Goal: Task Accomplishment & Management: Use online tool/utility

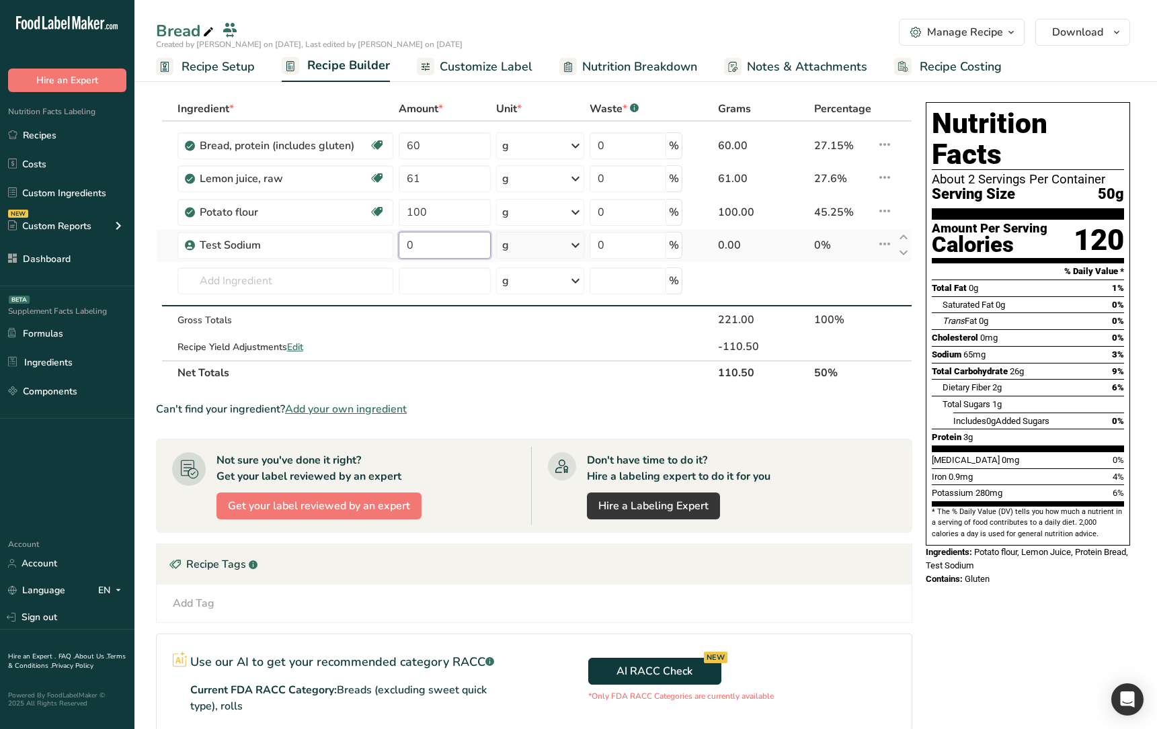
click at [461, 250] on input "0" at bounding box center [445, 245] width 92 height 27
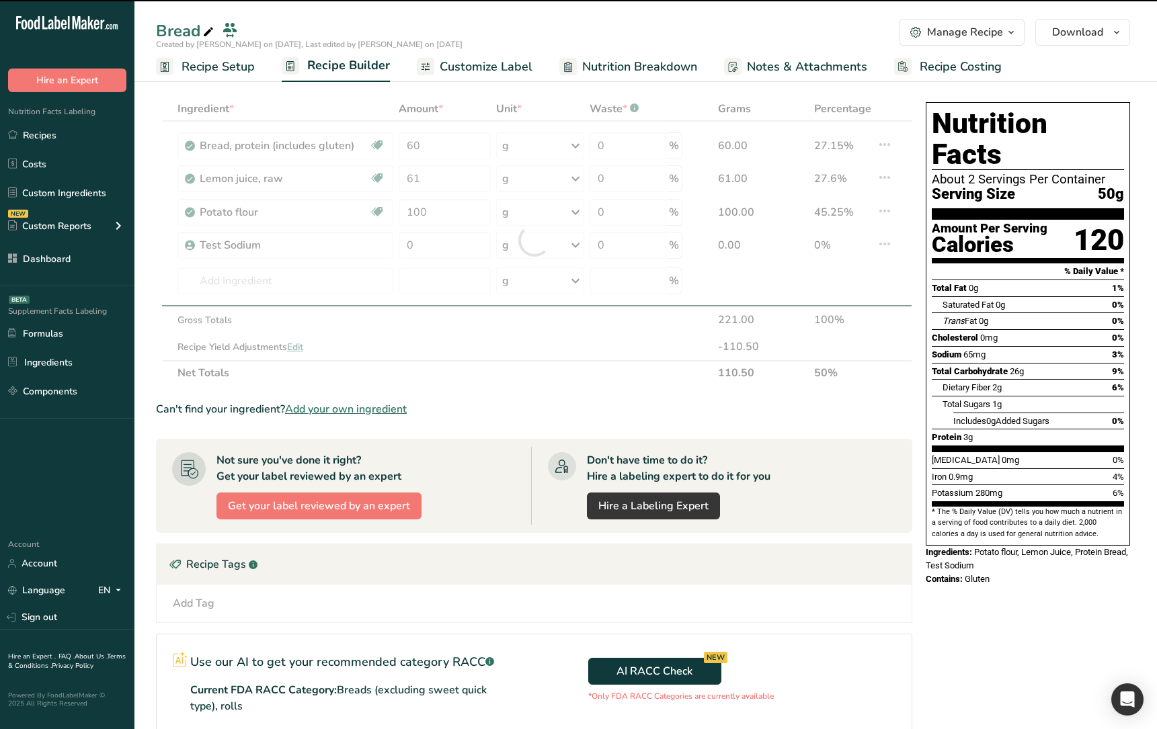
drag, startPoint x: 270, startPoint y: 245, endPoint x: 266, endPoint y: 260, distance: 15.2
click at [266, 260] on div "Ingredient * Amount * Unit * Waste * .a-a{fill:#347362;}.b-a{fill:#fff;} Grams …" at bounding box center [534, 241] width 756 height 288
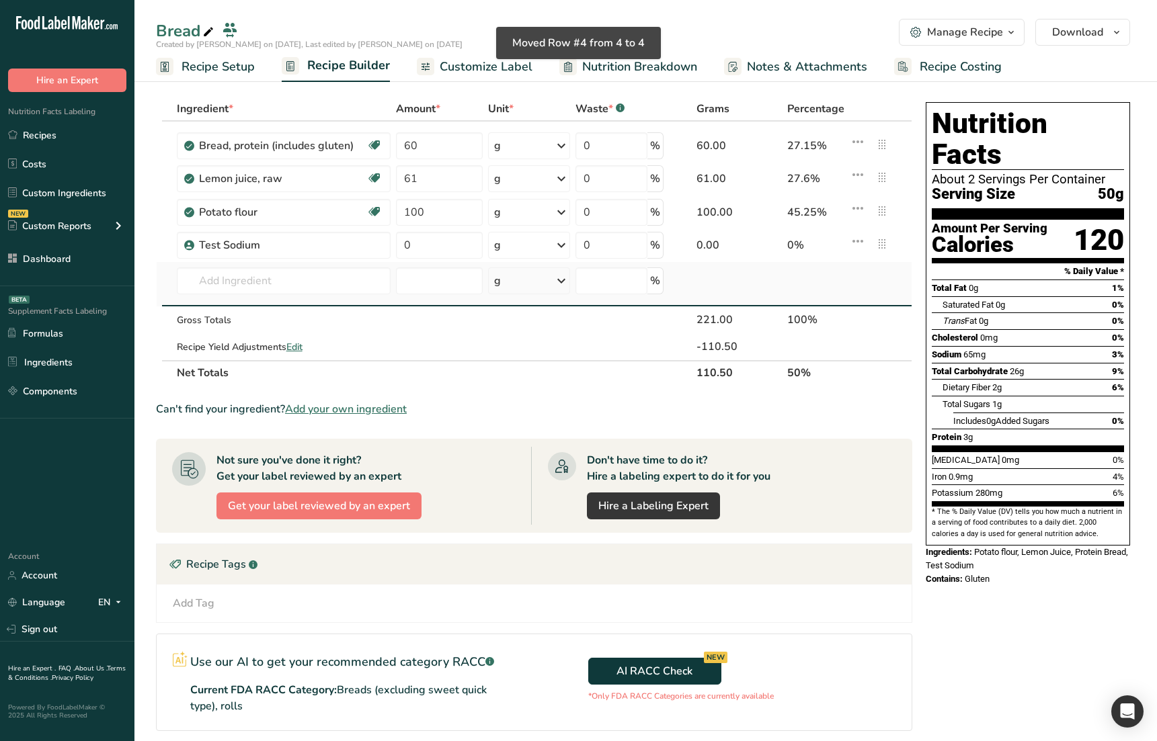
drag, startPoint x: 731, startPoint y: 253, endPoint x: 795, endPoint y: 278, distance: 68.5
click at [782, 275] on tbody "Bread, protein (includes gluten) Dairy free Vegan Vegetarian Soy free 60 g Port…" at bounding box center [534, 241] width 755 height 239
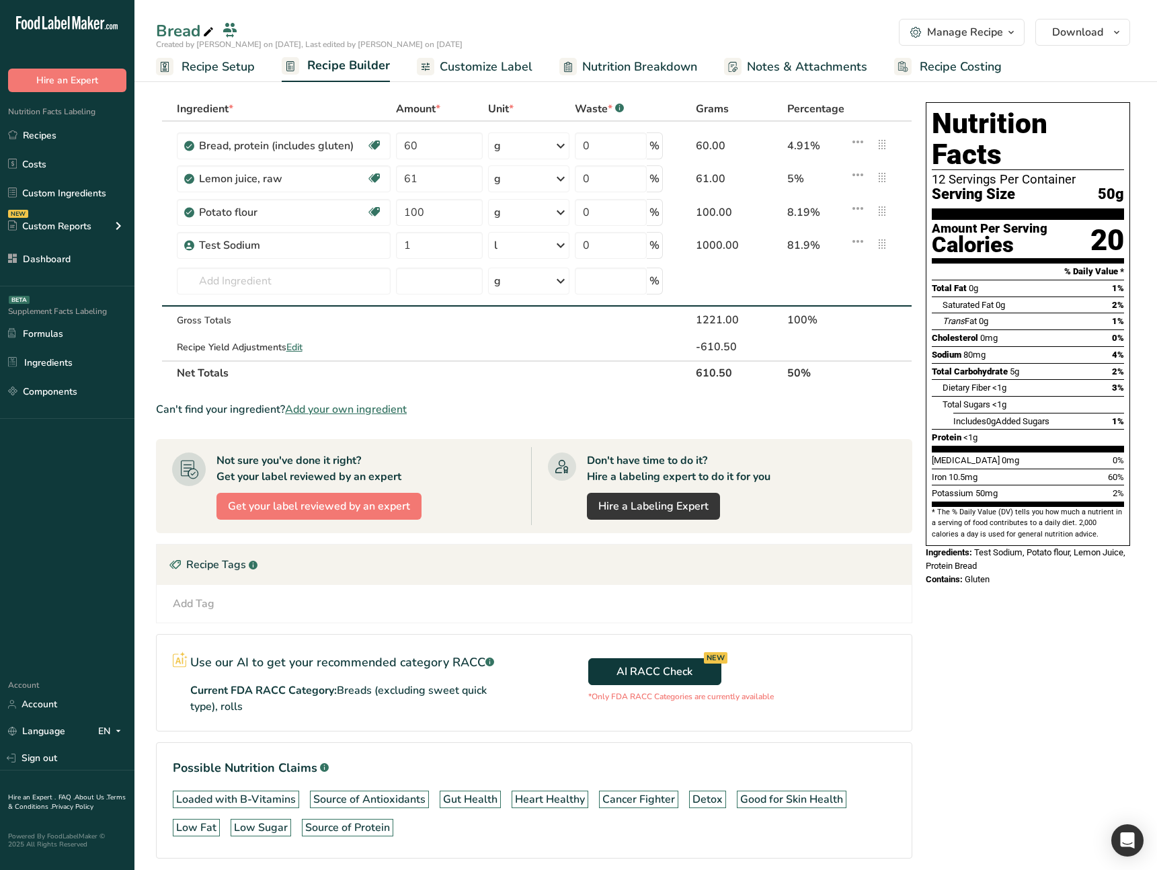
click at [473, 557] on div "Recipe Tags .a-a{fill:#347362;}.b-a{fill:#fff;}" at bounding box center [534, 564] width 755 height 40
click at [959, 698] on div "Nutrition Facts 12 Servings Per Container Serving Size 50g Amount Per Serving C…" at bounding box center [1027, 499] width 215 height 805
click at [953, 694] on div "Nutrition Facts 12 Servings Per Container Serving Size 50g Amount Per Serving C…" at bounding box center [1027, 499] width 215 height 805
click at [946, 589] on div "Nutrition Facts 12 Servings Per Container Serving Size 50g Amount Per Serving C…" at bounding box center [1027, 499] width 215 height 805
click at [961, 547] on span "Ingredients:" at bounding box center [949, 552] width 46 height 10
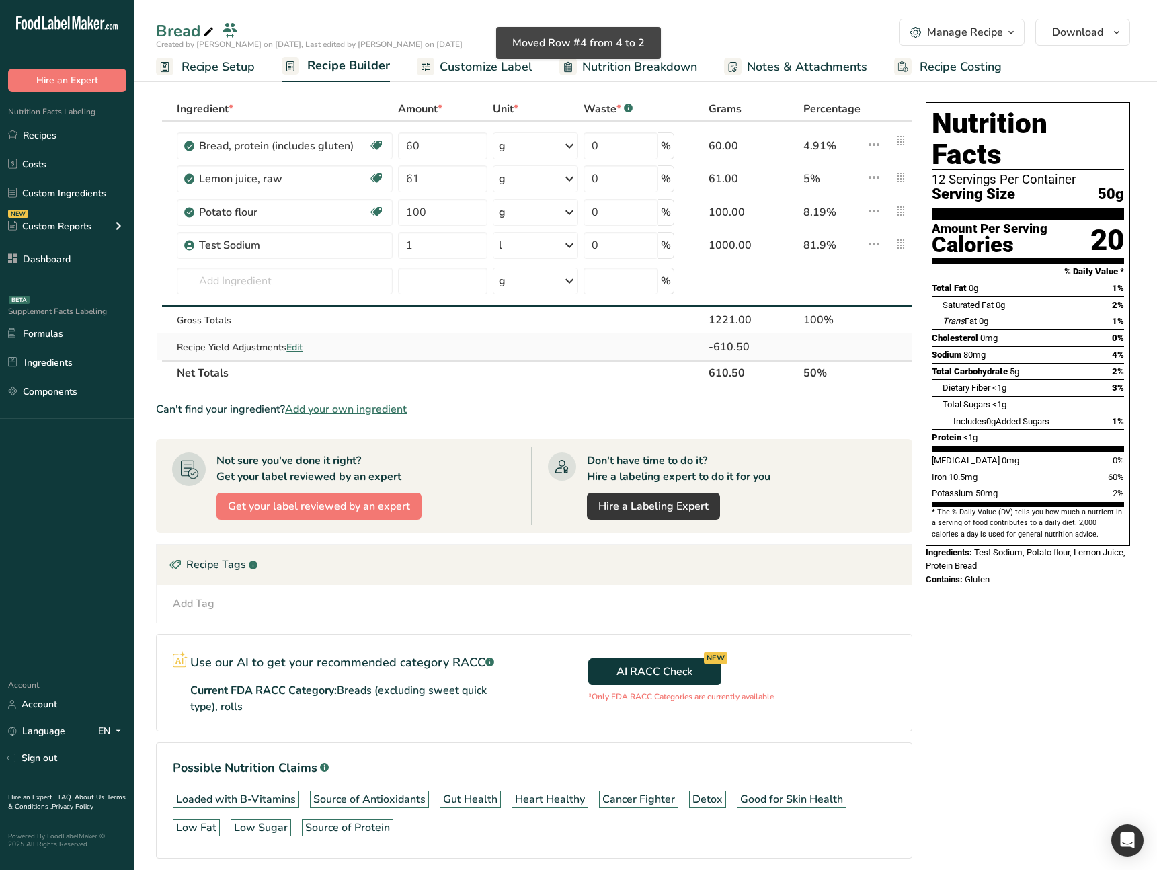
click at [909, 341] on td at bounding box center [898, 346] width 27 height 27
click at [953, 656] on div "Nutrition Facts 12 Servings Per Container Serving Size 50g Amount Per Serving C…" at bounding box center [1027, 499] width 215 height 805
drag, startPoint x: 873, startPoint y: 609, endPoint x: 871, endPoint y: 602, distance: 7.2
click at [873, 607] on div "Add Tag Standard Tags Custom Tags Source of Antioxidants Prebiotic Effect Gut H…" at bounding box center [533, 604] width 733 height 16
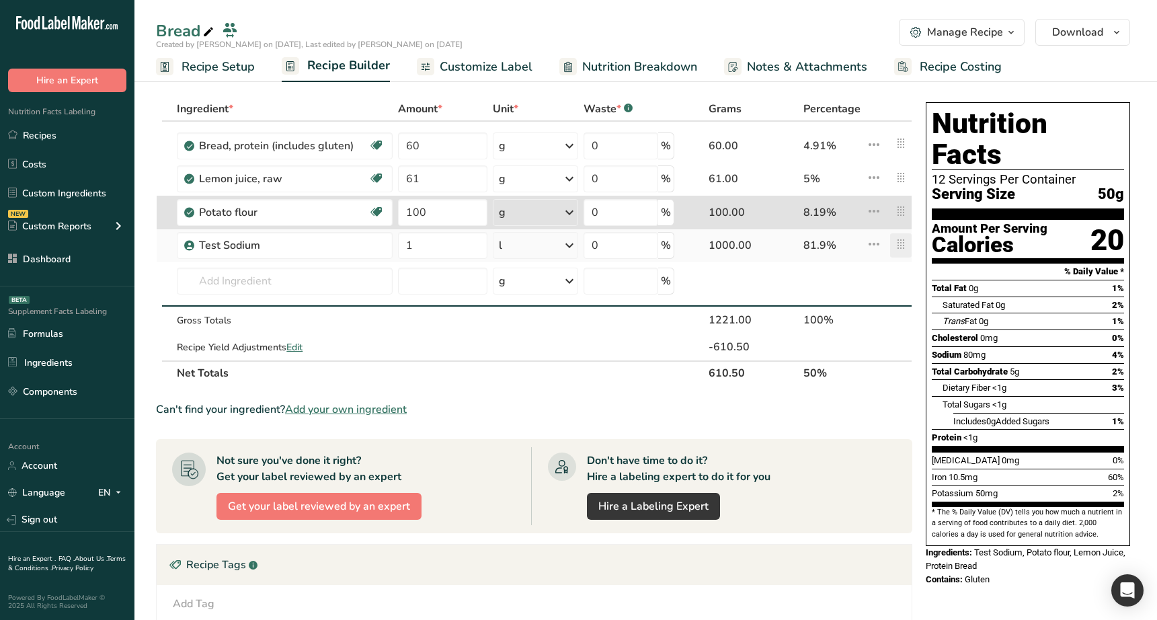
type input "100"
type input "Test Sodium"
type input "1"
type input "0"
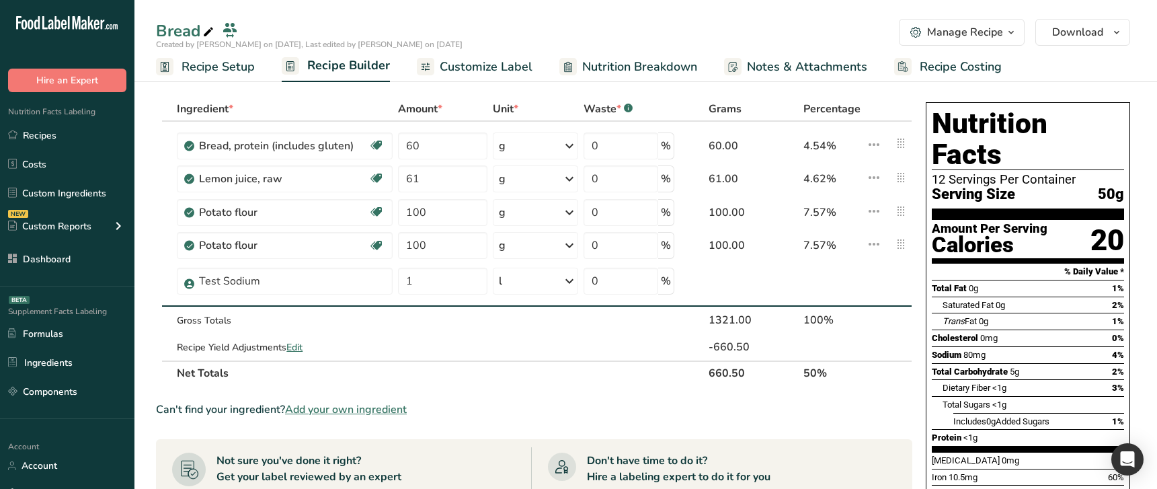
click at [136, 295] on section "Ingredient * Amount * Unit * Waste * .a-a{fill:#347362;}.b-a{fill:#fff;} Grams …" at bounding box center [645, 496] width 1022 height 853
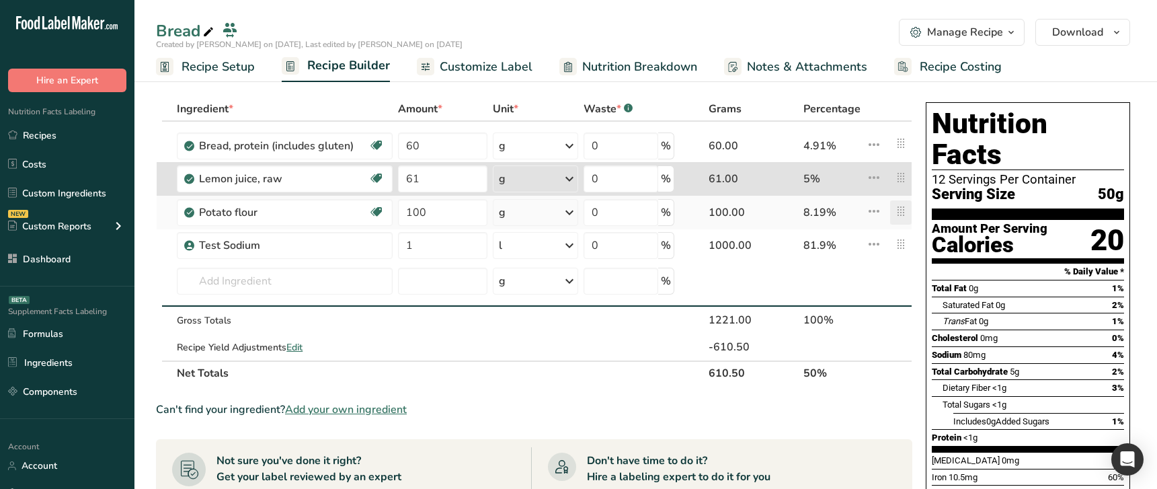
type input "61"
type input "100"
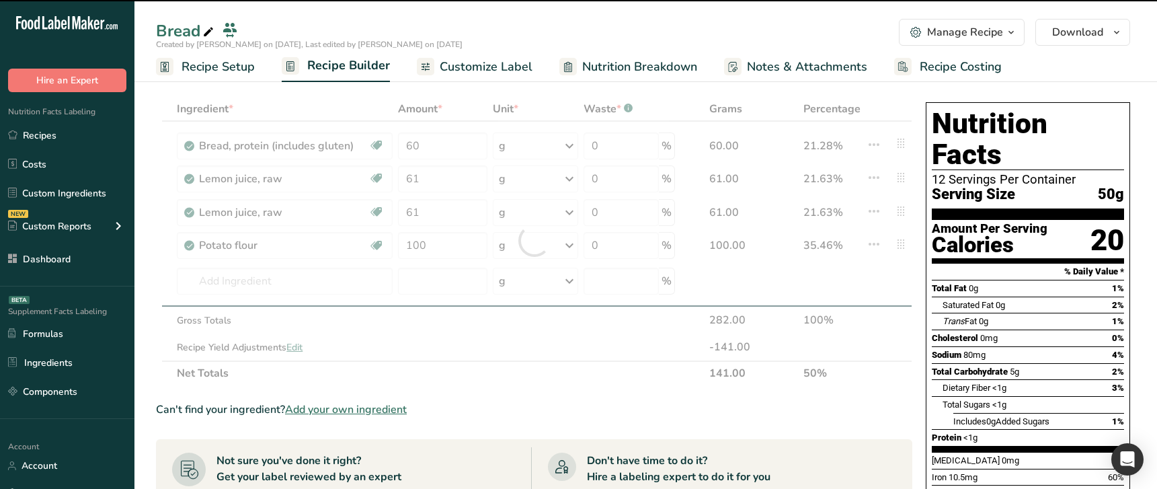
type input "100"
type input "1"
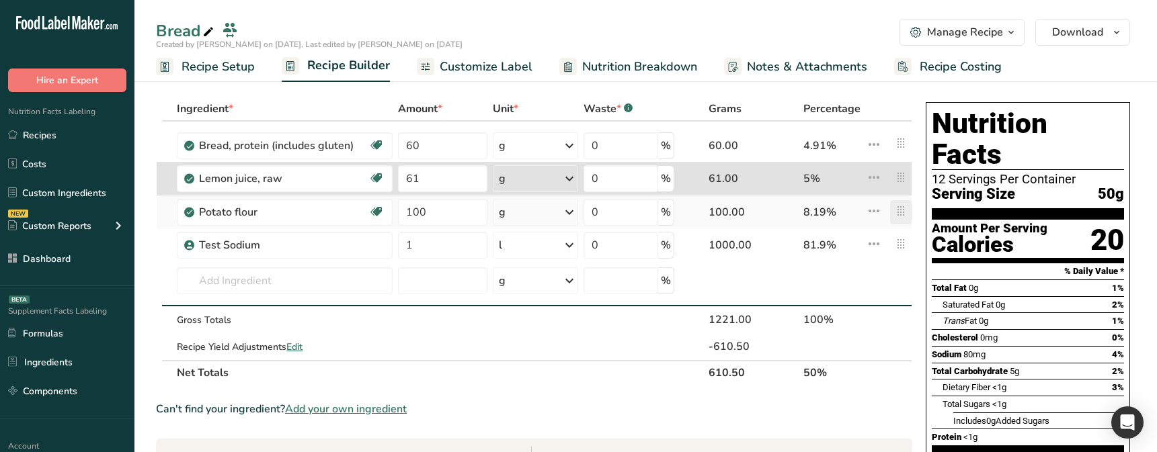
type input "61"
type input "100"
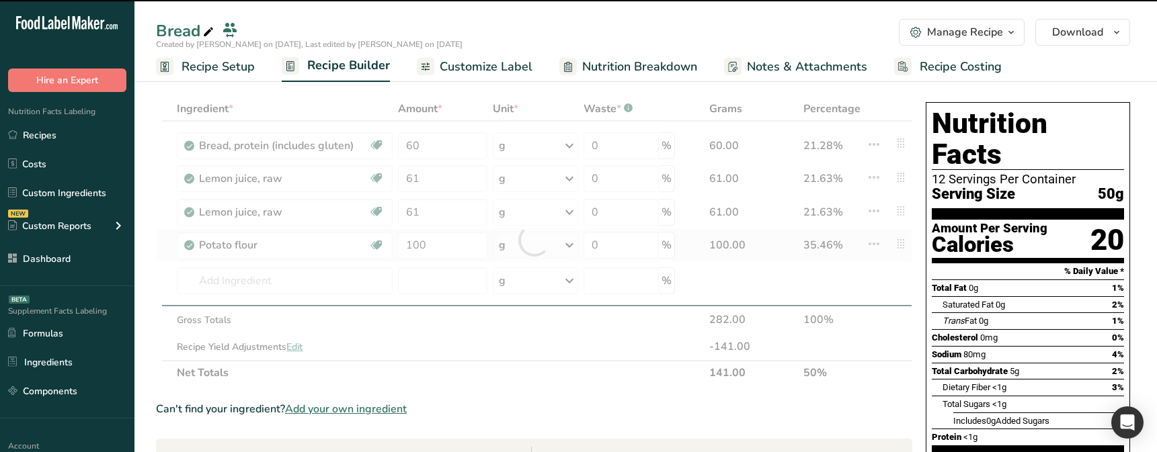
type input "100"
type input "1"
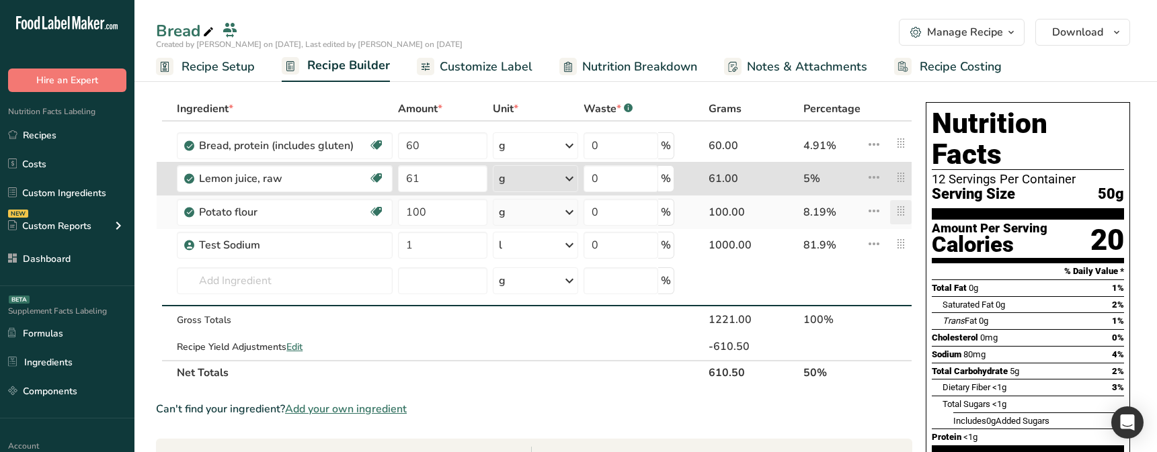
type input "61"
type input "100"
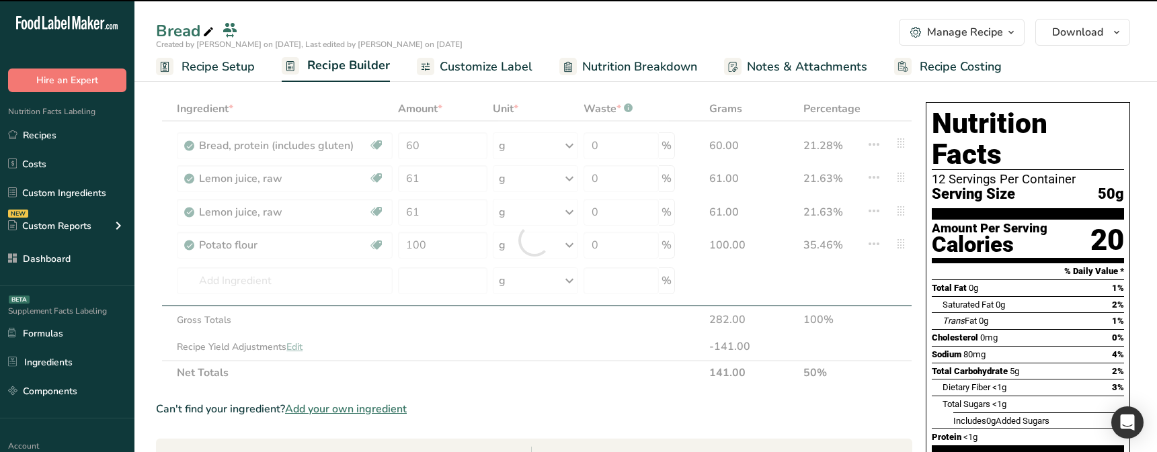
type input "100"
type input "1"
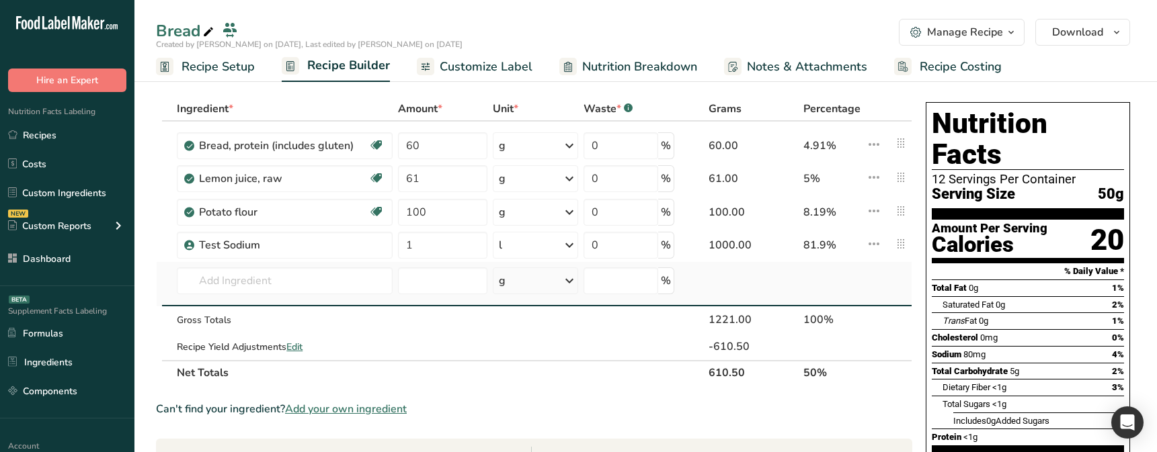
click at [162, 264] on td at bounding box center [168, 284] width 12 height 44
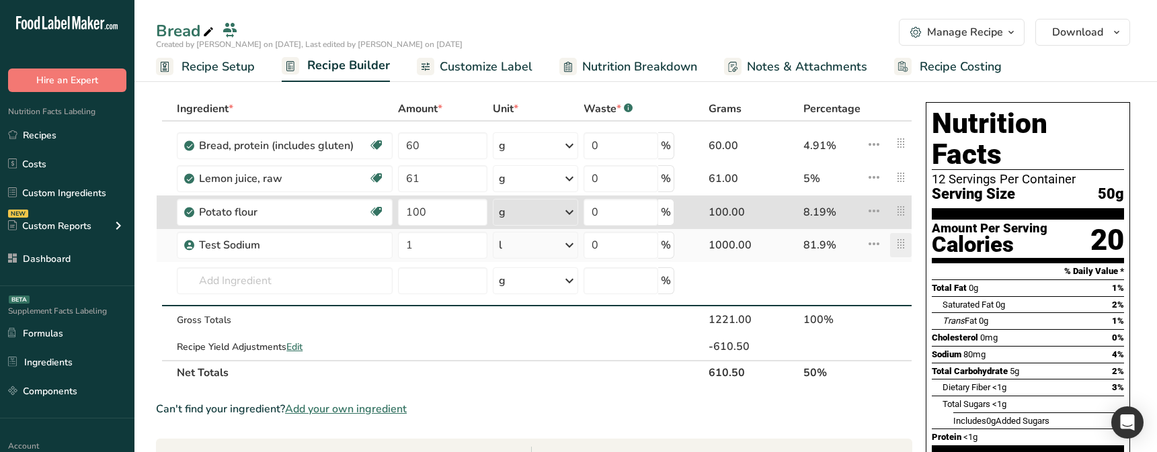
type input "100"
type input "Test Sodium"
type input "1"
type input "0"
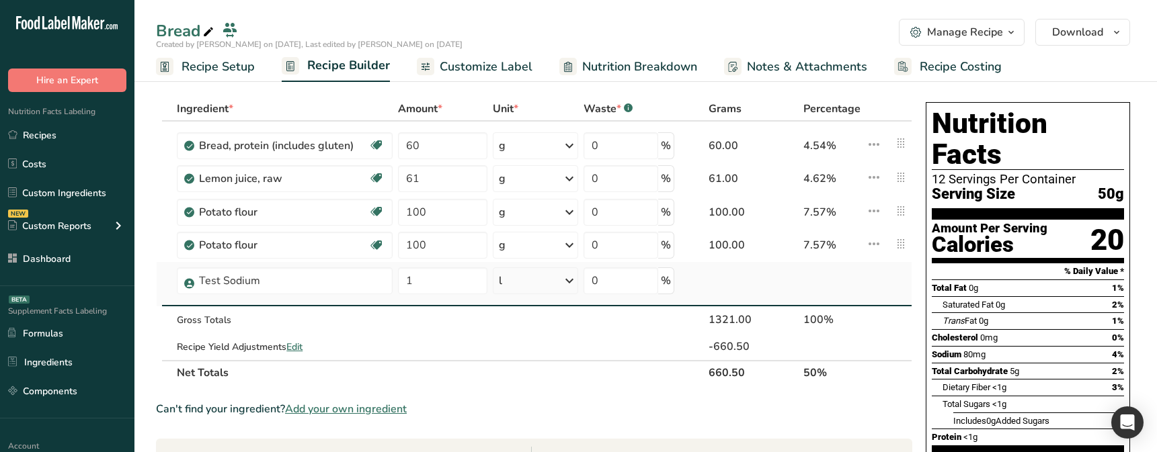
drag, startPoint x: 903, startPoint y: 287, endPoint x: 905, endPoint y: 270, distance: 16.9
click at [903, 287] on td at bounding box center [898, 284] width 27 height 44
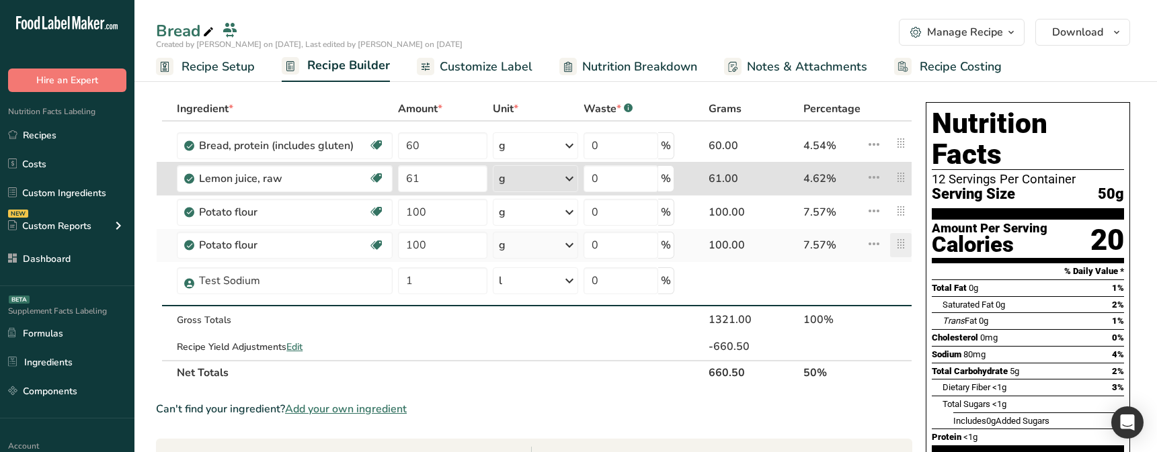
type input "61"
type input "Potato flour"
type input "100"
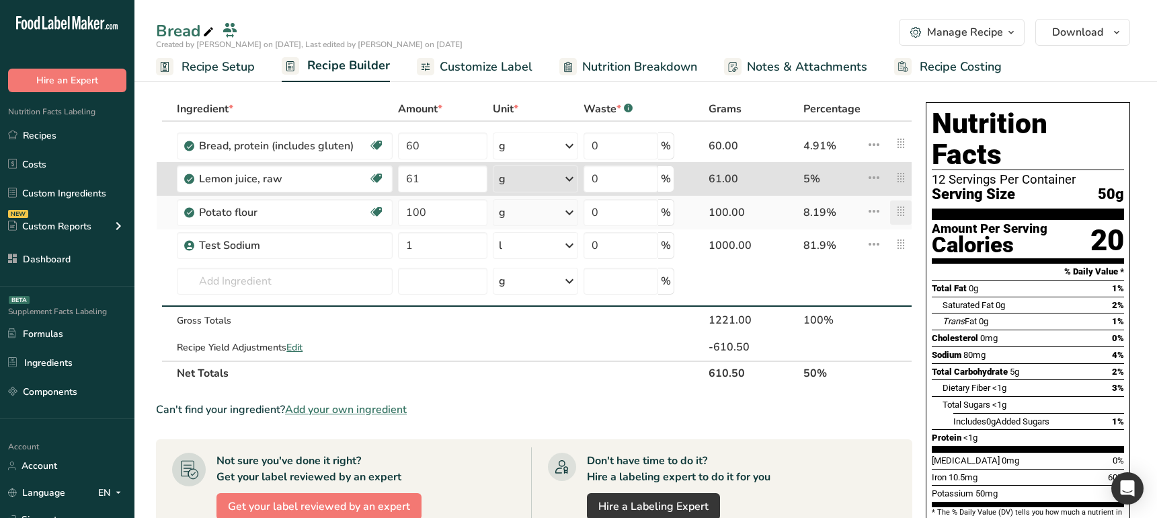
type input "61"
type input "100"
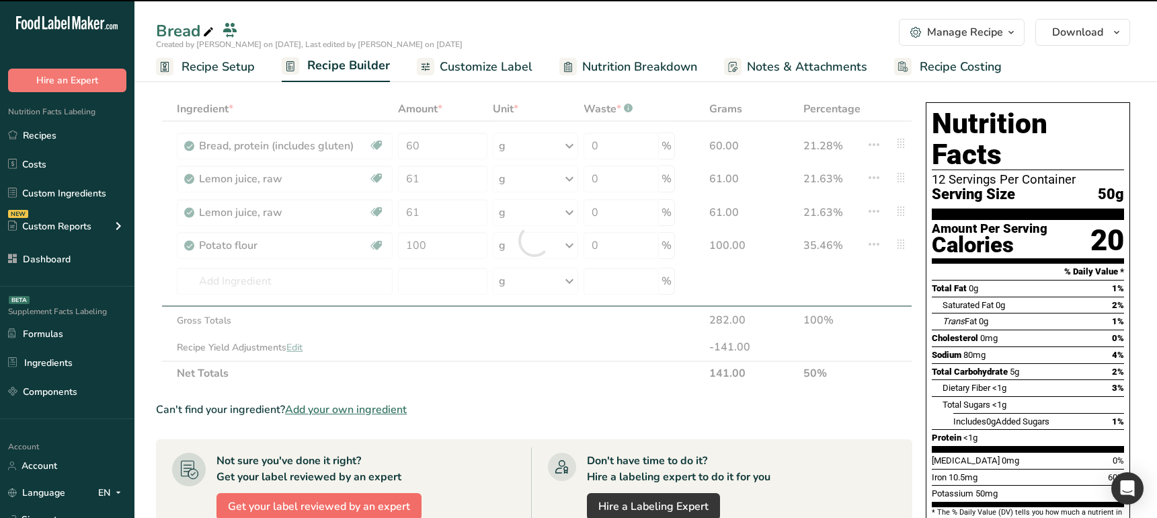
type input "100"
type input "1"
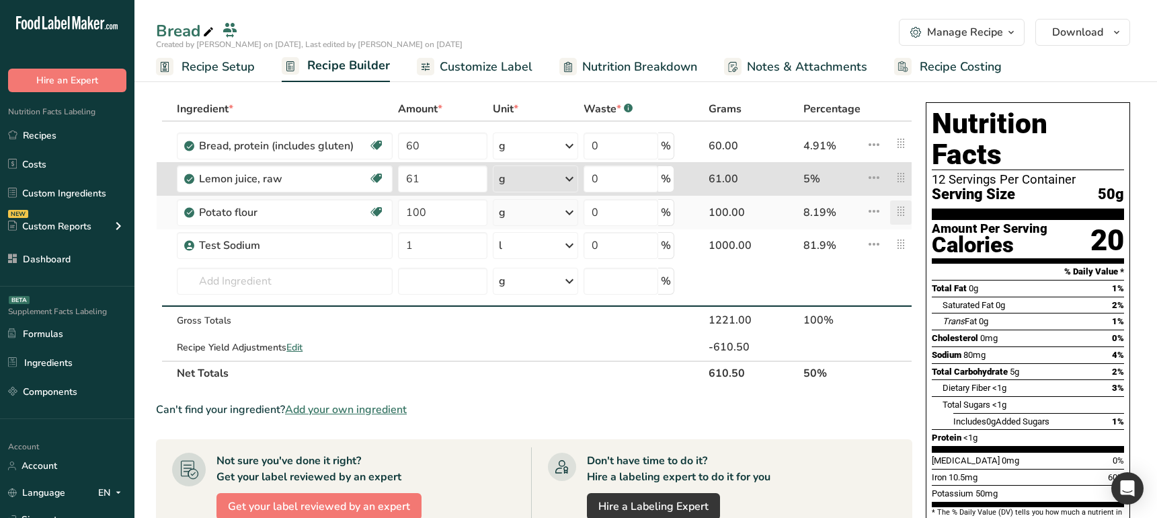
type input "61"
type input "100"
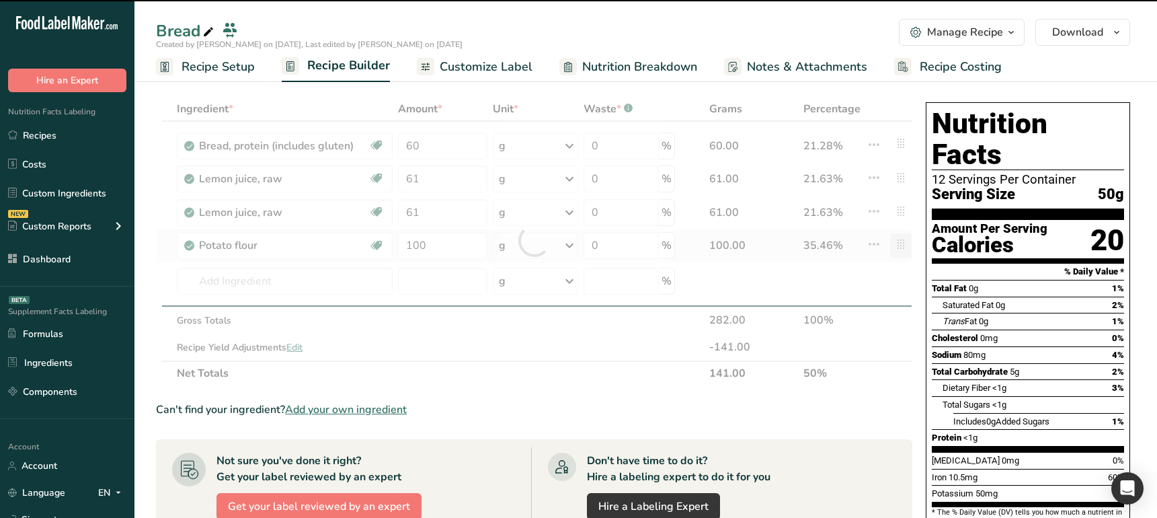
type input "100"
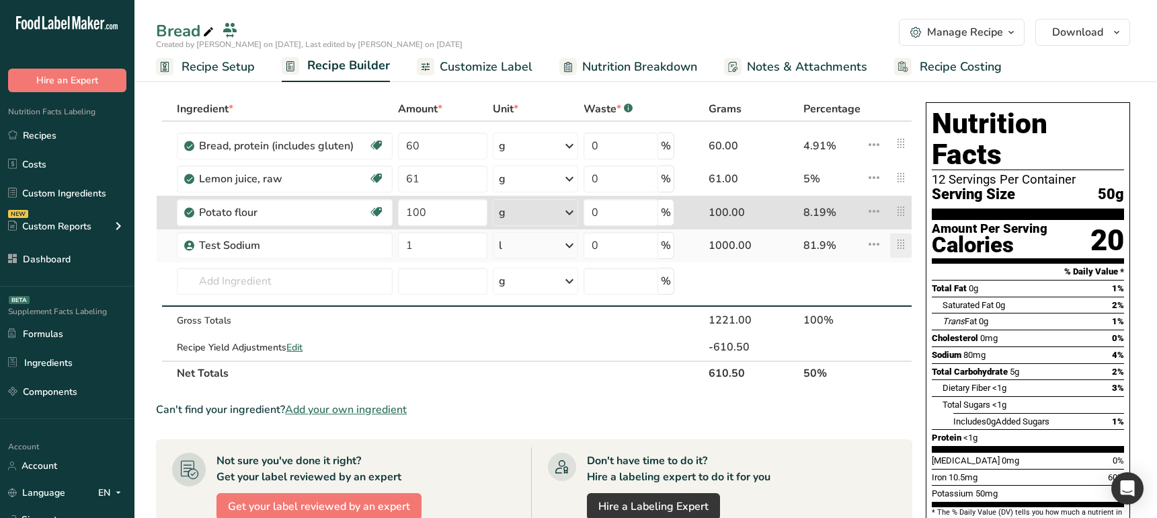
type input "100"
type input "Test Sodium"
type input "1"
type input "0"
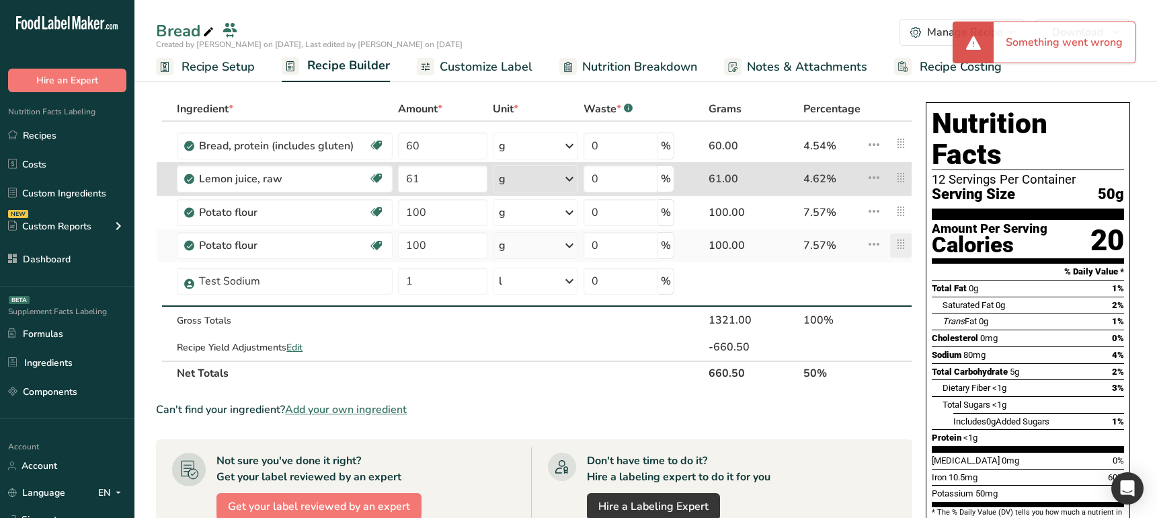
type input "61"
type input "Potato flour"
type input "100"
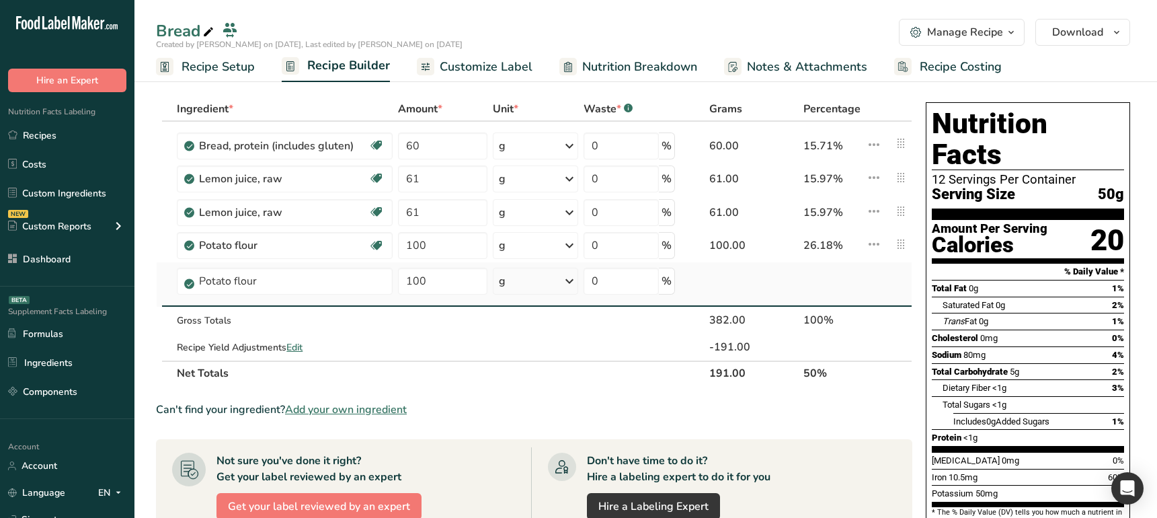
drag, startPoint x: 892, startPoint y: 283, endPoint x: 883, endPoint y: 272, distance: 14.3
click at [892, 283] on td at bounding box center [898, 284] width 27 height 44
click at [869, 421] on section "Ingredient * Amount * Unit * Waste * .a-a{fill:#347362;}.b-a{fill:#fff;} Grams …" at bounding box center [534, 488] width 756 height 783
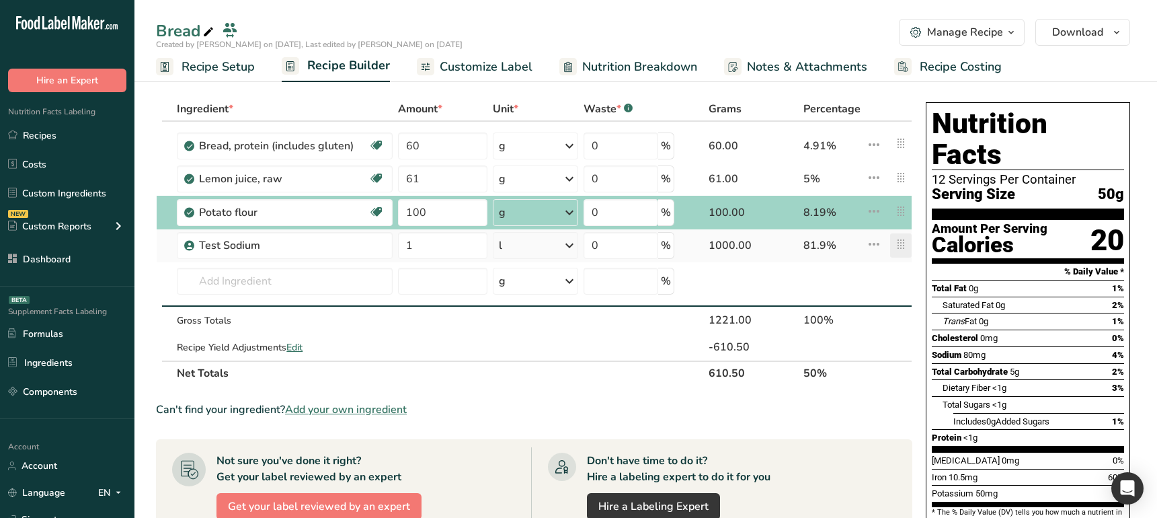
type input "100"
type input "Test Sodium"
type input "1"
type input "0"
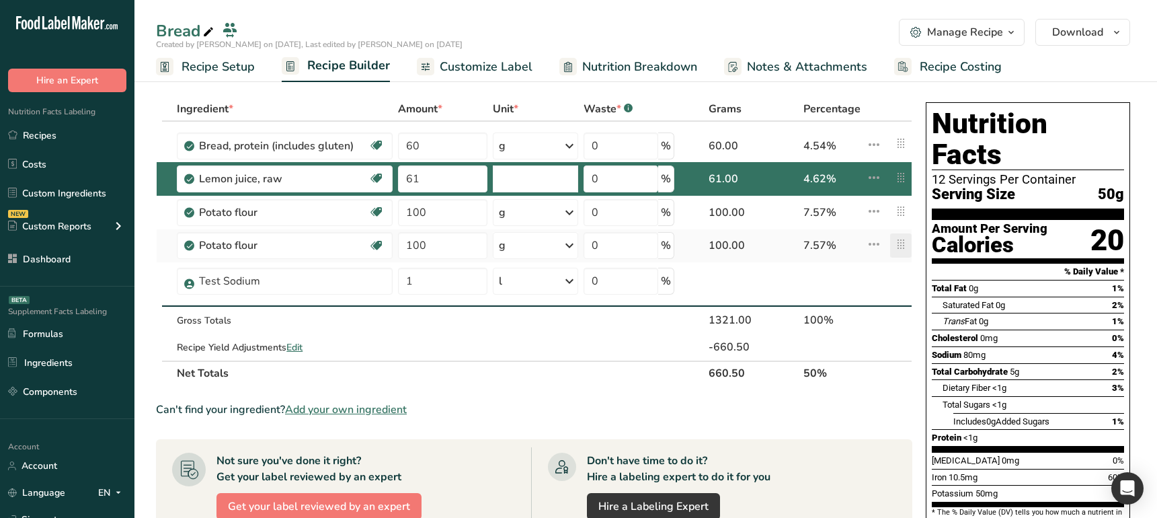
type input "61"
type input "Potato flour"
type input "100"
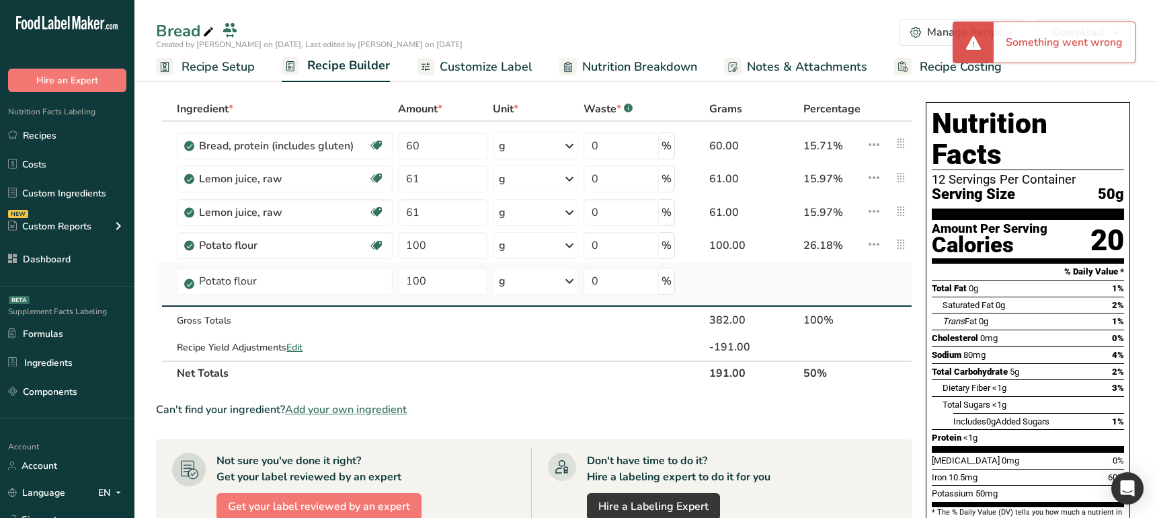
click at [904, 298] on td at bounding box center [898, 284] width 27 height 44
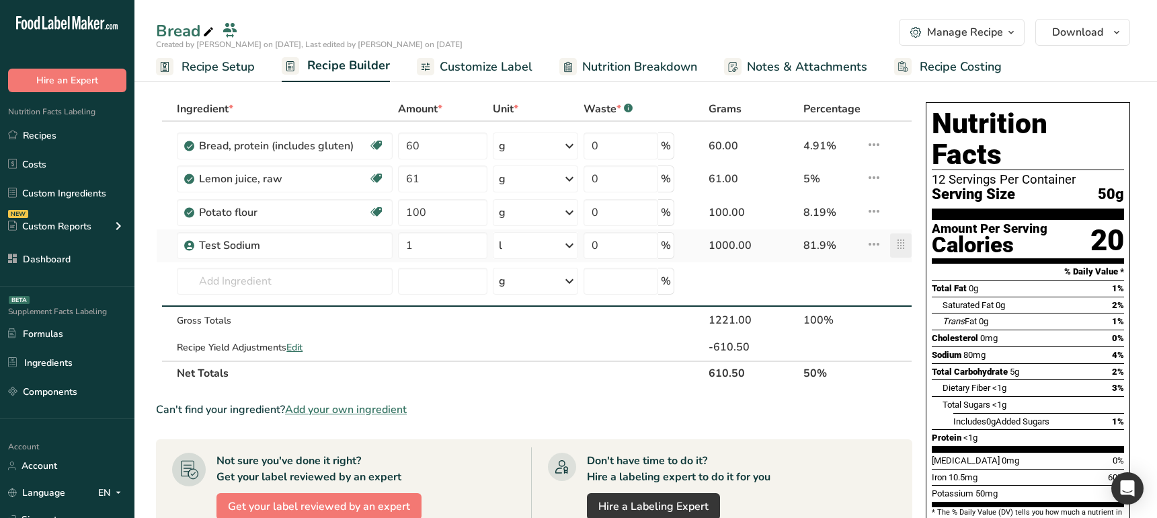
drag, startPoint x: 901, startPoint y: 245, endPoint x: 897, endPoint y: 254, distance: 10.2
click at [897, 248] on icon at bounding box center [901, 244] width 16 height 24
click at [900, 234] on icon at bounding box center [901, 244] width 16 height 24
drag, startPoint x: 897, startPoint y: 259, endPoint x: 903, endPoint y: 226, distance: 34.2
click at [901, 210] on tbody "Bread, protein (includes gluten) Dairy free Vegan Vegetarian Soy free 60 g Port…" at bounding box center [534, 241] width 755 height 239
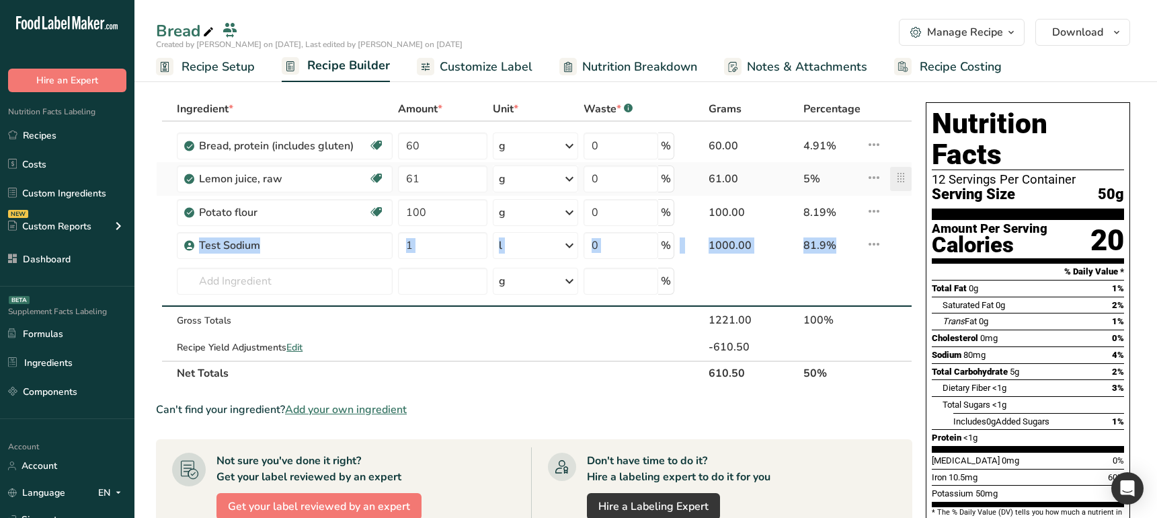
drag, startPoint x: 903, startPoint y: 232, endPoint x: 900, endPoint y: 188, distance: 44.4
click at [900, 188] on tbody "Bread, protein (includes gluten) Dairy free Vegan Vegetarian Soy free 60 g Port…" at bounding box center [534, 241] width 755 height 239
click at [887, 282] on td at bounding box center [898, 284] width 27 height 44
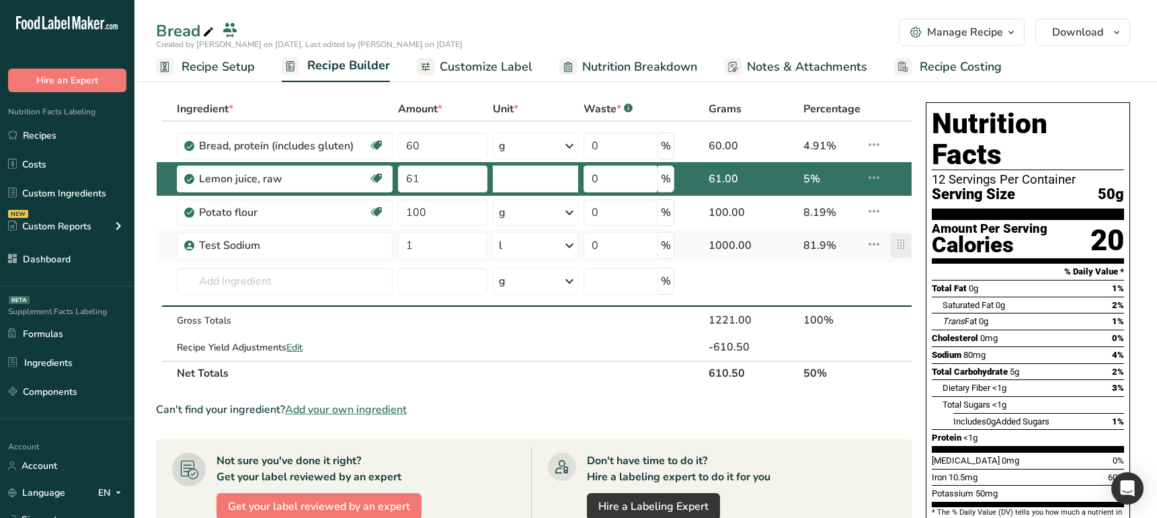
type input "61"
type input "Potato flour"
type input "100"
type input "0"
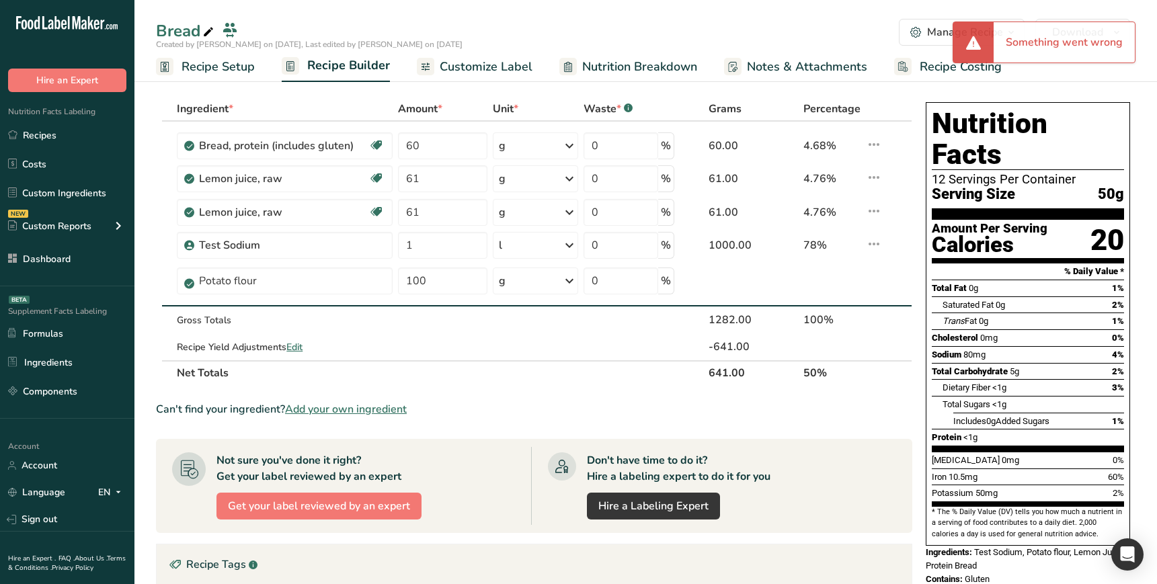
click at [870, 432] on section "Ingredient * Amount * Unit * Waste * .a-a{fill:#347362;}.b-a{fill:#fff;} Grams …" at bounding box center [534, 488] width 756 height 783
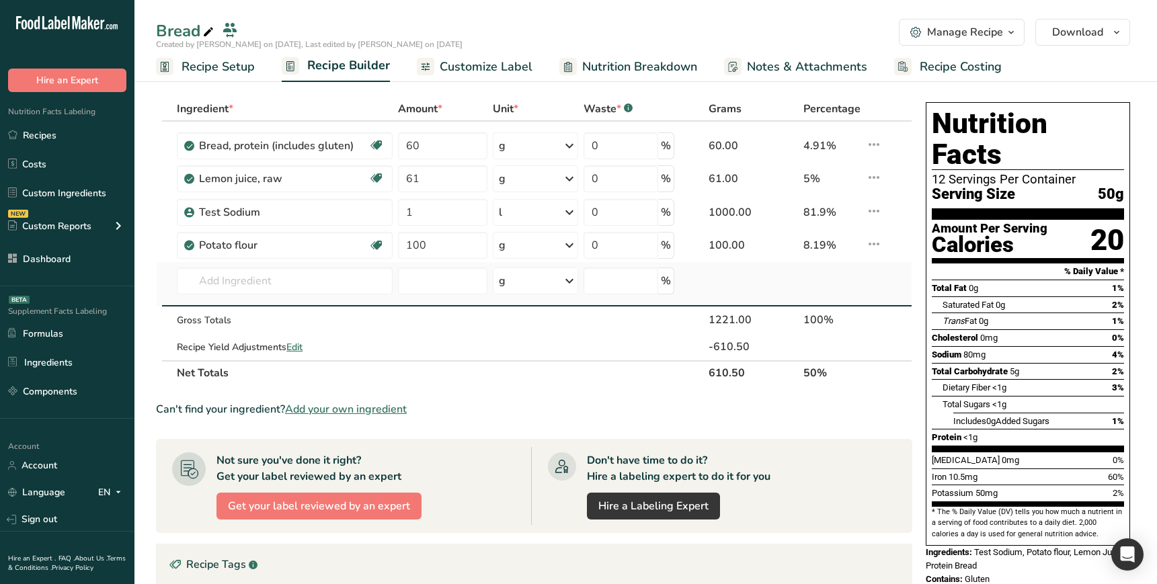
drag, startPoint x: 928, startPoint y: 287, endPoint x: 901, endPoint y: 276, distance: 28.3
click at [927, 287] on div "Nutrition Facts 12 Servings Per Container Serving Size 50g Amount Per Serving C…" at bounding box center [1028, 324] width 204 height 444
click at [878, 143] on icon at bounding box center [874, 144] width 16 height 24
click at [911, 175] on div at bounding box center [901, 179] width 22 height 24
click at [875, 210] on icon at bounding box center [874, 211] width 16 height 24
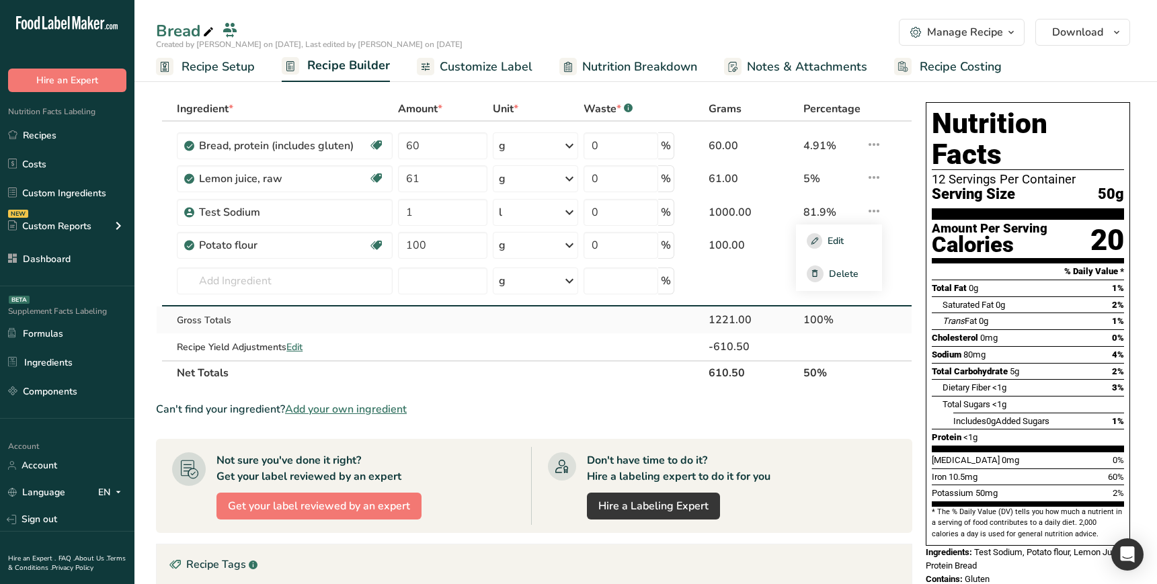
click at [866, 317] on td at bounding box center [874, 320] width 22 height 27
drag, startPoint x: 407, startPoint y: 212, endPoint x: 475, endPoint y: 218, distance: 68.8
click at [485, 214] on input "1" at bounding box center [442, 212] width 89 height 27
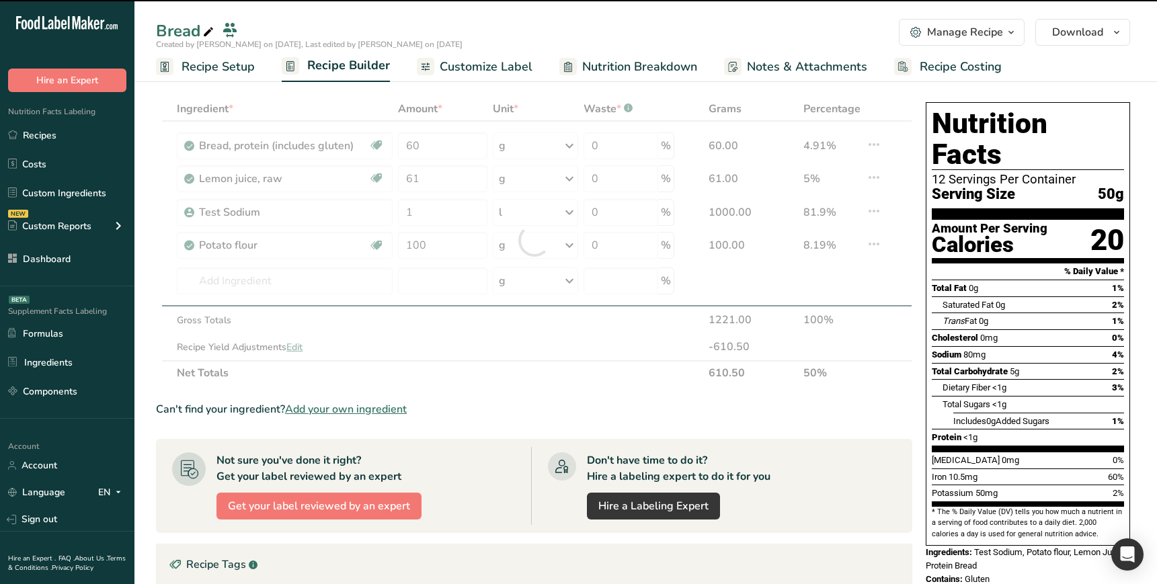
drag, startPoint x: 547, startPoint y: 213, endPoint x: 478, endPoint y: 210, distance: 69.3
click at [478, 210] on div "Ingredient * Amount * Unit * Waste * .a-a{fill:#347362;}.b-a{fill:#fff;} Grams …" at bounding box center [534, 241] width 756 height 288
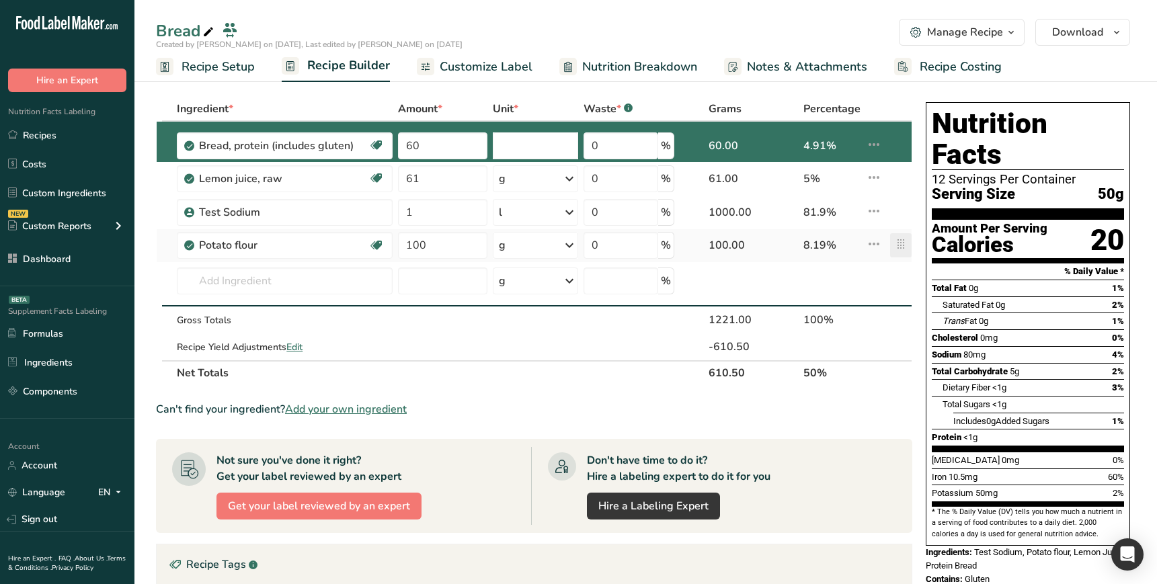
type input "60"
type input "Lemon juice, raw"
type input "61"
type input "0"
type input "60"
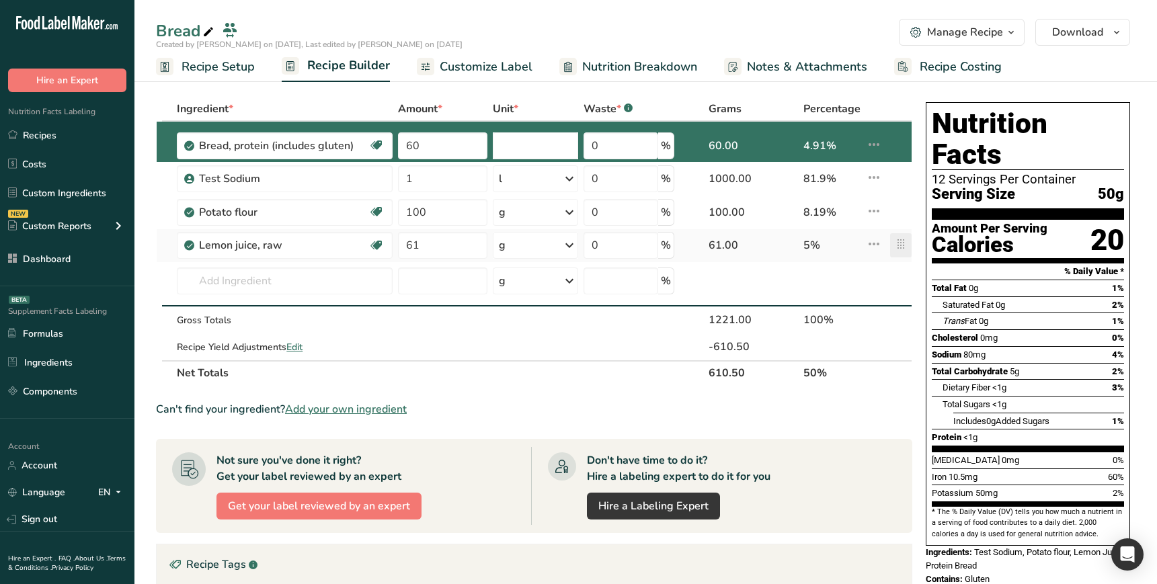
type input "Test Sodium"
type input "1"
type input "0"
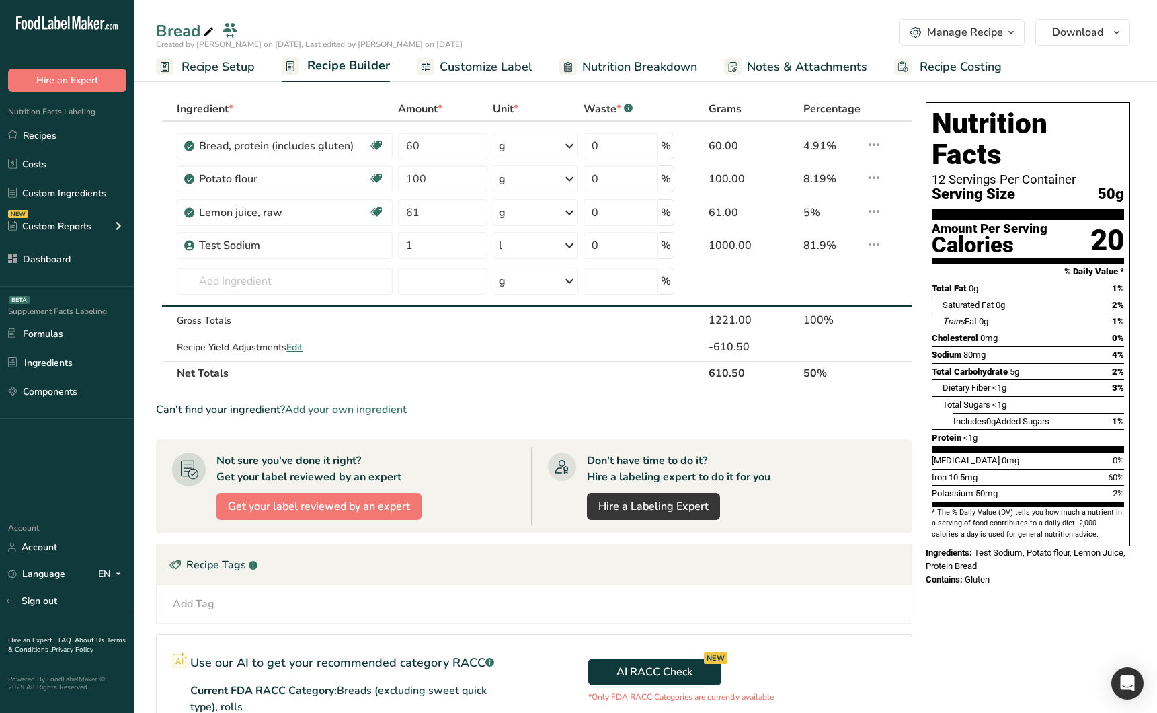
click at [959, 583] on div "Nutrition Facts 12 Servings Per Container Serving Size 50g Amount Per Serving C…" at bounding box center [1027, 499] width 215 height 805
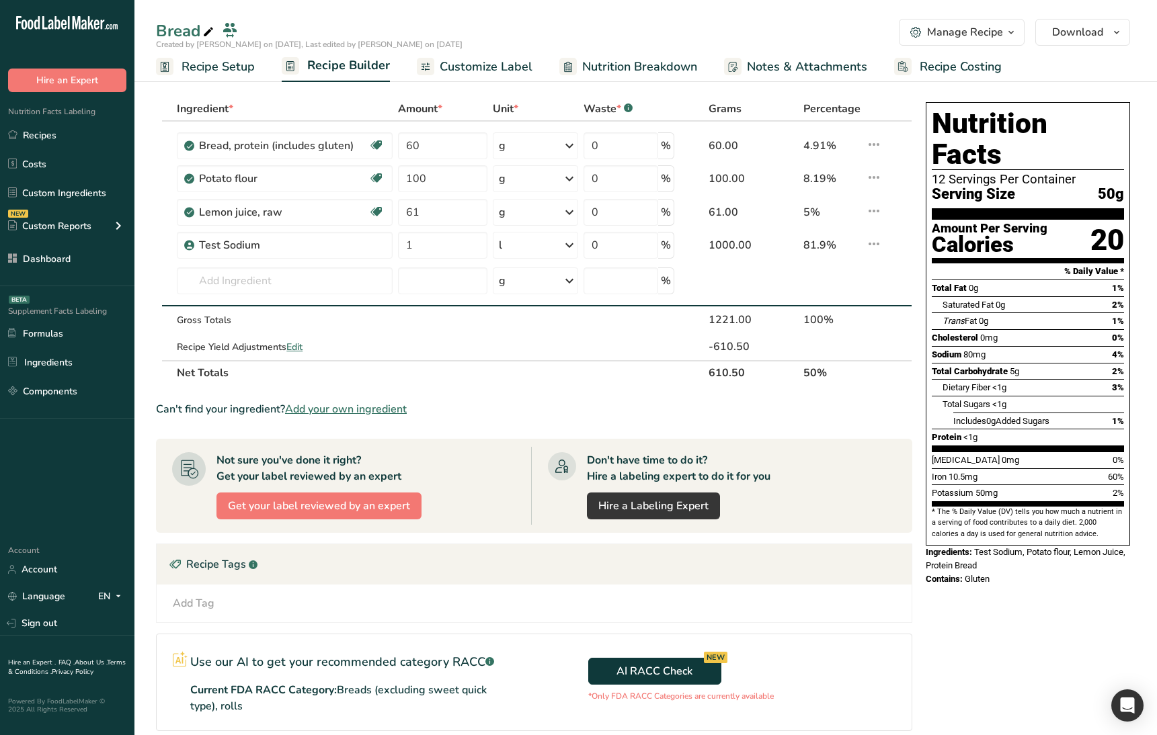
click at [942, 583] on div "Nutrition Facts 12 Servings Per Container Serving Size 50g Amount Per Serving C…" at bounding box center [1027, 499] width 215 height 805
click at [196, 583] on div "Add Tag" at bounding box center [194, 604] width 42 height 16
click at [274, 583] on div "Add Tag Standard Tags Custom Tags Source of Antioxidants [MEDICAL_DATA] Effect …" at bounding box center [533, 604] width 733 height 16
drag, startPoint x: 374, startPoint y: 346, endPoint x: 391, endPoint y: 321, distance: 29.5
click at [391, 321] on tbody "Bread, protein (includes gluten) Dairy free Vegan Vegetarian Soy free 60 g Port…" at bounding box center [534, 241] width 755 height 239
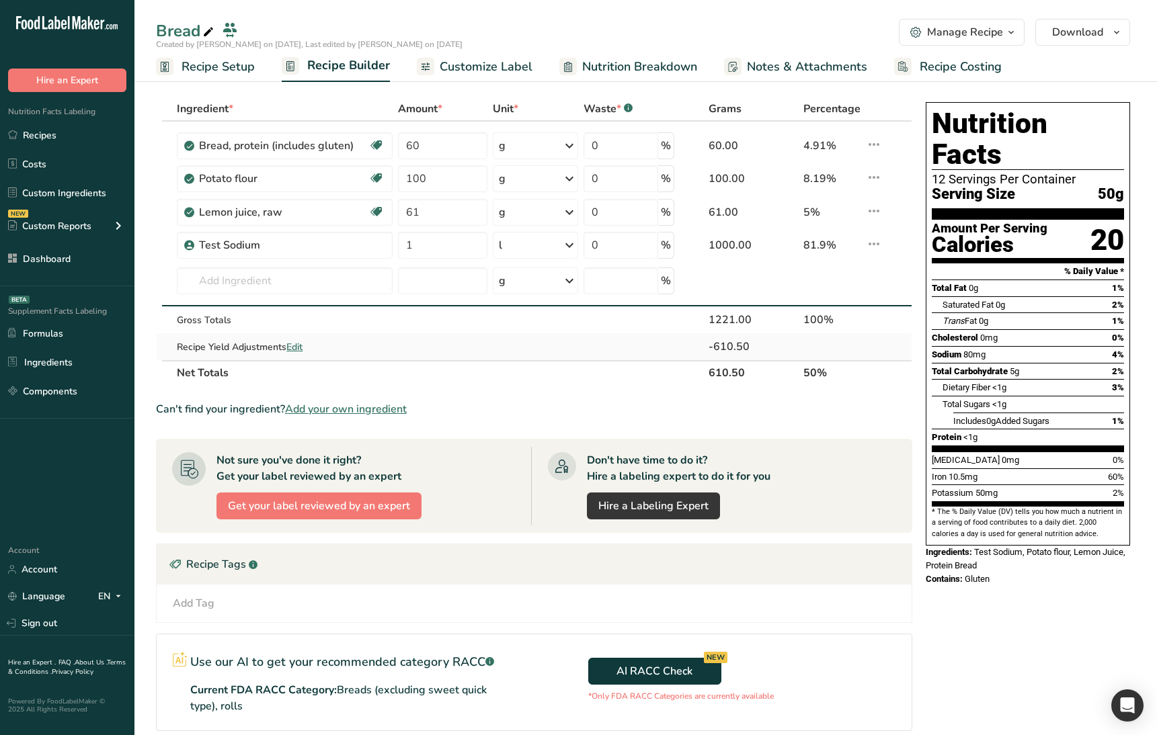
drag, startPoint x: 418, startPoint y: 329, endPoint x: 490, endPoint y: 340, distance: 72.7
click at [422, 330] on td at bounding box center [442, 320] width 95 height 27
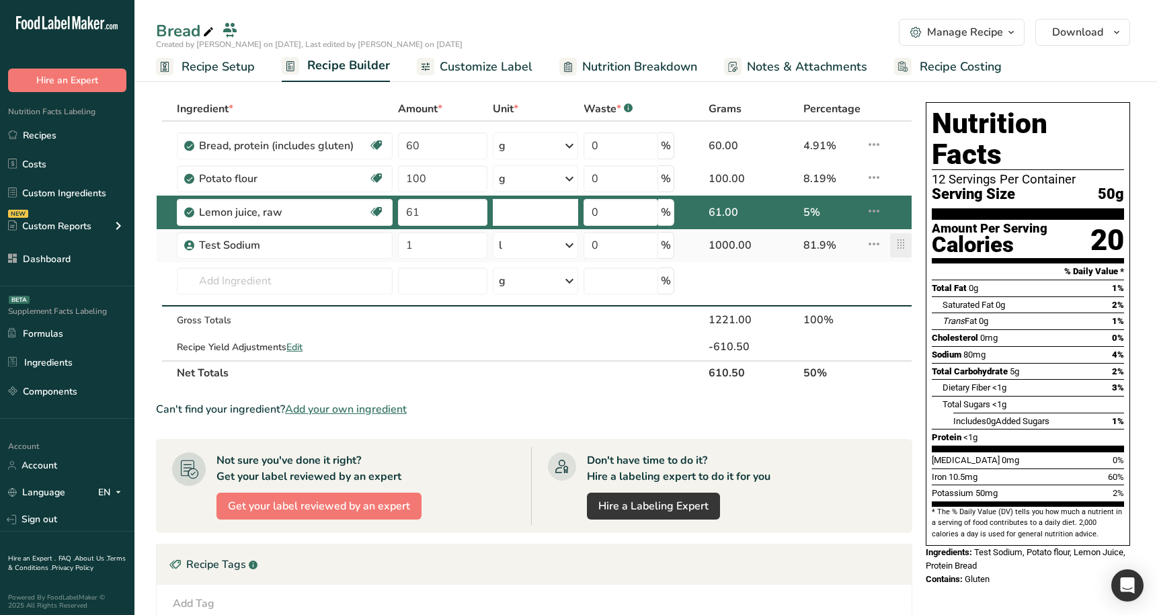
type input "61"
type input "Test Sodium"
type input "1"
type input "0"
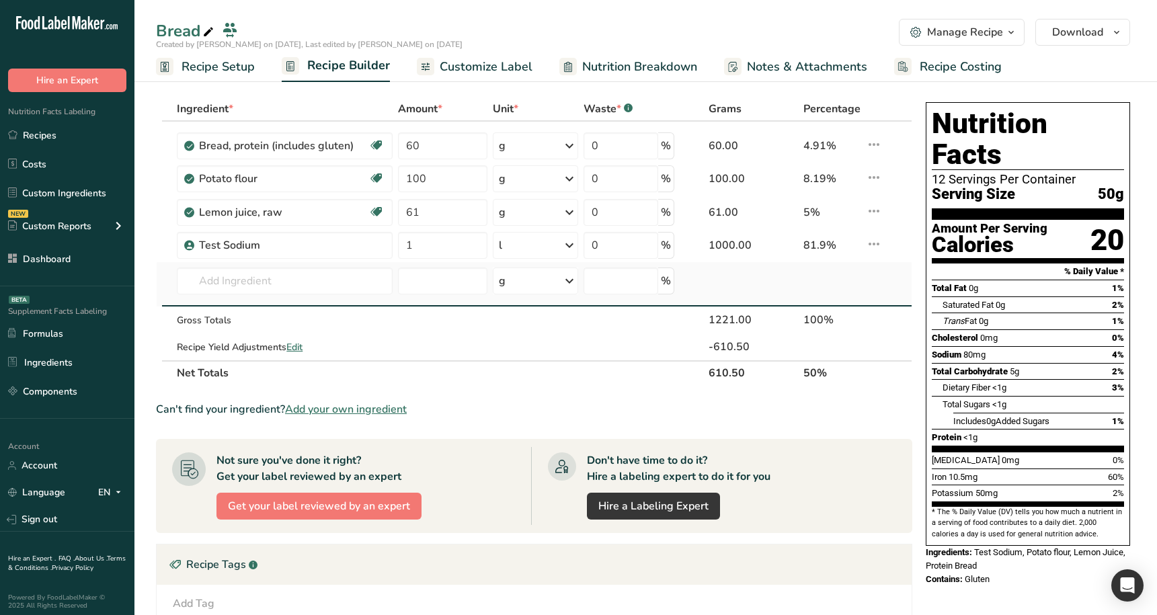
drag, startPoint x: 880, startPoint y: 250, endPoint x: 883, endPoint y: 272, distance: 21.8
click at [883, 271] on tbody "Bread, protein (includes gluten) Dairy free Vegan Vegetarian Soy free 60 g Port…" at bounding box center [534, 241] width 755 height 239
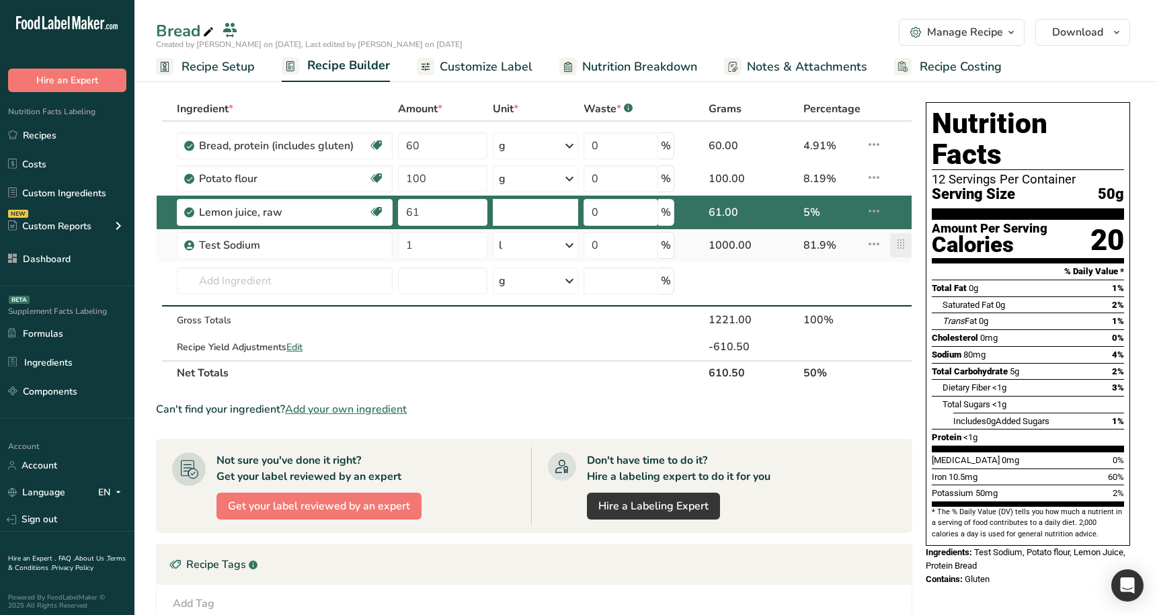
type input "61"
type input "Test Sodium"
type input "1"
type input "0"
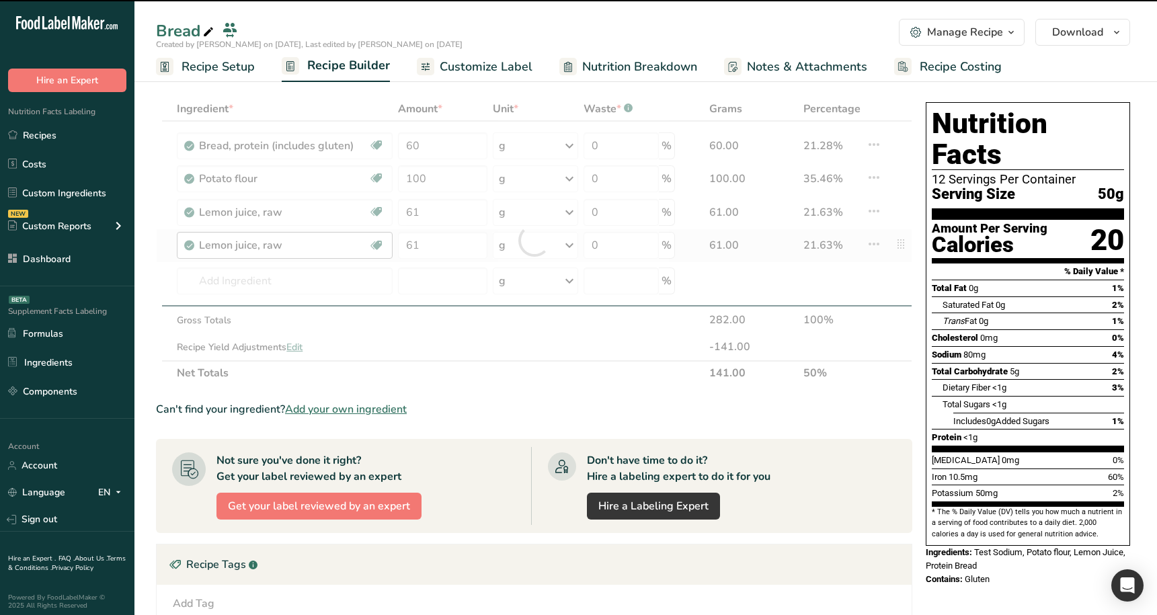
type input "1"
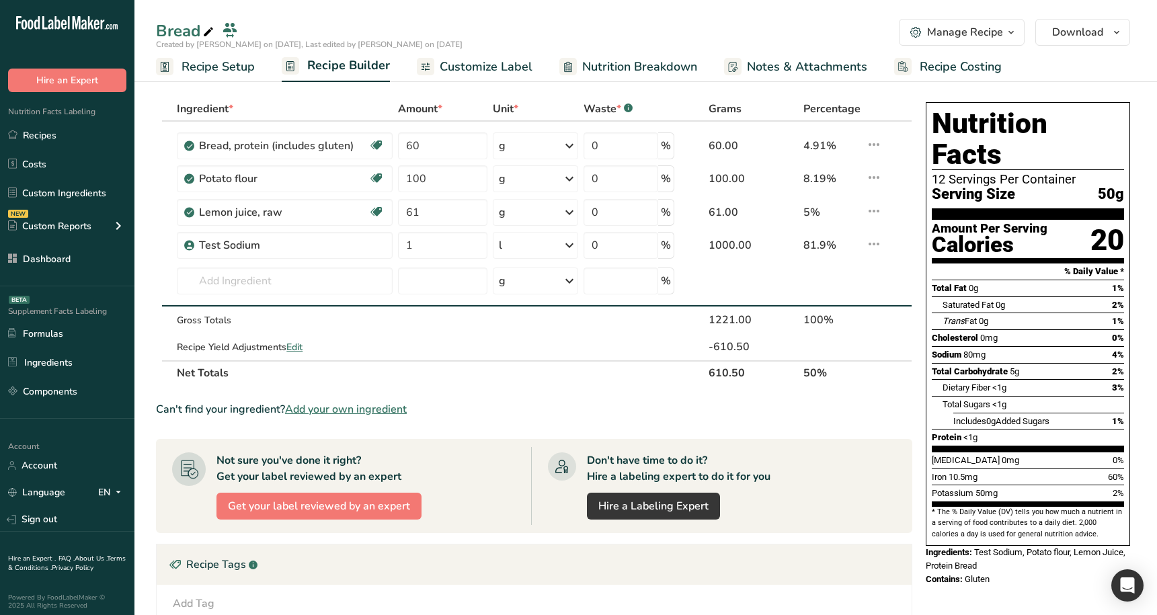
click at [149, 340] on section "Ingredient * Amount * Unit * Waste * .a-a{fill:#347362;}.b-a{fill:#fff;} Grams …" at bounding box center [645, 496] width 1022 height 853
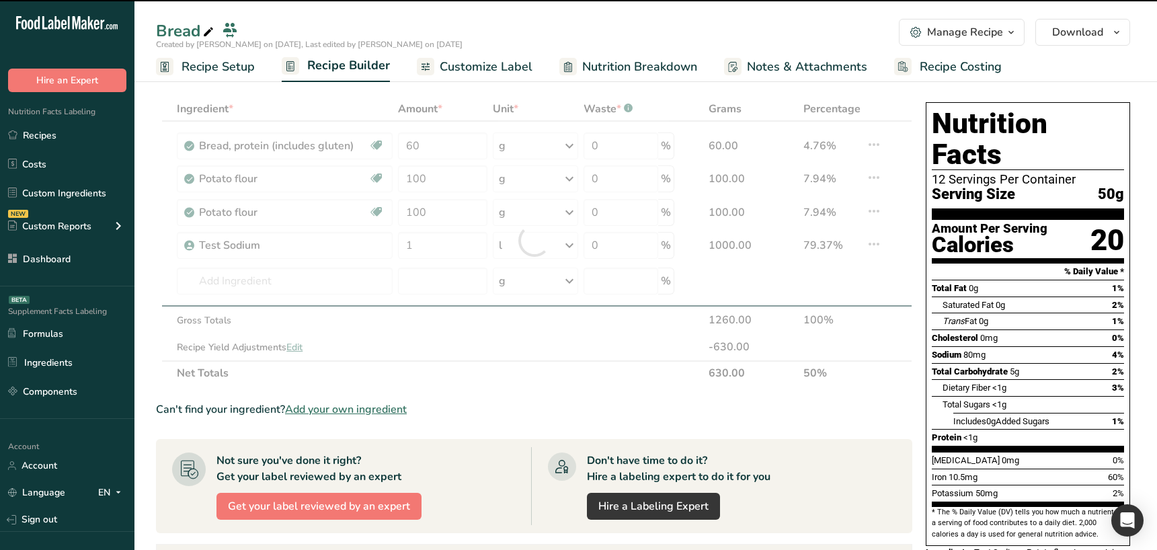
type input "61"
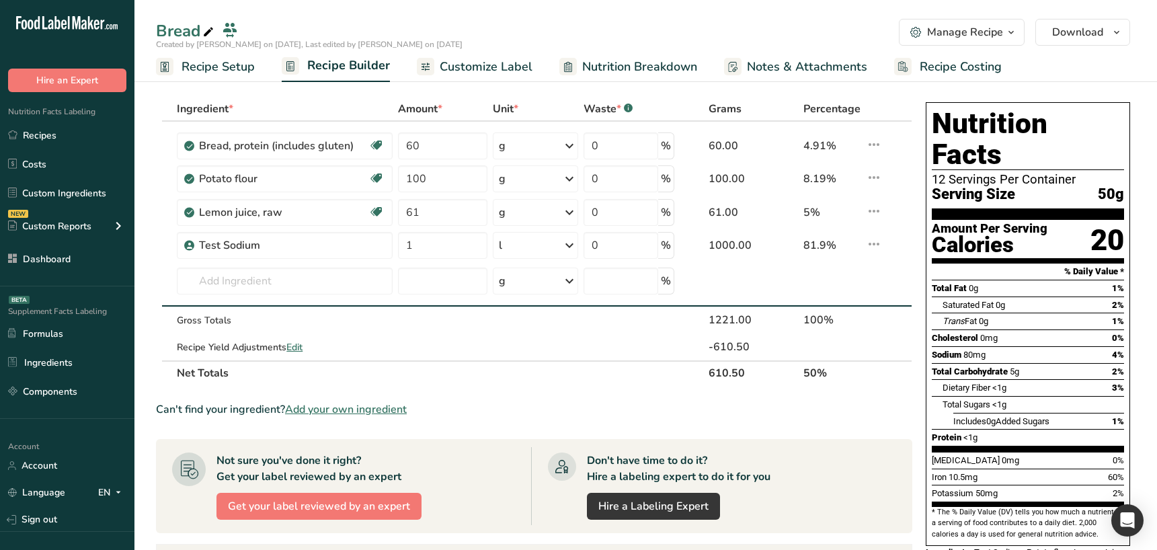
click at [849, 416] on div "Can't find your ingredient? Add your own ingredient" at bounding box center [534, 409] width 756 height 16
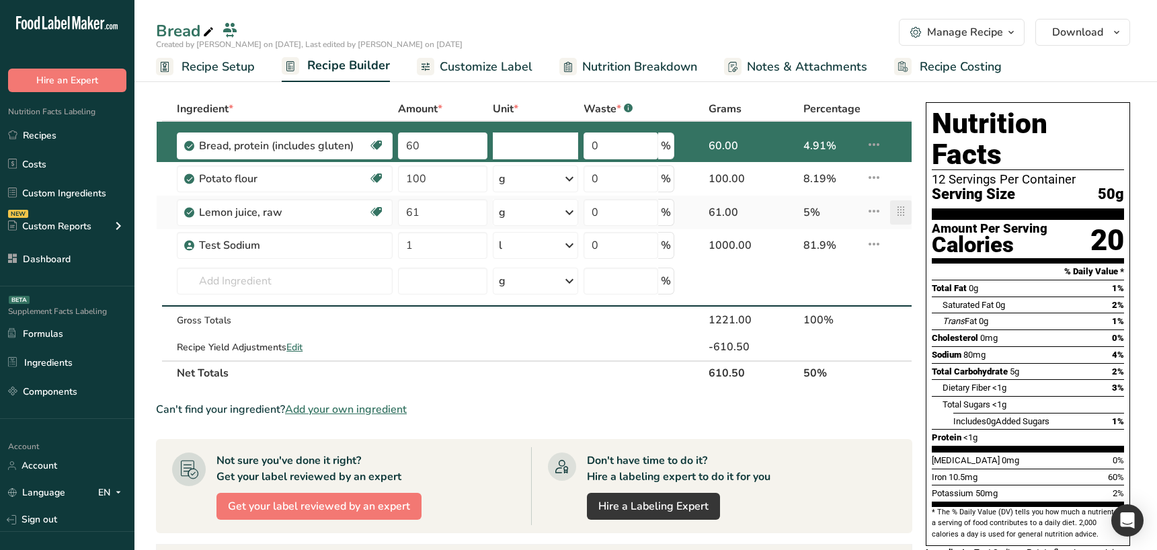
type input "60"
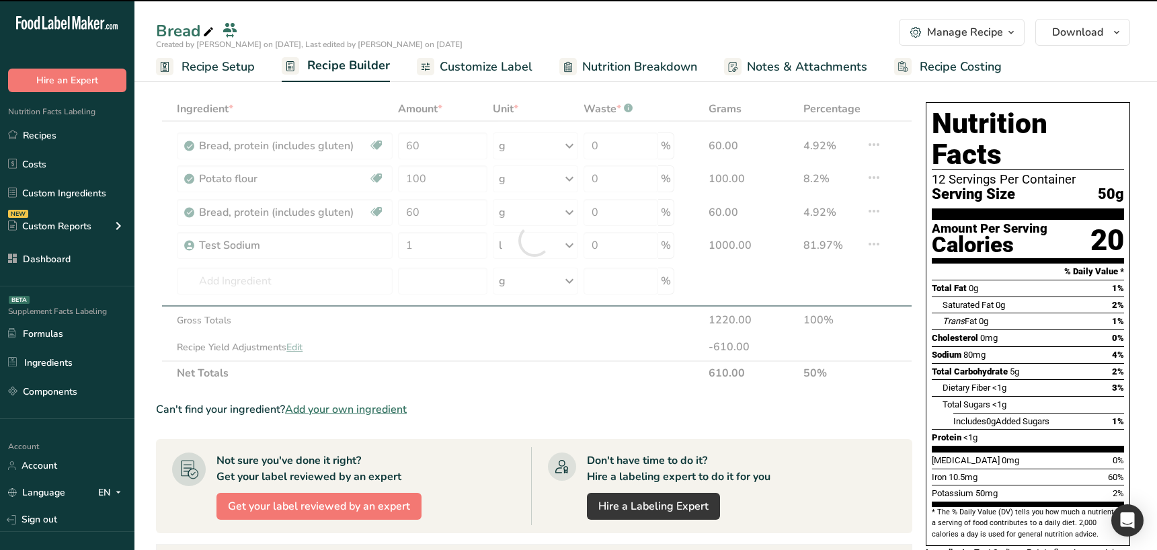
type input "100"
type input "60"
type input "61"
type input "1"
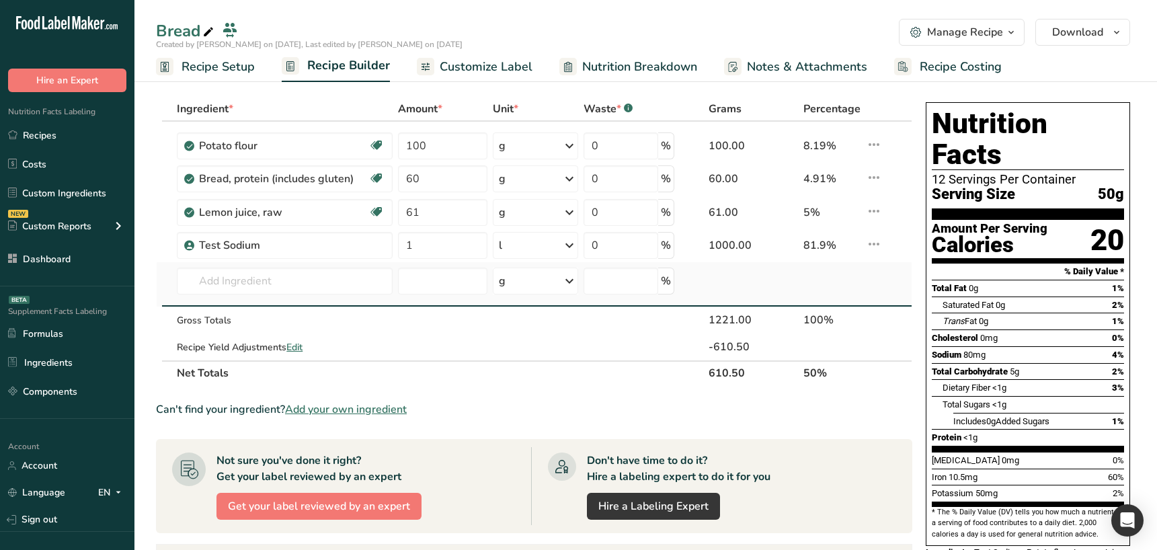
click at [162, 290] on td at bounding box center [168, 284] width 12 height 44
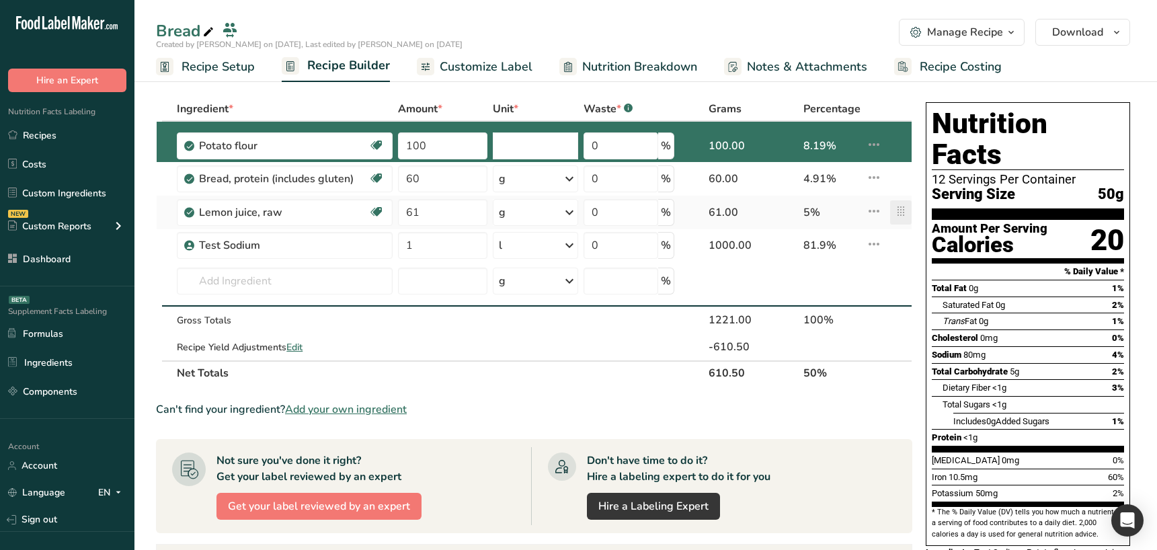
type input "100"
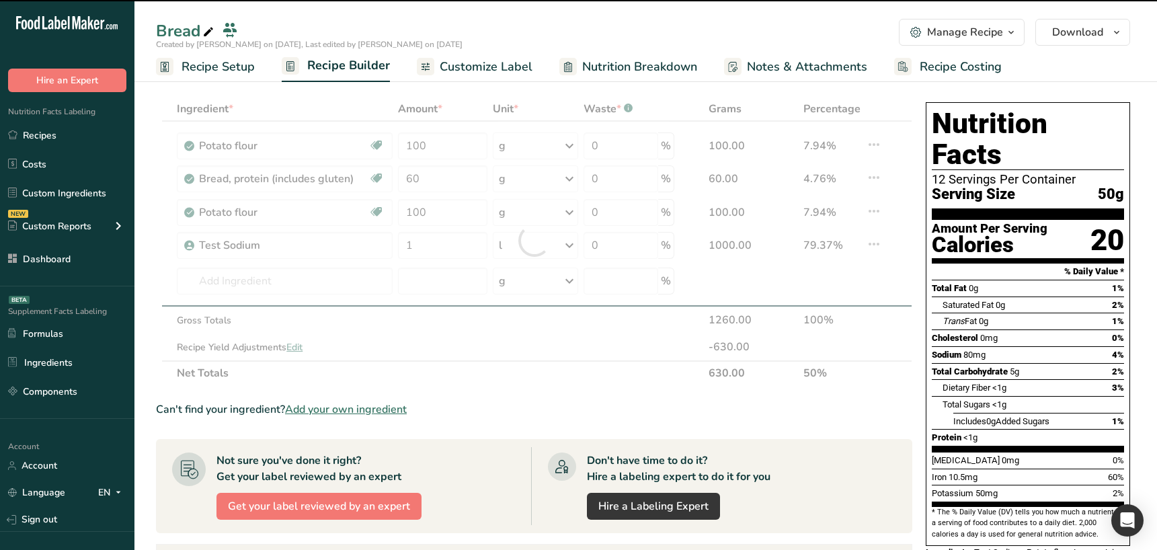
type input "60"
type input "100"
type input "61"
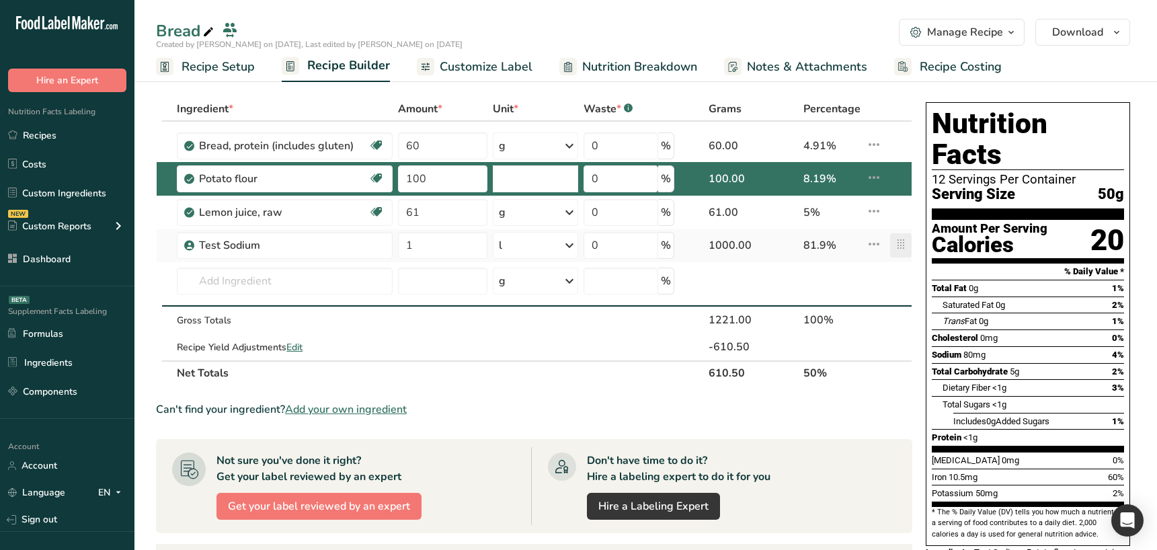
type input "100"
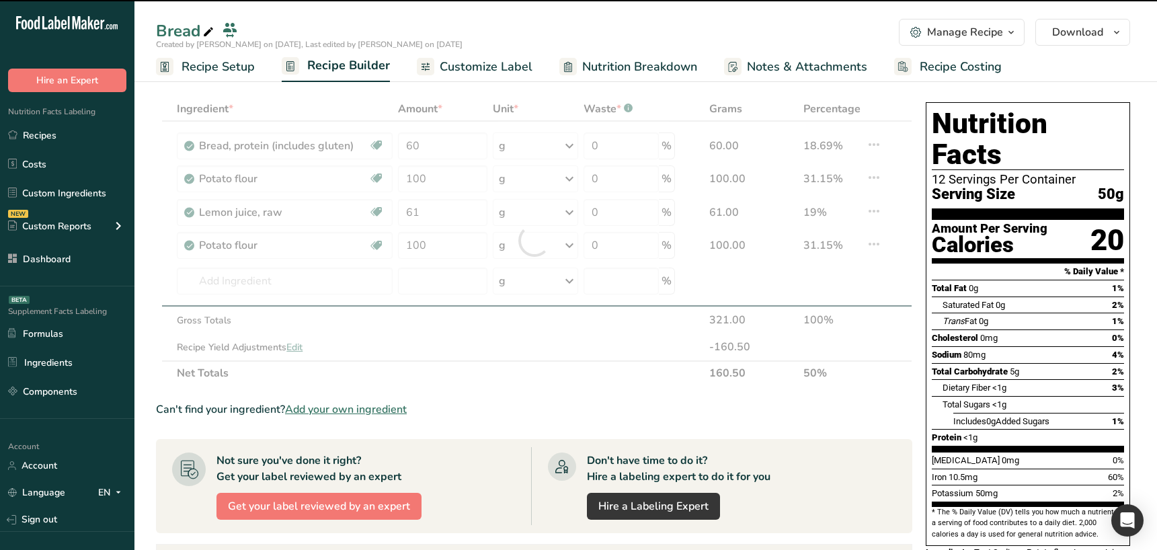
click at [899, 404] on div "Can't find your ingredient? Add your own ingredient" at bounding box center [534, 409] width 756 height 16
type input "61"
type input "100"
type input "1"
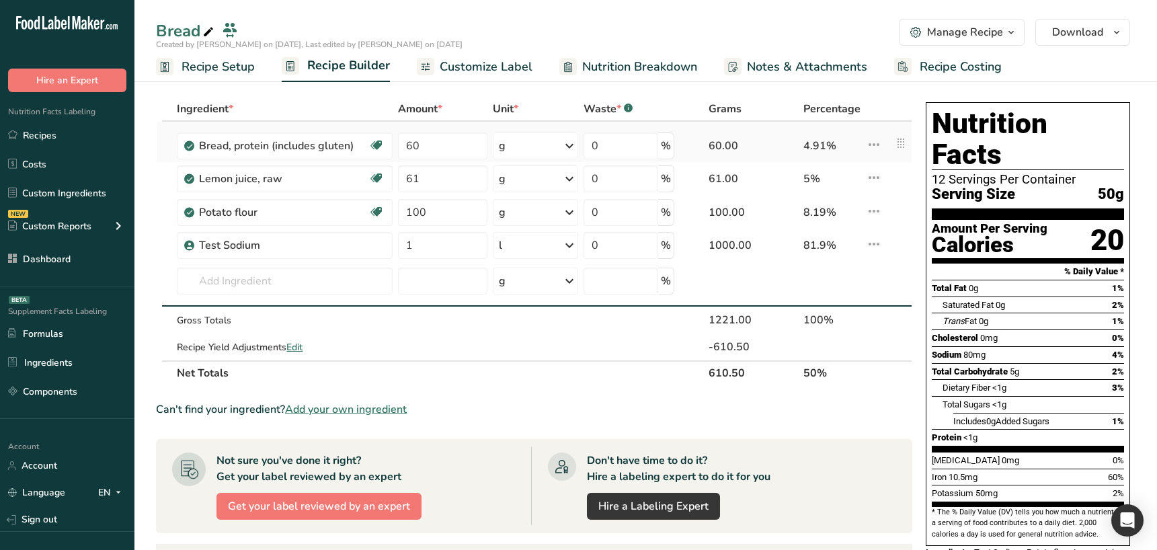
click at [873, 143] on icon at bounding box center [874, 144] width 16 height 24
click at [832, 172] on span "Info" at bounding box center [837, 174] width 17 height 14
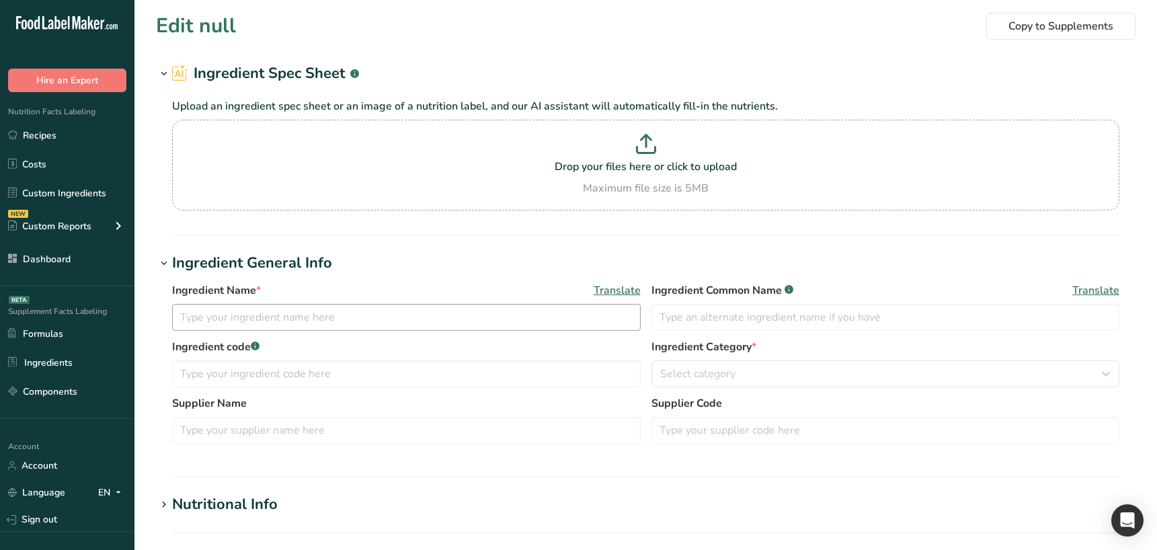
scroll to position [1, 0]
type input "Bread, protein (includes gluten)"
type input "Protein Bread"
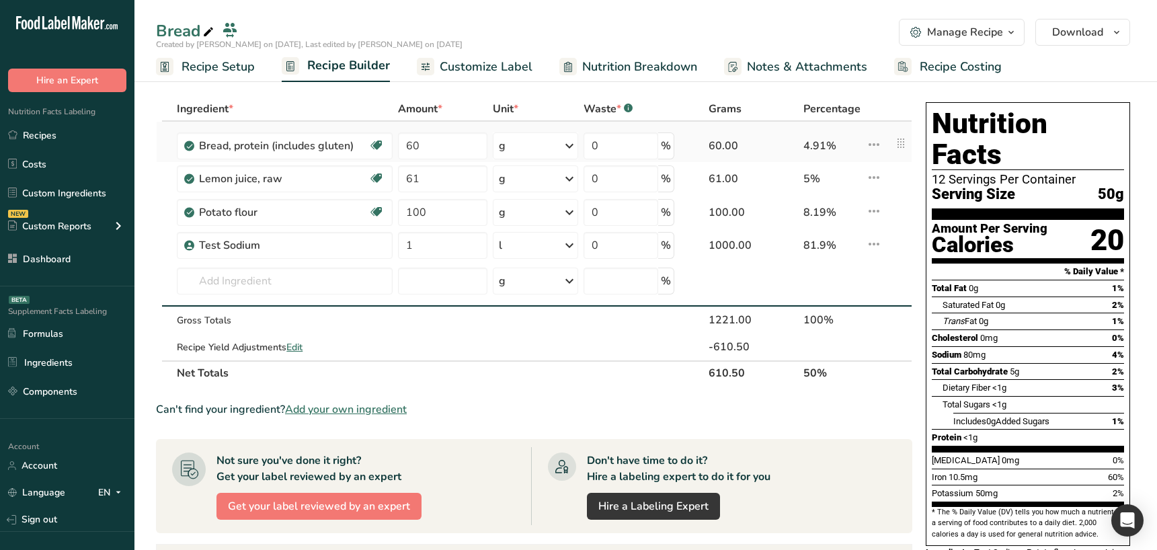
click at [877, 146] on icon at bounding box center [874, 144] width 16 height 24
click at [840, 212] on span "Delete" at bounding box center [844, 209] width 30 height 14
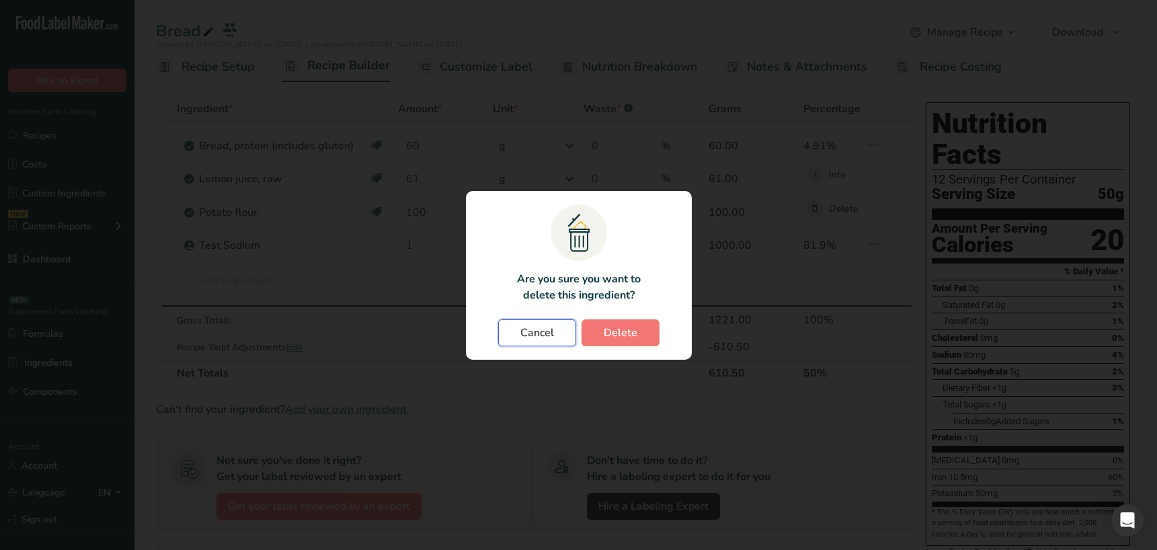
click at [539, 332] on span "Cancel" at bounding box center [537, 333] width 34 height 16
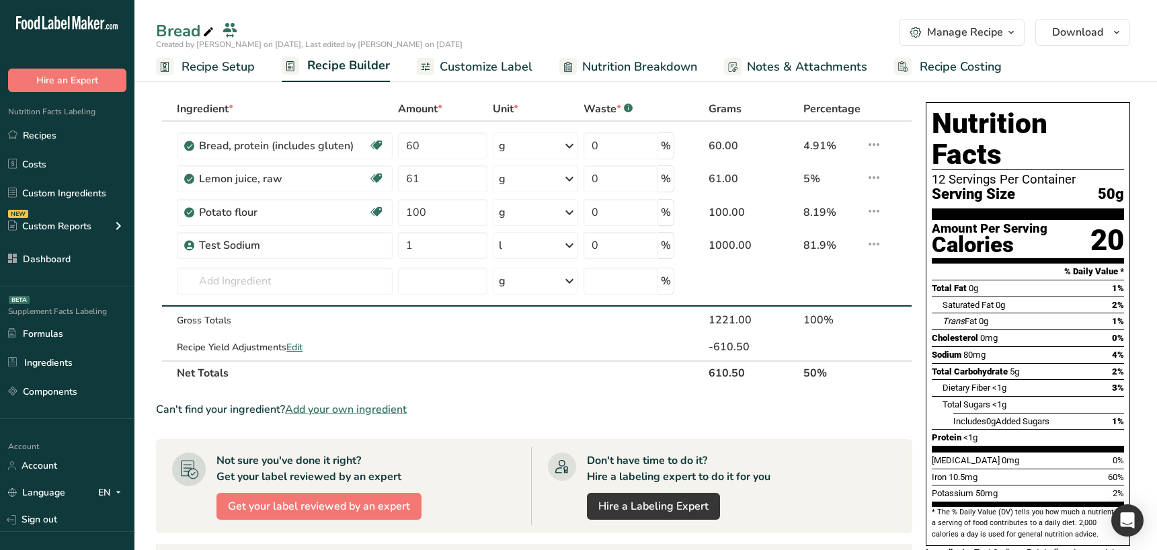
click at [944, 34] on div "Manage Recipe" at bounding box center [965, 32] width 76 height 16
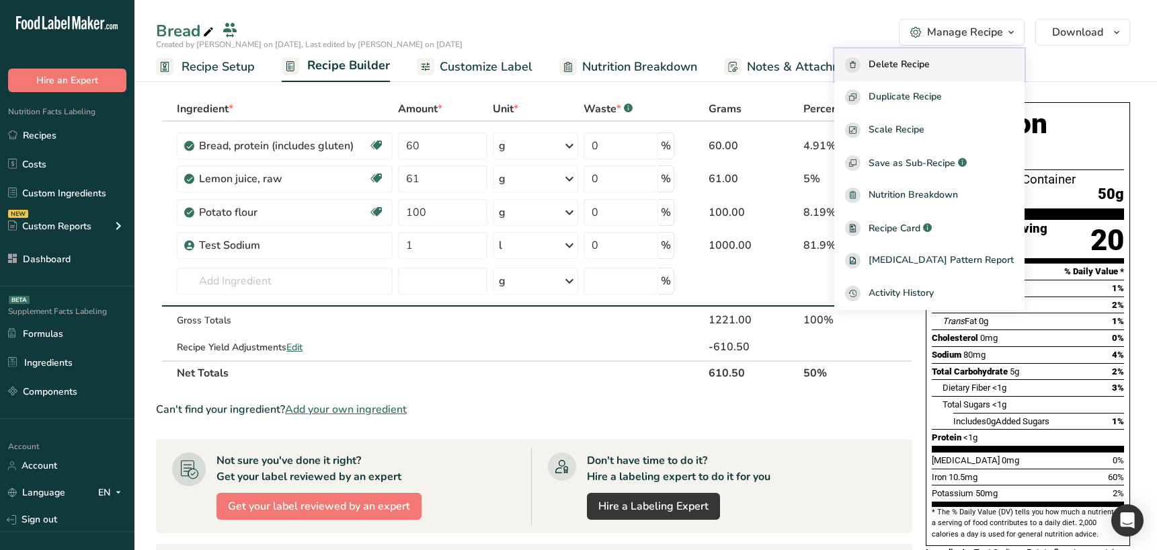
click at [920, 66] on span "Delete Recipe" at bounding box center [898, 64] width 61 height 15
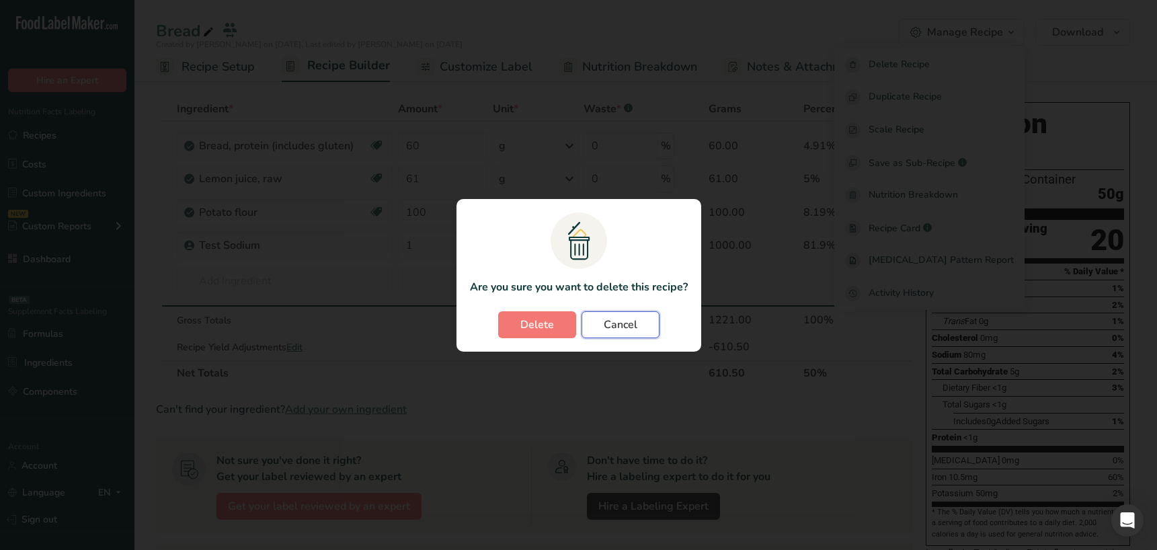
click at [601, 329] on button "Cancel" at bounding box center [620, 324] width 78 height 27
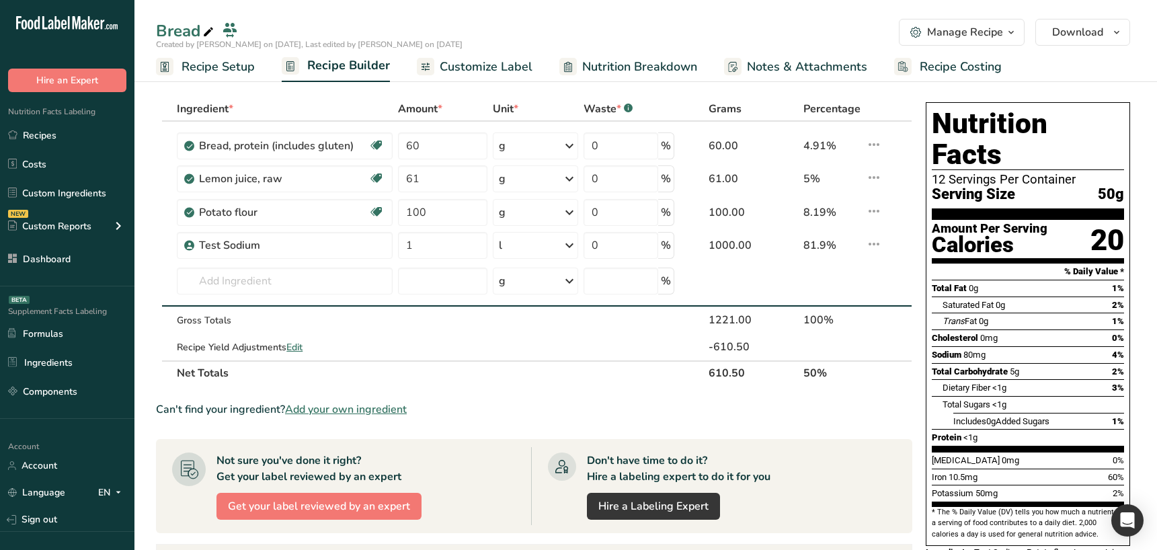
click at [925, 29] on div "Manage Recipe" at bounding box center [956, 32] width 93 height 16
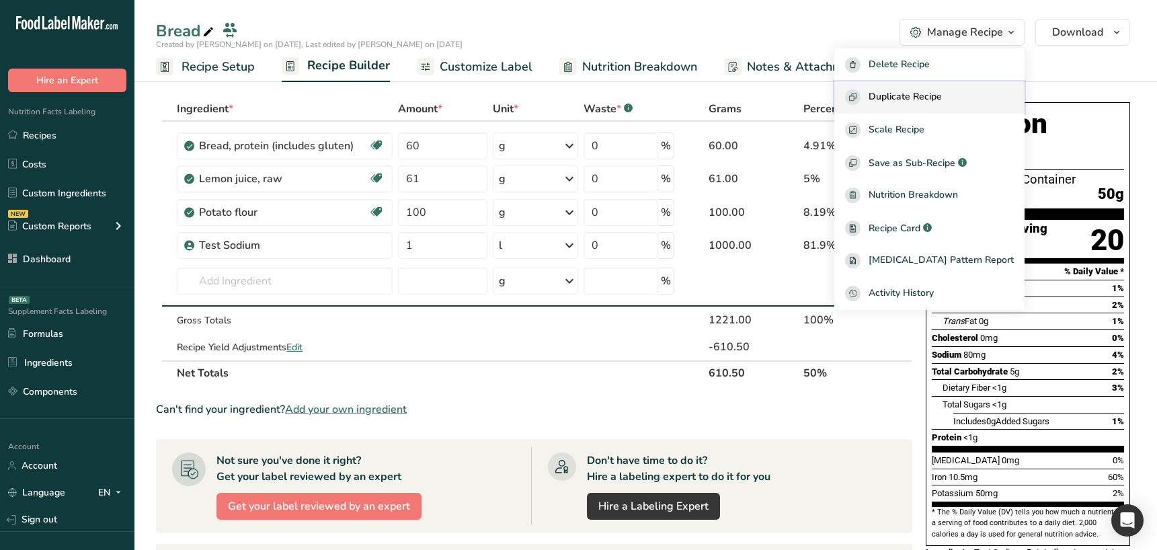
click at [924, 93] on span "Duplicate Recipe" at bounding box center [904, 96] width 73 height 15
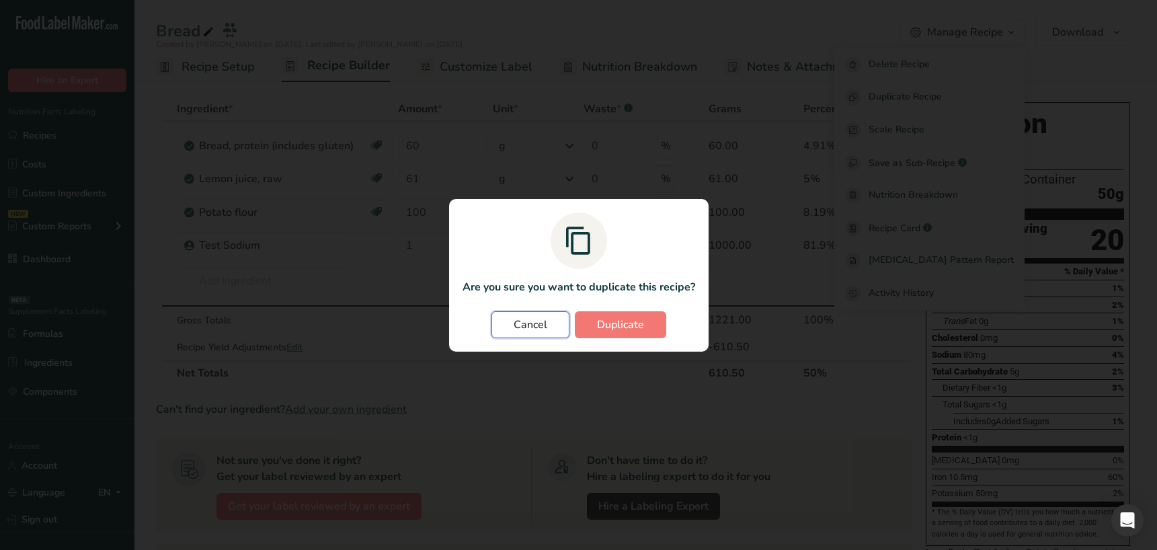
click at [550, 317] on button "Cancel" at bounding box center [530, 324] width 78 height 27
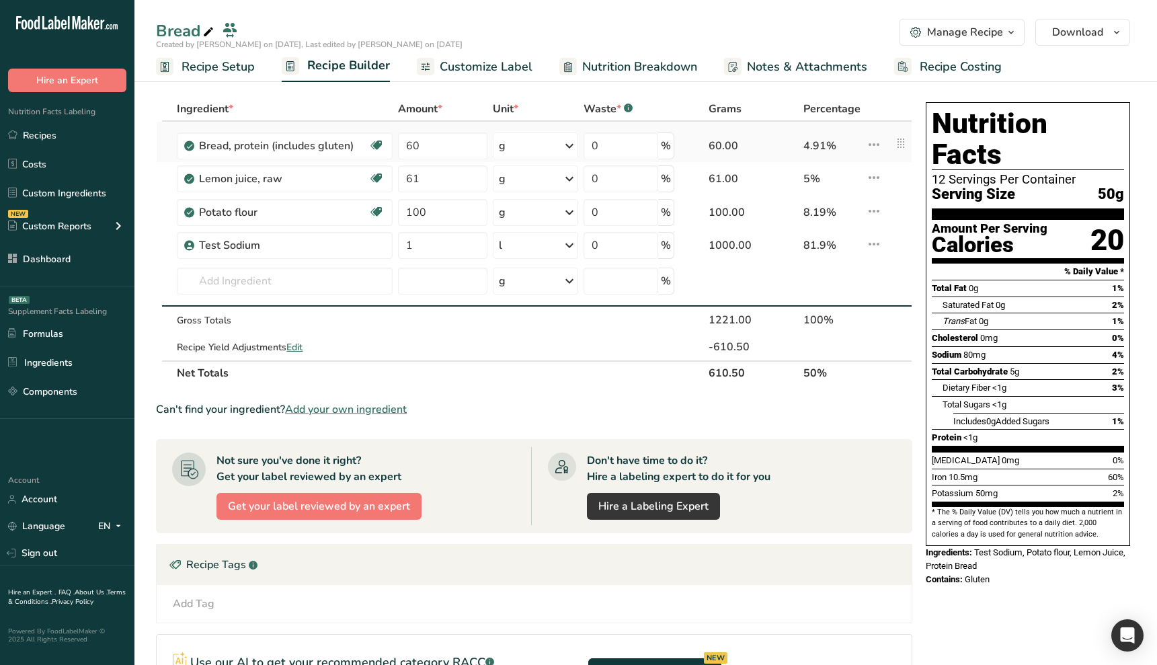
click at [872, 145] on icon at bounding box center [874, 144] width 16 height 24
click at [845, 216] on div "Delete" at bounding box center [839, 208] width 65 height 17
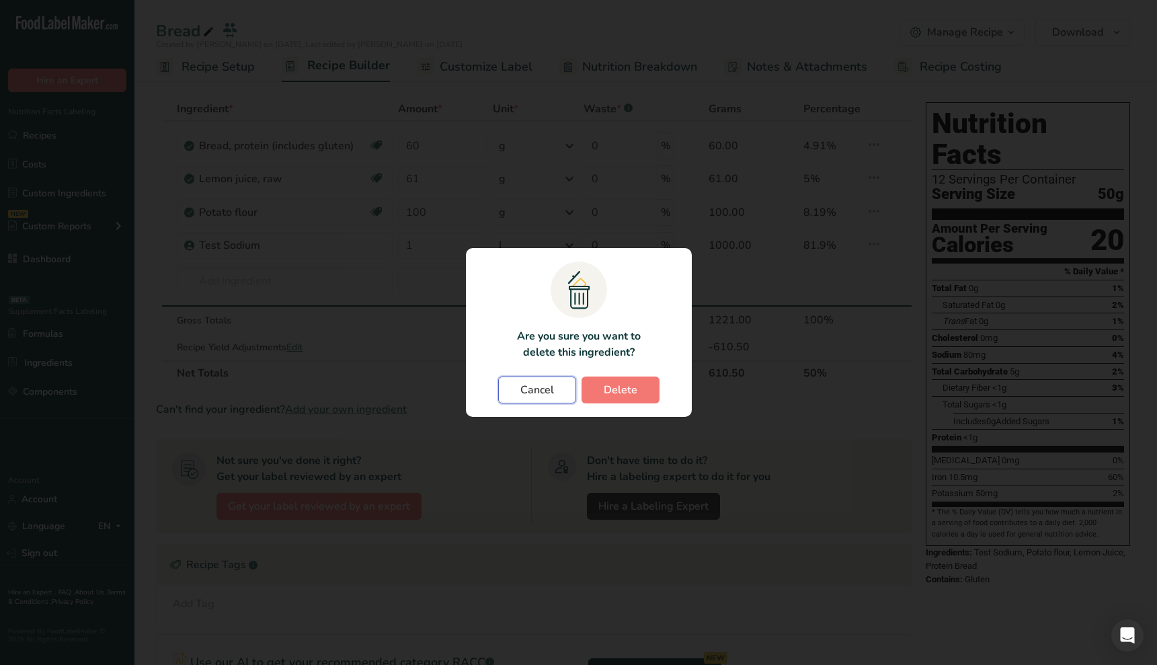
click at [551, 382] on span "Cancel" at bounding box center [537, 390] width 34 height 16
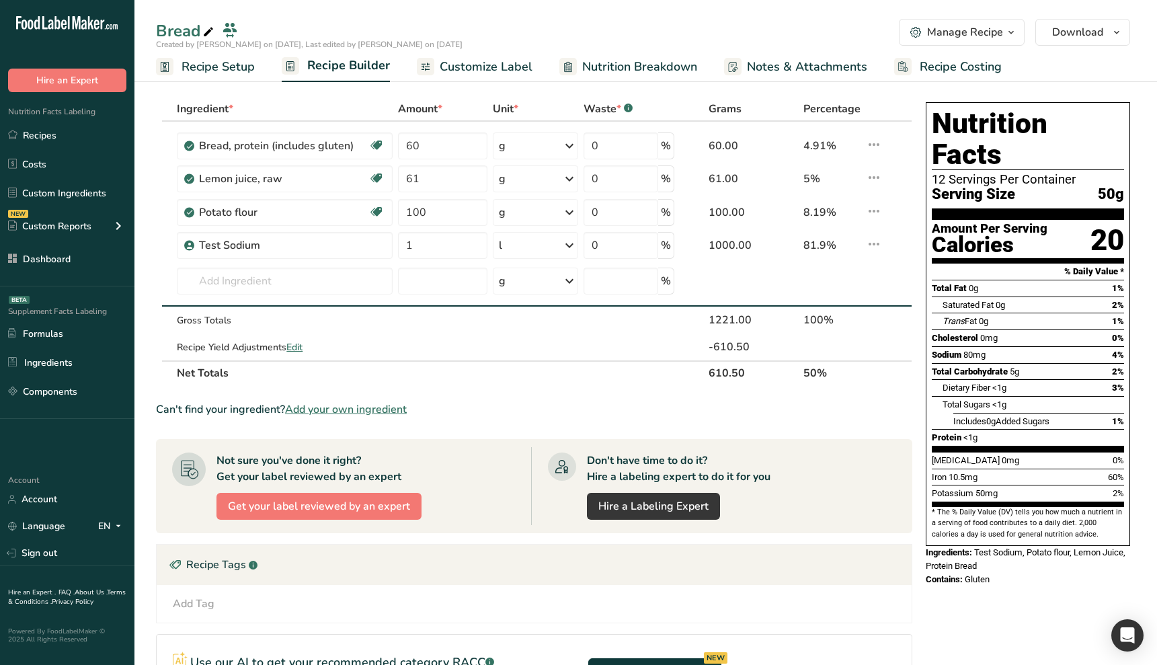
click at [956, 38] on div "Manage Recipe" at bounding box center [965, 32] width 76 height 16
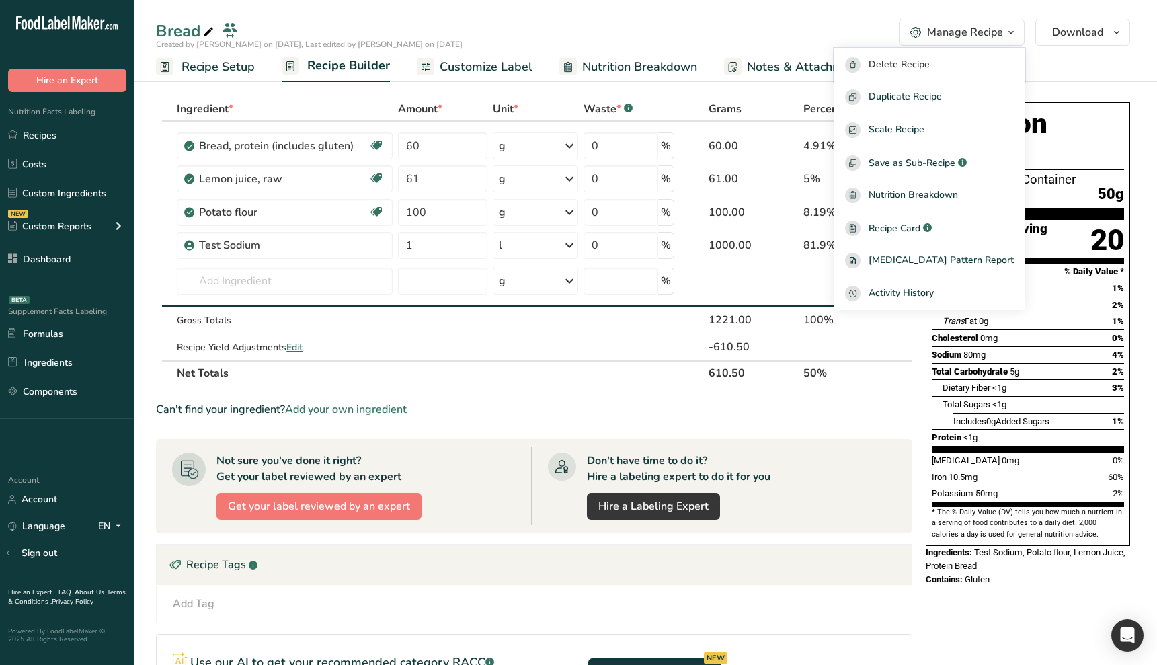
drag, startPoint x: 916, startPoint y: 65, endPoint x: 839, endPoint y: 159, distance: 120.8
click at [916, 65] on span "Delete Recipe" at bounding box center [898, 64] width 61 height 15
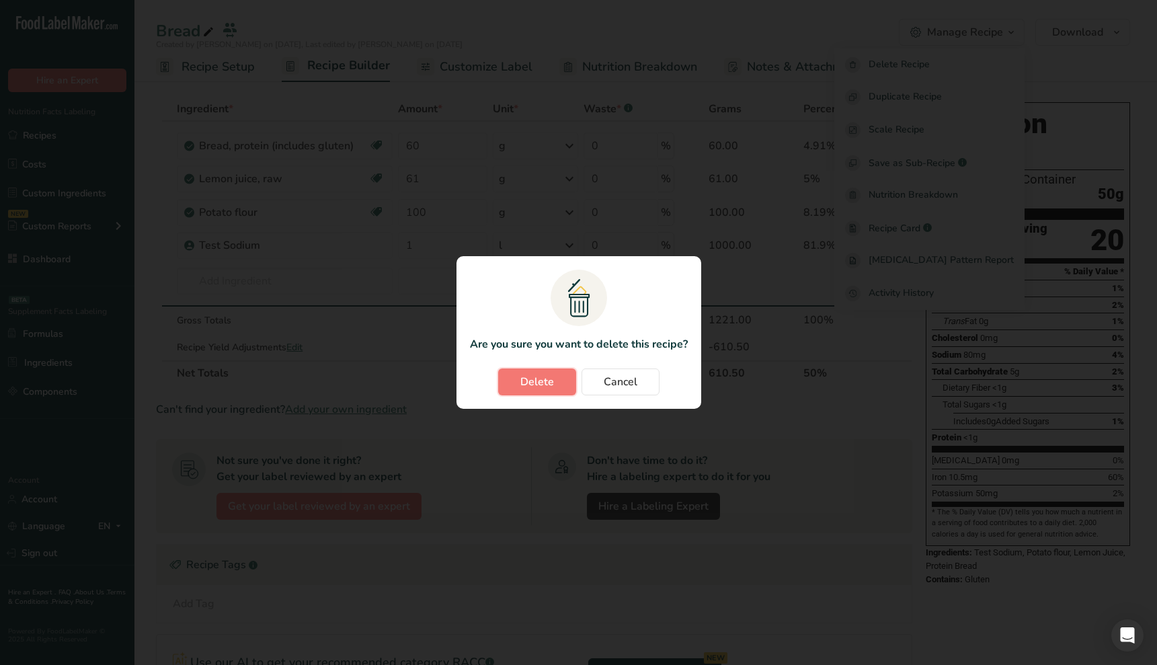
drag, startPoint x: 526, startPoint y: 381, endPoint x: 836, endPoint y: 528, distance: 342.2
click at [811, 535] on div ".a{fill:#f5f3ed;}.b,.e{fill:#0f393a;}.c{fill:none;}.d{fill:#f2c549;}.e{stroke:r…" at bounding box center [578, 332] width 1157 height 665
click at [636, 395] on section ".a{fill:#f5f3ed;}.b,.e{fill:#0f393a;}.c{fill:none;}.d{fill:#f2c549;}.e{stroke:r…" at bounding box center [578, 332] width 245 height 153
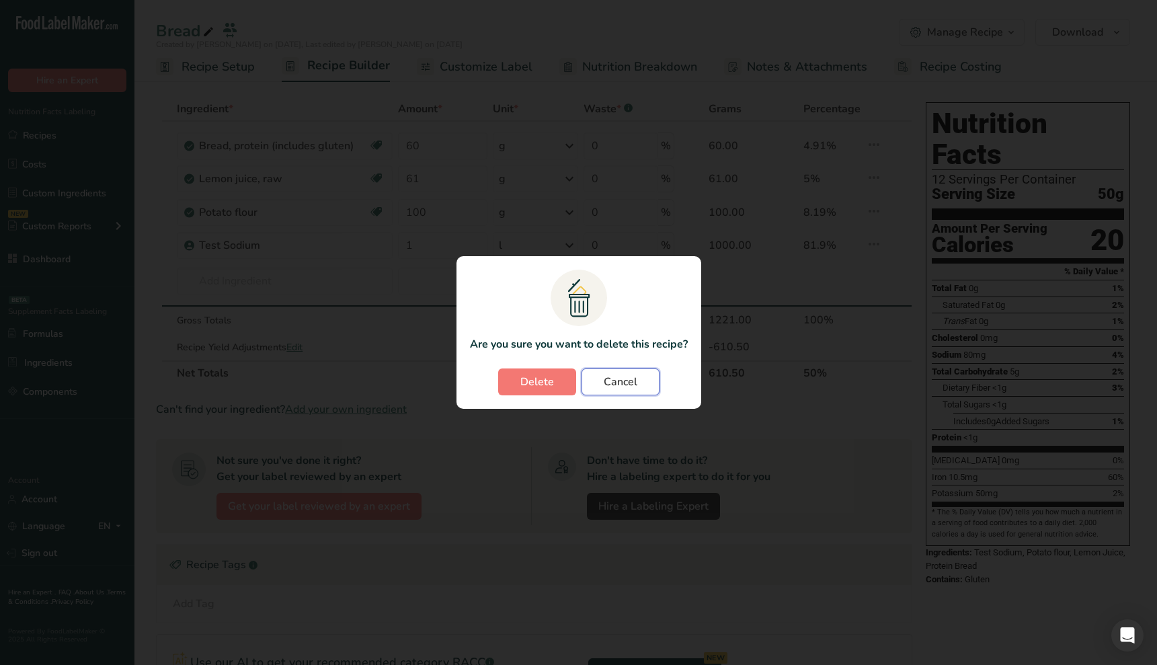
click at [641, 385] on button "Cancel" at bounding box center [620, 381] width 78 height 27
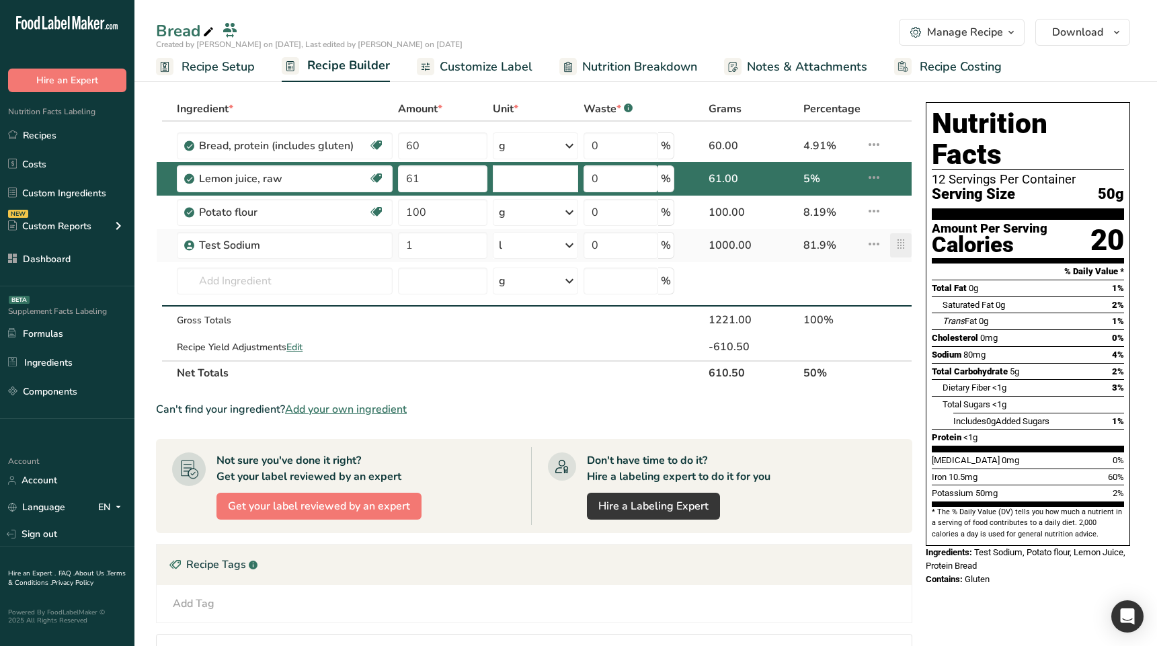
type input "61"
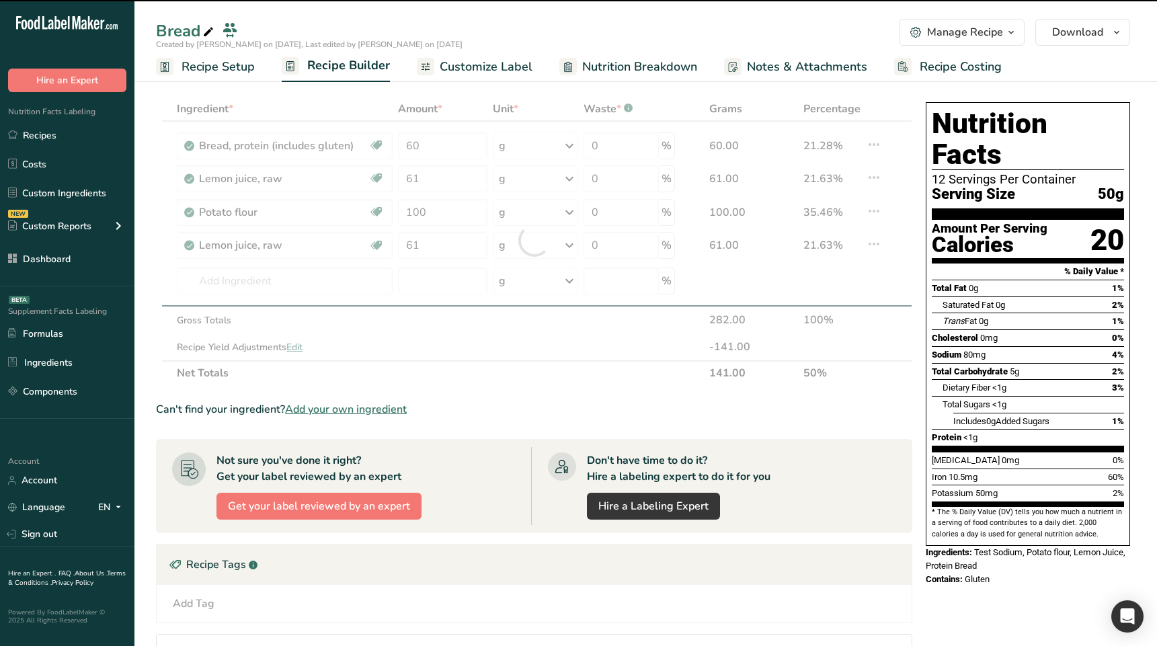
type input "100"
type input "61"
type input "1"
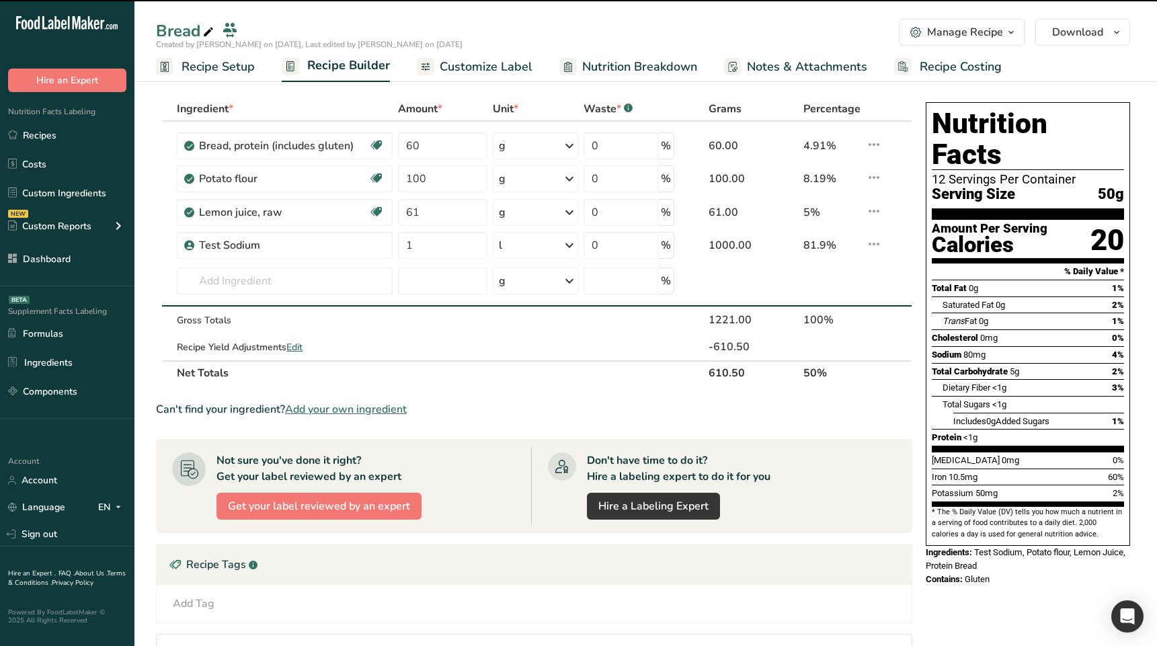
click at [913, 385] on div "Ingredient * Amount * Unit * Waste * .a-a{fill:#347362;}.b-a{fill:#fff;} Grams …" at bounding box center [538, 499] width 764 height 805
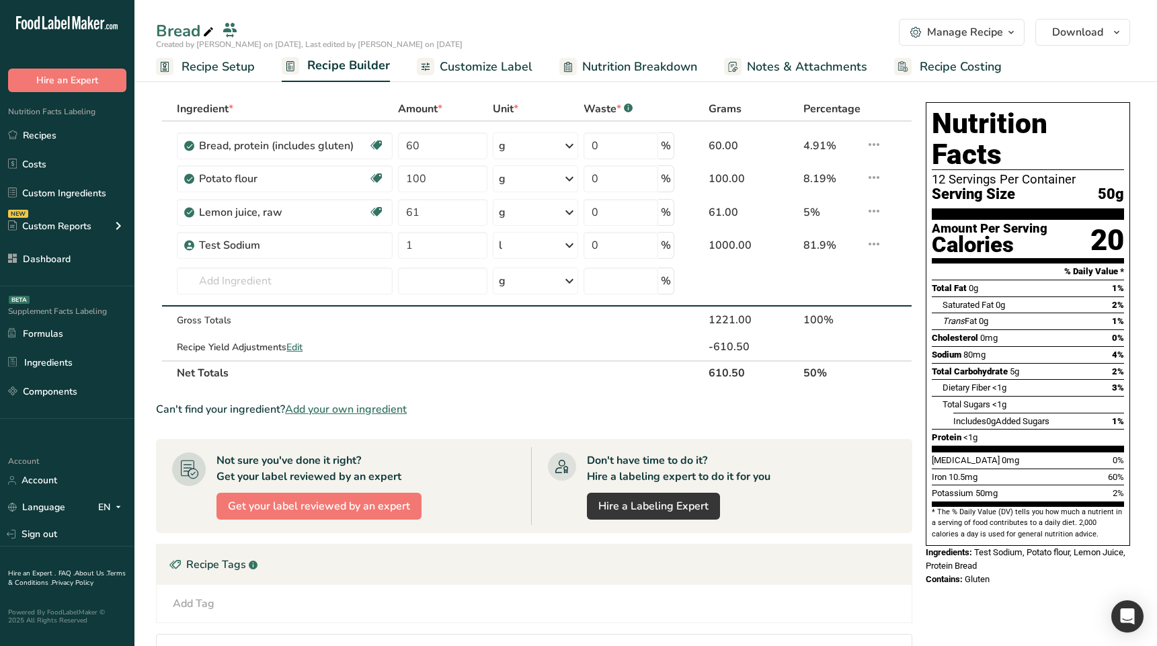
click at [858, 461] on div "Don't have time to do it? Hire a labeling expert to do it for you Hire a Labeli…" at bounding box center [713, 486] width 365 height 78
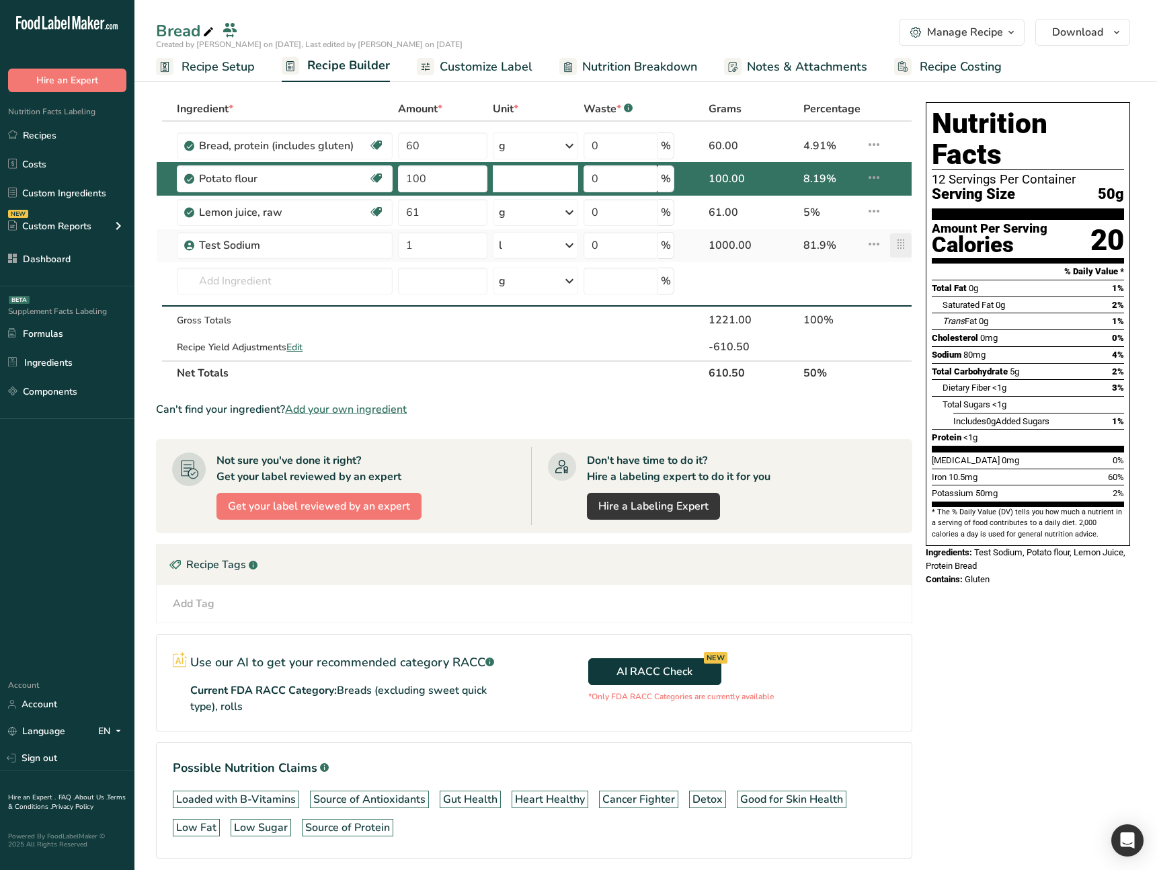
type input "100"
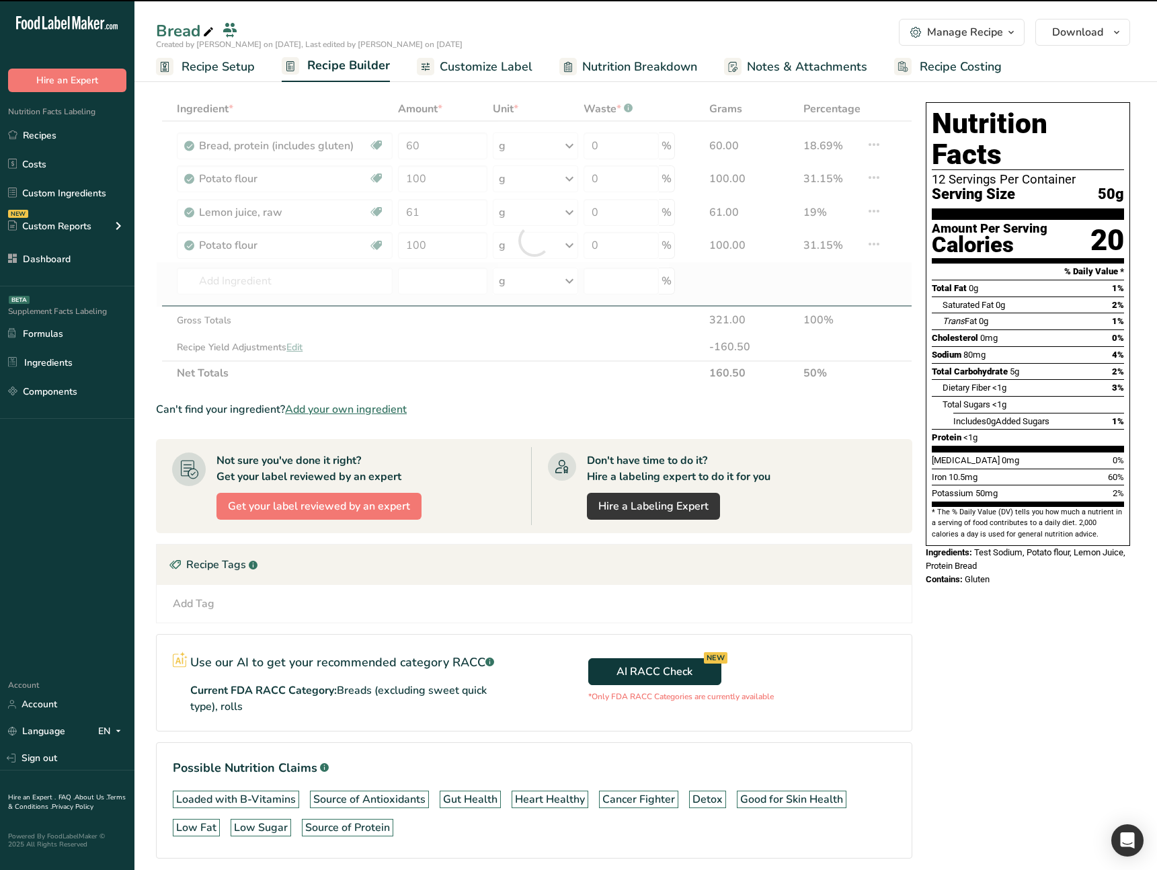
type input "61"
type input "100"
type input "1"
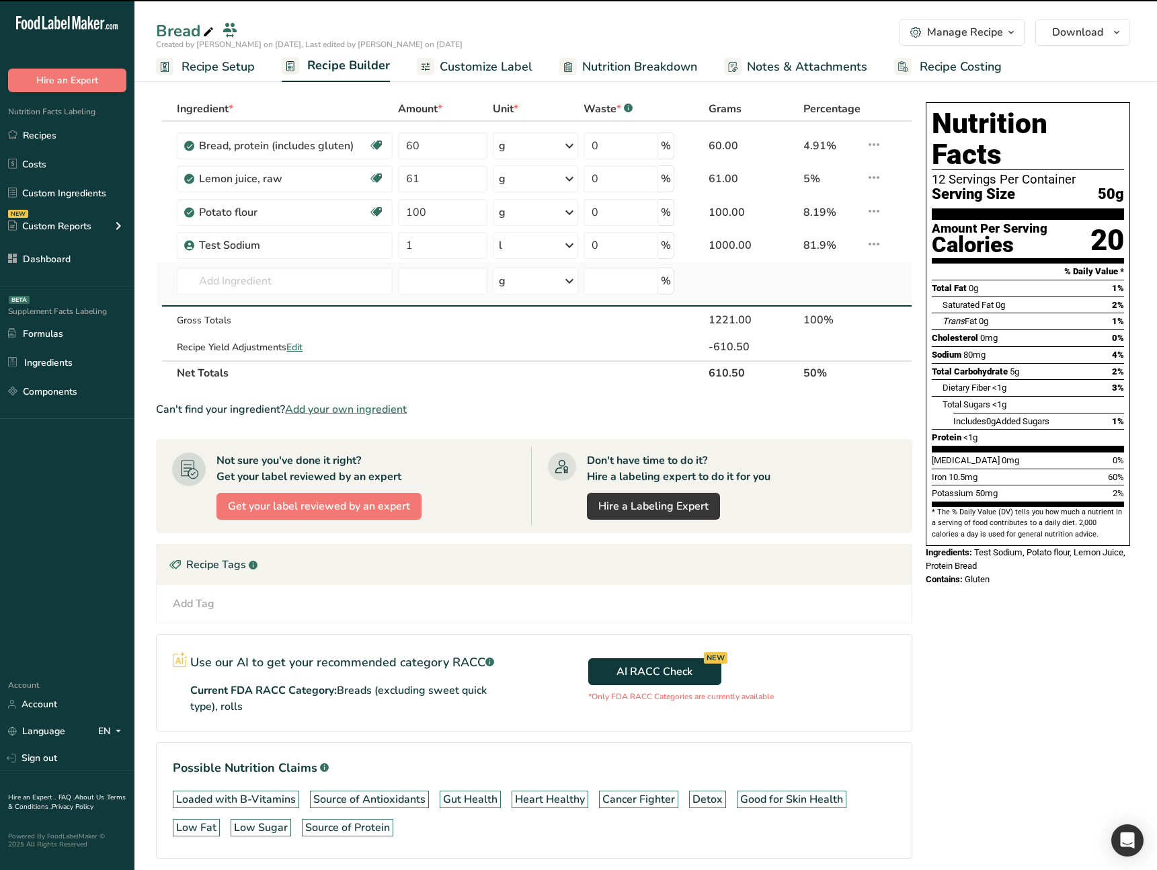
click at [888, 286] on td at bounding box center [898, 284] width 27 height 44
click at [985, 579] on div "Nutrition Facts 12 Servings Per Container Serving Size 50g Amount Per Serving C…" at bounding box center [1027, 499] width 215 height 805
click at [937, 631] on div "Nutrition Facts 12 Servings Per Container Serving Size 50g Amount Per Serving C…" at bounding box center [1027, 499] width 215 height 805
click at [959, 622] on div "Nutrition Facts 12 Servings Per Container Serving Size 50g Amount Per Serving C…" at bounding box center [1027, 499] width 215 height 805
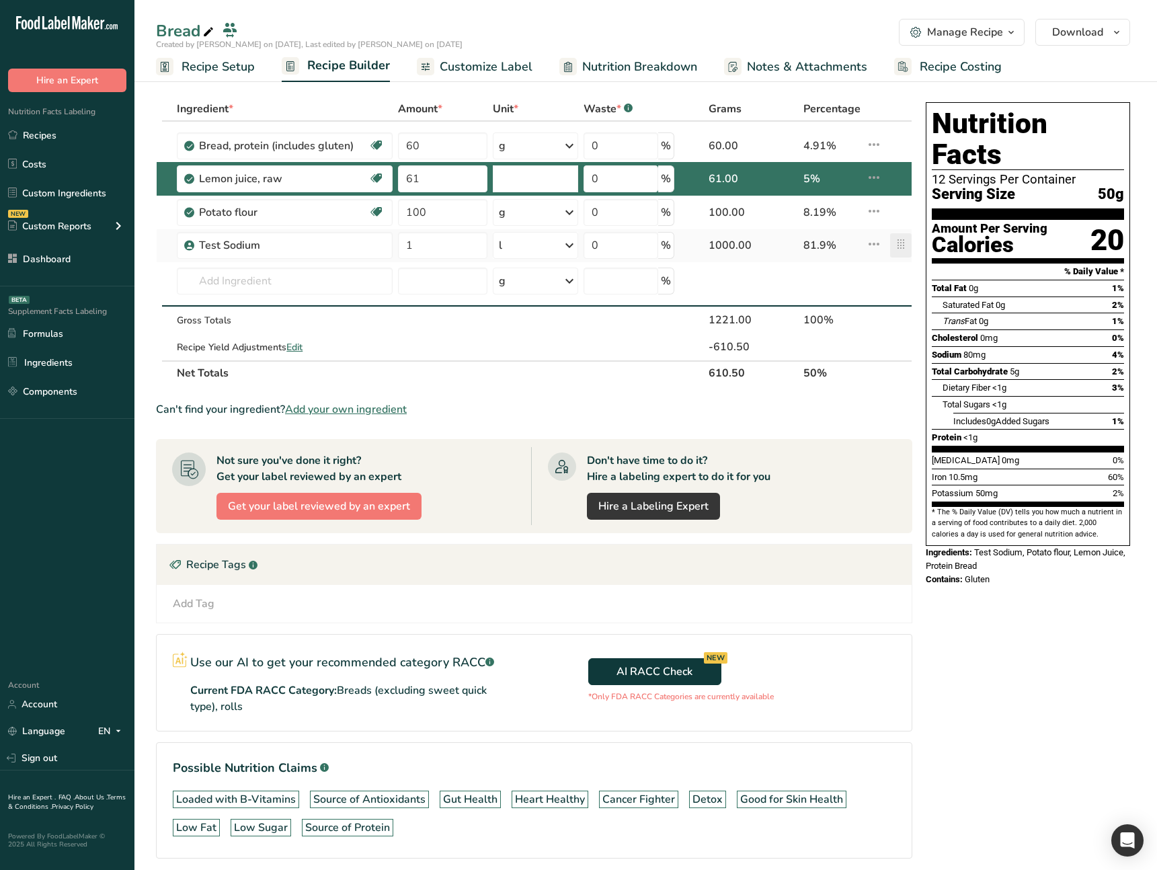
type input "61"
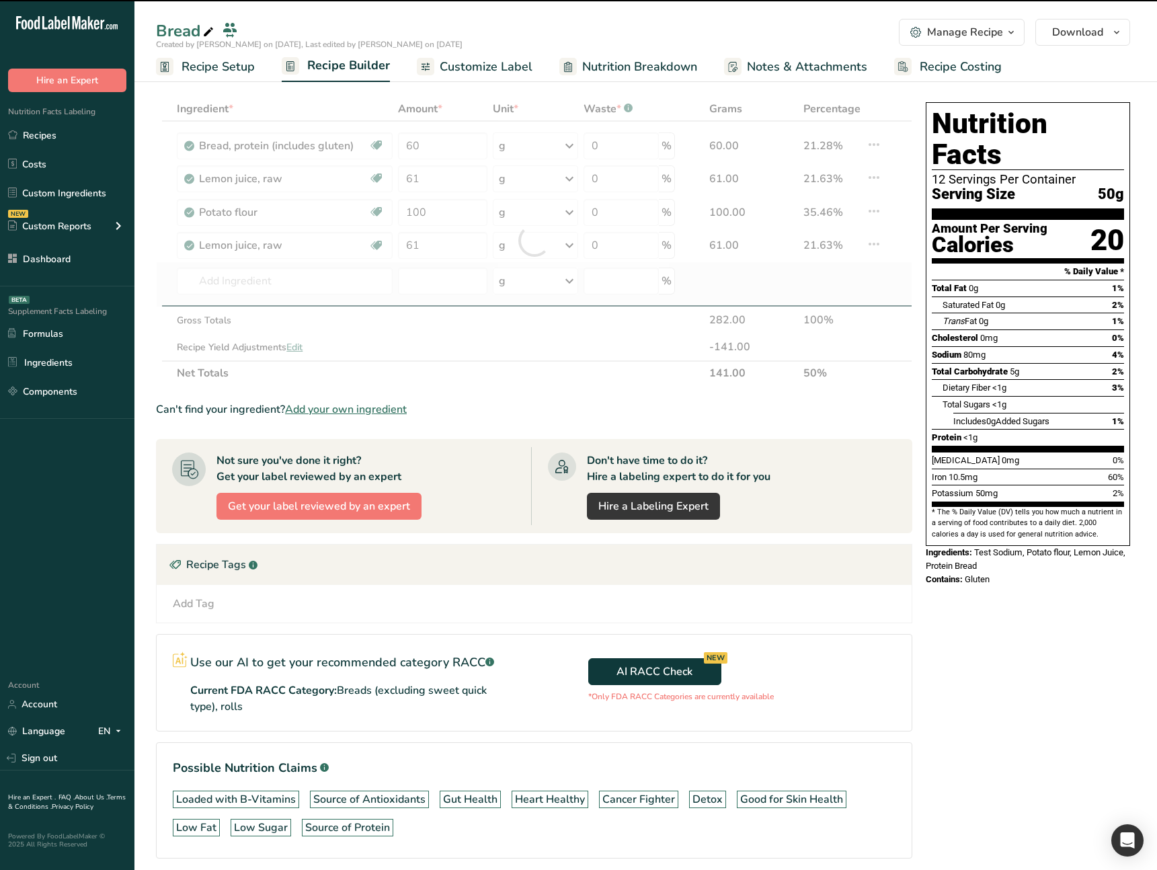
type input "100"
type input "61"
type input "1"
type input "60"
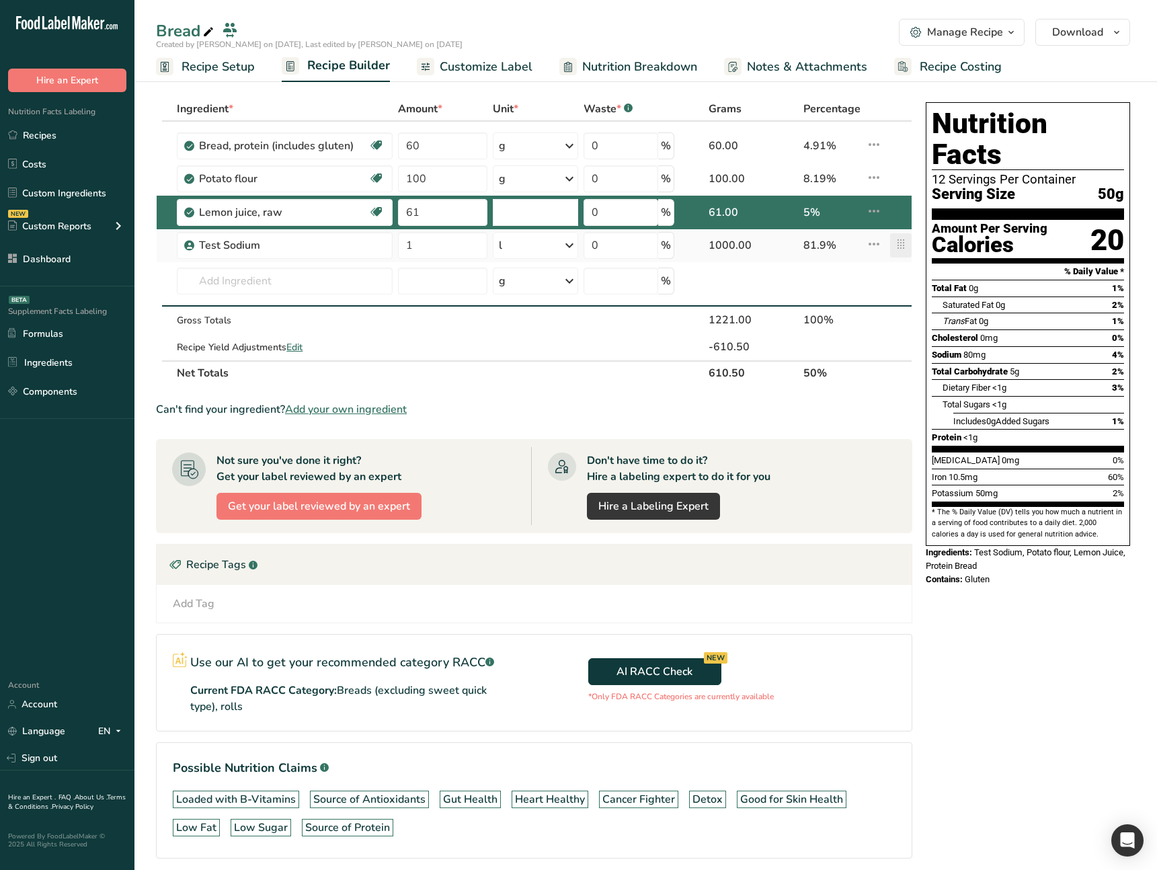
scroll to position [4, 0]
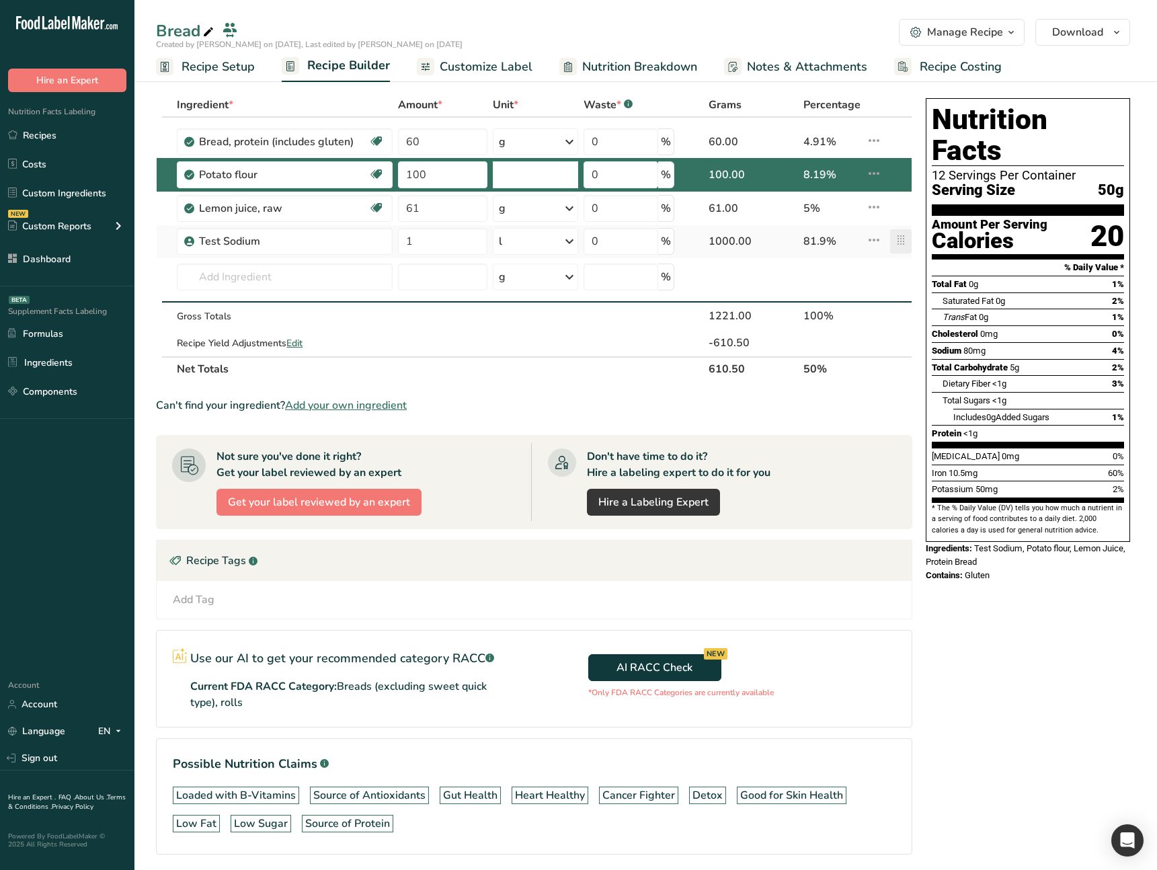
type input "100"
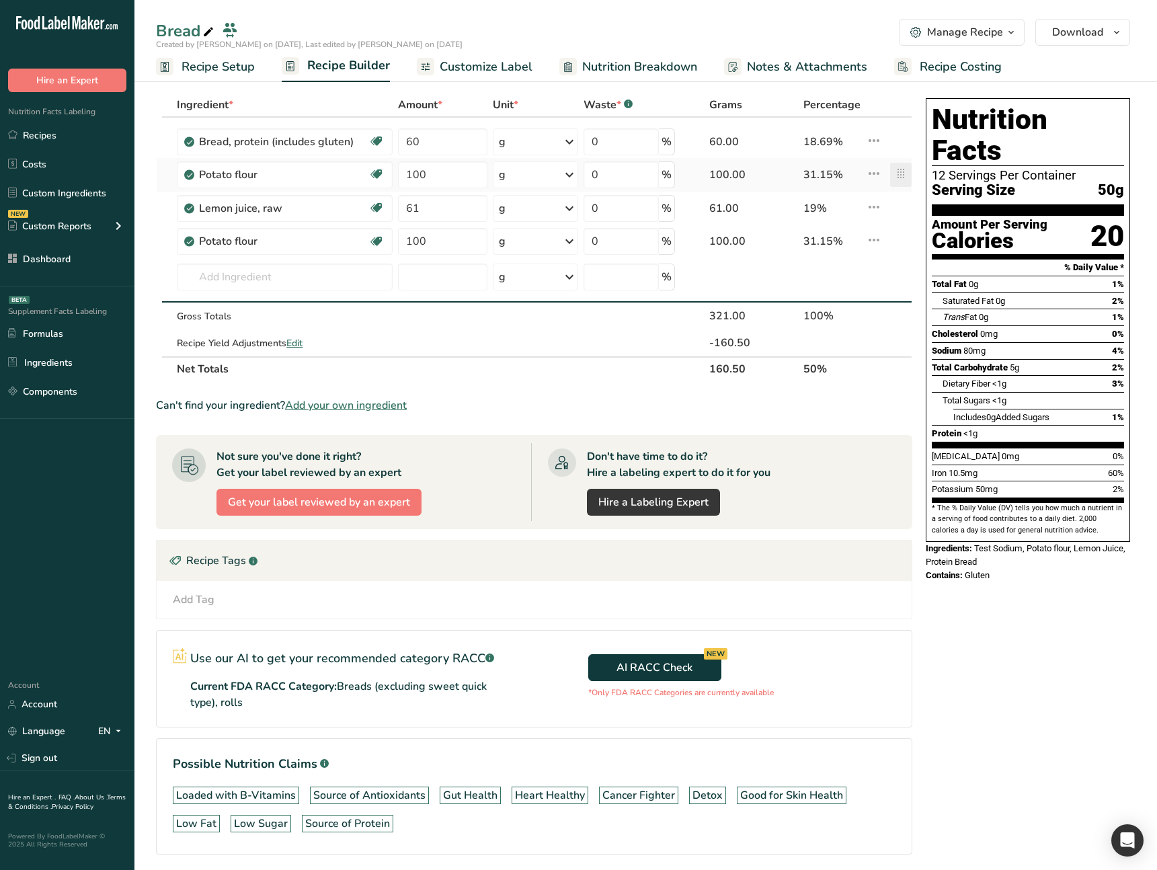
scroll to position [11, 0]
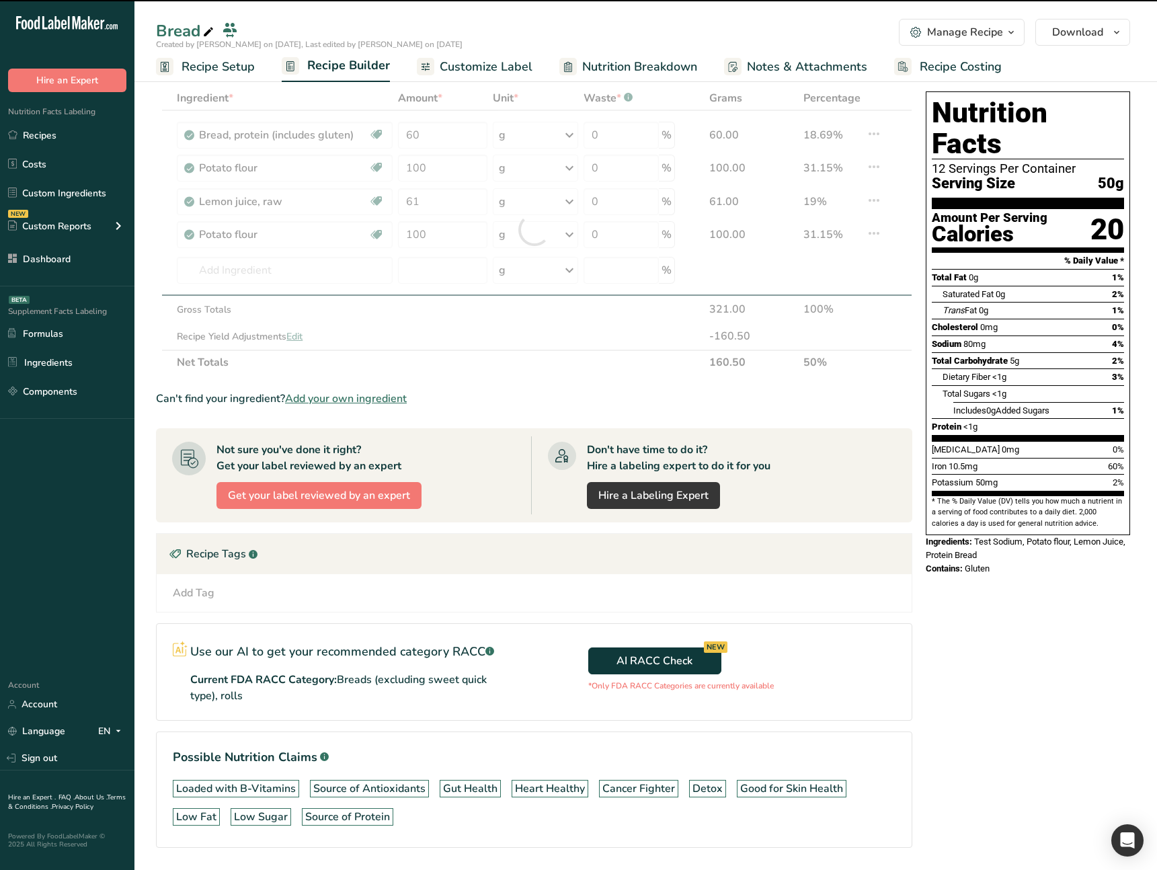
type input "61"
type input "100"
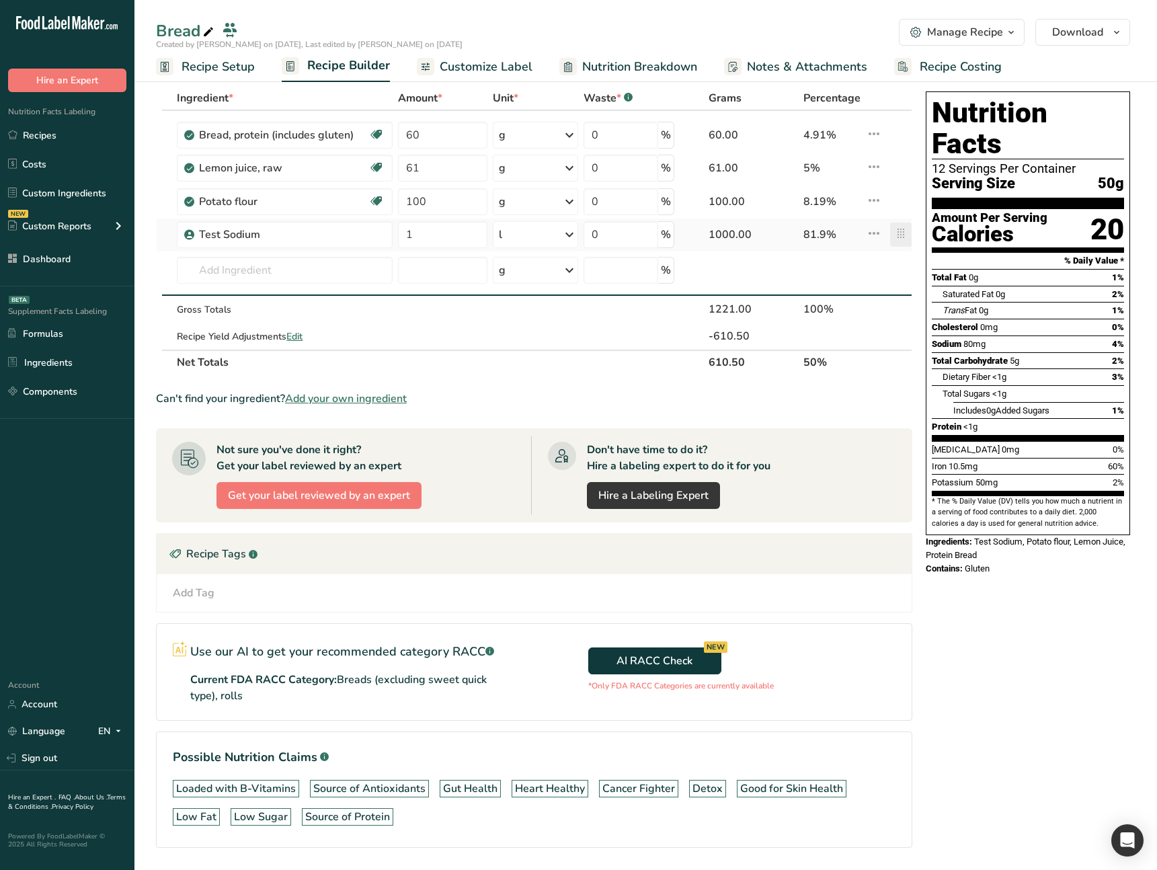
drag, startPoint x: 891, startPoint y: 285, endPoint x: 898, endPoint y: 242, distance: 43.5
click at [891, 278] on td at bounding box center [898, 273] width 27 height 44
type input "61"
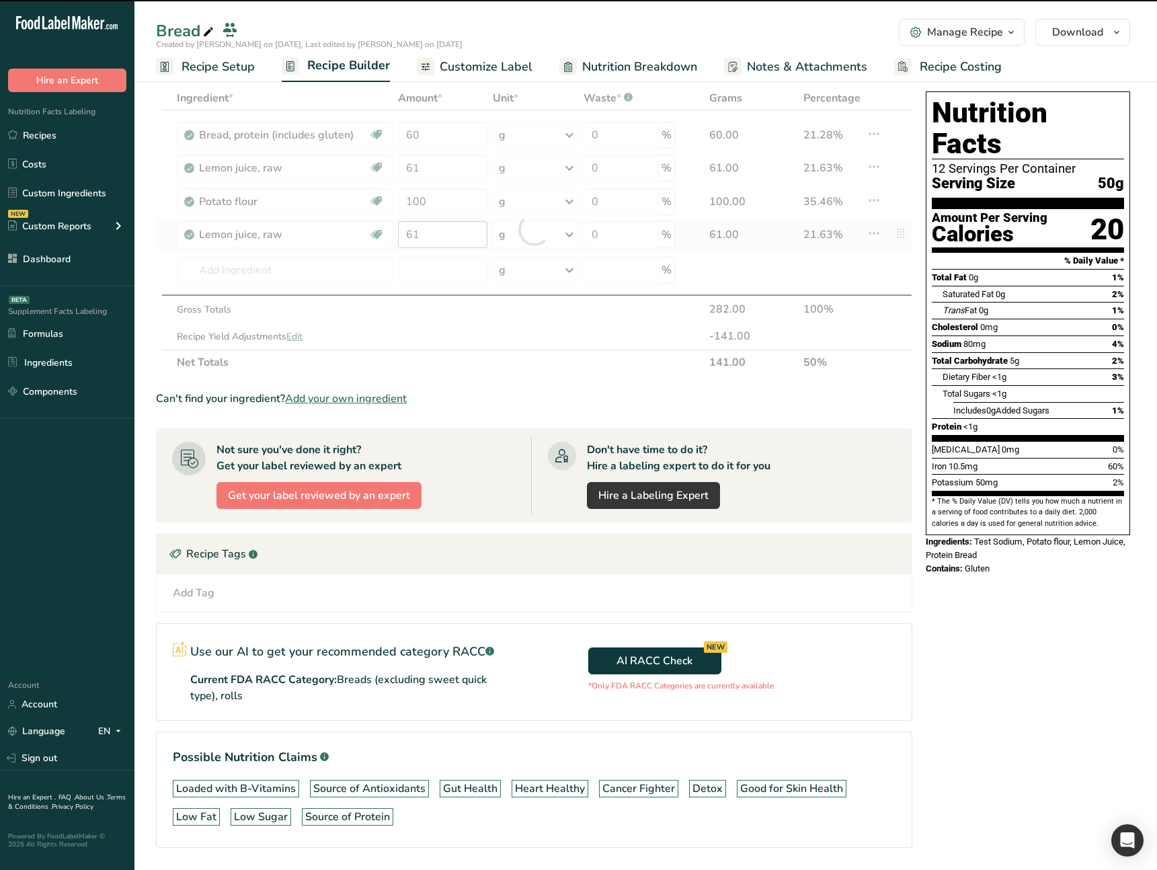
type input "100"
type input "61"
type input "1"
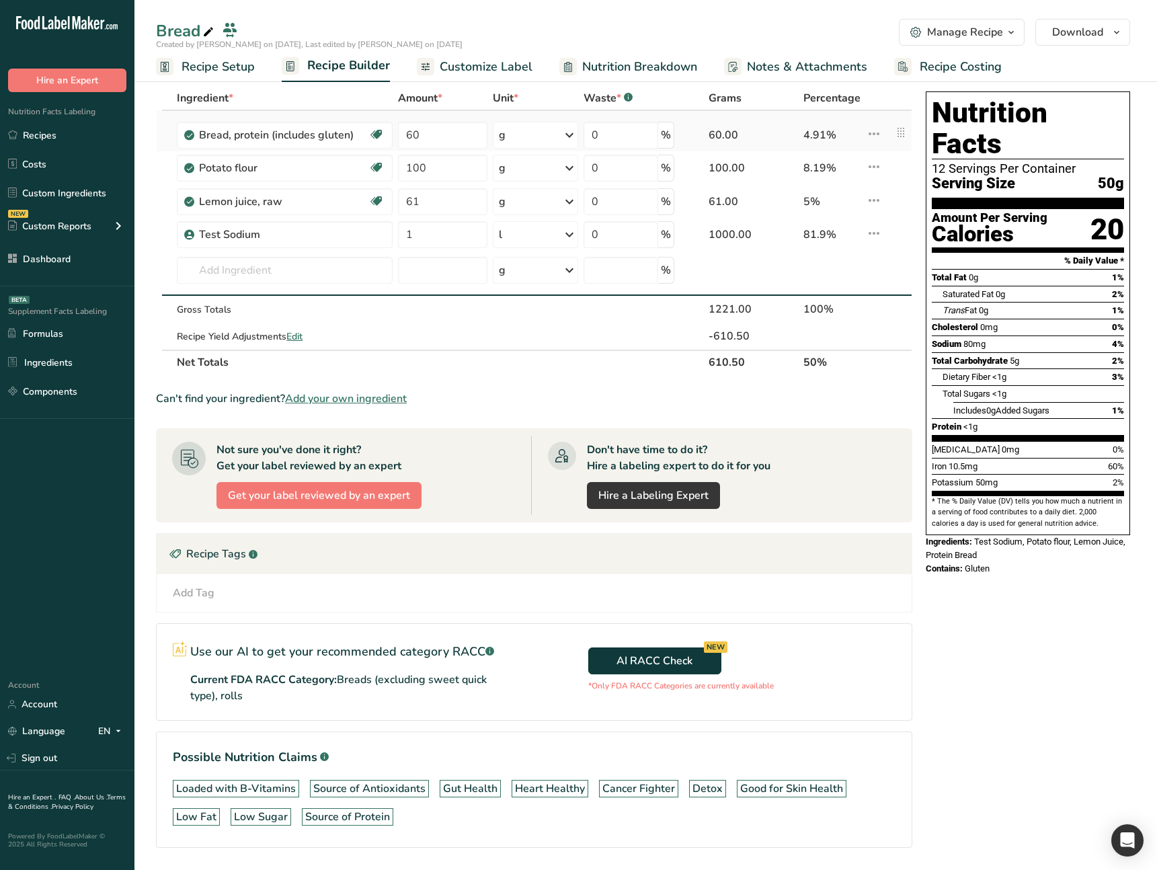
click at [875, 134] on icon at bounding box center [874, 134] width 16 height 24
click at [845, 192] on span "Delete" at bounding box center [844, 198] width 30 height 14
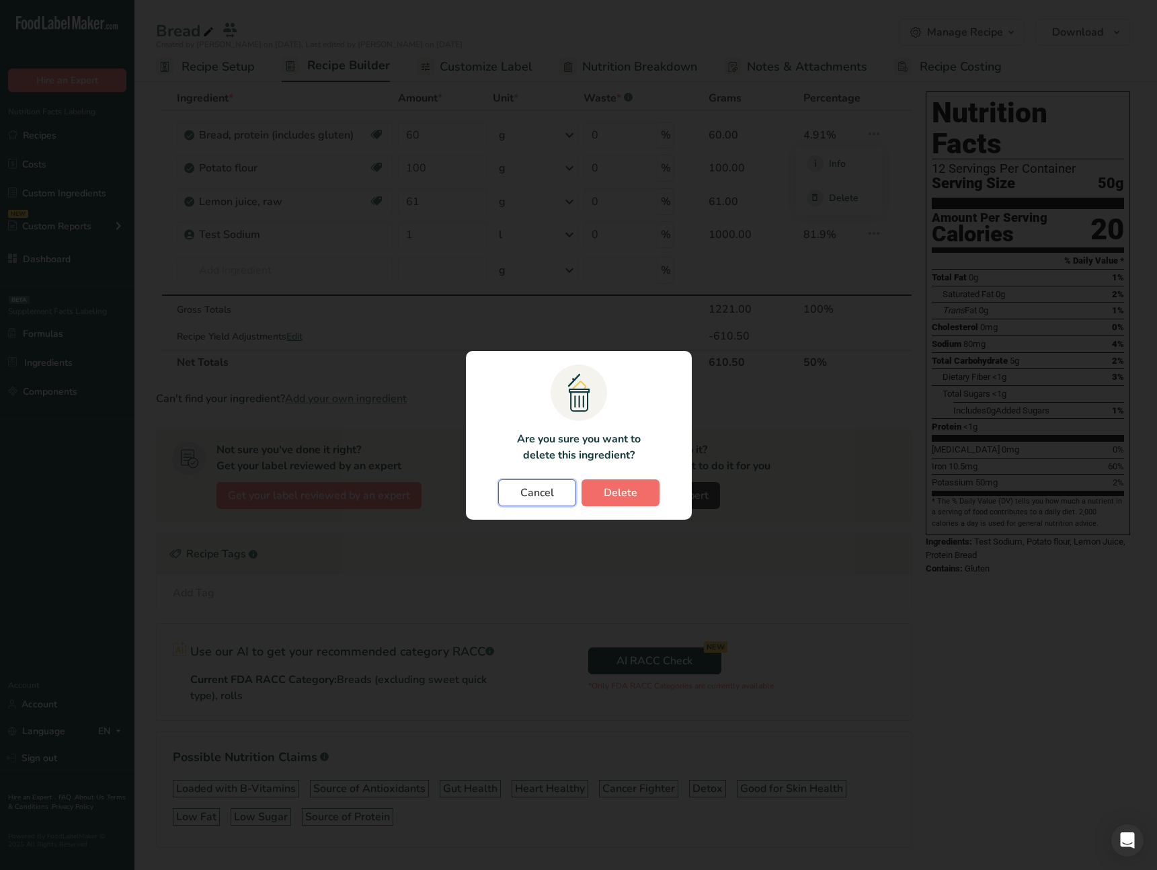
drag, startPoint x: 549, startPoint y: 488, endPoint x: 603, endPoint y: 483, distance: 54.7
click at [549, 488] on span "Cancel" at bounding box center [537, 493] width 34 height 16
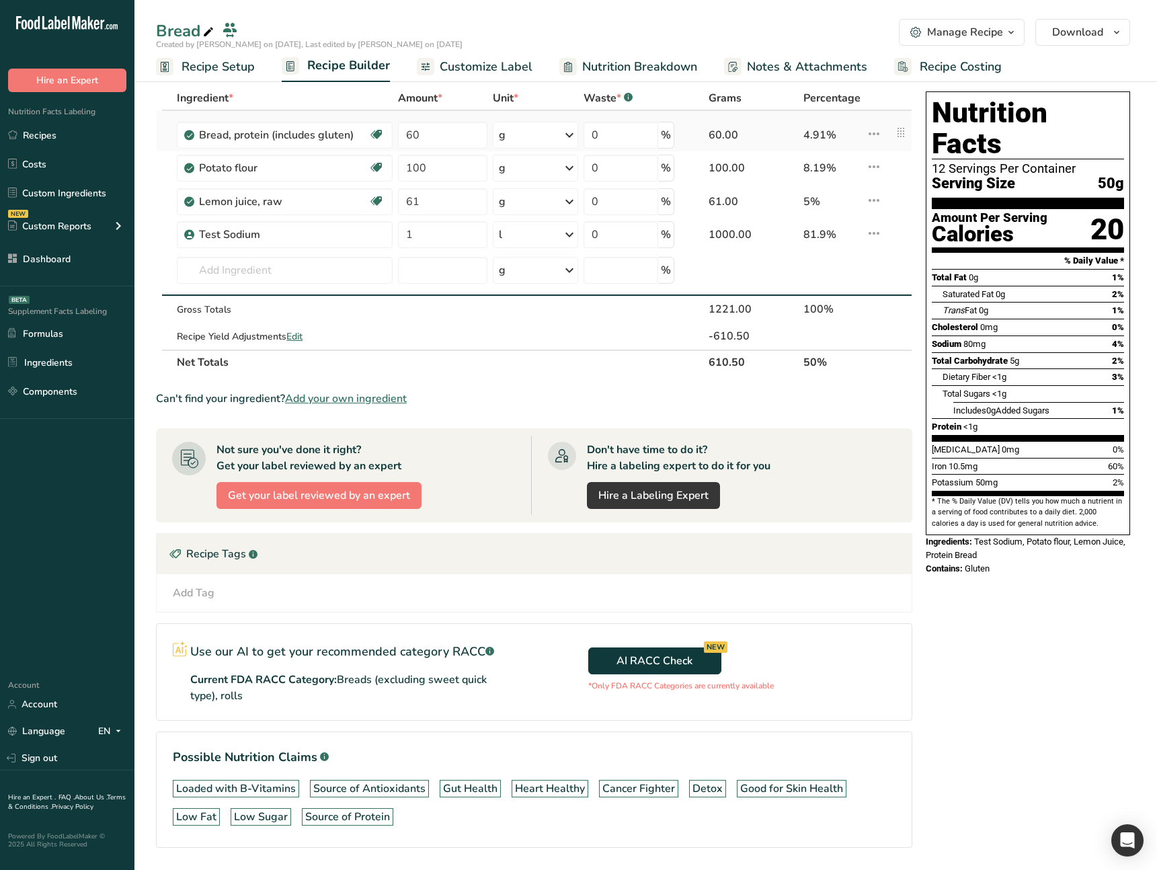
click at [873, 136] on icon at bounding box center [874, 134] width 16 height 24
drag, startPoint x: 833, startPoint y: 192, endPoint x: 824, endPoint y: 202, distance: 13.3
click at [833, 192] on span "Delete" at bounding box center [844, 198] width 30 height 14
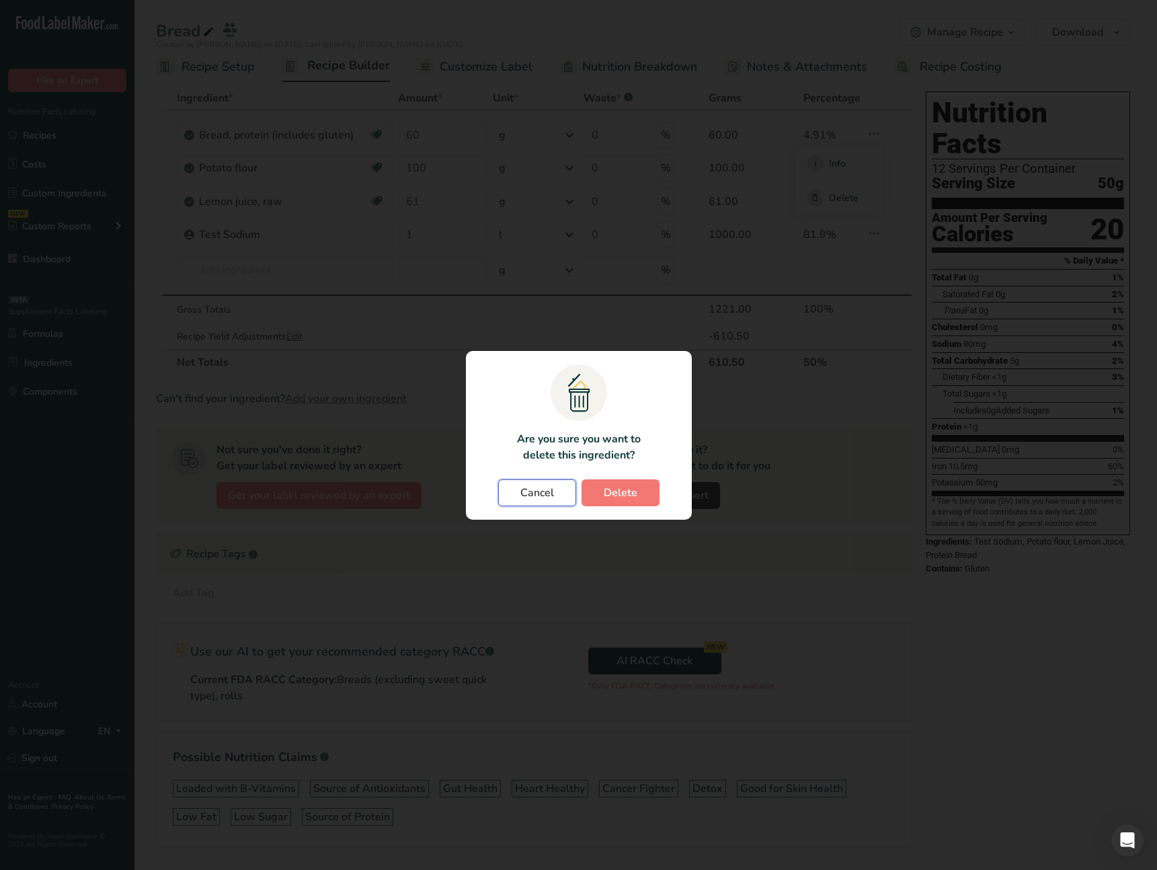
click at [549, 491] on span "Cancel" at bounding box center [537, 493] width 34 height 16
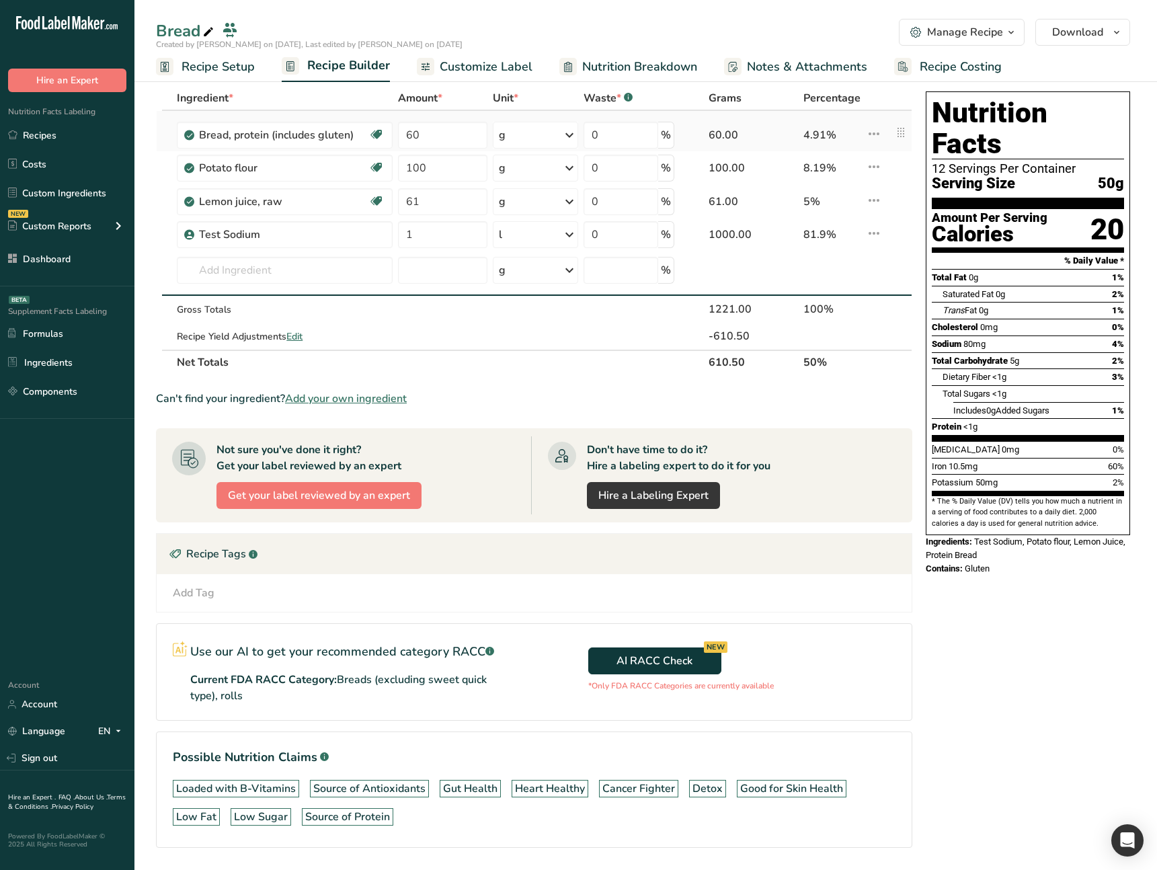
click at [876, 133] on icon at bounding box center [874, 134] width 16 height 24
click at [844, 198] on span "Delete" at bounding box center [844, 198] width 30 height 14
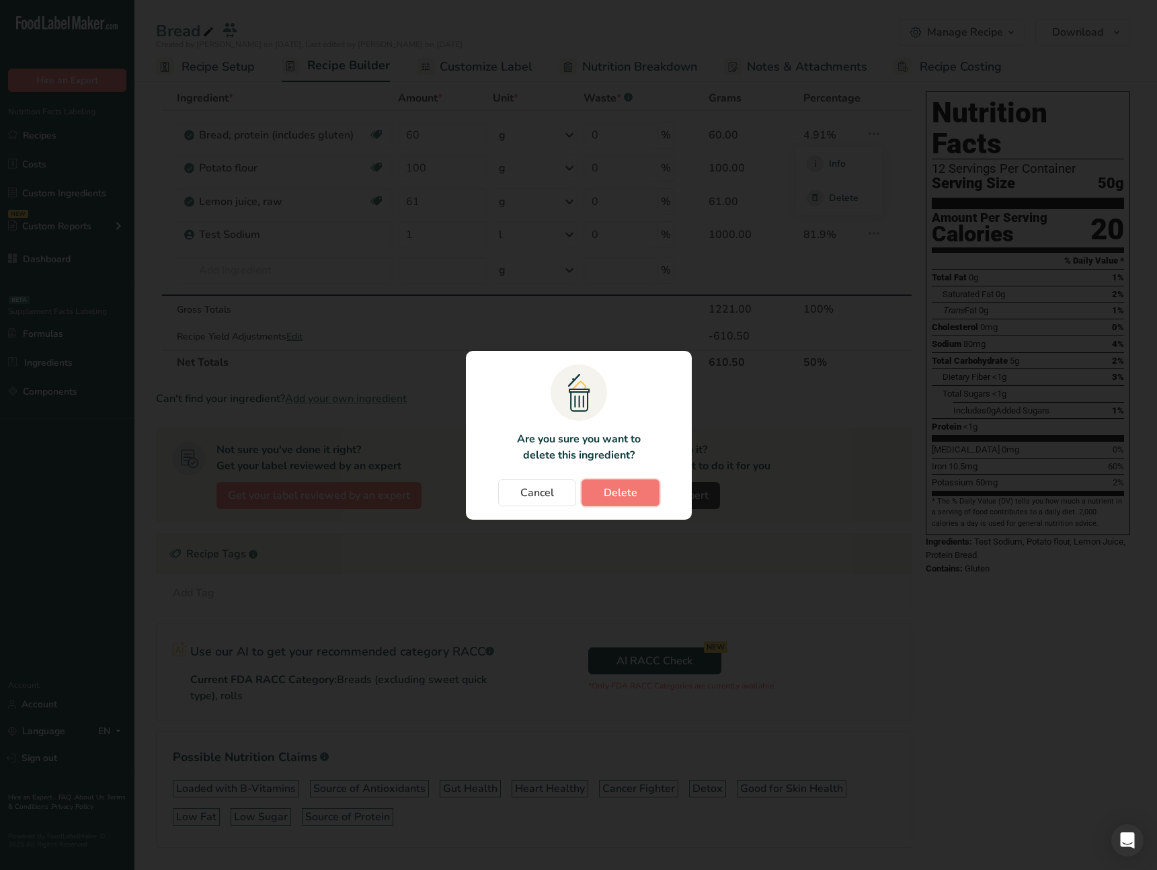
drag, startPoint x: 606, startPoint y: 501, endPoint x: 528, endPoint y: 451, distance: 93.1
click at [516, 442] on section ".a{fill:#f5f3ed;}.b,.e{fill:#0f393a;}.c{fill:none;}.d{fill:#f2c549;}.e{stroke:r…" at bounding box center [579, 435] width 226 height 169
click at [544, 488] on span "Cancel" at bounding box center [537, 493] width 34 height 16
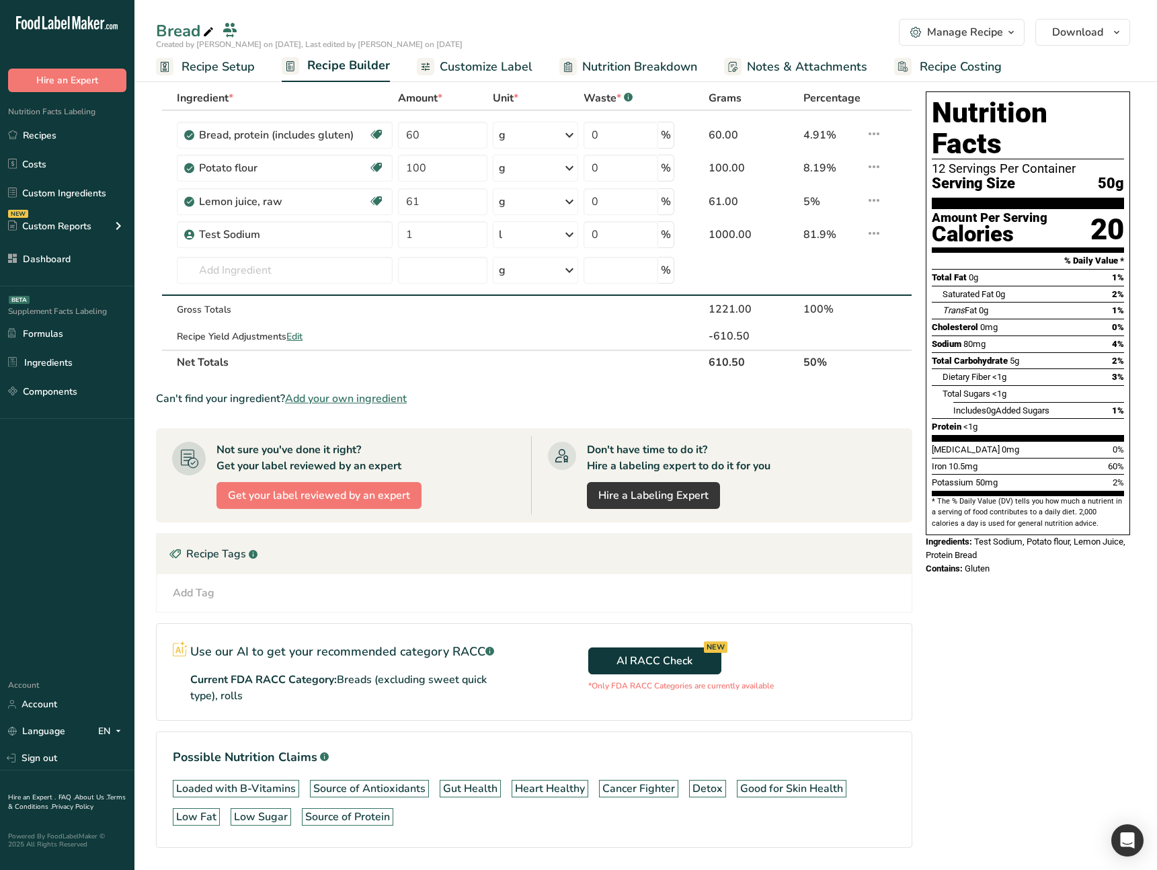
click at [949, 35] on div "Manage Recipe" at bounding box center [965, 32] width 76 height 16
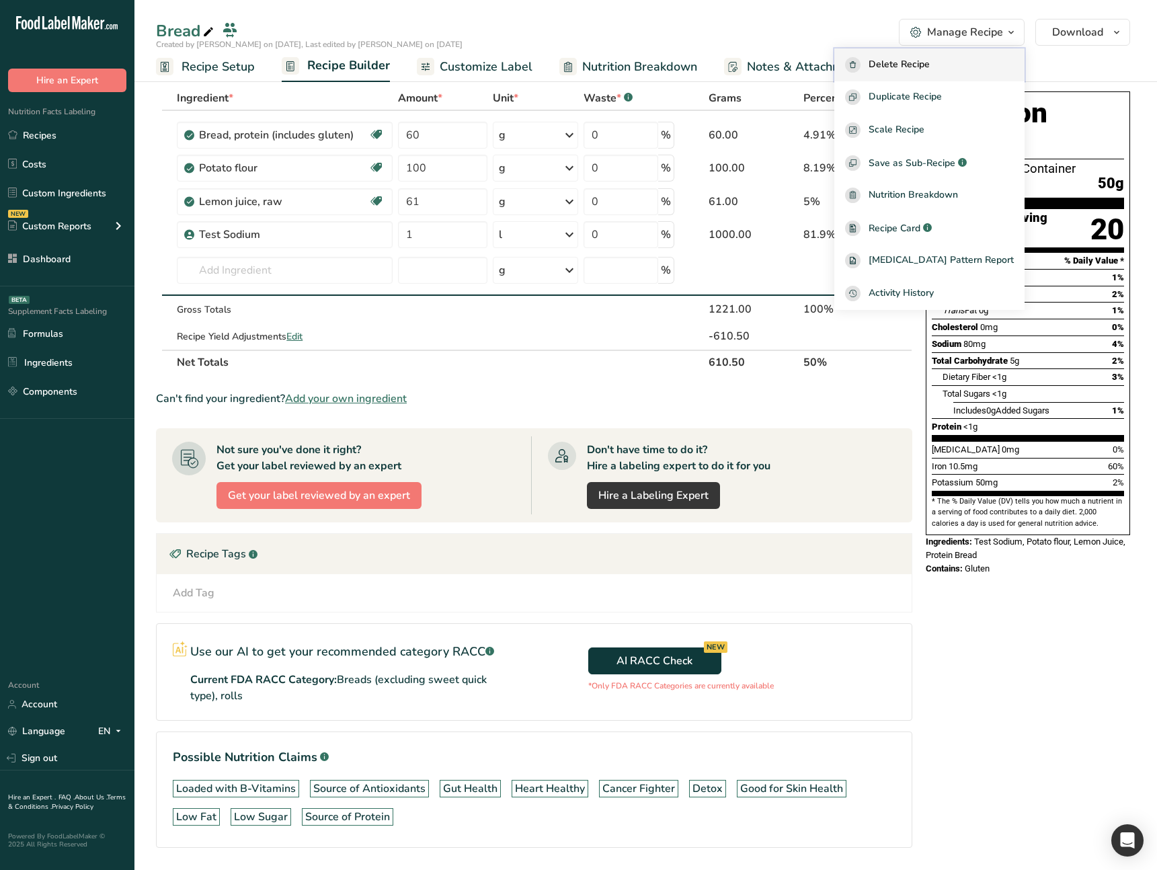
click at [930, 61] on span "Delete Recipe" at bounding box center [898, 64] width 61 height 15
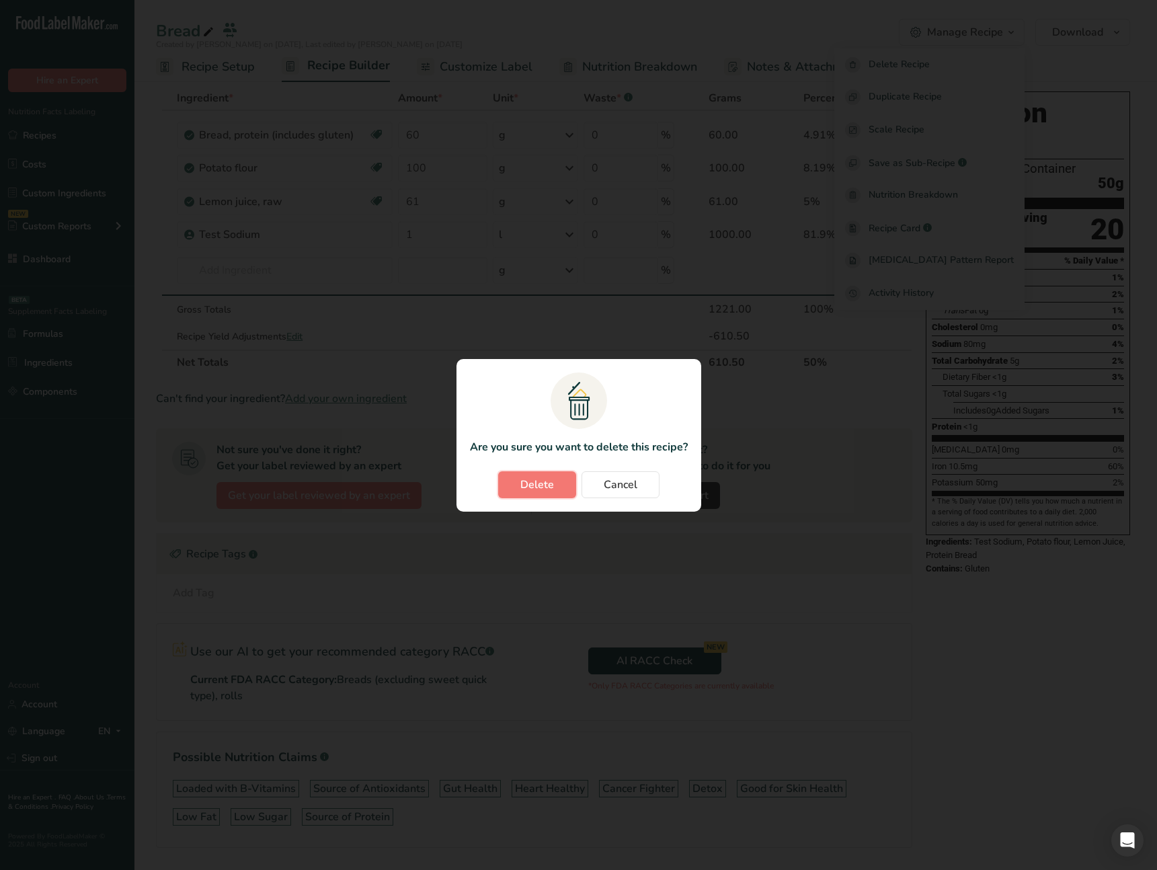
drag, startPoint x: 545, startPoint y: 483, endPoint x: 417, endPoint y: 464, distance: 129.1
click at [413, 469] on div ".a{fill:#f5f3ed;}.b,.e{fill:#0f393a;}.c{fill:none;}.d{fill:#f2c549;}.e{stroke:r…" at bounding box center [578, 435] width 1157 height 870
drag, startPoint x: 629, startPoint y: 489, endPoint x: 749, endPoint y: 442, distance: 128.8
click at [629, 489] on span "Cancel" at bounding box center [621, 485] width 34 height 16
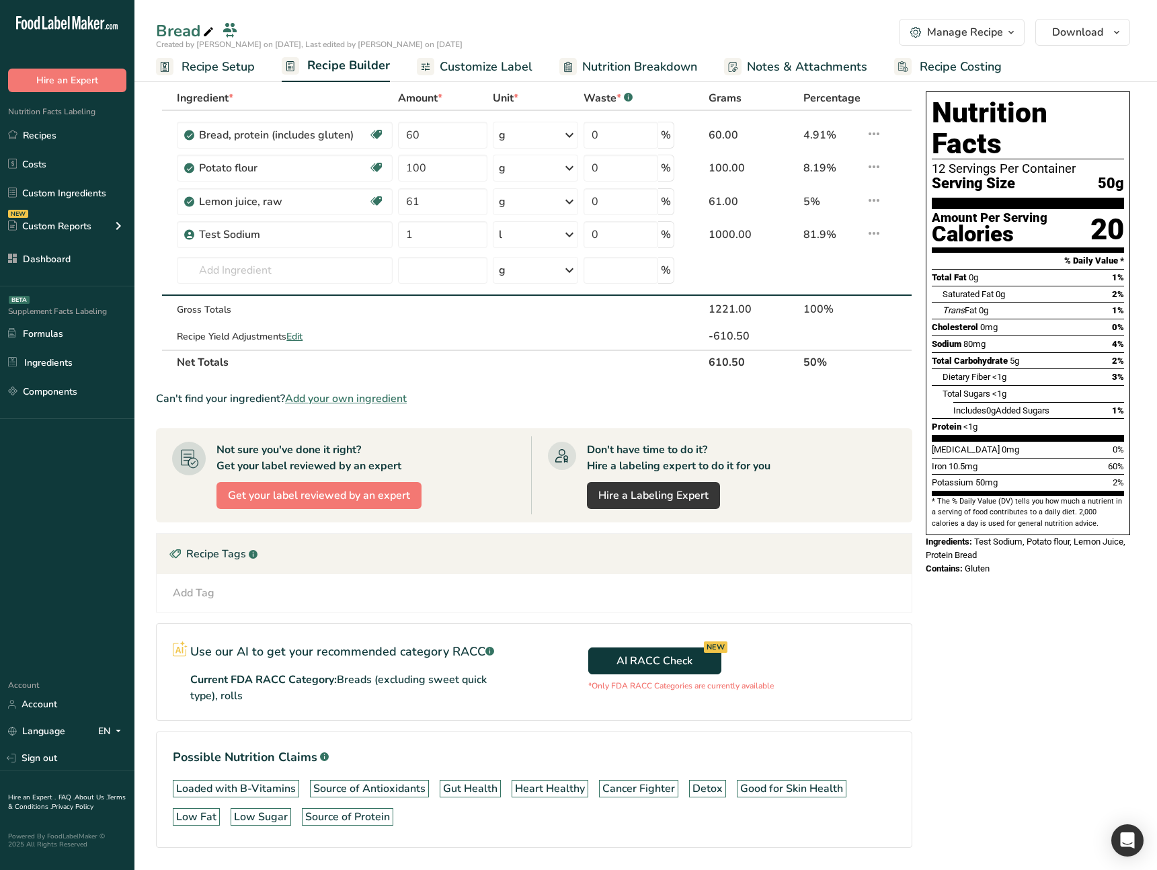
click at [961, 32] on div "Manage Recipe" at bounding box center [965, 32] width 76 height 16
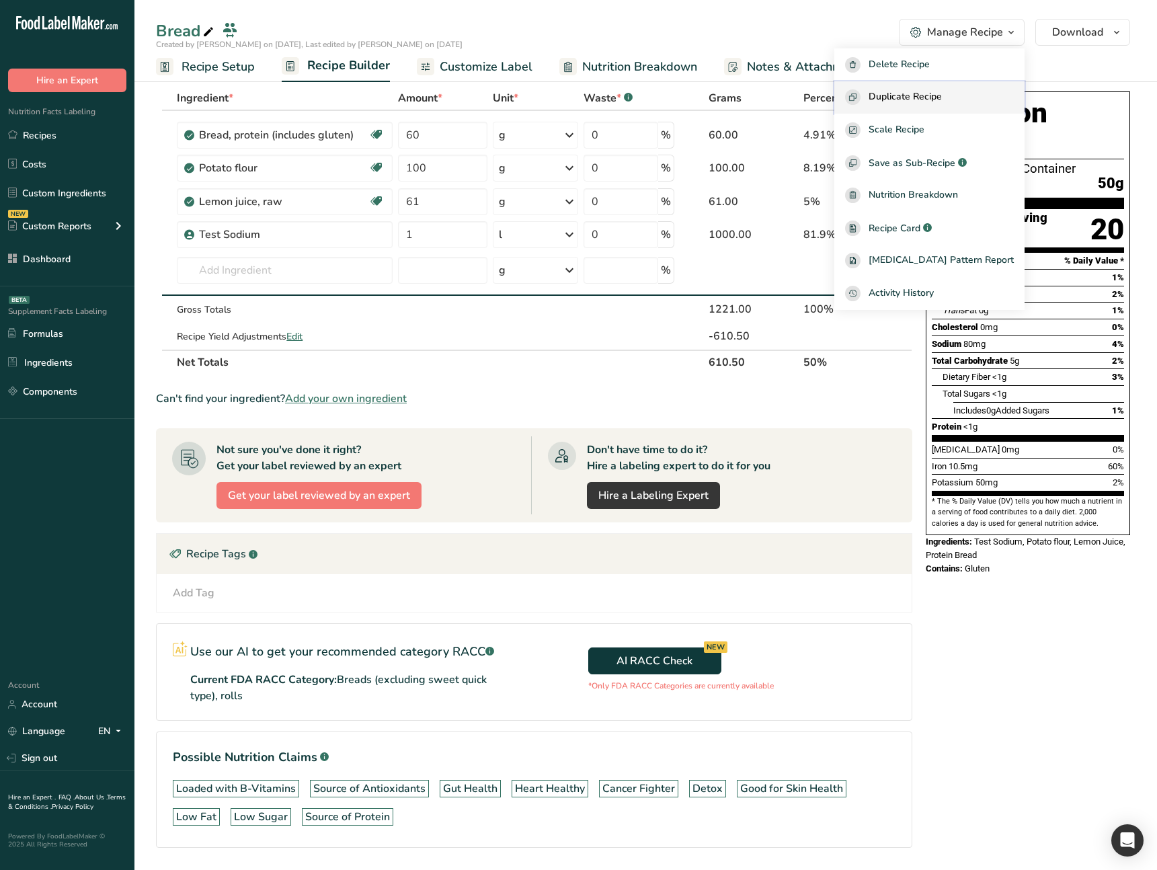
click at [922, 93] on span "Duplicate Recipe" at bounding box center [904, 96] width 73 height 15
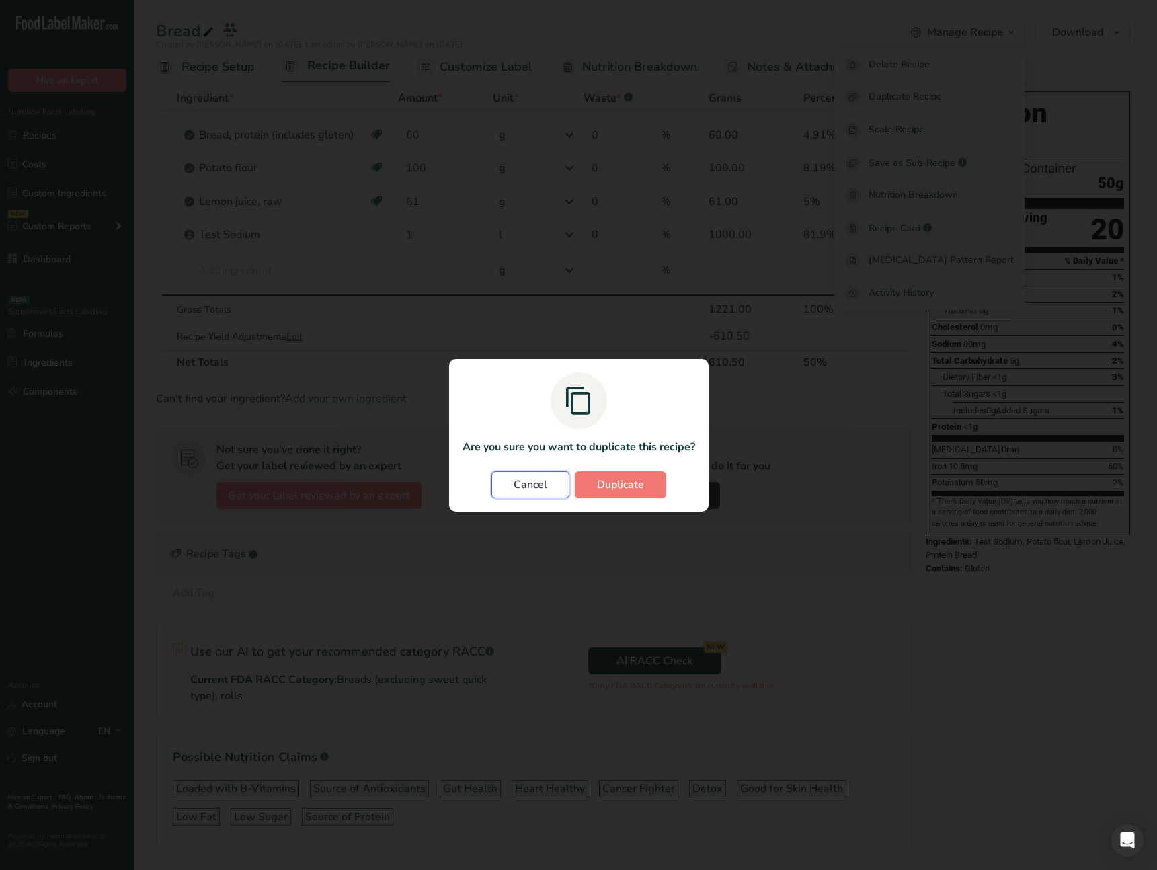
drag, startPoint x: 531, startPoint y: 482, endPoint x: 785, endPoint y: 377, distance: 274.9
click at [532, 482] on span "Cancel" at bounding box center [531, 485] width 34 height 16
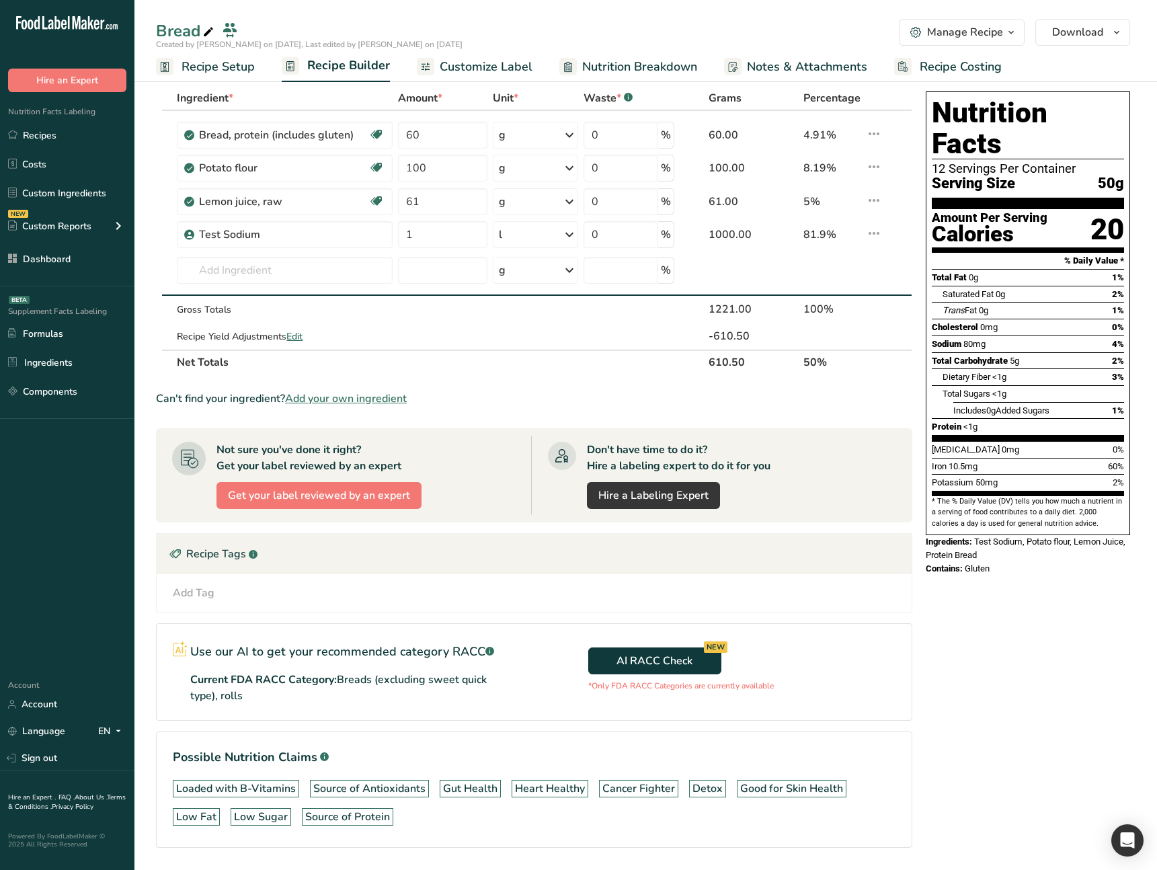
click at [955, 38] on div "Manage Recipe" at bounding box center [965, 32] width 76 height 16
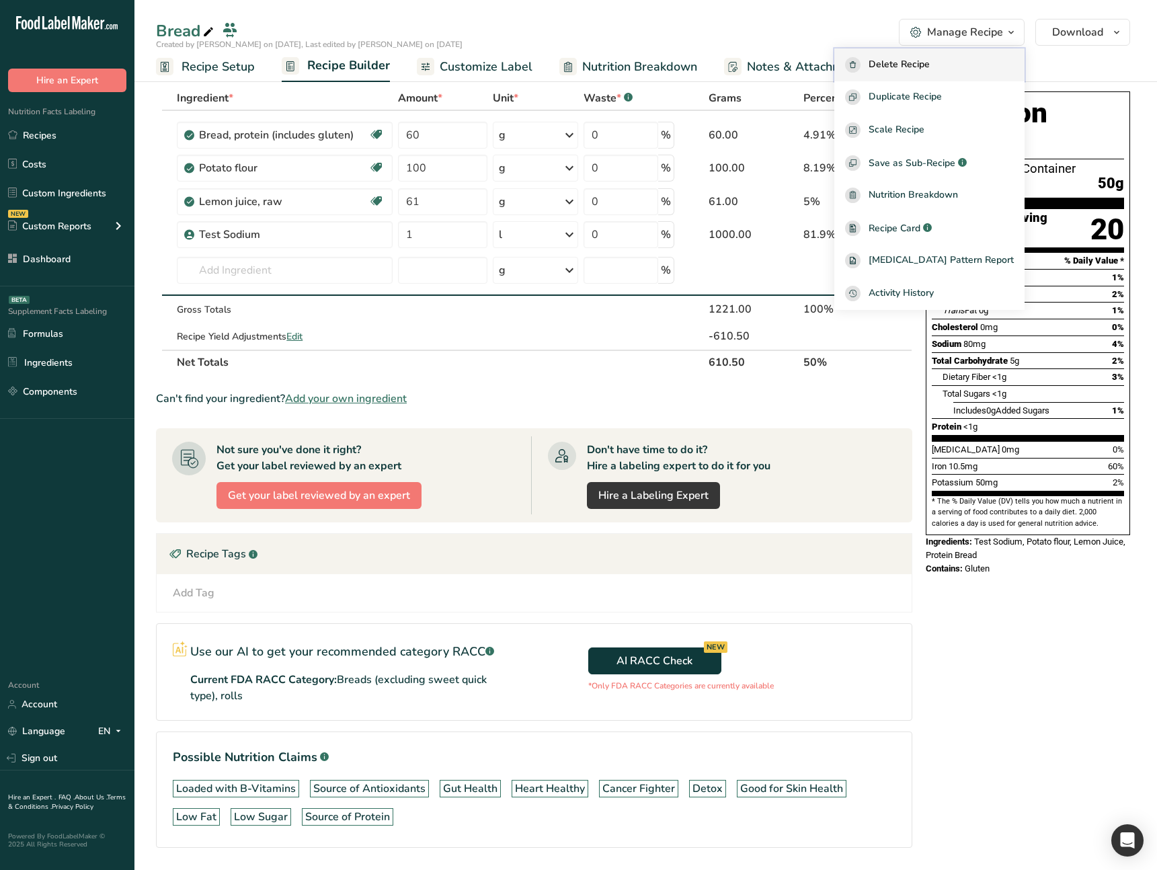
click at [922, 69] on span "Delete Recipe" at bounding box center [898, 64] width 61 height 15
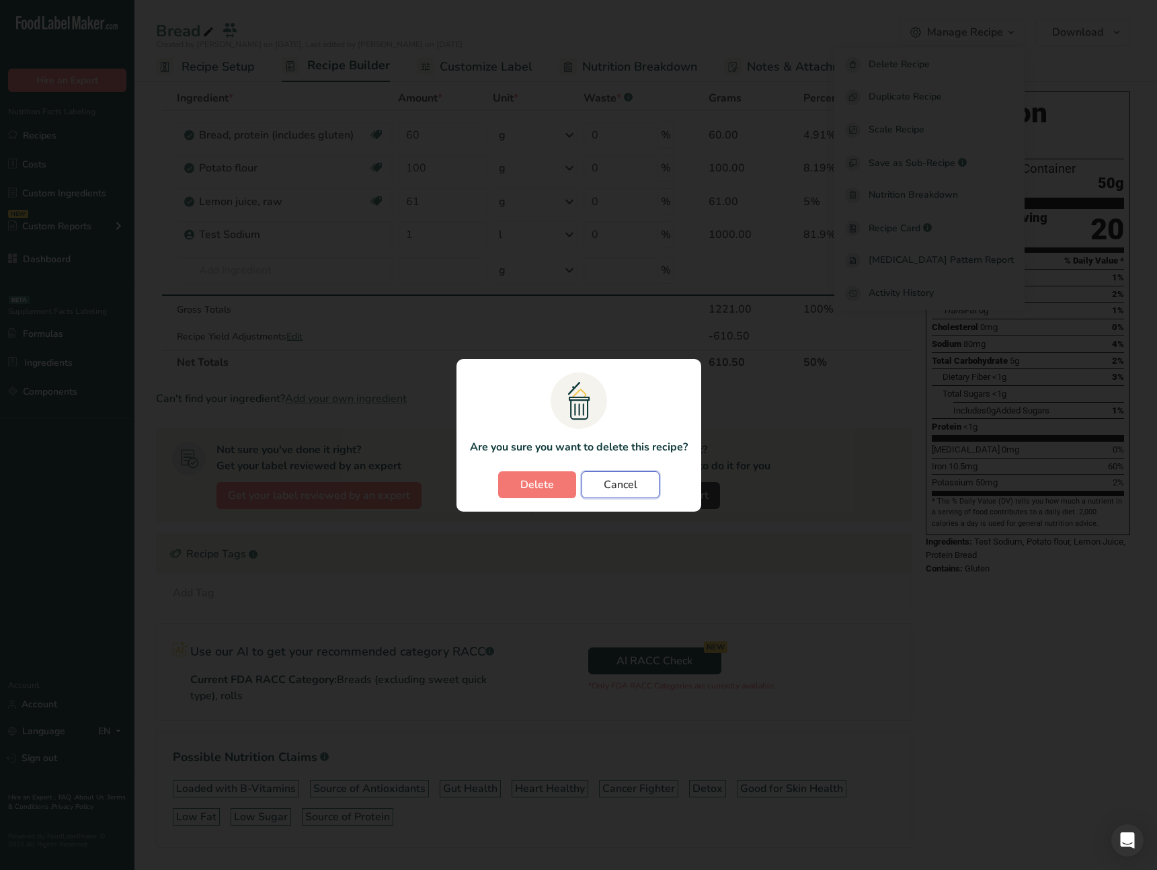
click at [619, 484] on span "Cancel" at bounding box center [621, 485] width 34 height 16
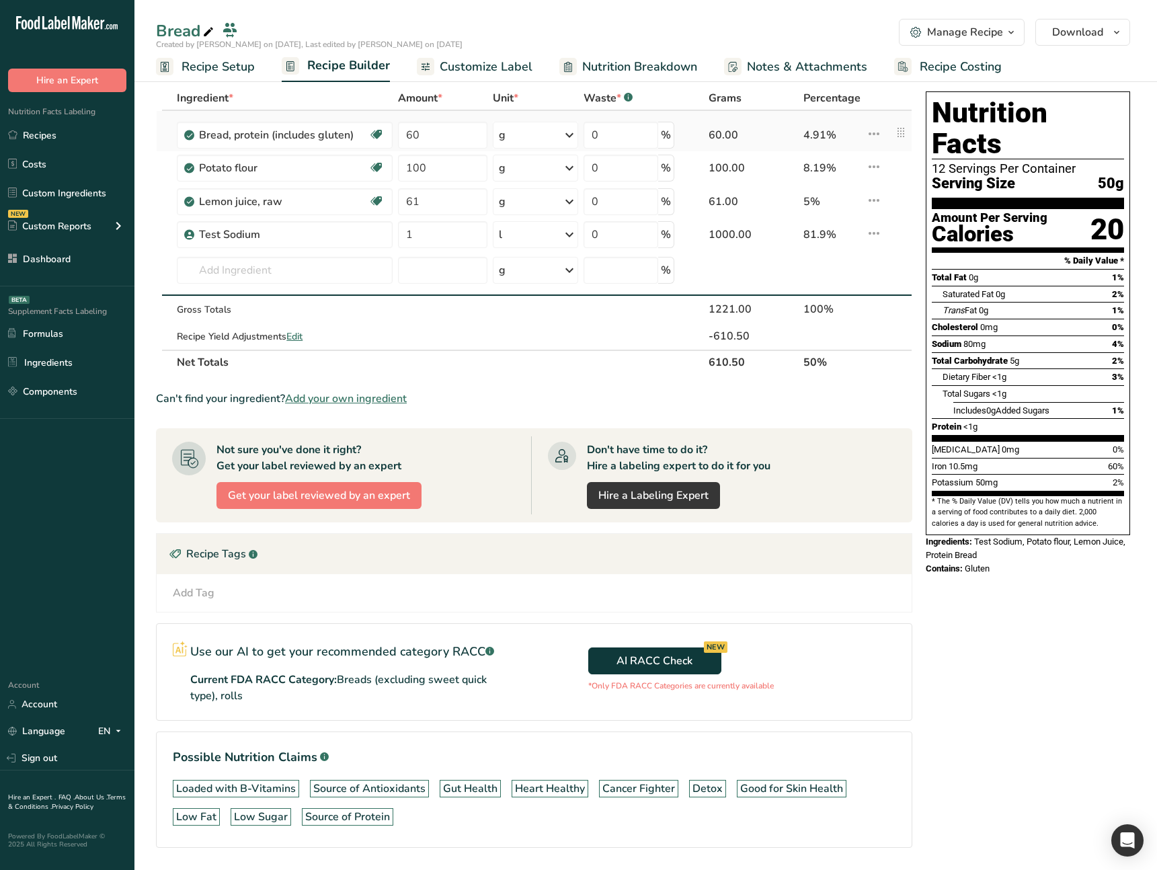
click at [874, 134] on icon at bounding box center [874, 134] width 16 height 24
click at [837, 199] on span "Delete" at bounding box center [844, 198] width 30 height 14
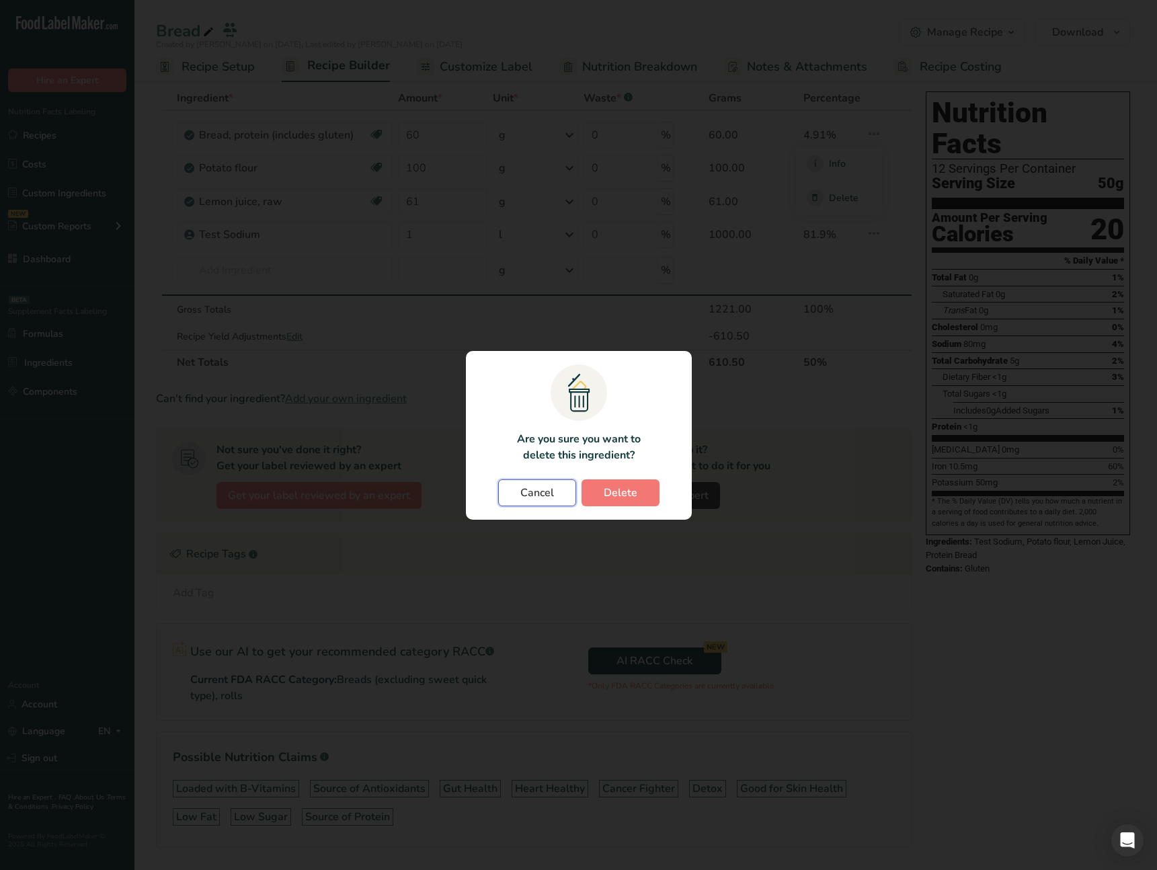
click at [557, 496] on button "Cancel" at bounding box center [537, 492] width 78 height 27
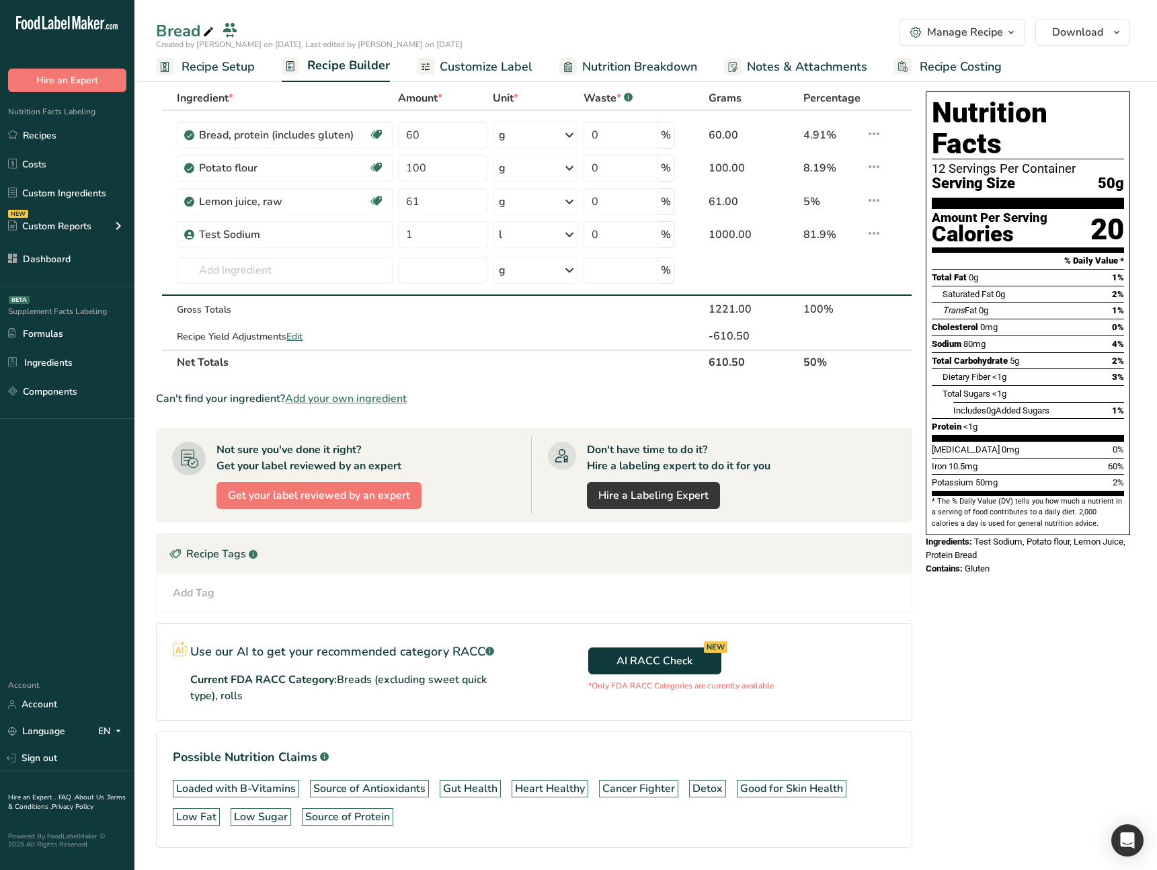
click at [946, 38] on div "Manage Recipe" at bounding box center [965, 32] width 76 height 16
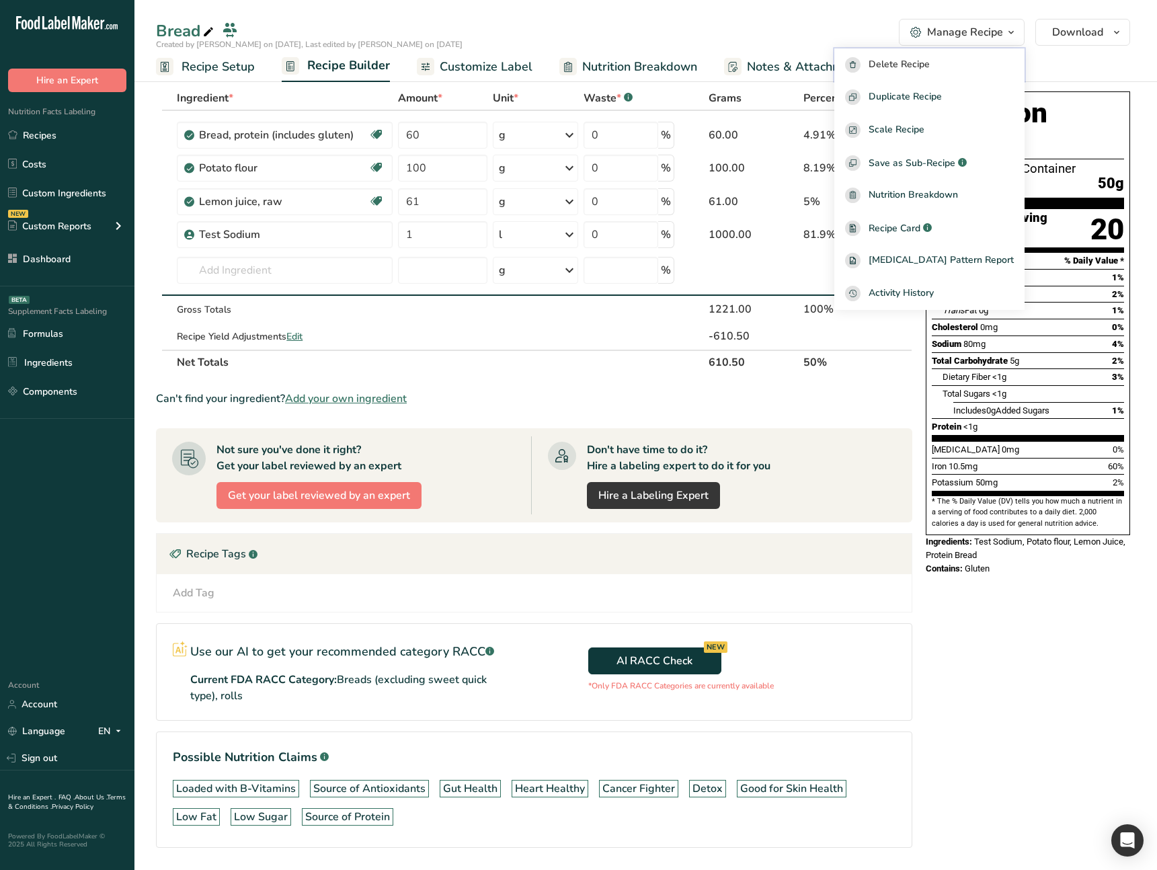
click at [918, 65] on span "Delete Recipe" at bounding box center [898, 64] width 61 height 15
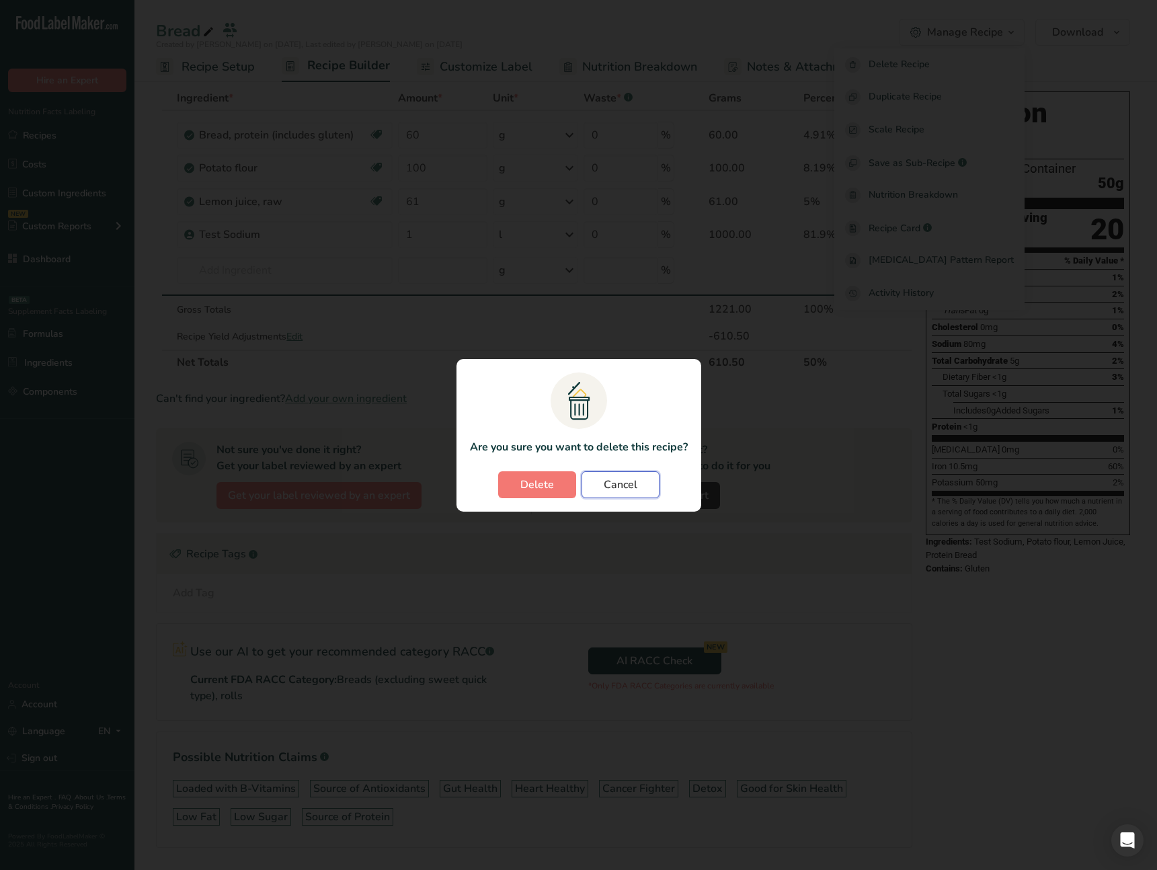
click at [615, 485] on span "Cancel" at bounding box center [621, 485] width 34 height 16
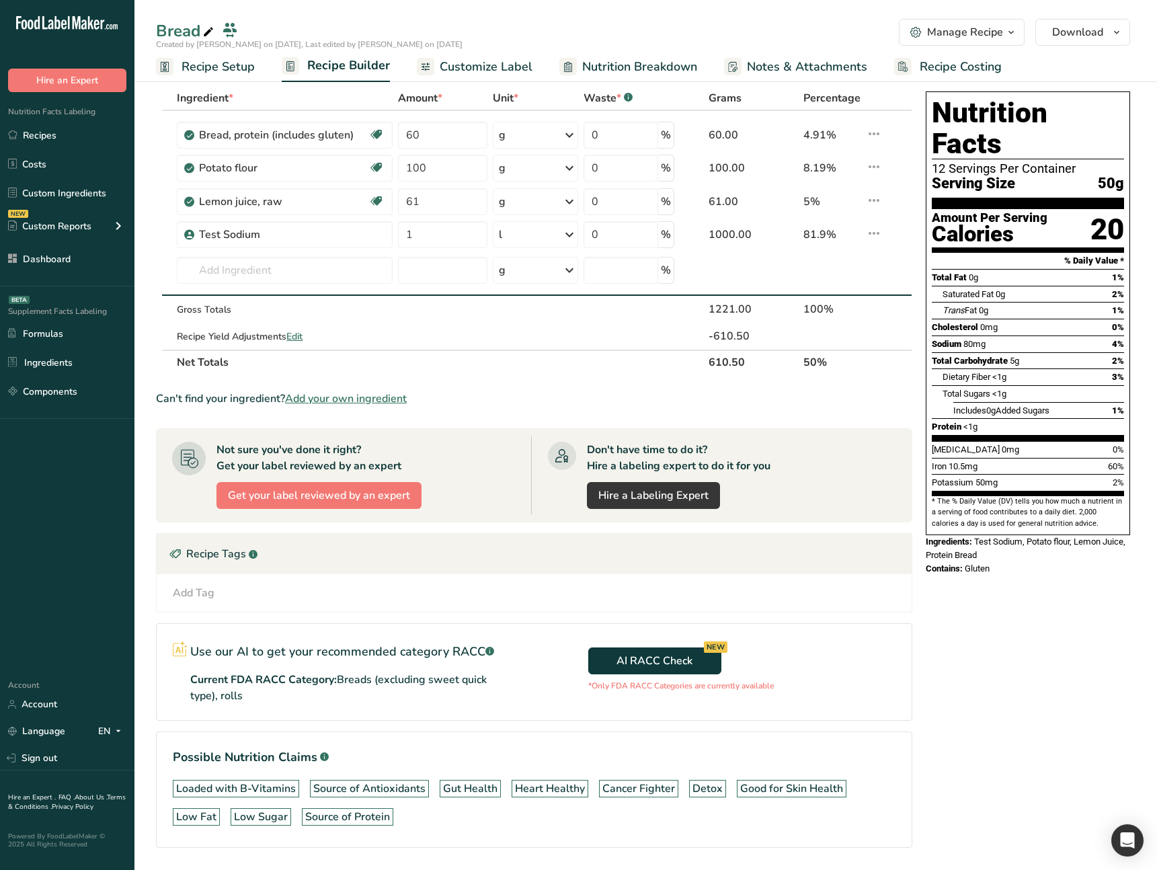
click at [228, 68] on span "Recipe Setup" at bounding box center [217, 67] width 73 height 18
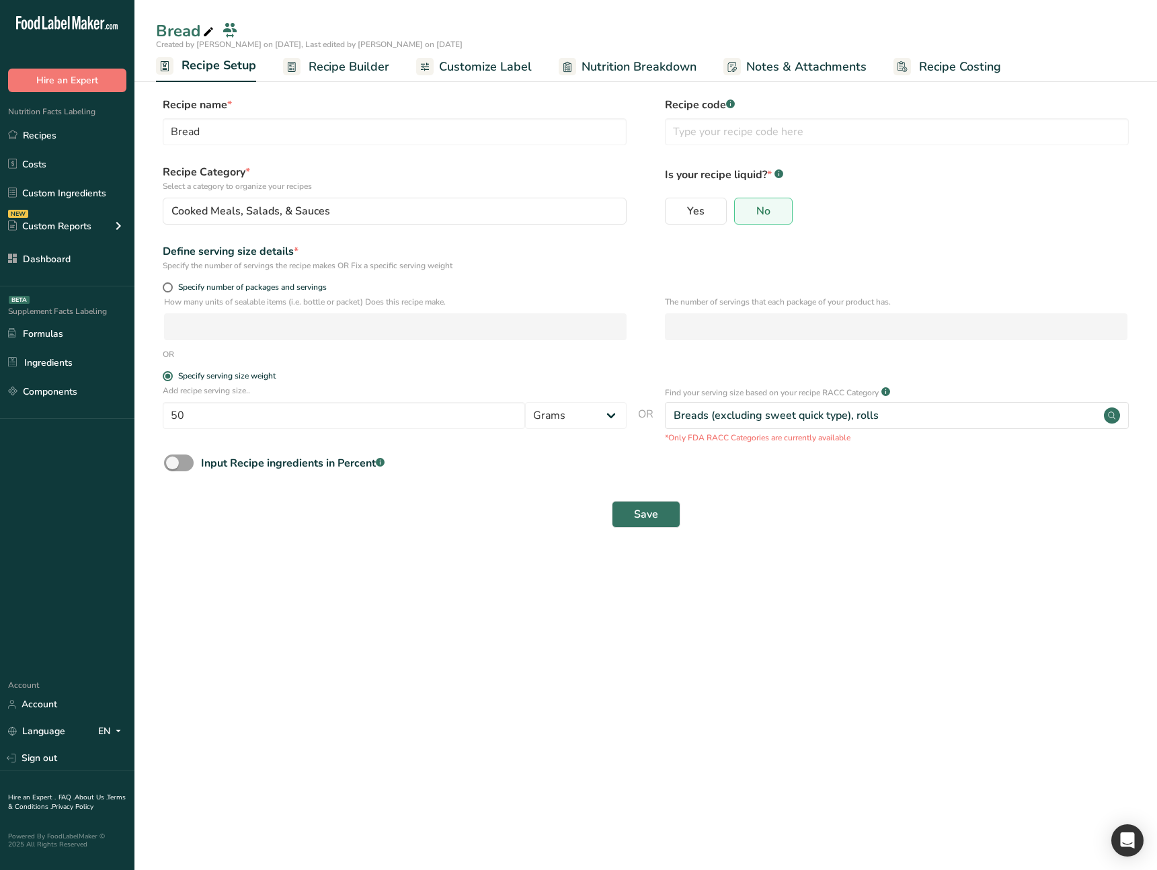
click at [372, 62] on span "Recipe Builder" at bounding box center [349, 67] width 81 height 18
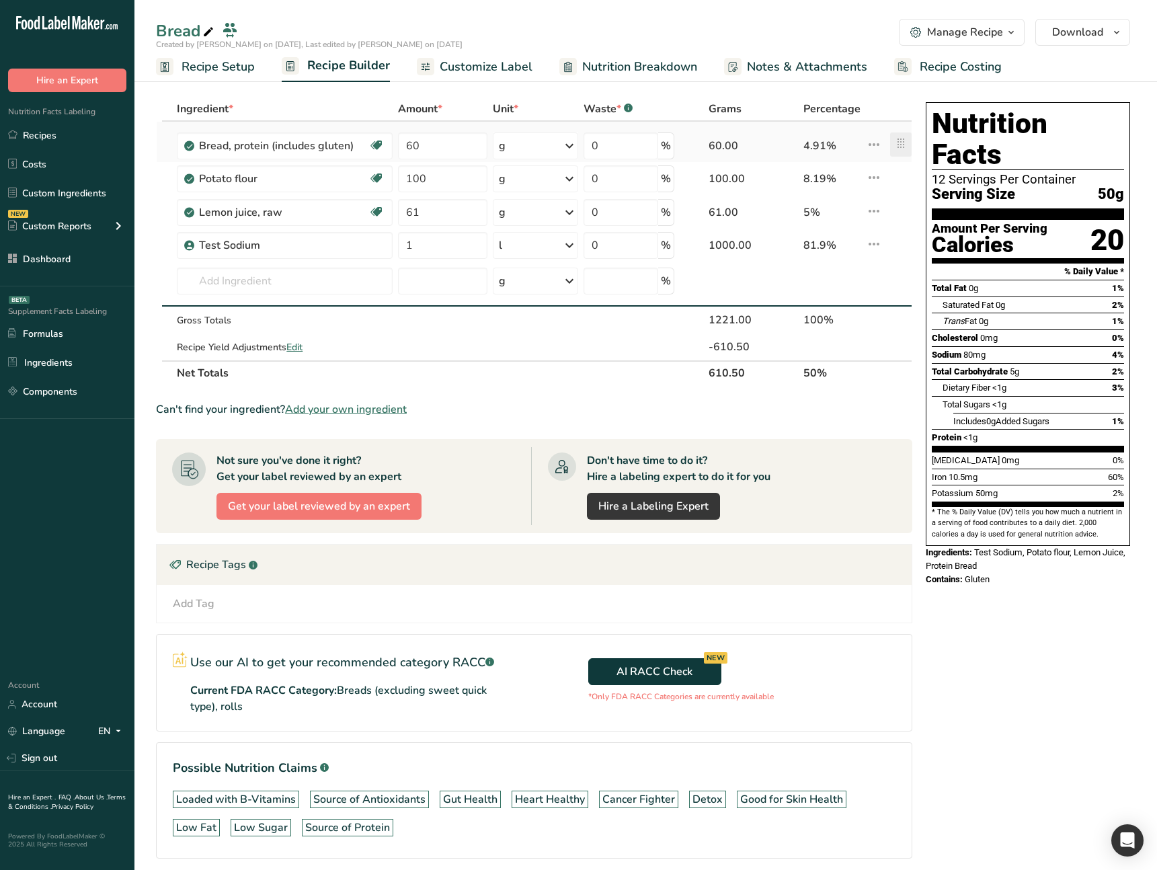
click at [905, 149] on icon at bounding box center [901, 143] width 16 height 24
click at [881, 153] on icon at bounding box center [874, 144] width 16 height 24
click at [839, 204] on span "Delete" at bounding box center [844, 209] width 30 height 14
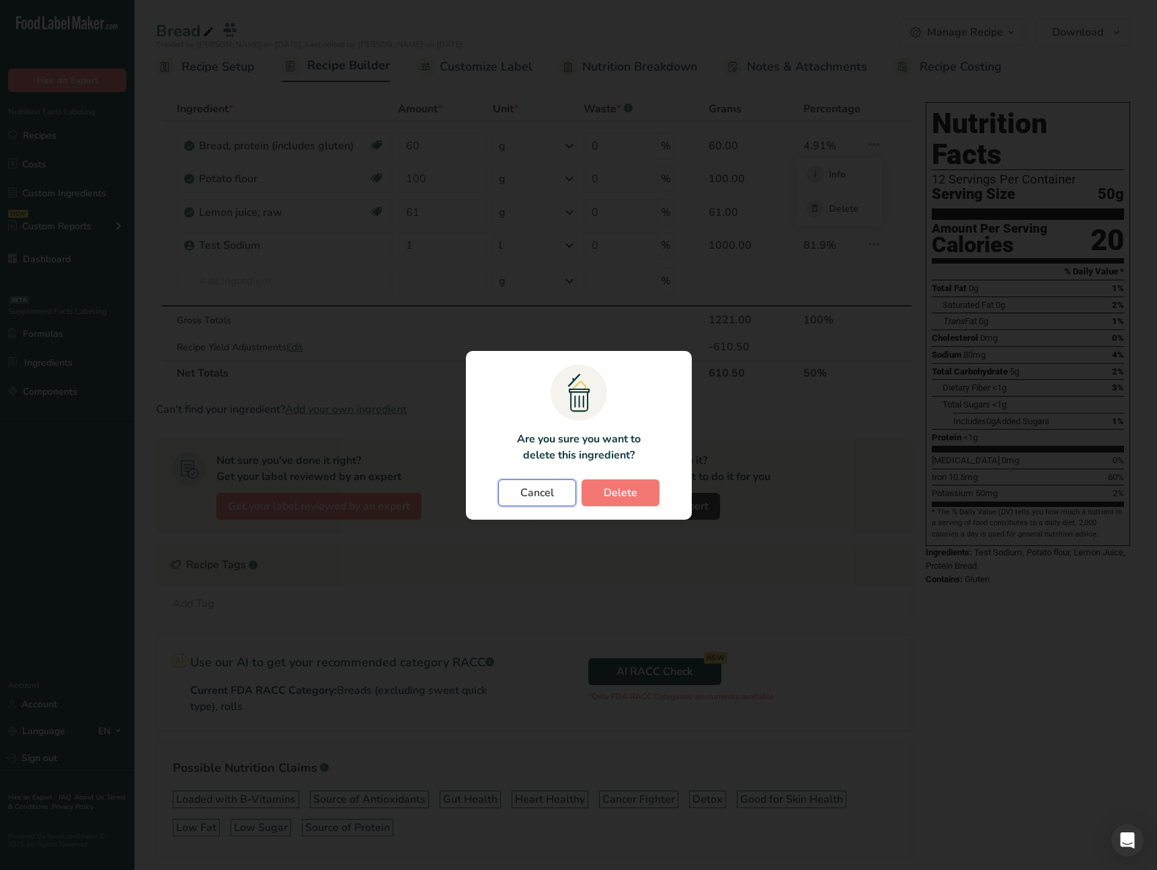
click at [552, 496] on span "Cancel" at bounding box center [537, 493] width 34 height 16
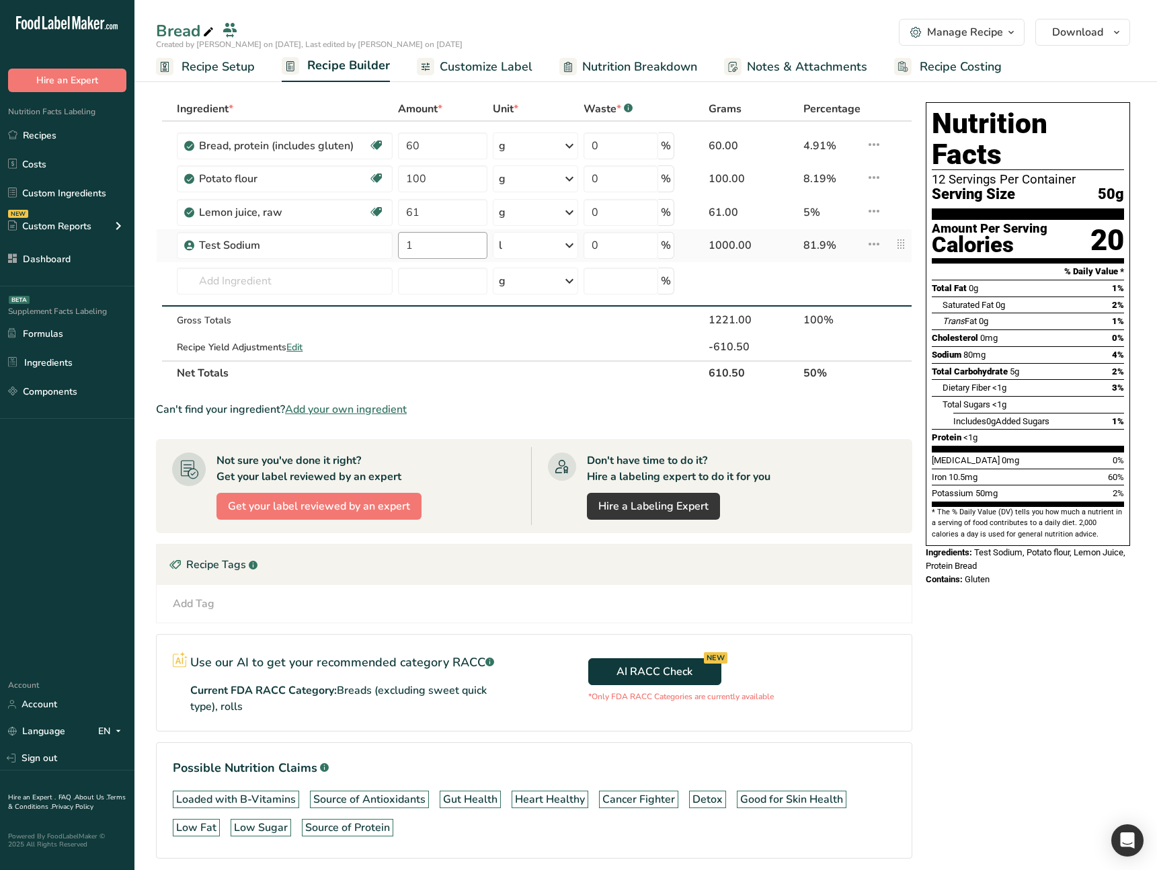
drag, startPoint x: 301, startPoint y: 147, endPoint x: 438, endPoint y: 251, distance: 171.7
click at [345, 237] on tbody "Bread, protein (includes gluten) Dairy free Vegan Vegetarian Soy free 60 g Port…" at bounding box center [534, 241] width 755 height 239
type input "100"
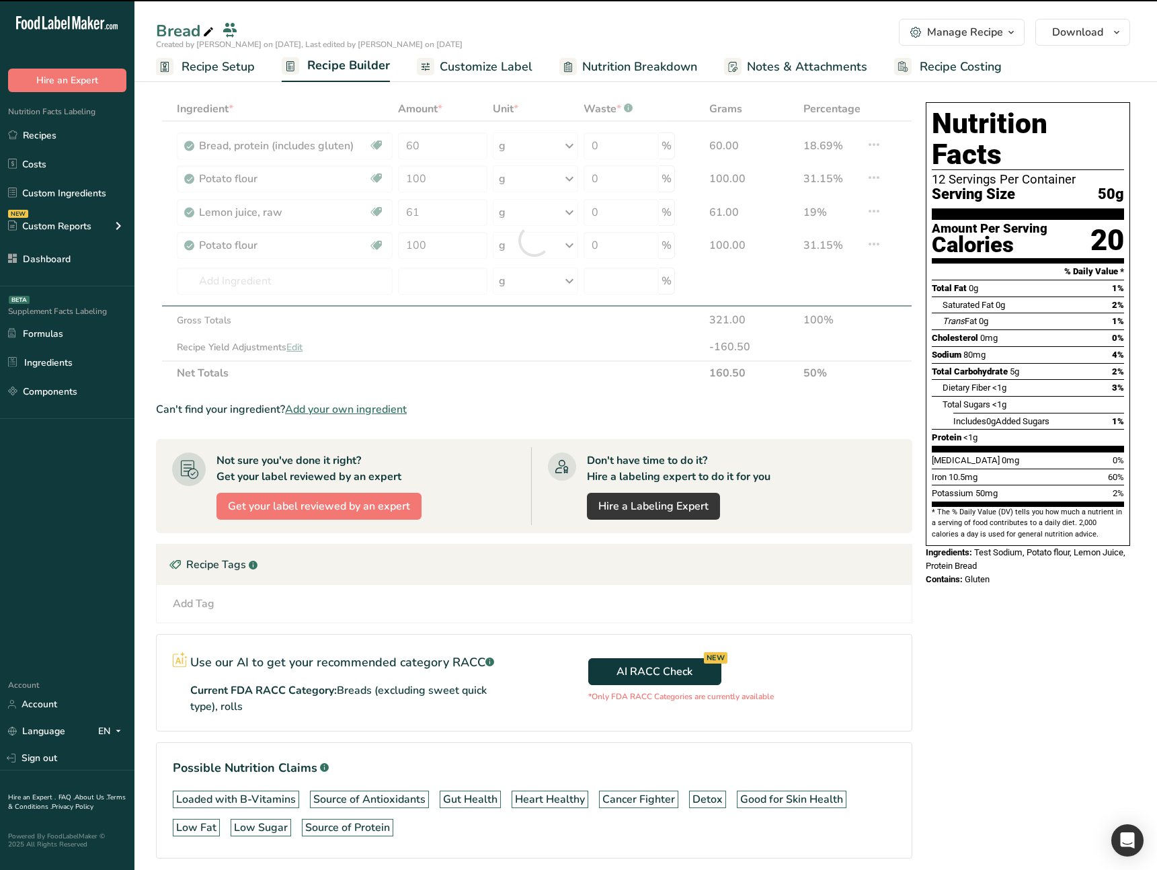
type input "61"
type input "100"
type input "1"
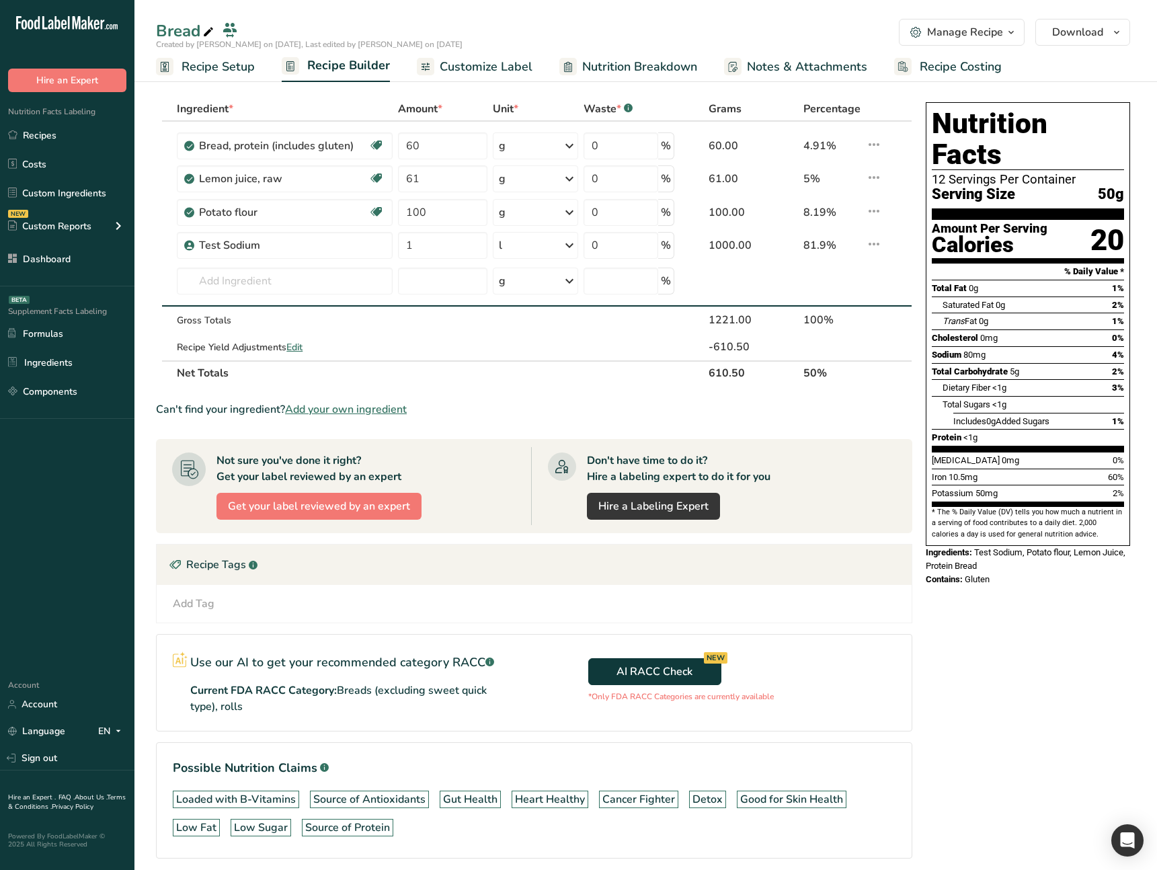
click at [987, 46] on div "Created by [PERSON_NAME] on [DATE], Last edited by [PERSON_NAME] on [DATE]" at bounding box center [645, 44] width 1022 height 12
click at [988, 39] on div "Manage Recipe" at bounding box center [965, 32] width 76 height 16
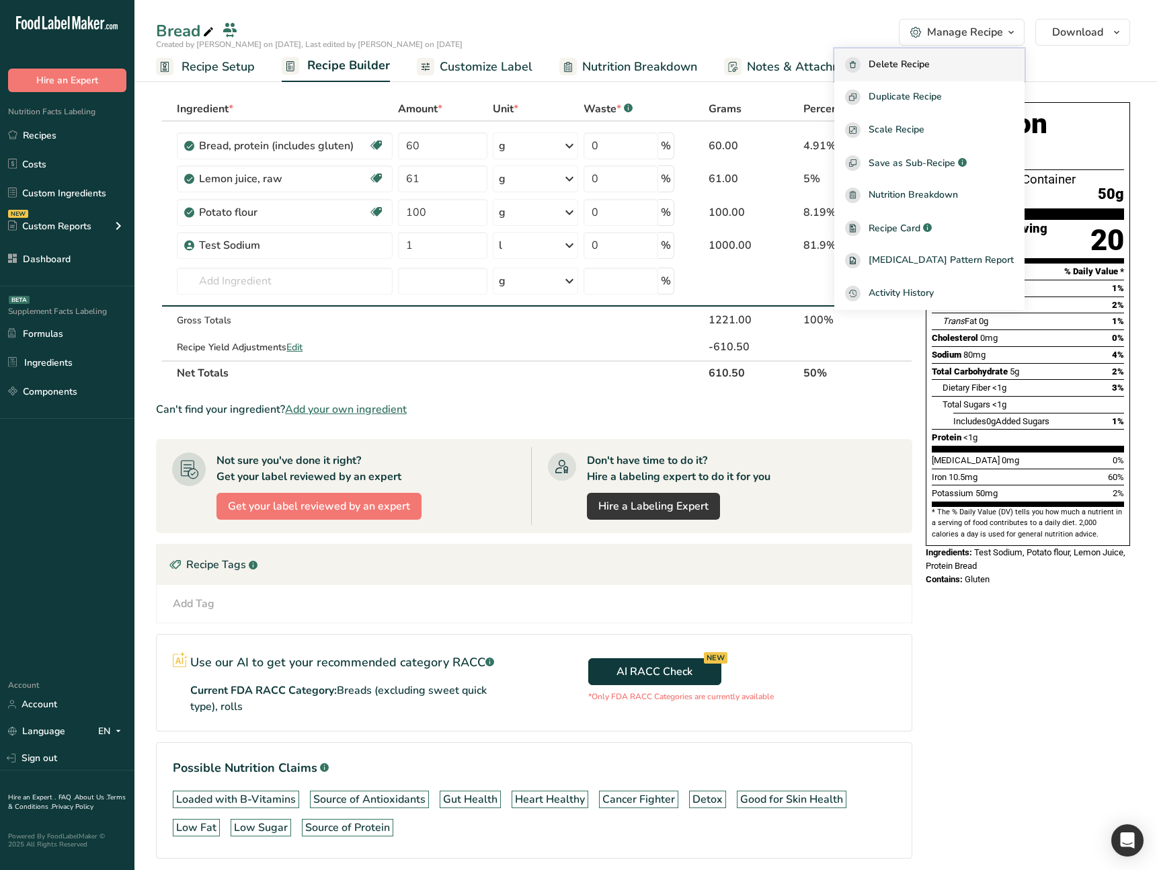
click at [920, 71] on span "Delete Recipe" at bounding box center [898, 64] width 61 height 15
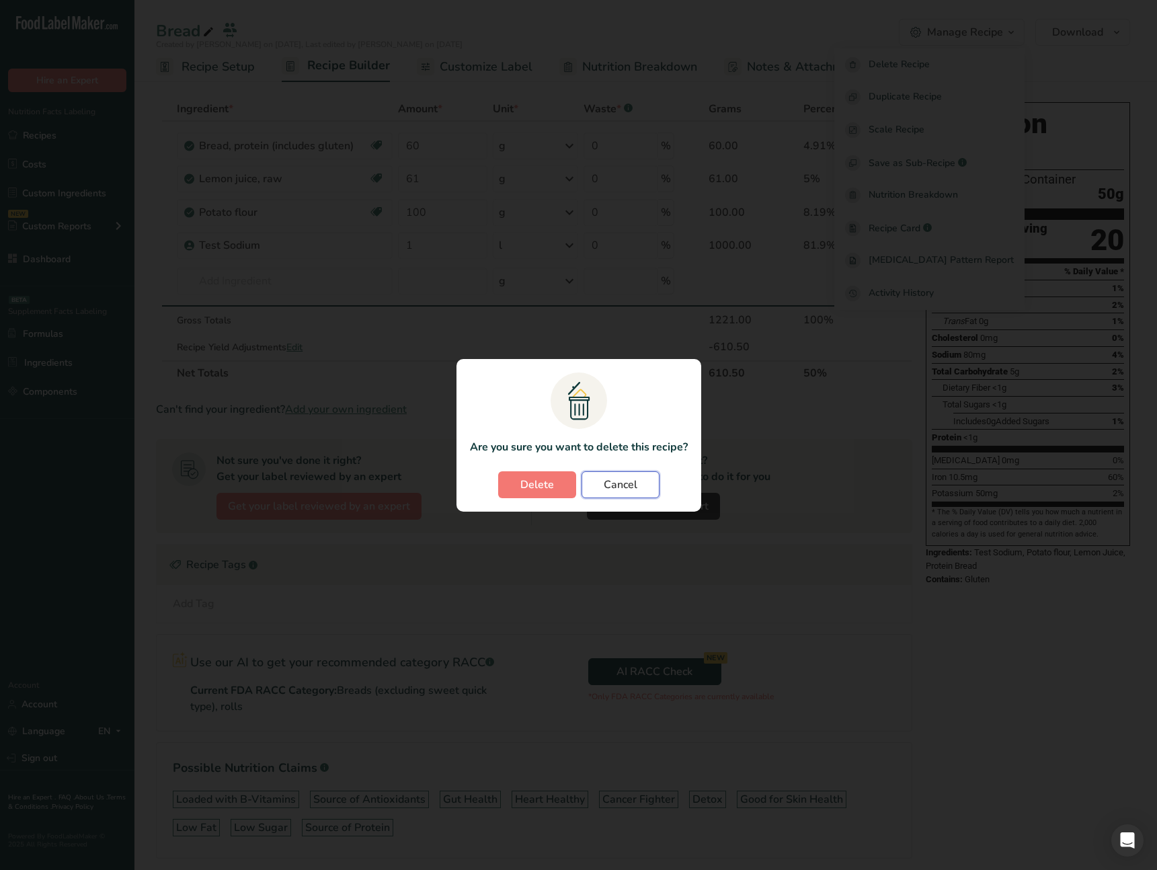
click at [625, 482] on span "Cancel" at bounding box center [621, 485] width 34 height 16
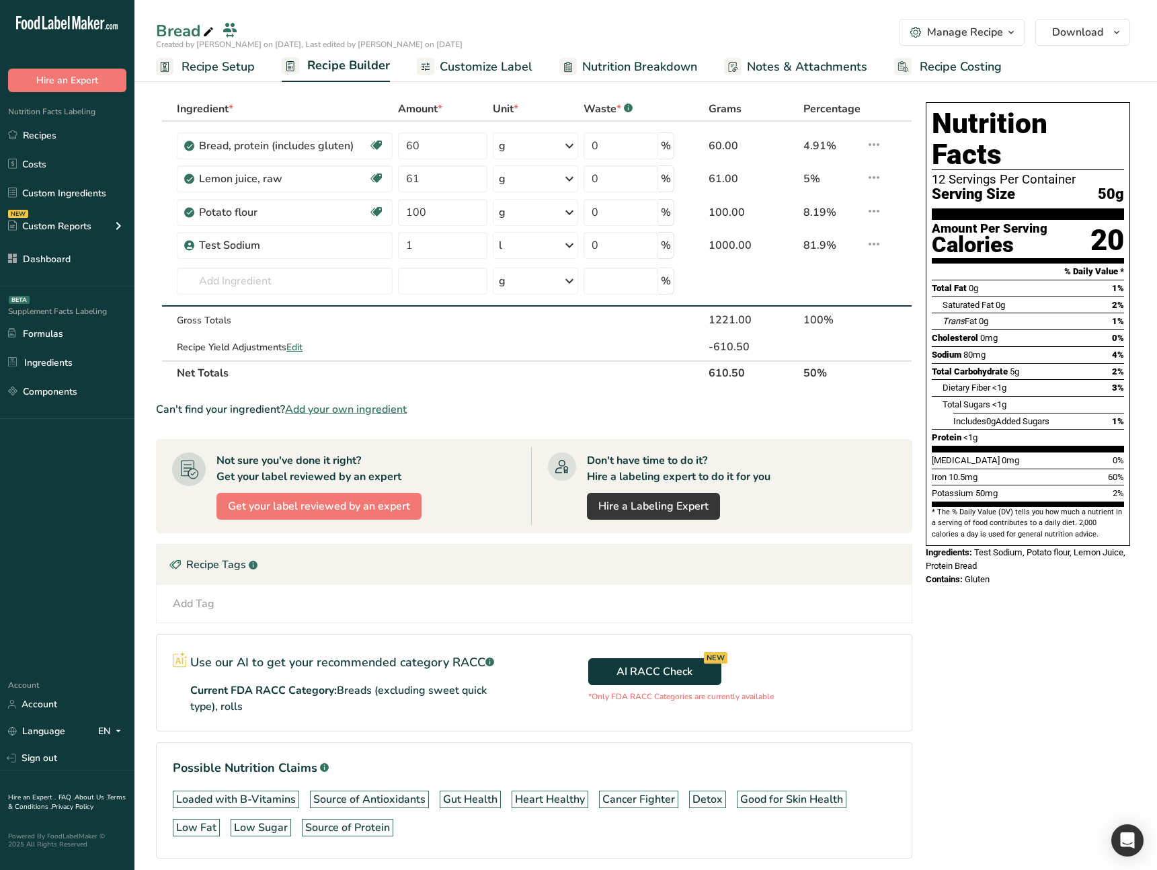
click at [965, 642] on div "Nutrition Facts 12 Servings Per Container Serving Size 50g Amount Per Serving C…" at bounding box center [1027, 499] width 215 height 805
click at [226, 63] on span "Recipe Setup" at bounding box center [217, 67] width 73 height 18
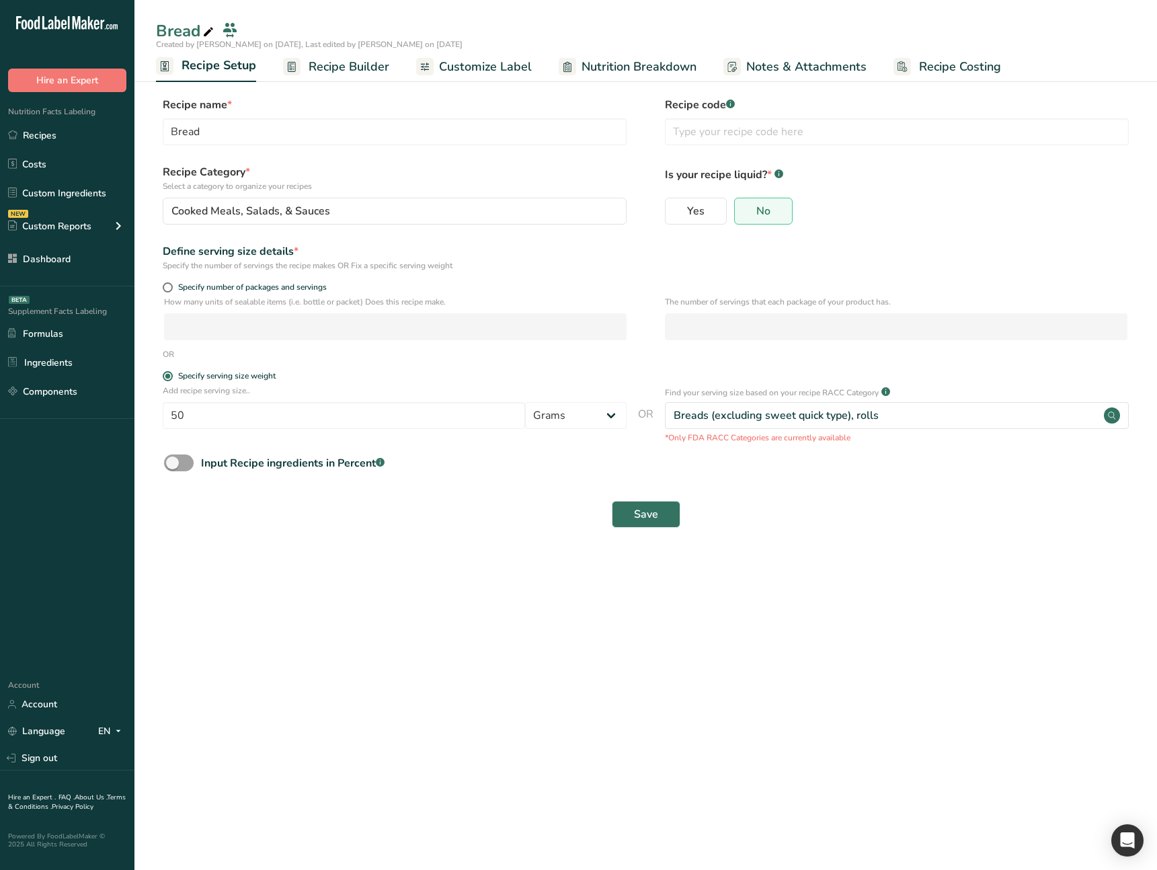
click at [315, 71] on span "Recipe Builder" at bounding box center [349, 67] width 81 height 18
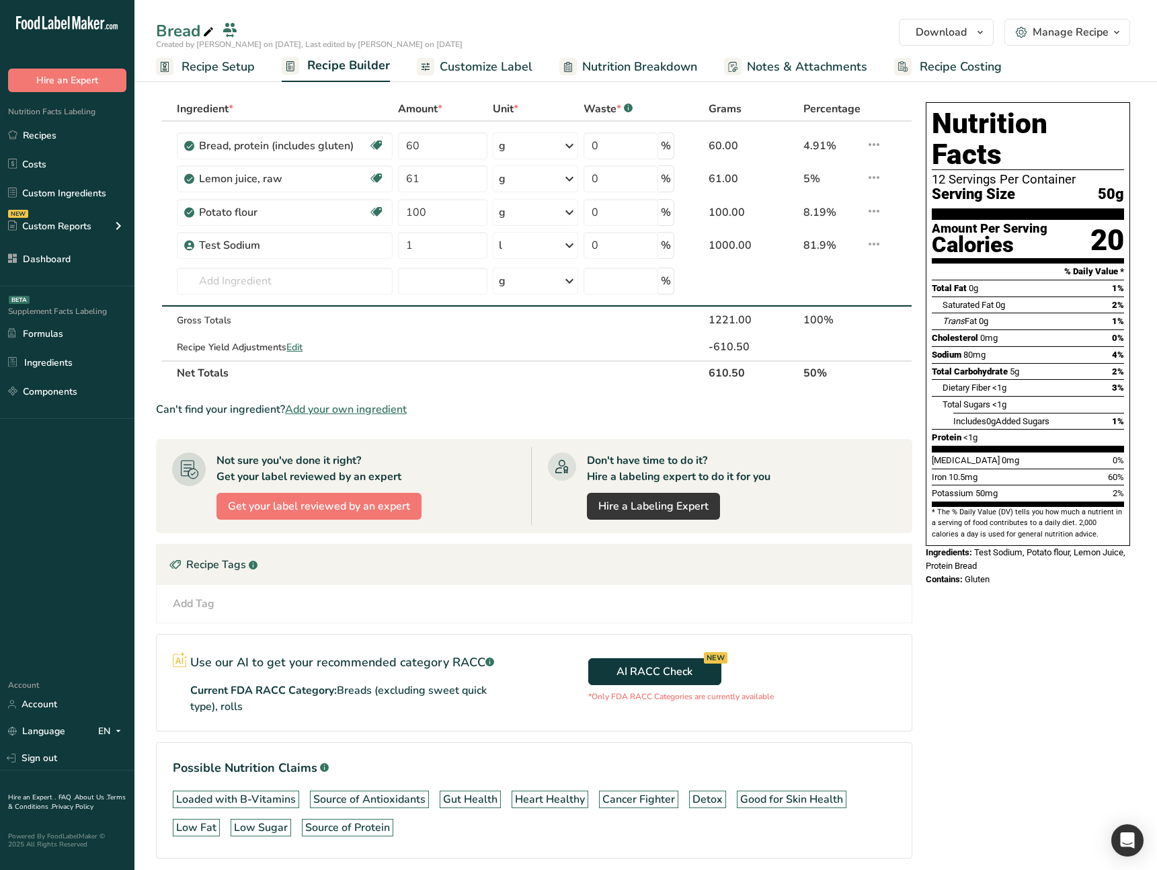
click at [458, 69] on span "Customize Label" at bounding box center [486, 67] width 93 height 18
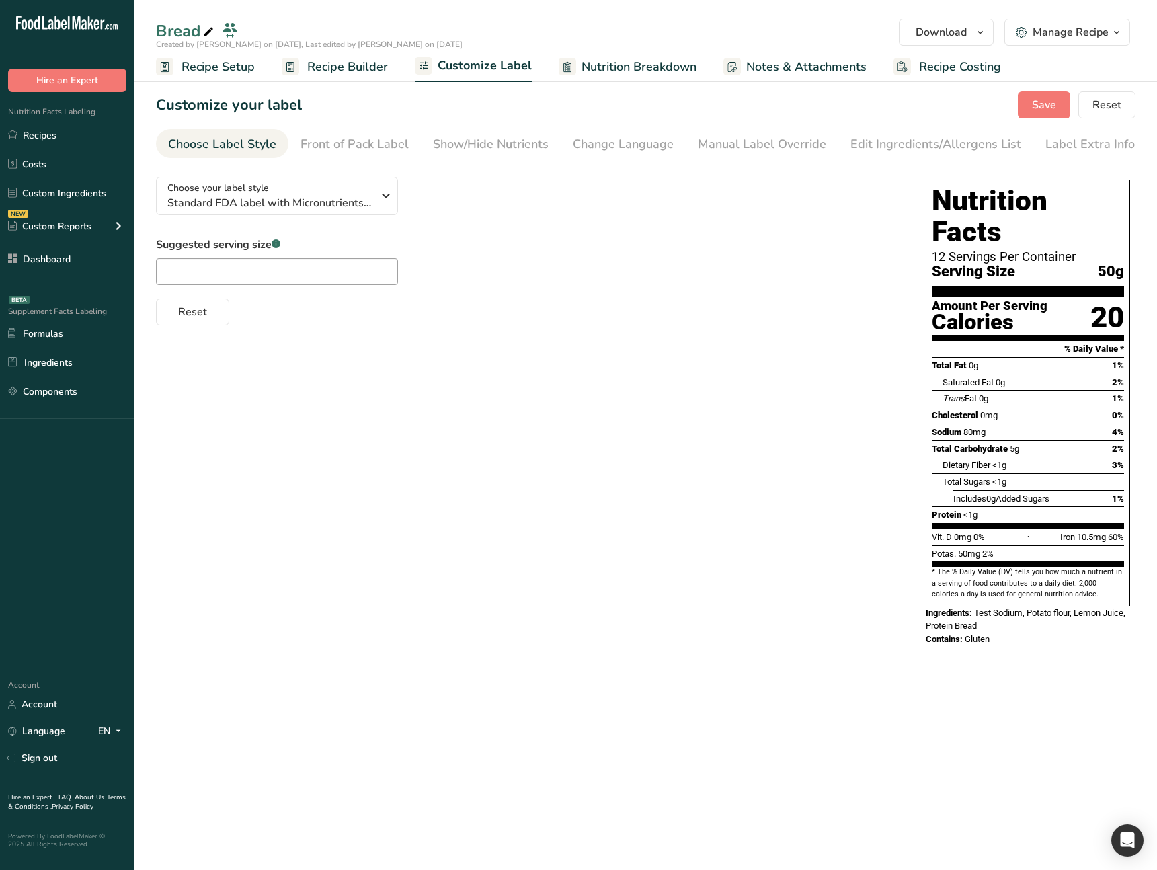
click at [603, 71] on span "Nutrition Breakdown" at bounding box center [638, 67] width 115 height 18
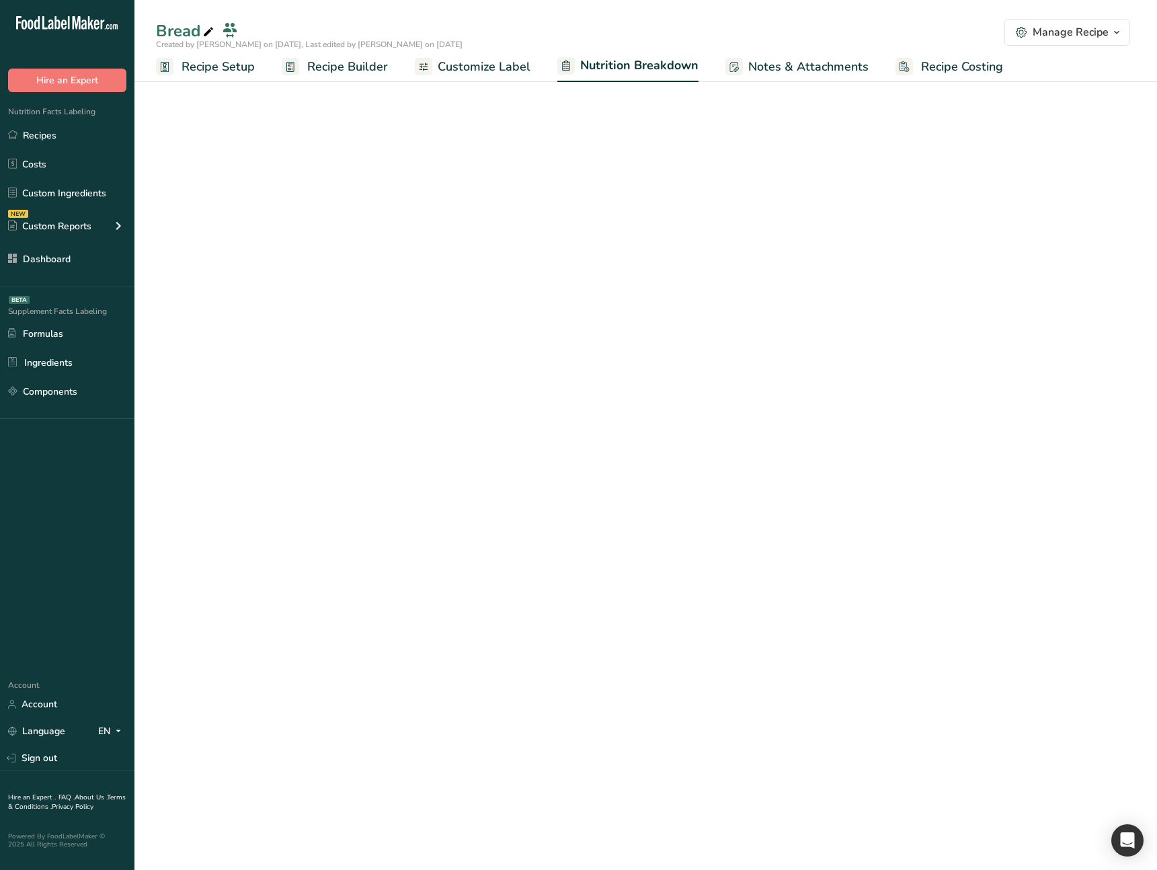
select select "Calories"
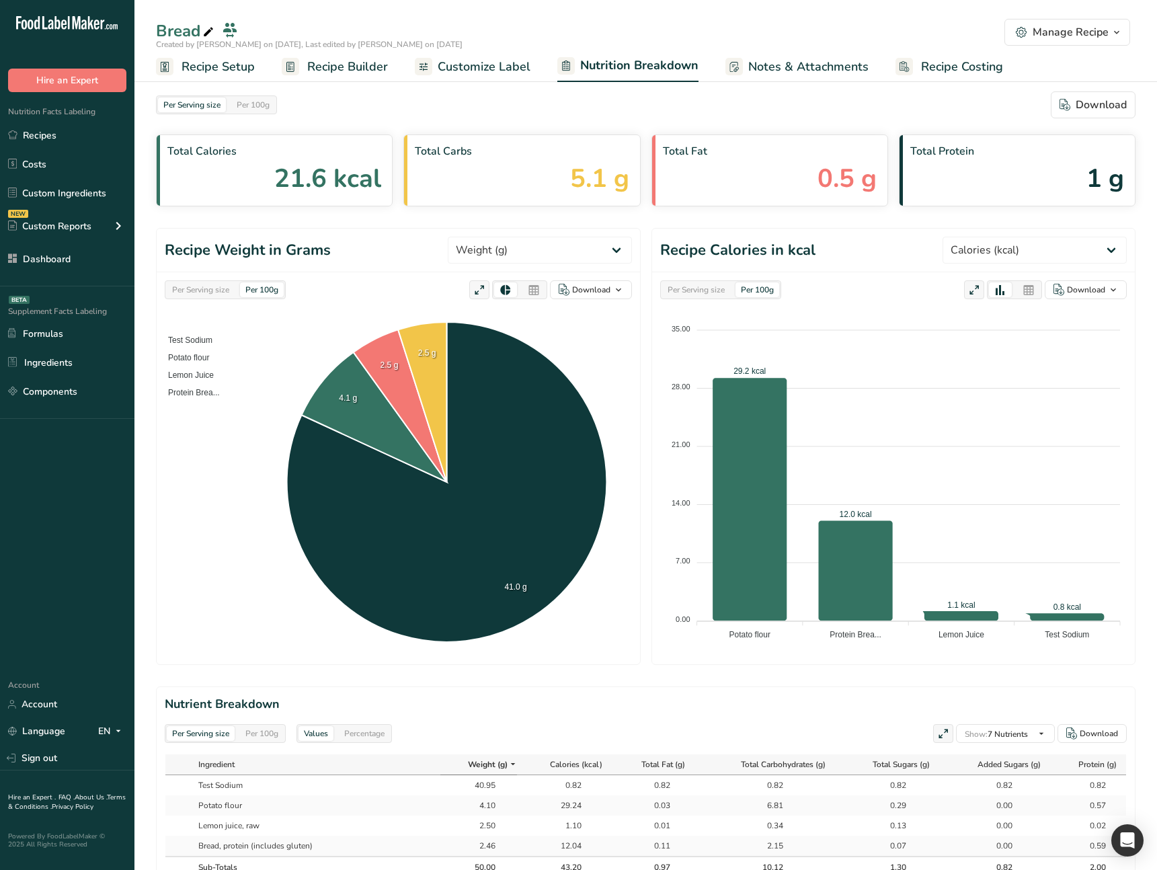
click at [773, 63] on span "Notes & Attachments" at bounding box center [808, 67] width 120 height 18
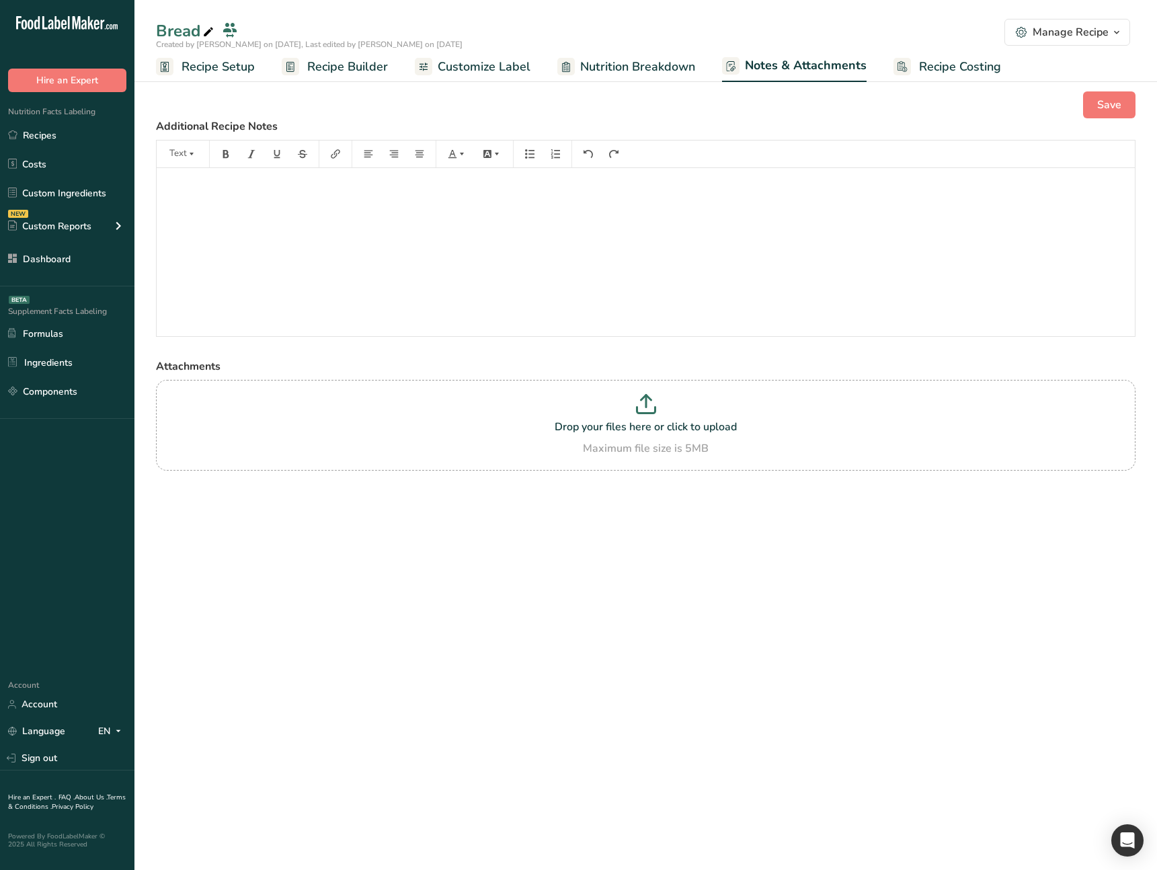
click at [904, 63] on rect at bounding box center [901, 66] width 17 height 17
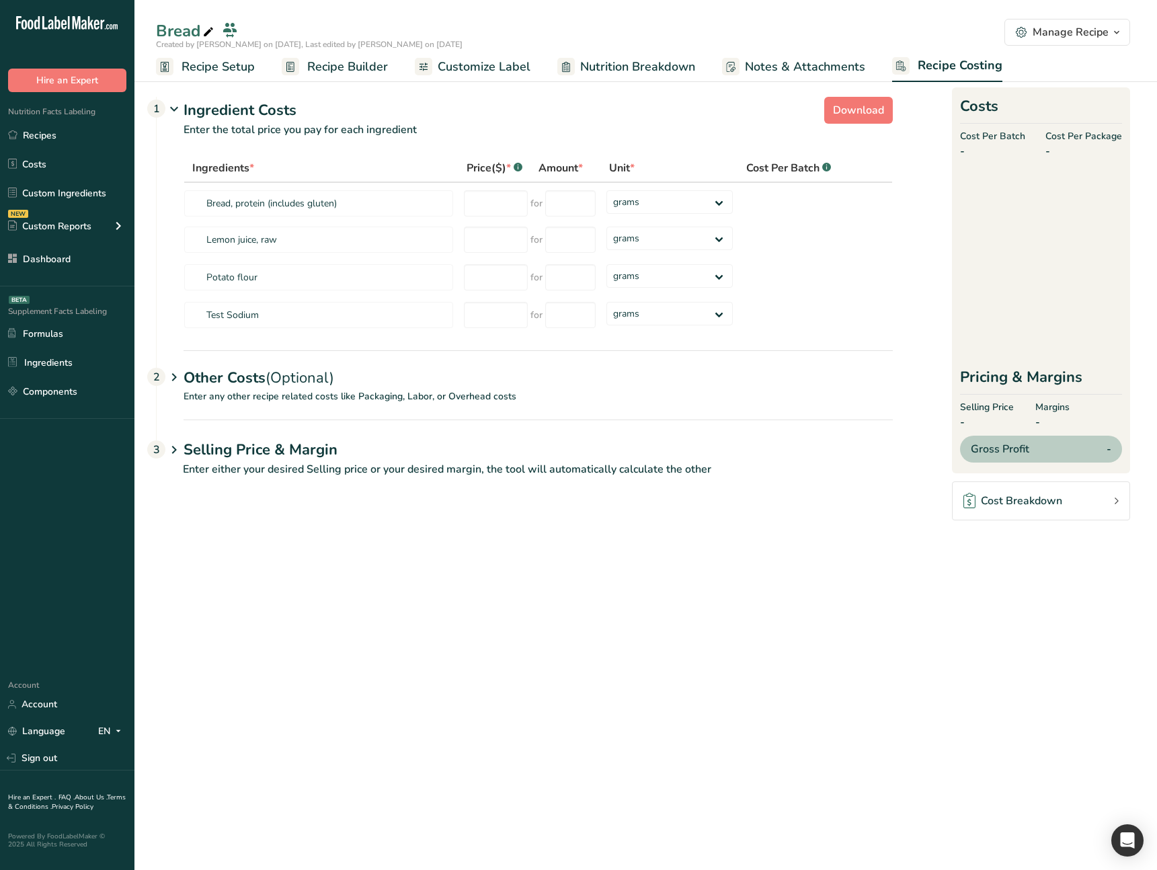
click at [497, 67] on span "Customize Label" at bounding box center [484, 67] width 93 height 18
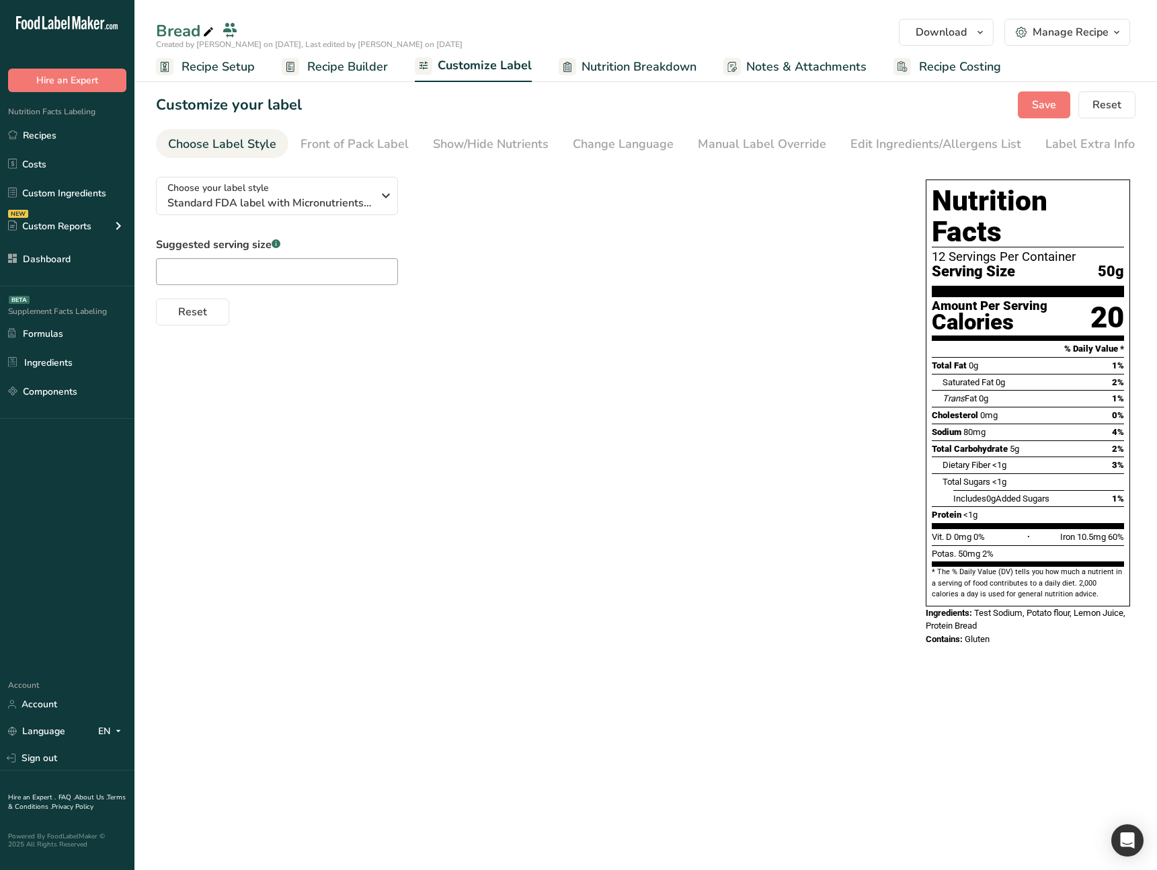
click at [361, 65] on span "Recipe Builder" at bounding box center [347, 67] width 81 height 18
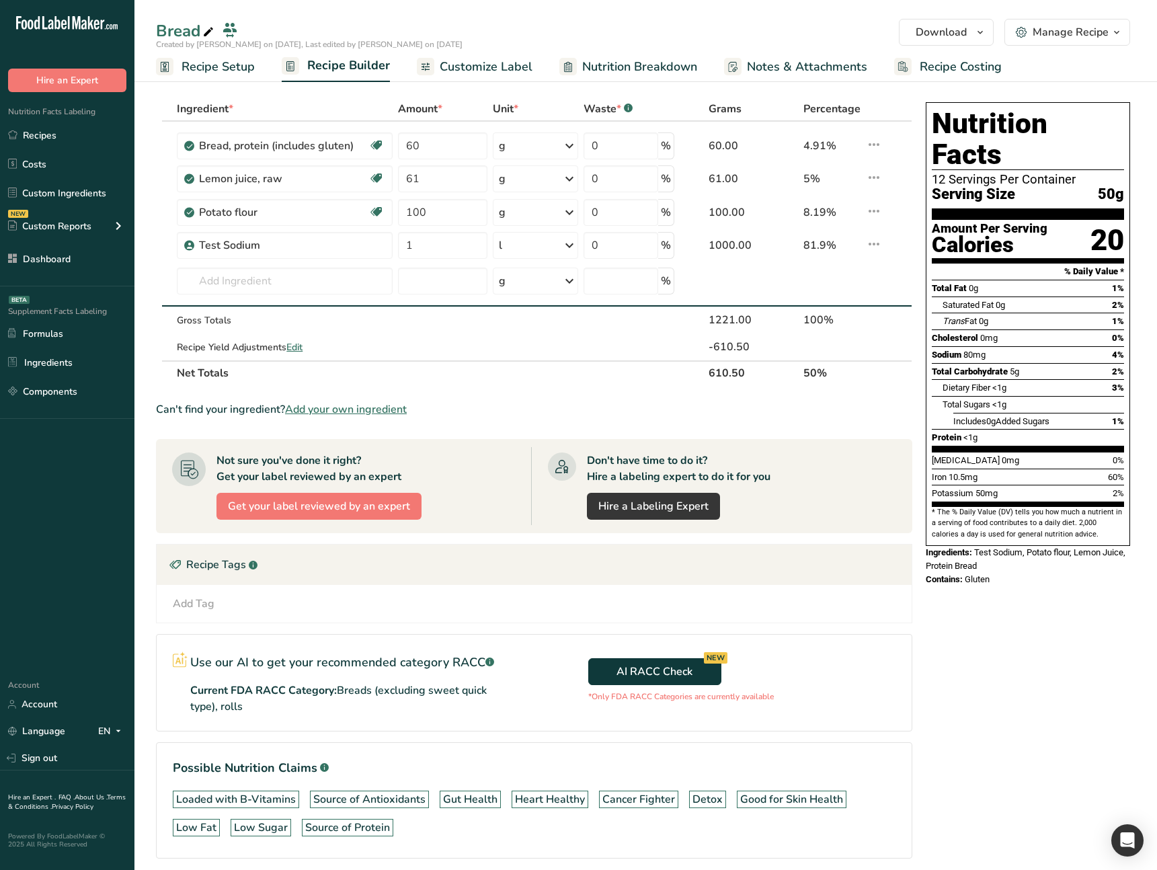
click at [223, 71] on span "Recipe Setup" at bounding box center [217, 67] width 73 height 18
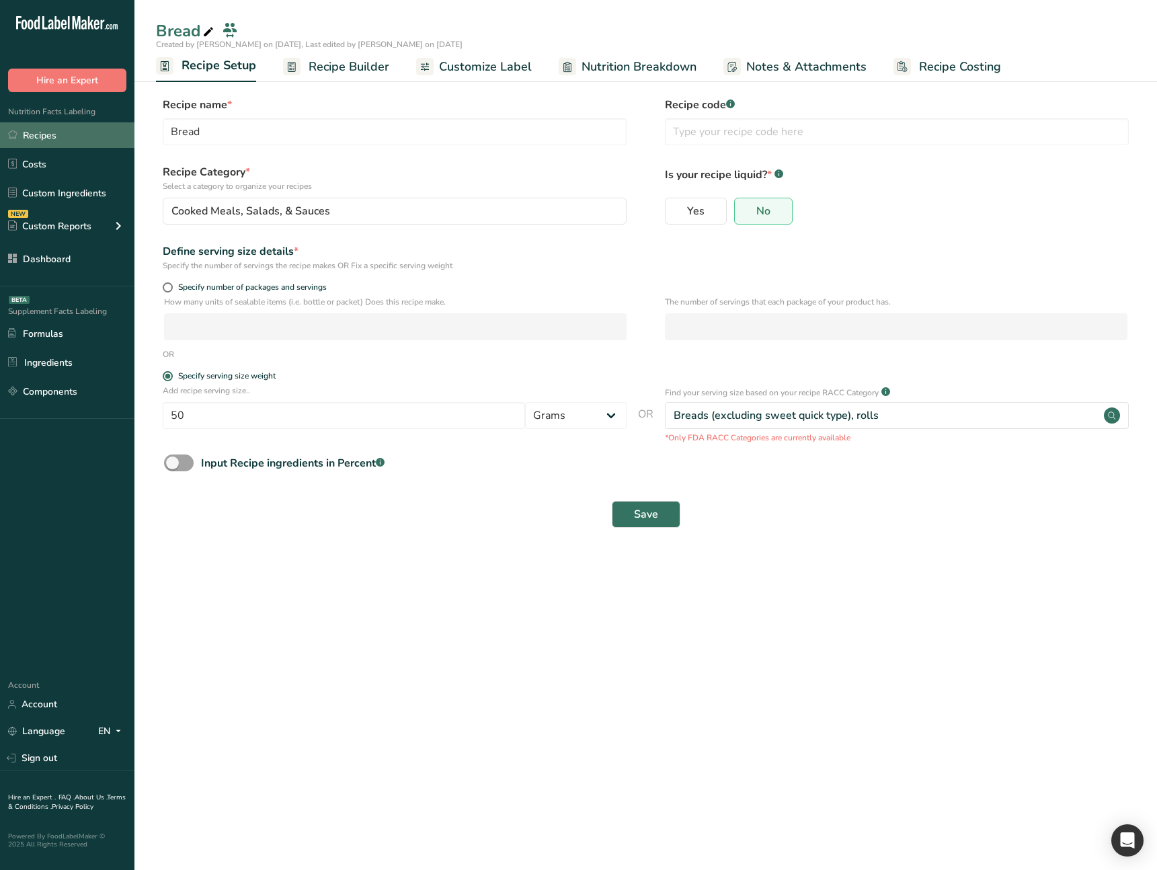
click at [77, 138] on link "Recipes" at bounding box center [67, 135] width 134 height 26
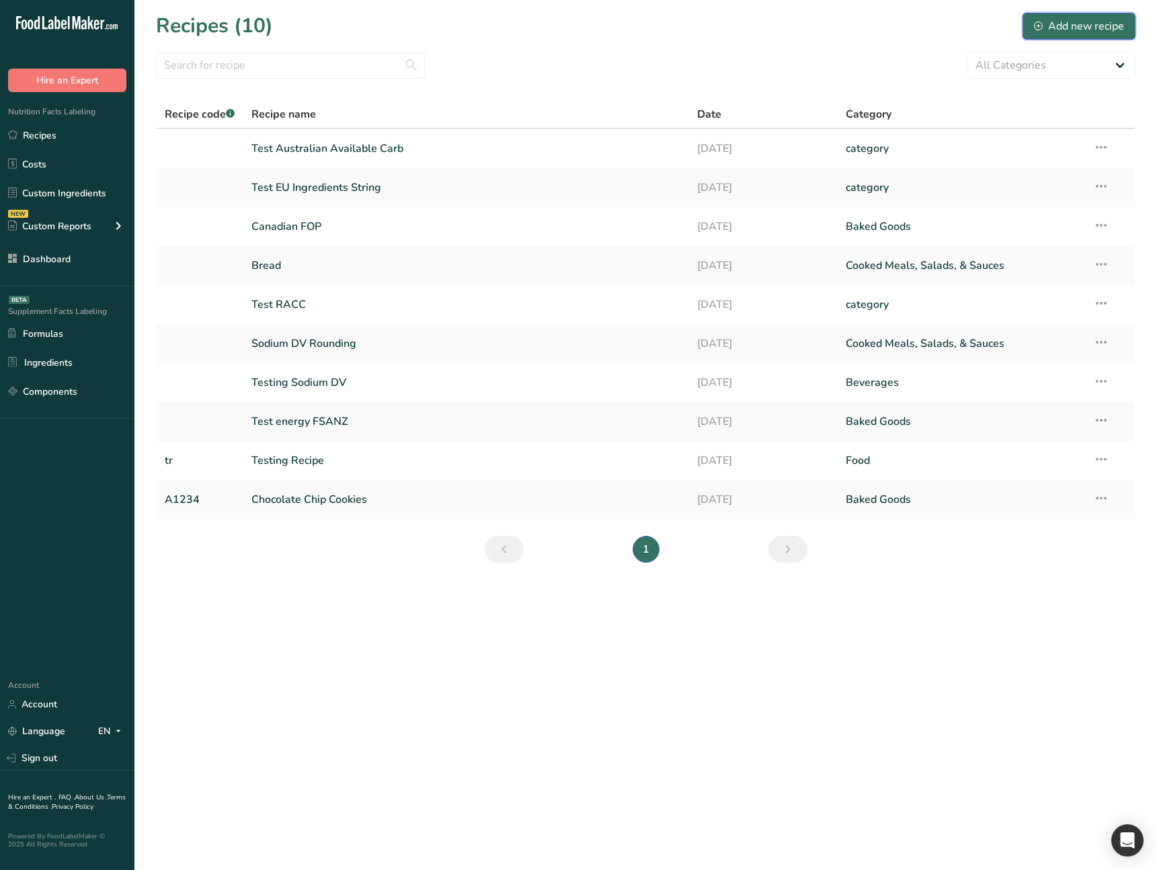
click at [1079, 28] on div "Add new recipe" at bounding box center [1079, 26] width 90 height 16
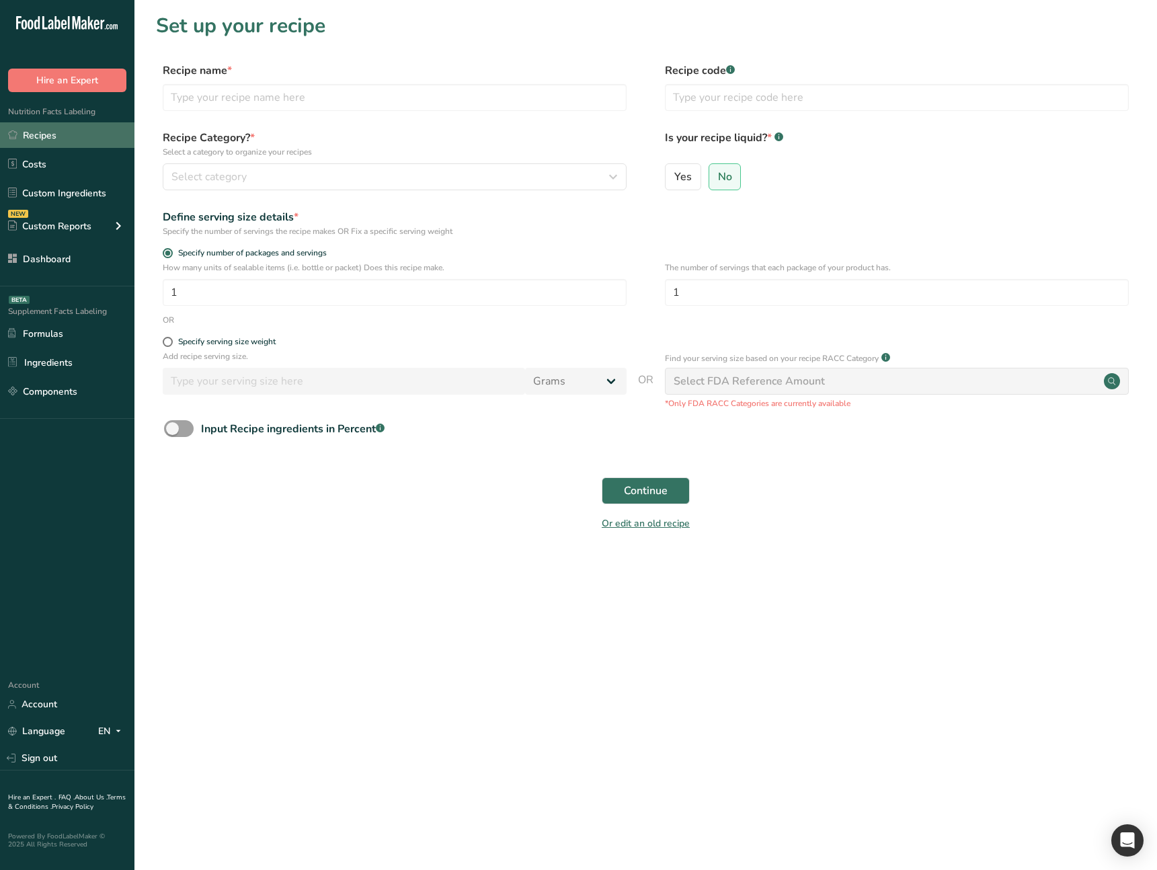
click at [81, 141] on link "Recipes" at bounding box center [67, 135] width 134 height 26
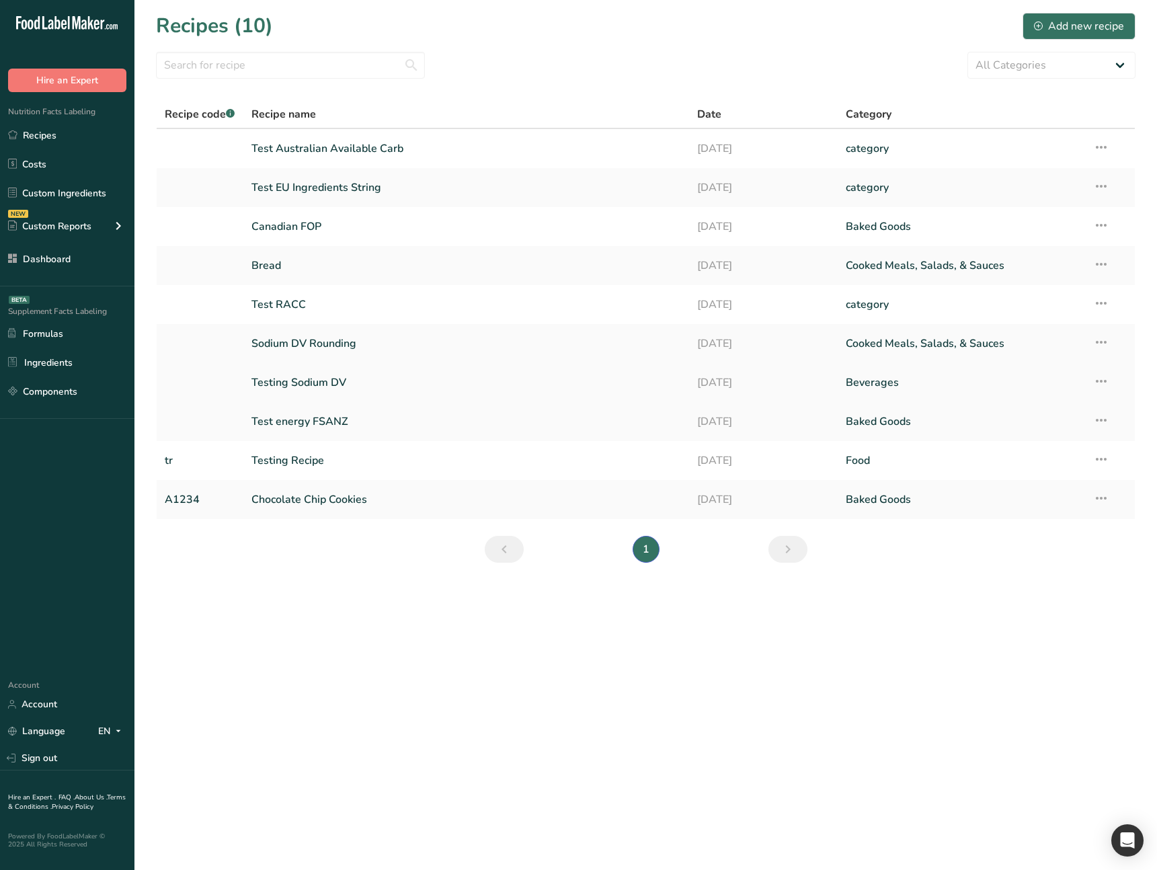
click at [343, 381] on link "Testing Sodium DV" at bounding box center [466, 382] width 430 height 28
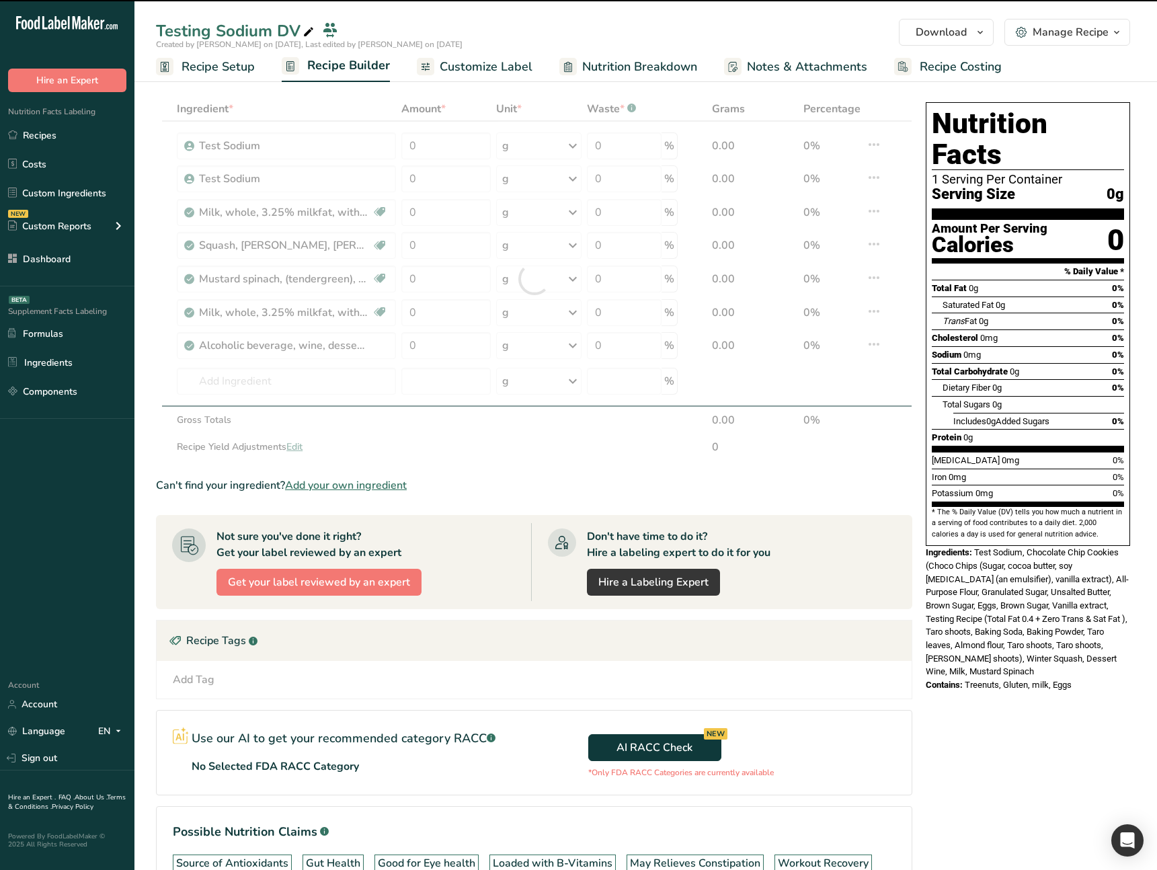
click at [949, 711] on div "Nutrition Facts 1 Serving Per Container Serving Size 0g Amount Per Serving Calo…" at bounding box center [1027, 545] width 215 height 897
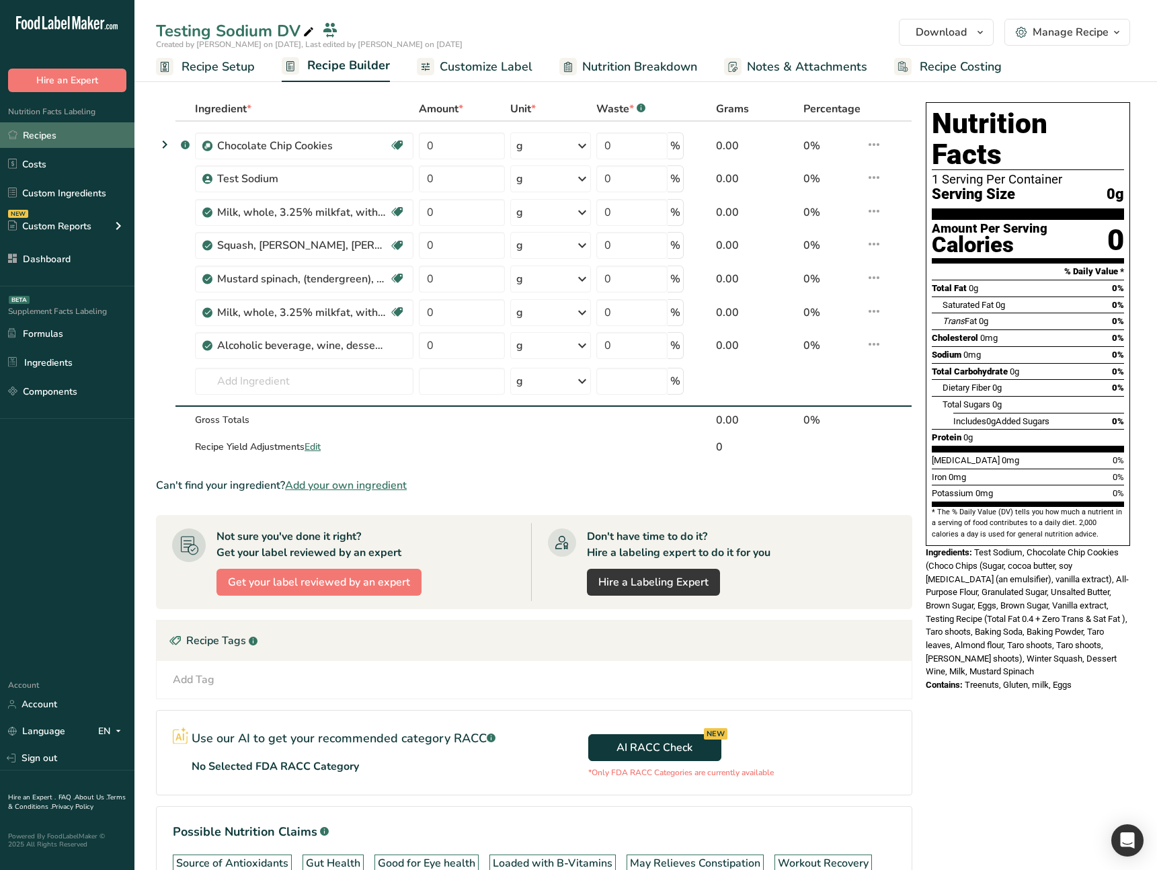
click at [73, 138] on link "Recipes" at bounding box center [67, 135] width 134 height 26
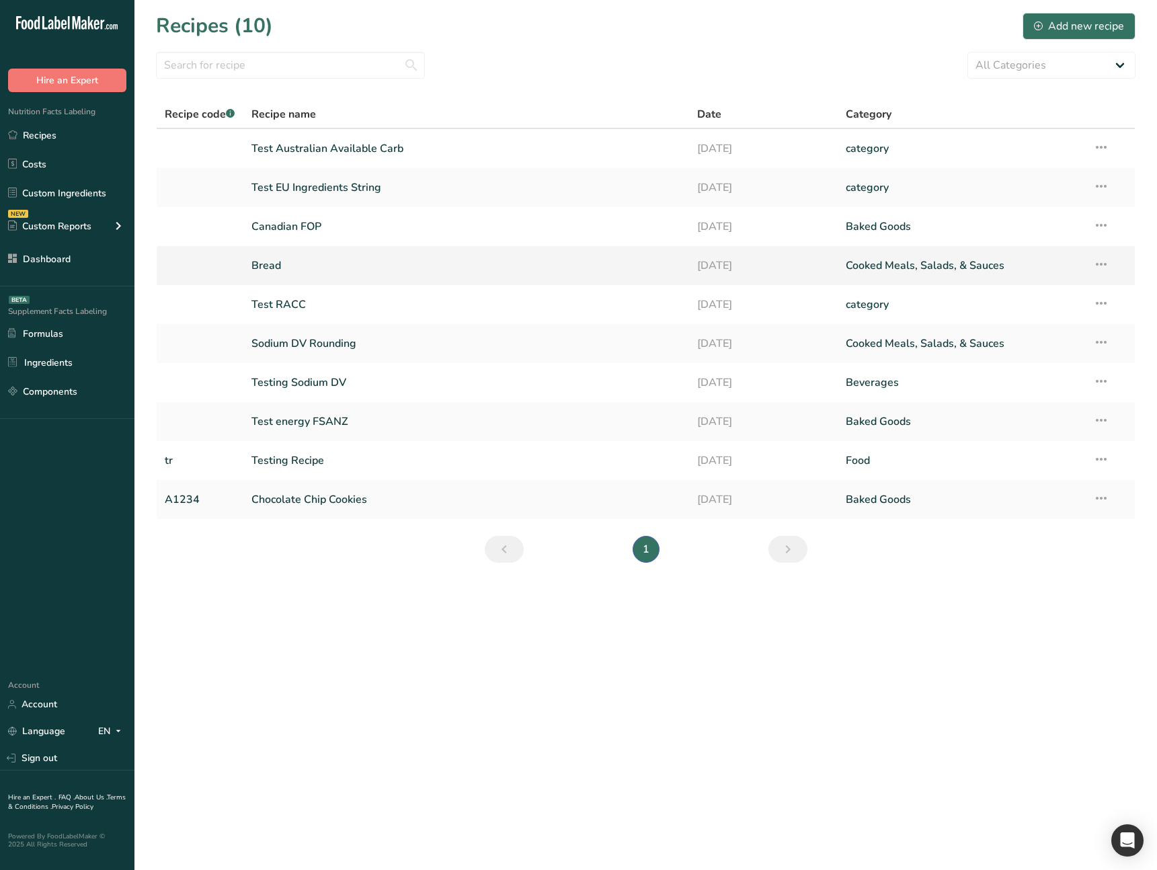
click at [393, 261] on link "Bread" at bounding box center [466, 265] width 430 height 28
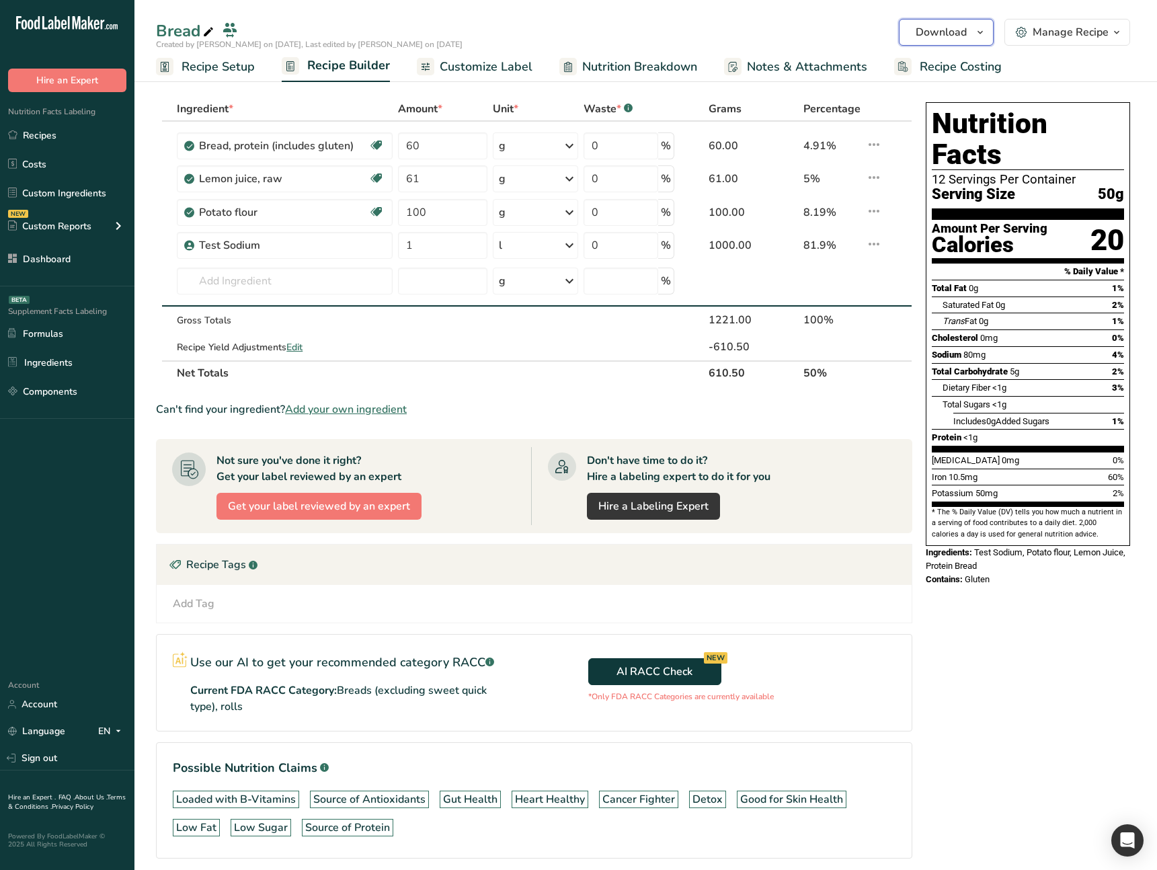
click at [957, 40] on span "Download" at bounding box center [941, 32] width 51 height 16
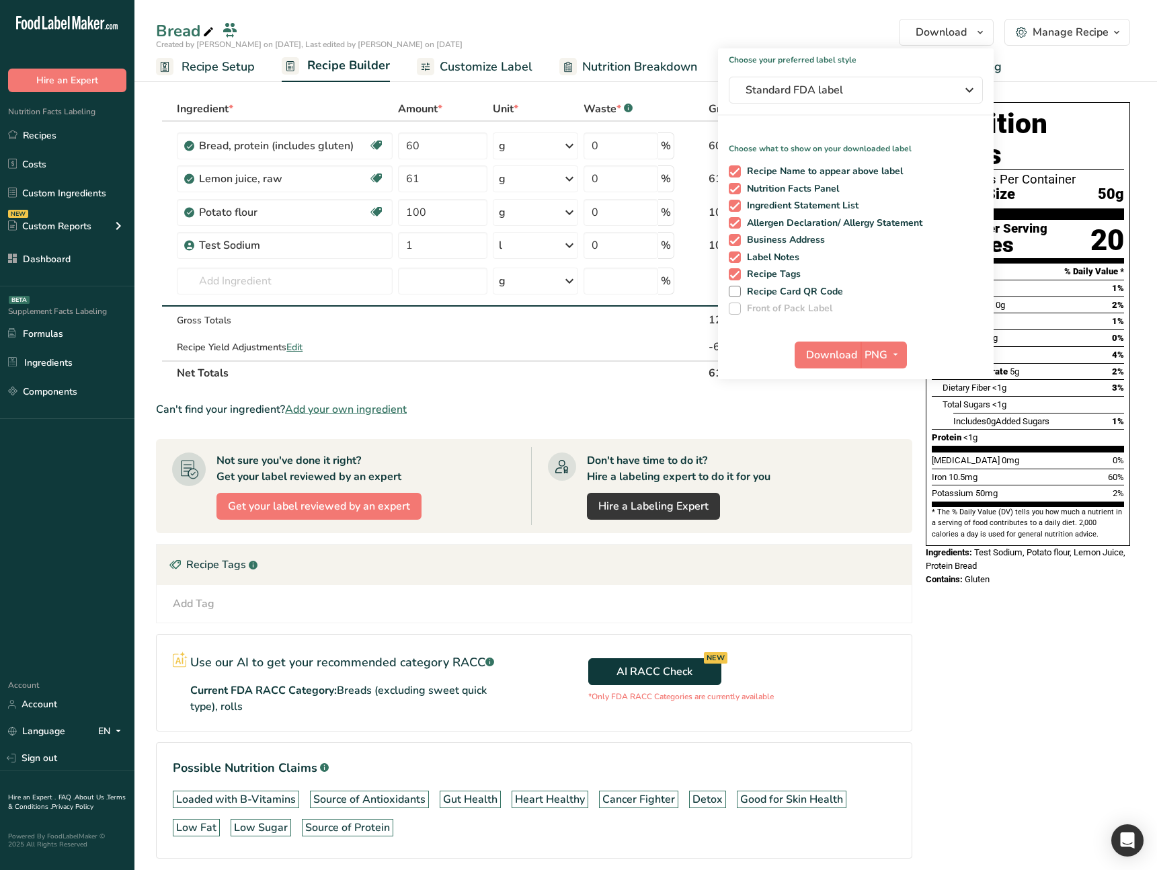
click at [1045, 54] on ul "Recipe Setup Recipe Builder Customize Label Nutrition Breakdown Notes & Attachm…" at bounding box center [645, 66] width 1022 height 32
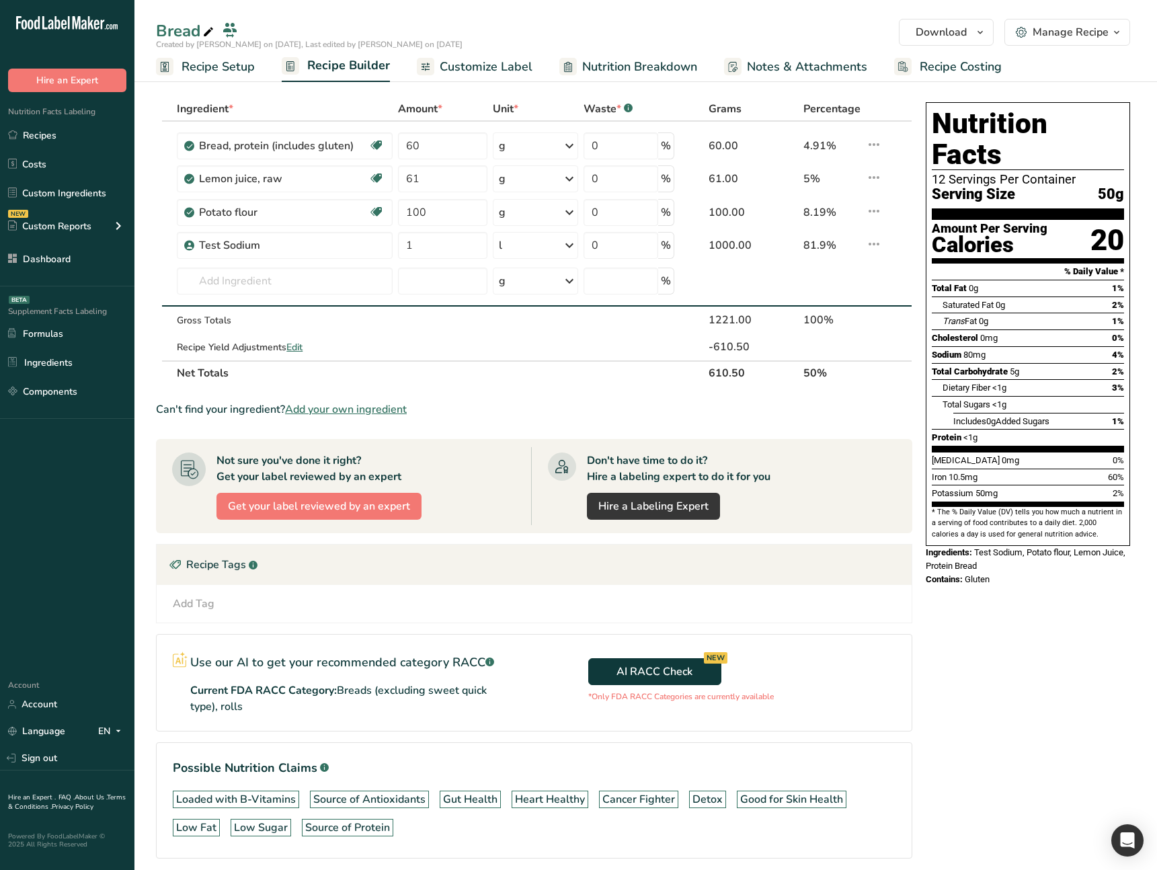
click at [1063, 33] on div "Manage Recipe" at bounding box center [1071, 32] width 76 height 16
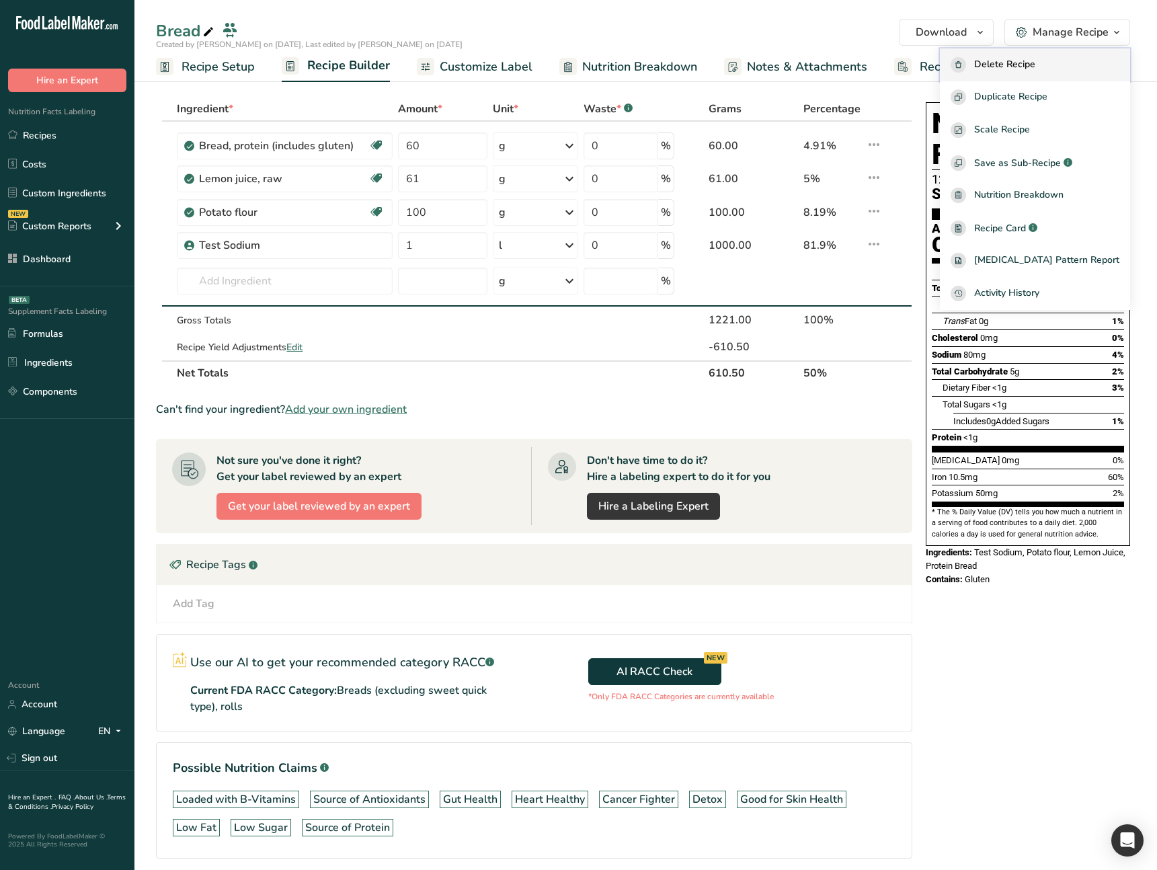
click at [1037, 73] on button "Delete Recipe" at bounding box center [1035, 64] width 190 height 33
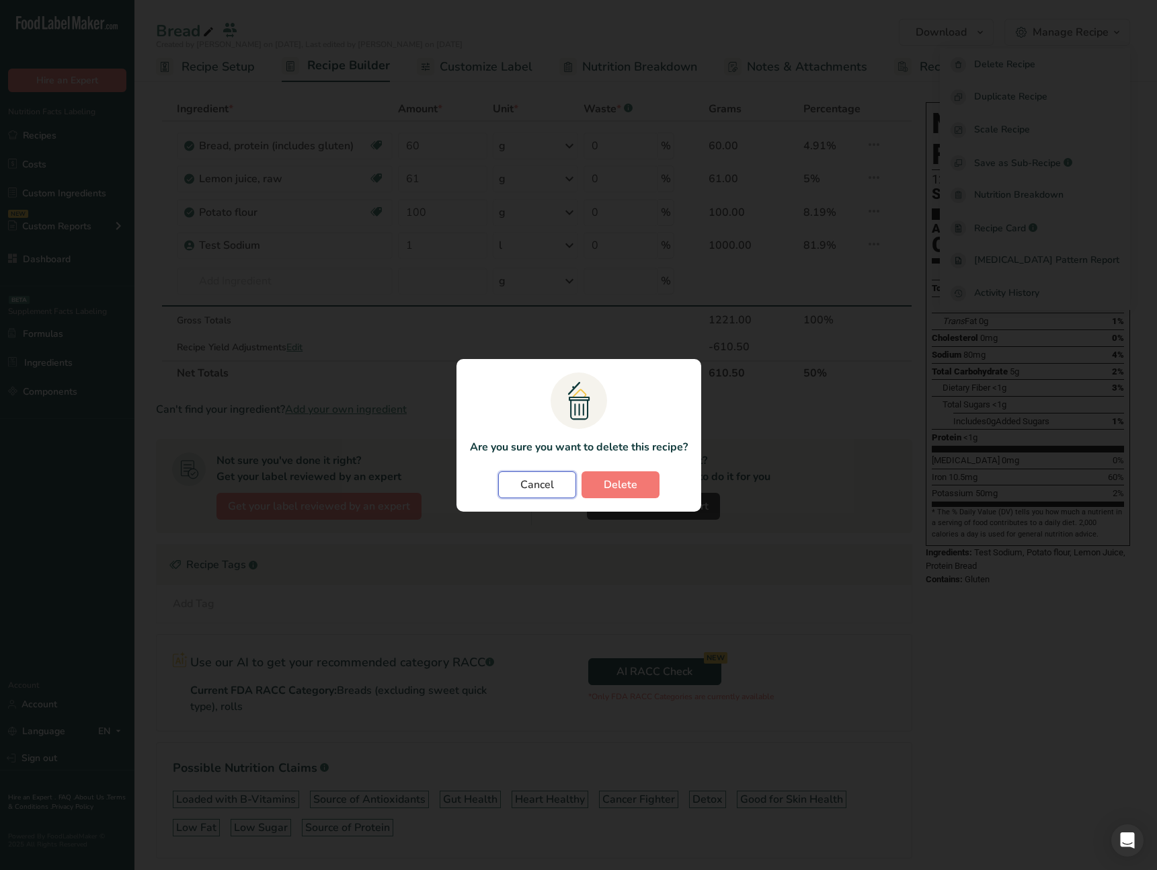
click at [526, 481] on span "Cancel" at bounding box center [537, 485] width 34 height 16
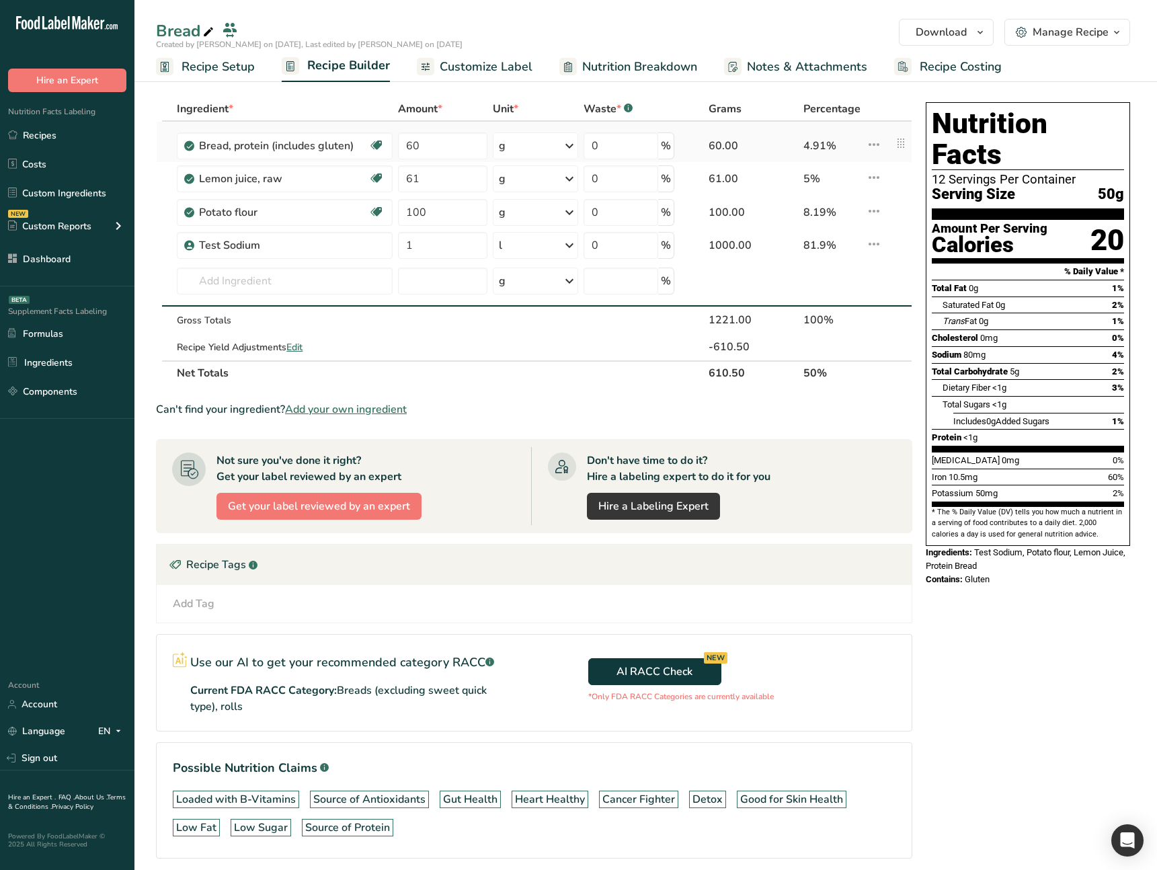
click at [872, 145] on icon at bounding box center [874, 144] width 16 height 24
click at [838, 210] on span "Delete" at bounding box center [844, 209] width 30 height 14
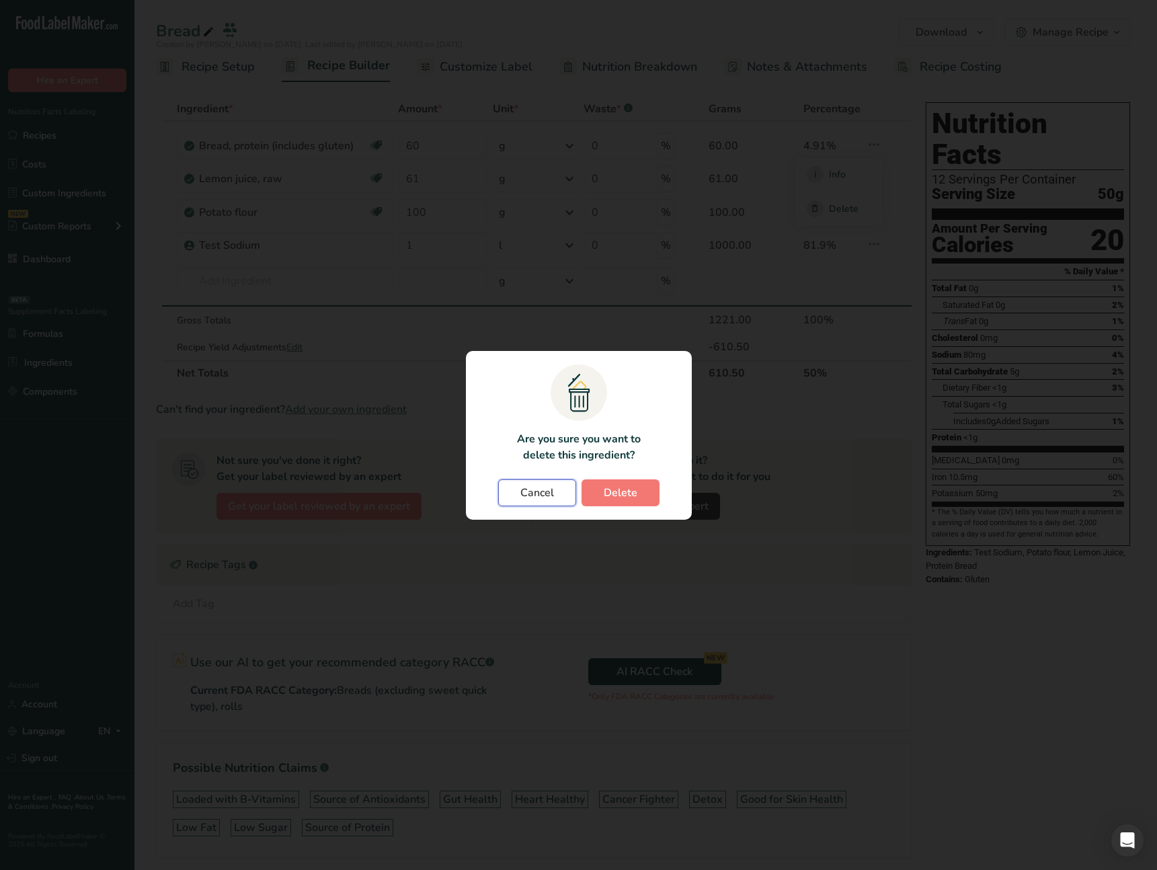
drag, startPoint x: 553, startPoint y: 494, endPoint x: 609, endPoint y: 467, distance: 61.9
click at [555, 493] on button "Cancel" at bounding box center [537, 492] width 78 height 27
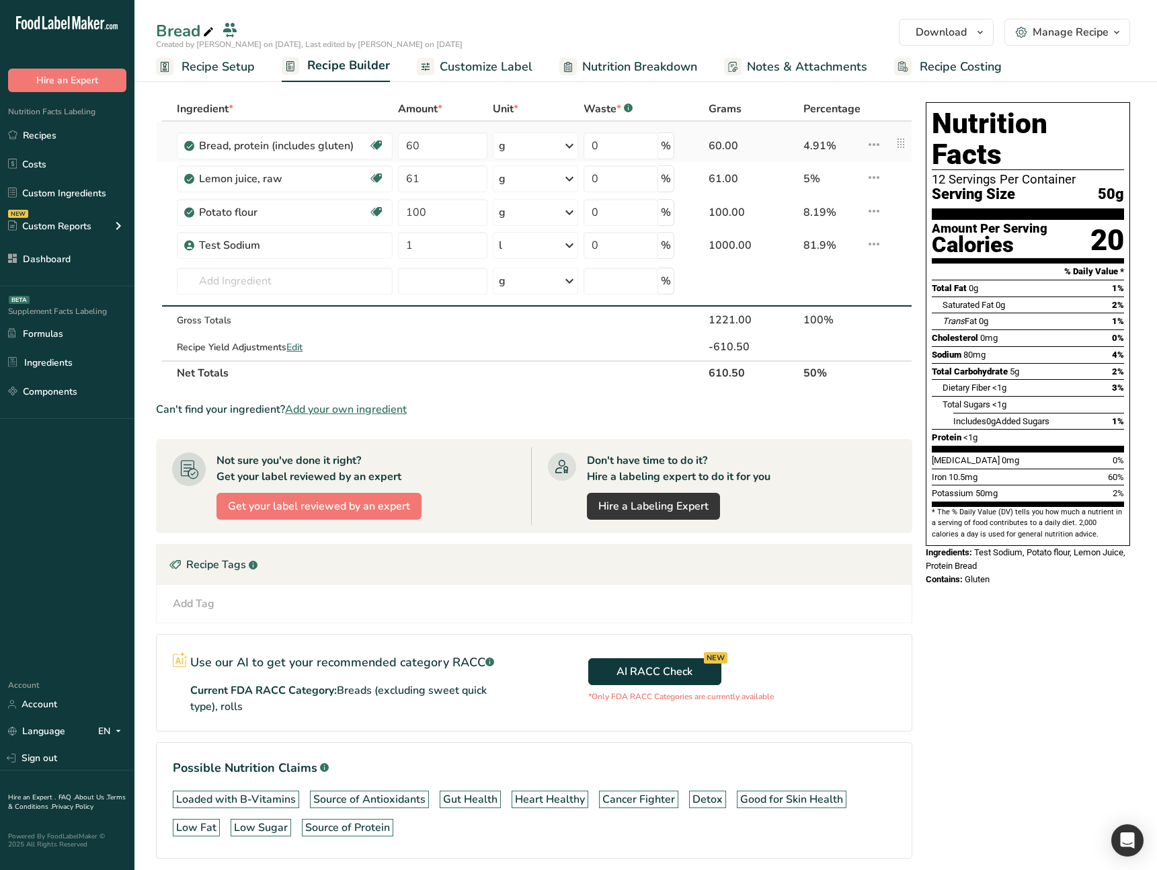
click at [875, 151] on icon at bounding box center [874, 144] width 16 height 24
click at [854, 211] on span "Delete" at bounding box center [844, 209] width 30 height 14
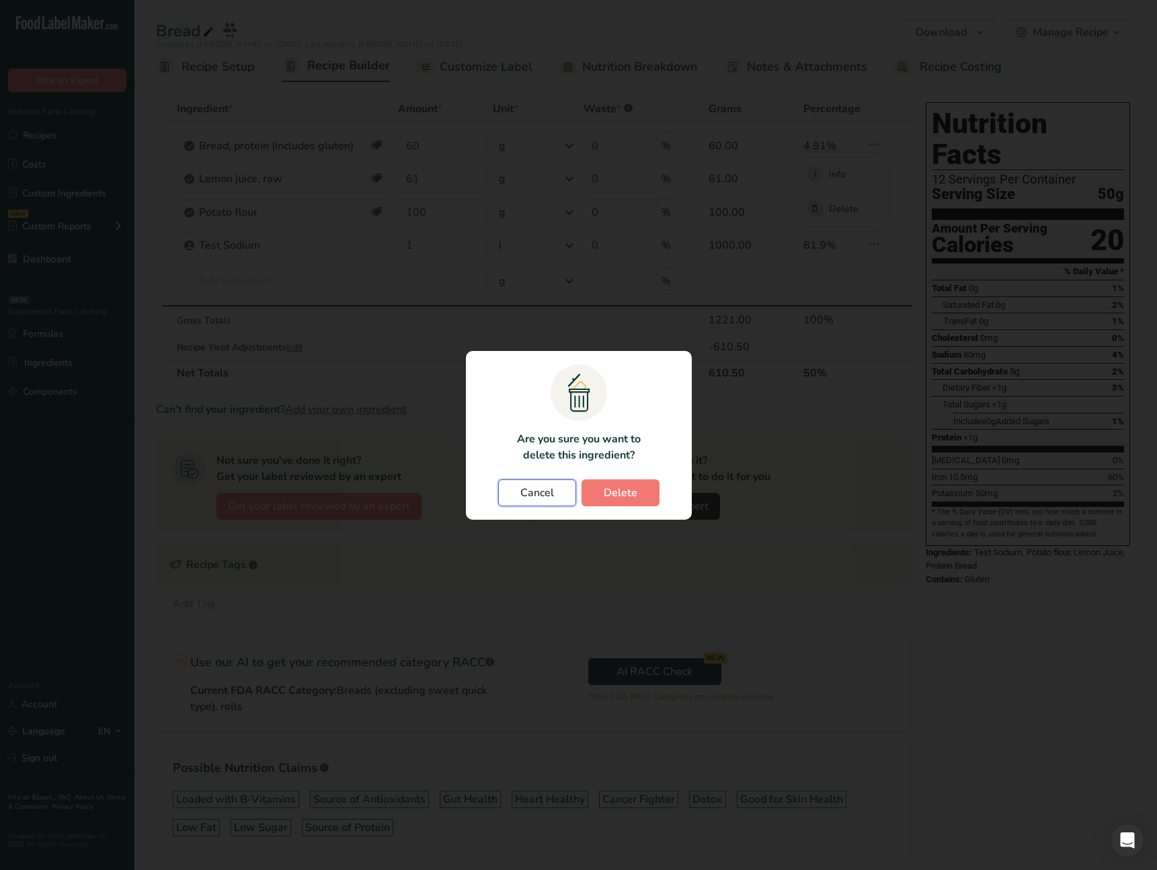
click at [527, 497] on span "Cancel" at bounding box center [537, 493] width 34 height 16
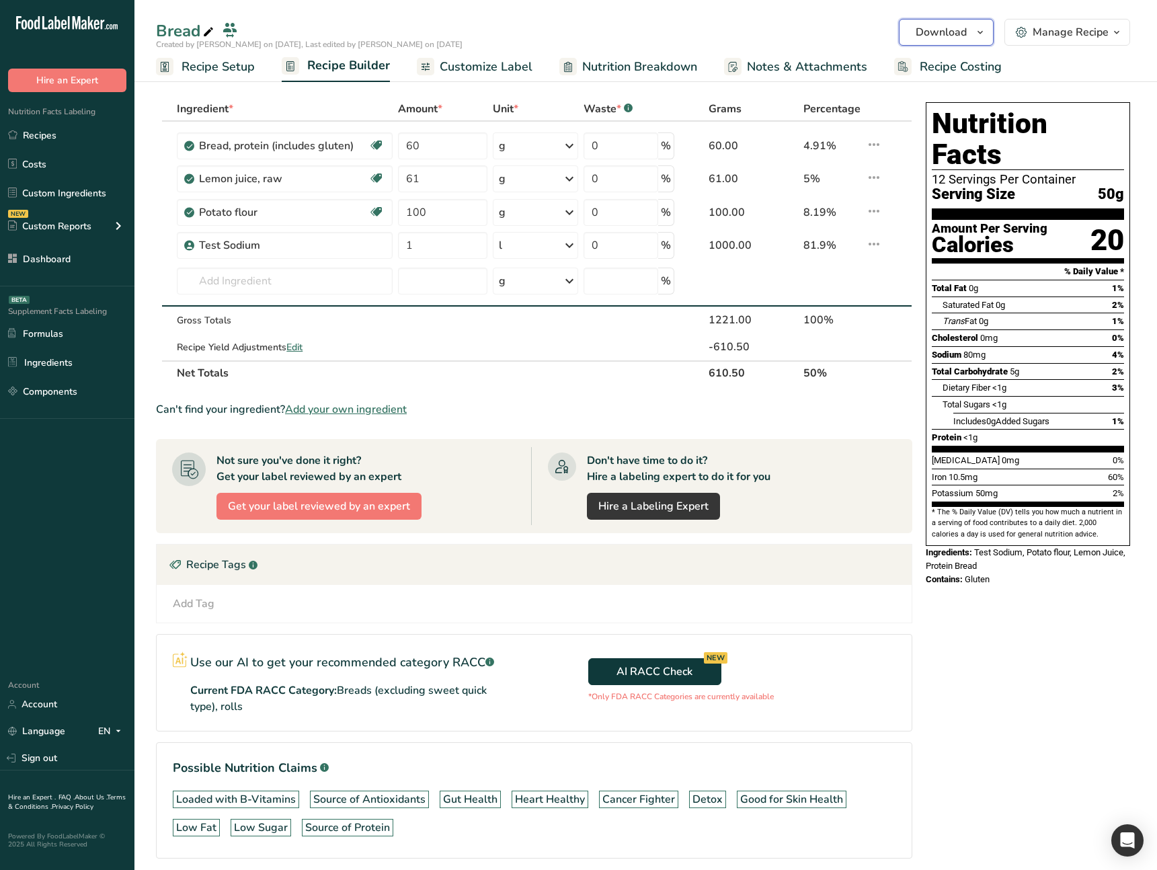
click at [980, 32] on icon "button" at bounding box center [980, 32] width 11 height 17
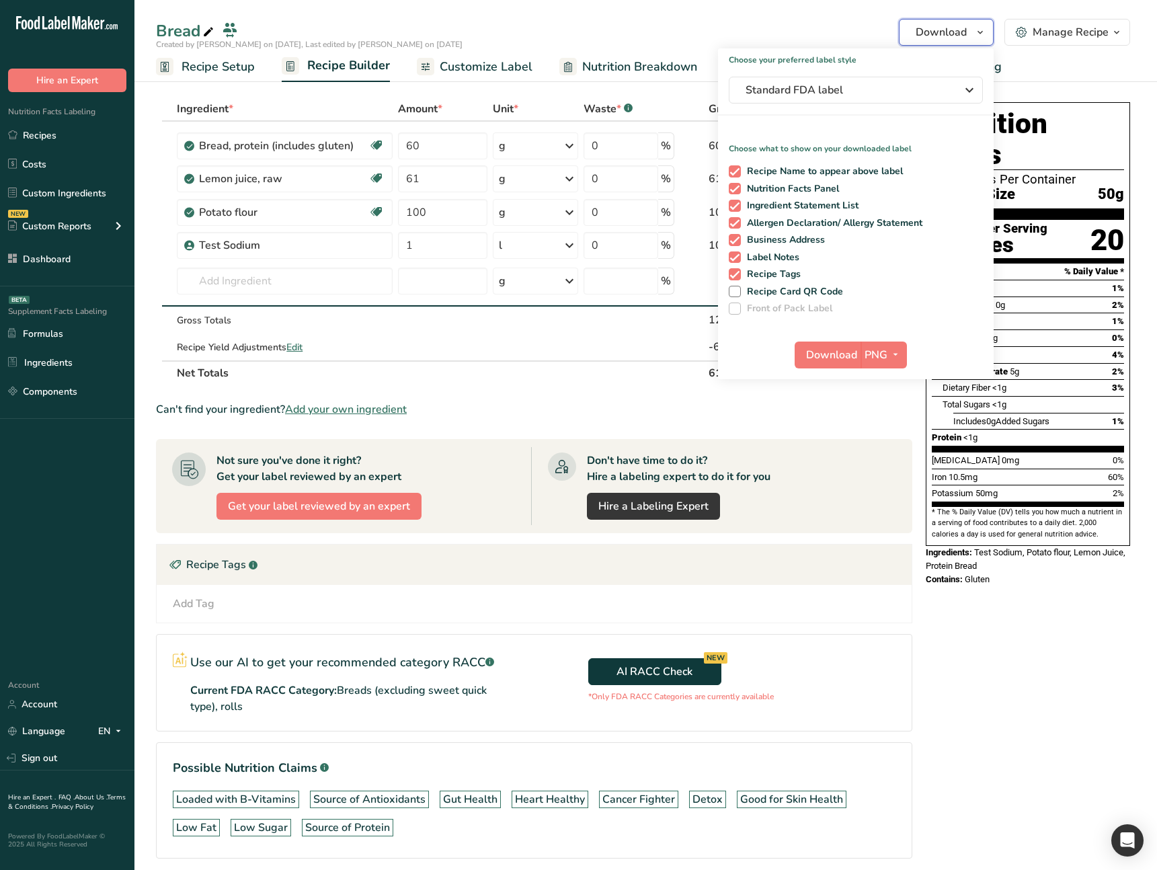
click at [974, 30] on span "button" at bounding box center [980, 32] width 16 height 16
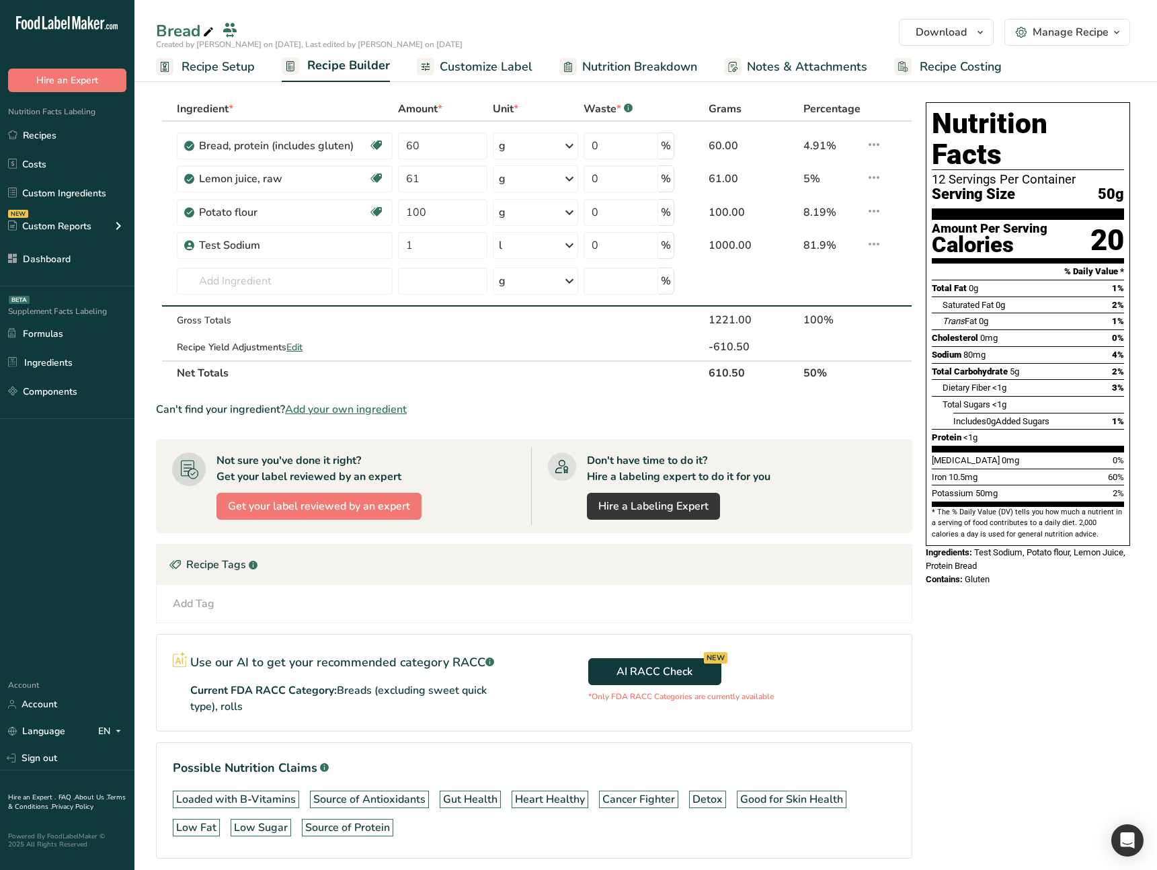
click at [1075, 30] on div "Manage Recipe" at bounding box center [1071, 32] width 76 height 16
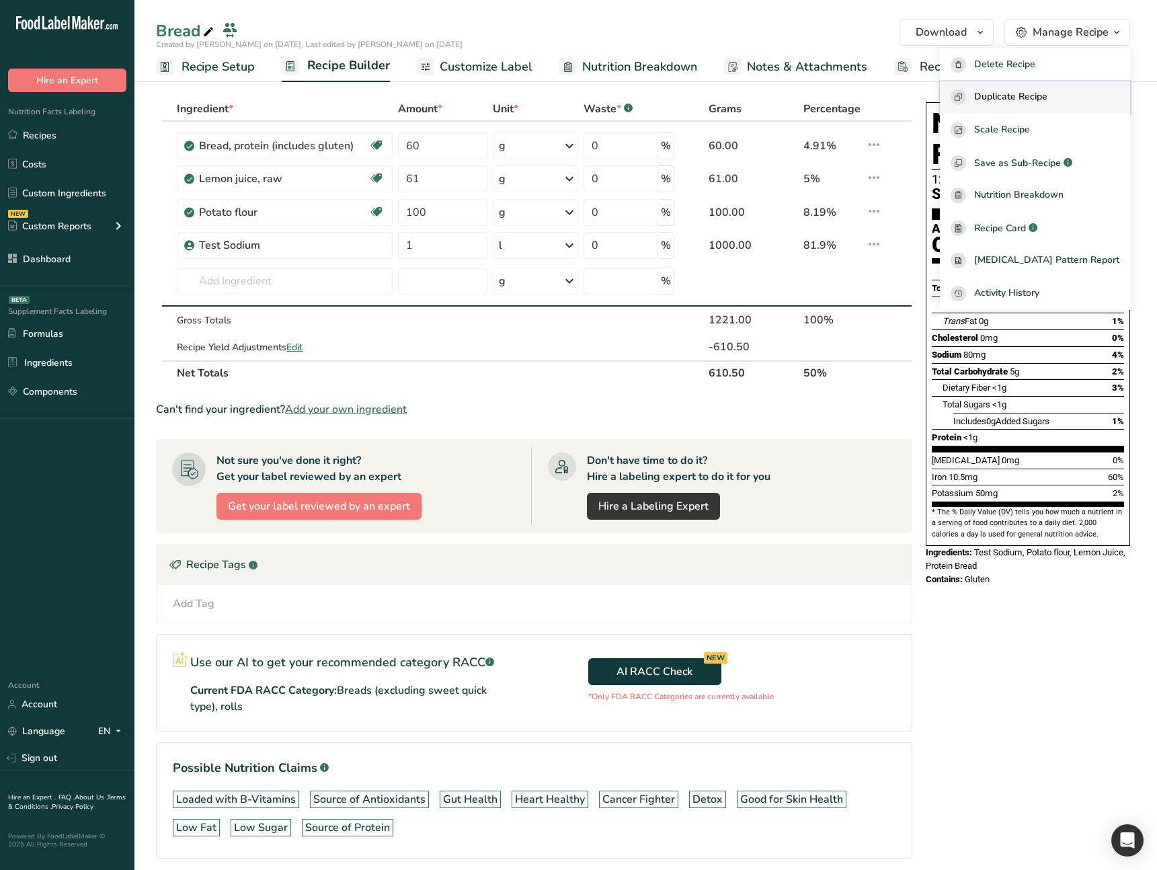
click at [1047, 99] on span "Duplicate Recipe" at bounding box center [1010, 96] width 73 height 15
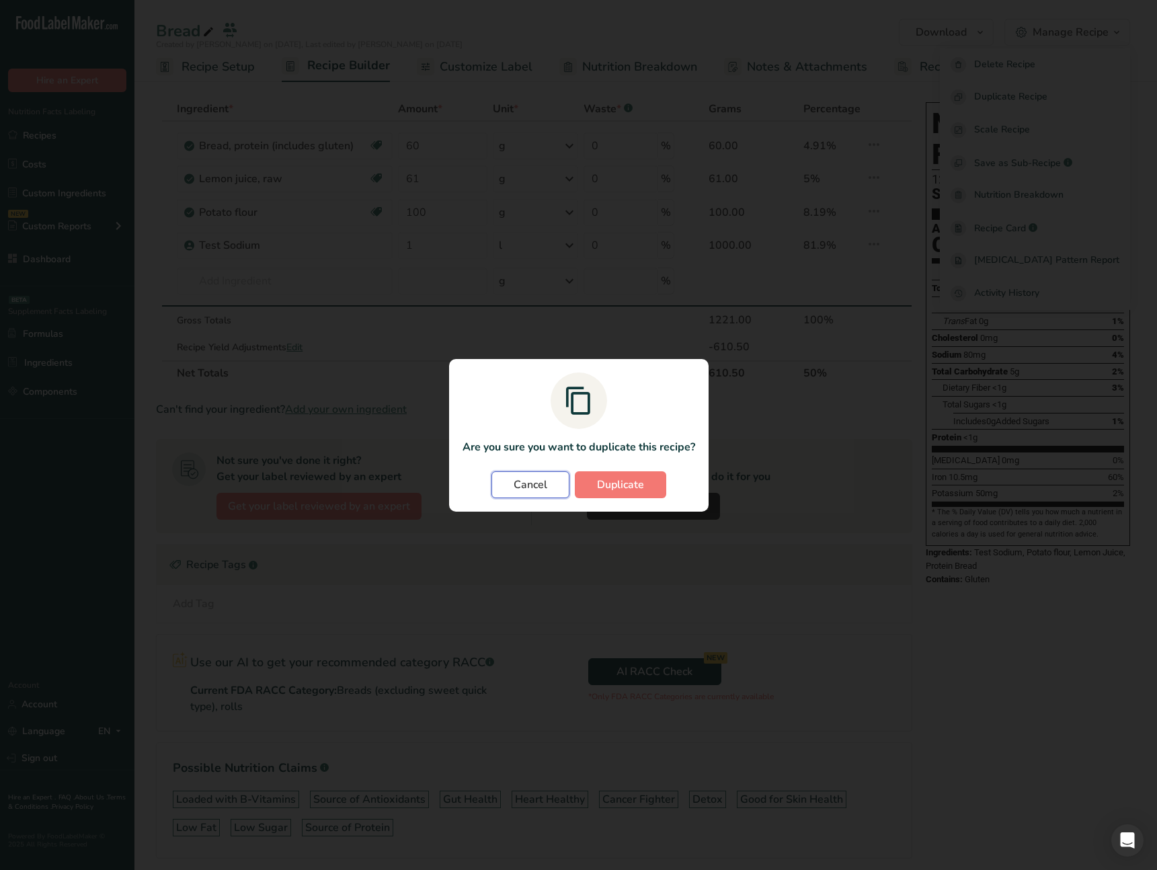
click at [525, 486] on span "Cancel" at bounding box center [531, 485] width 34 height 16
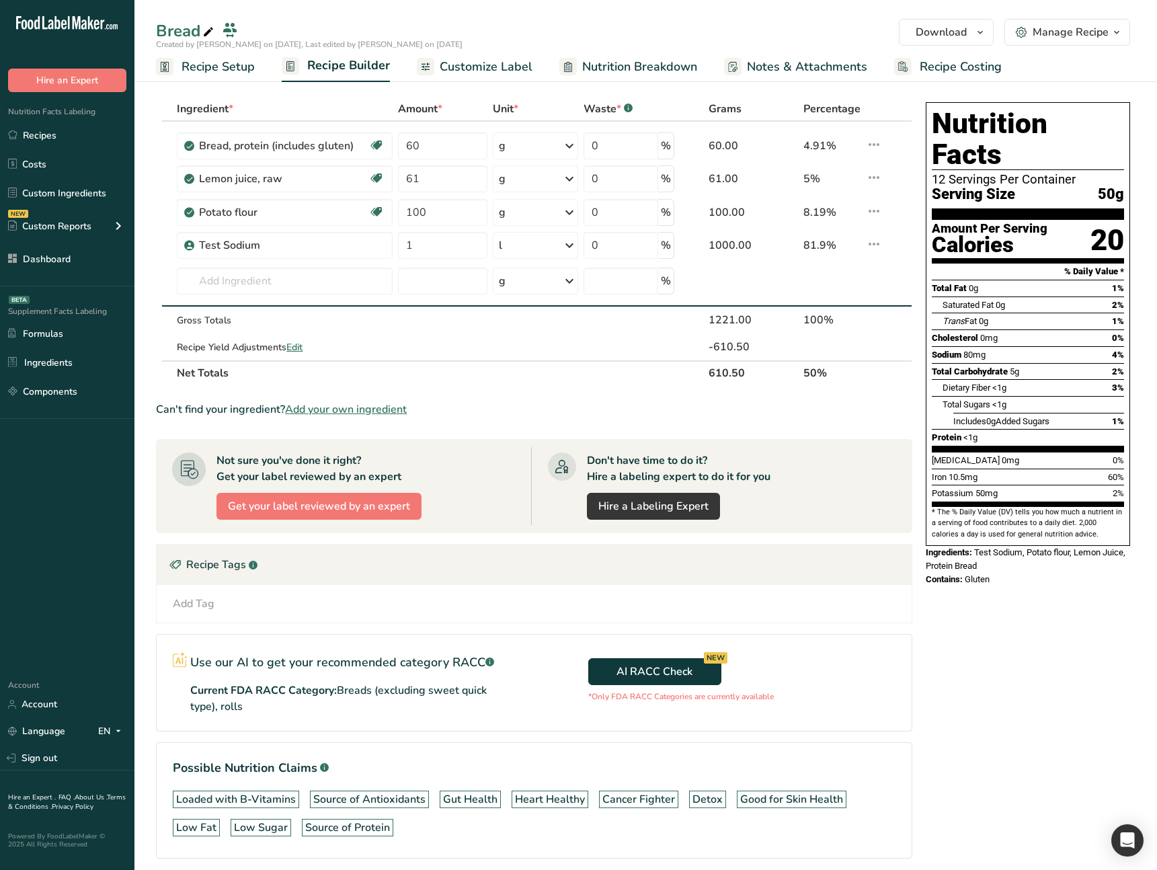
click at [1054, 42] on button "Manage Recipe" at bounding box center [1067, 32] width 126 height 27
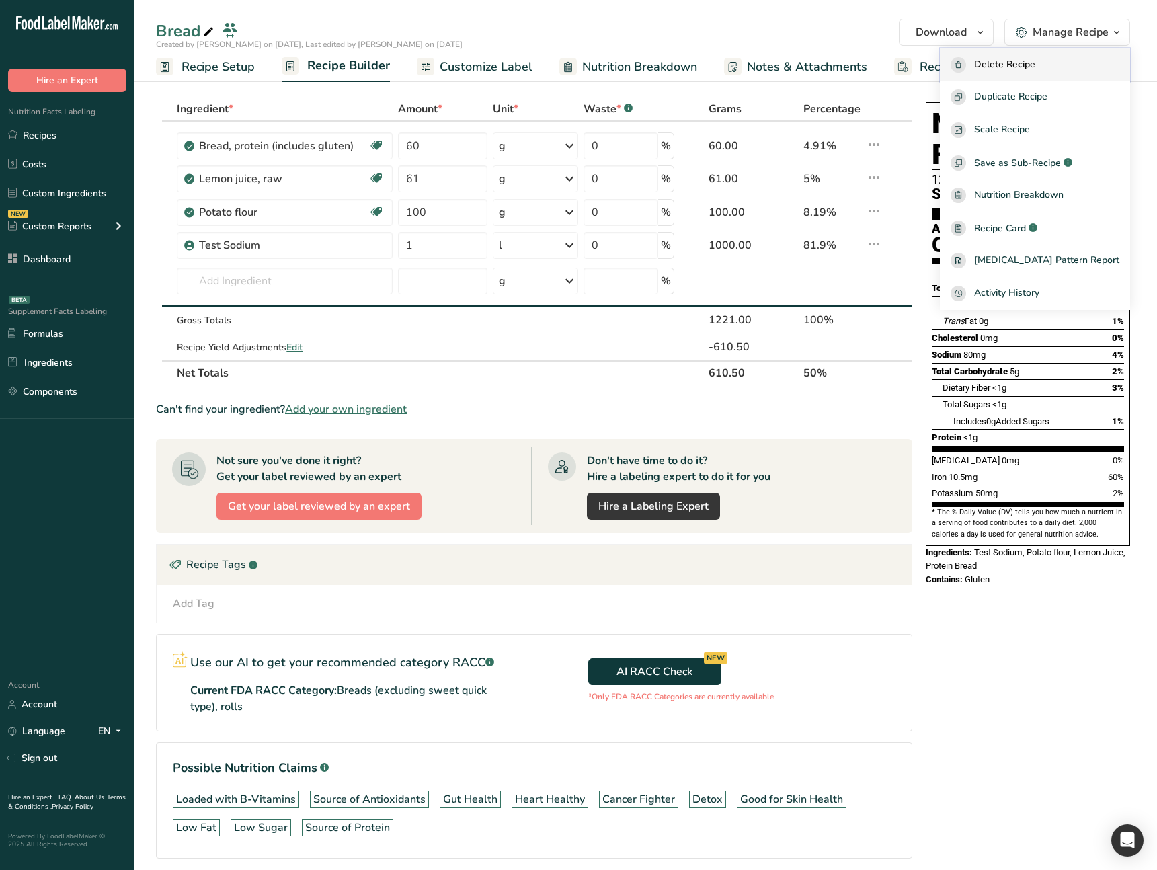
click at [1035, 67] on span "Delete Recipe" at bounding box center [1004, 64] width 61 height 15
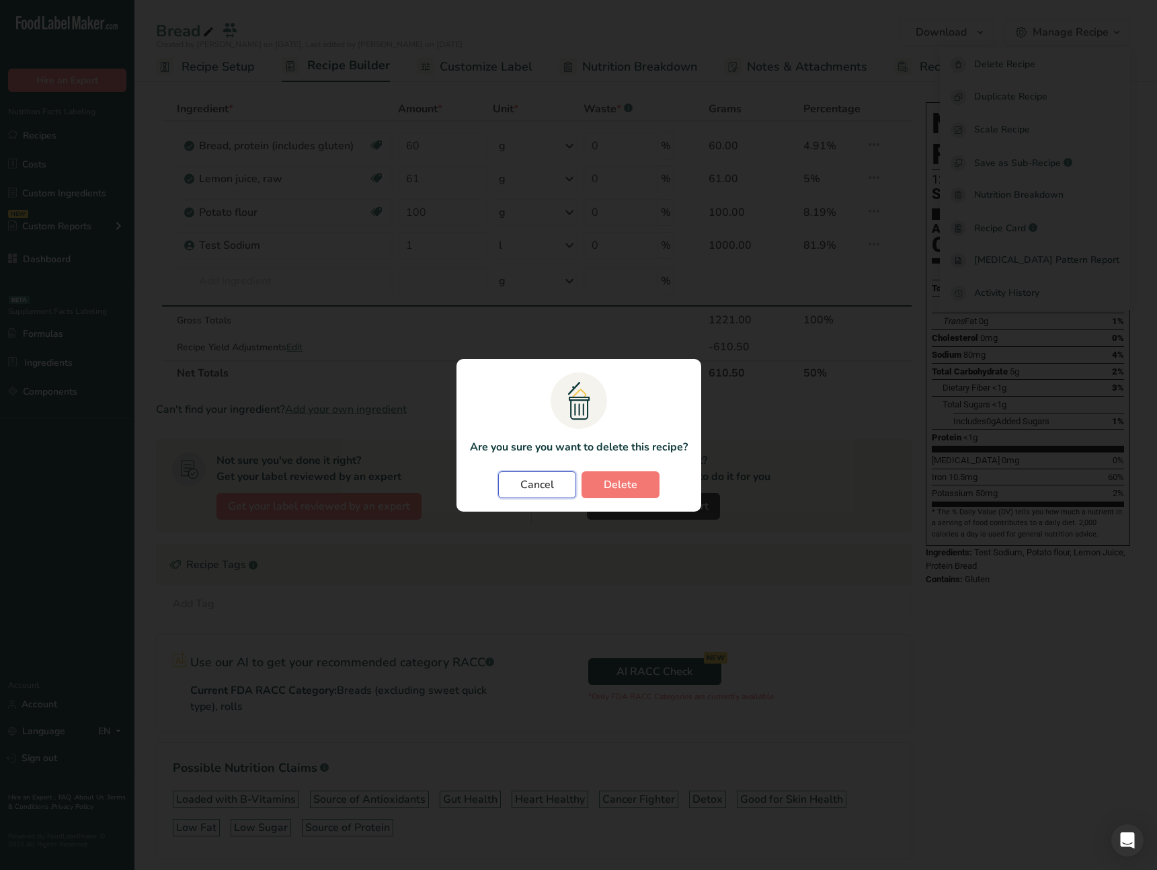
click at [555, 479] on button "Cancel" at bounding box center [537, 484] width 78 height 27
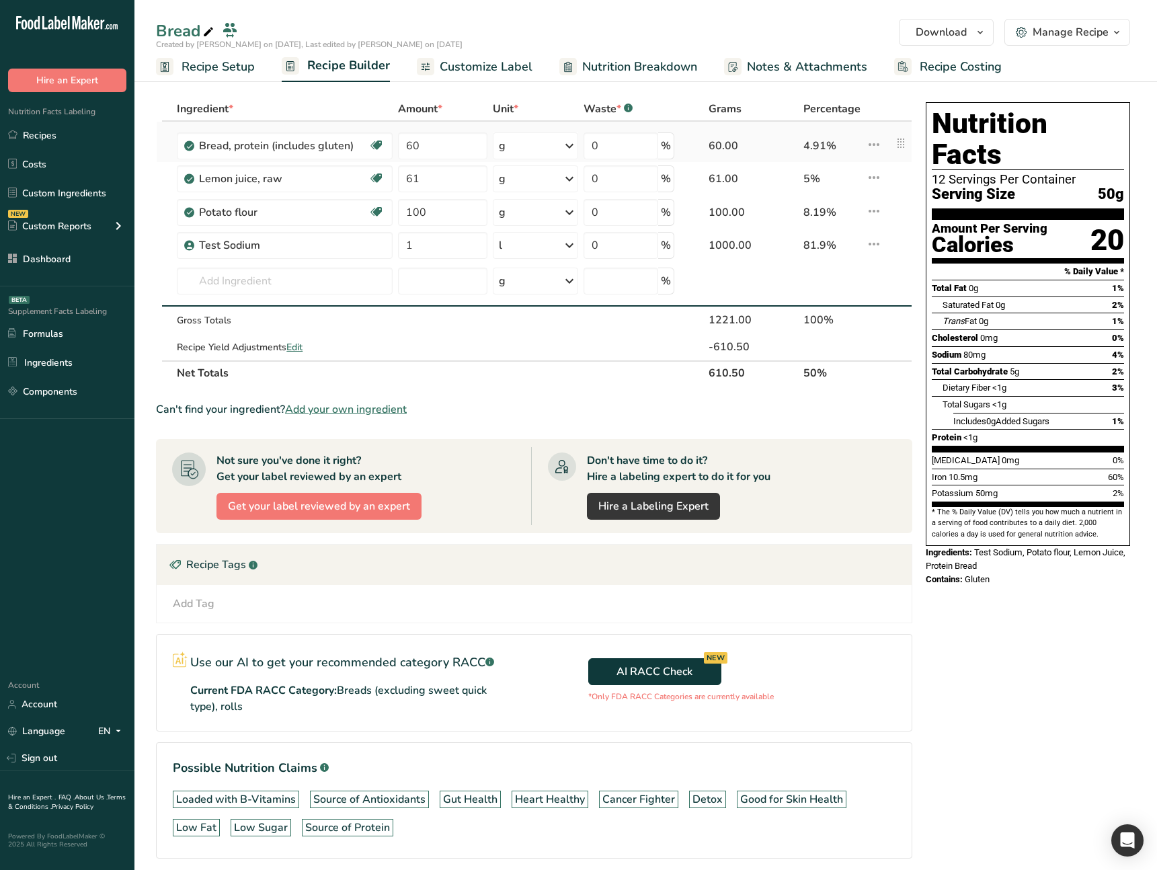
click at [872, 135] on icon at bounding box center [874, 144] width 16 height 24
click at [855, 203] on span "Delete" at bounding box center [844, 209] width 30 height 14
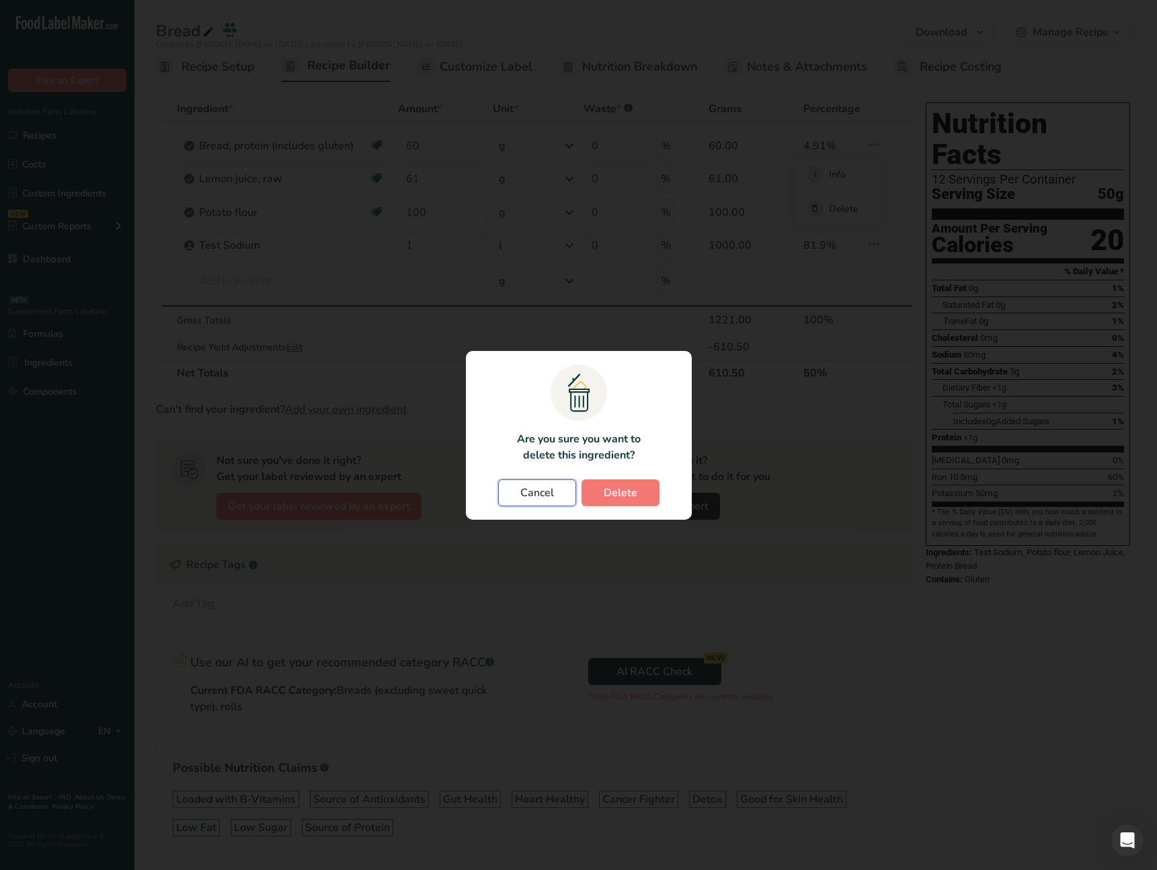
click at [526, 494] on span "Cancel" at bounding box center [537, 493] width 34 height 16
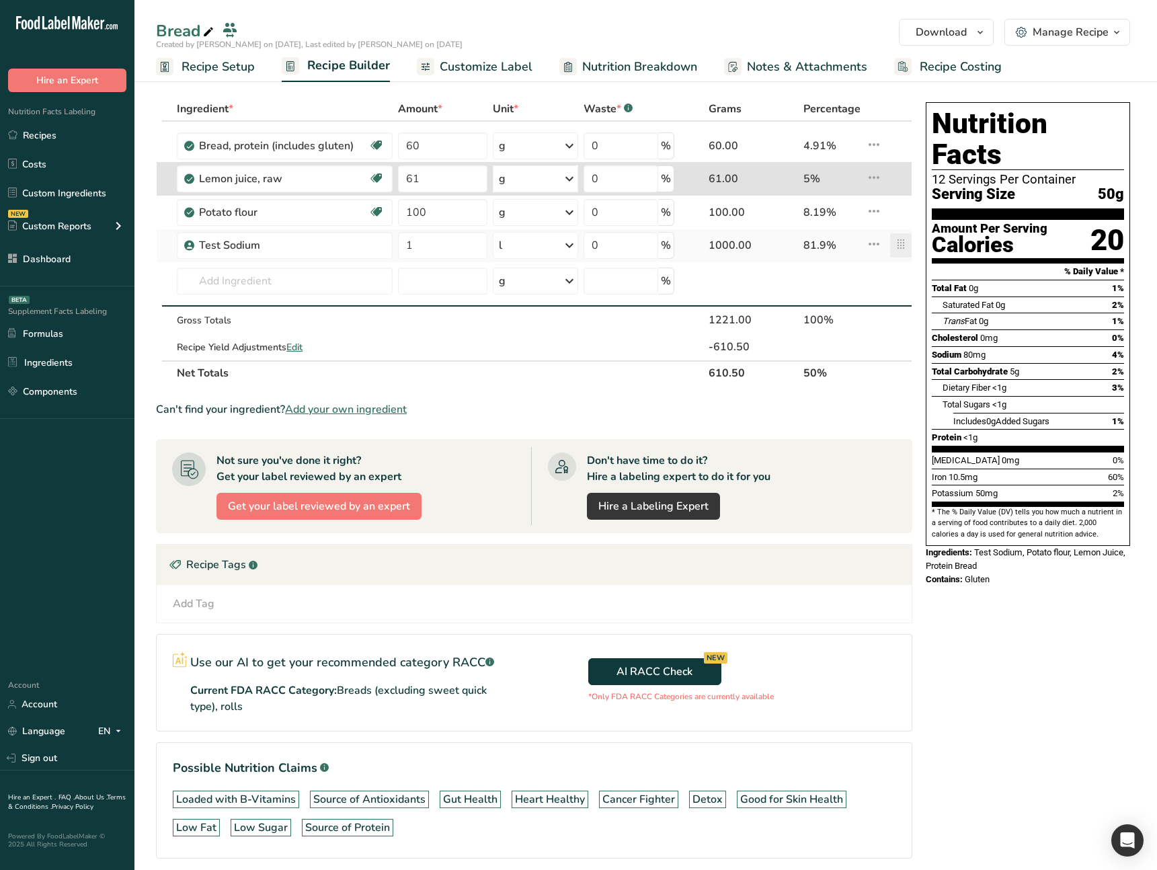
type input "61"
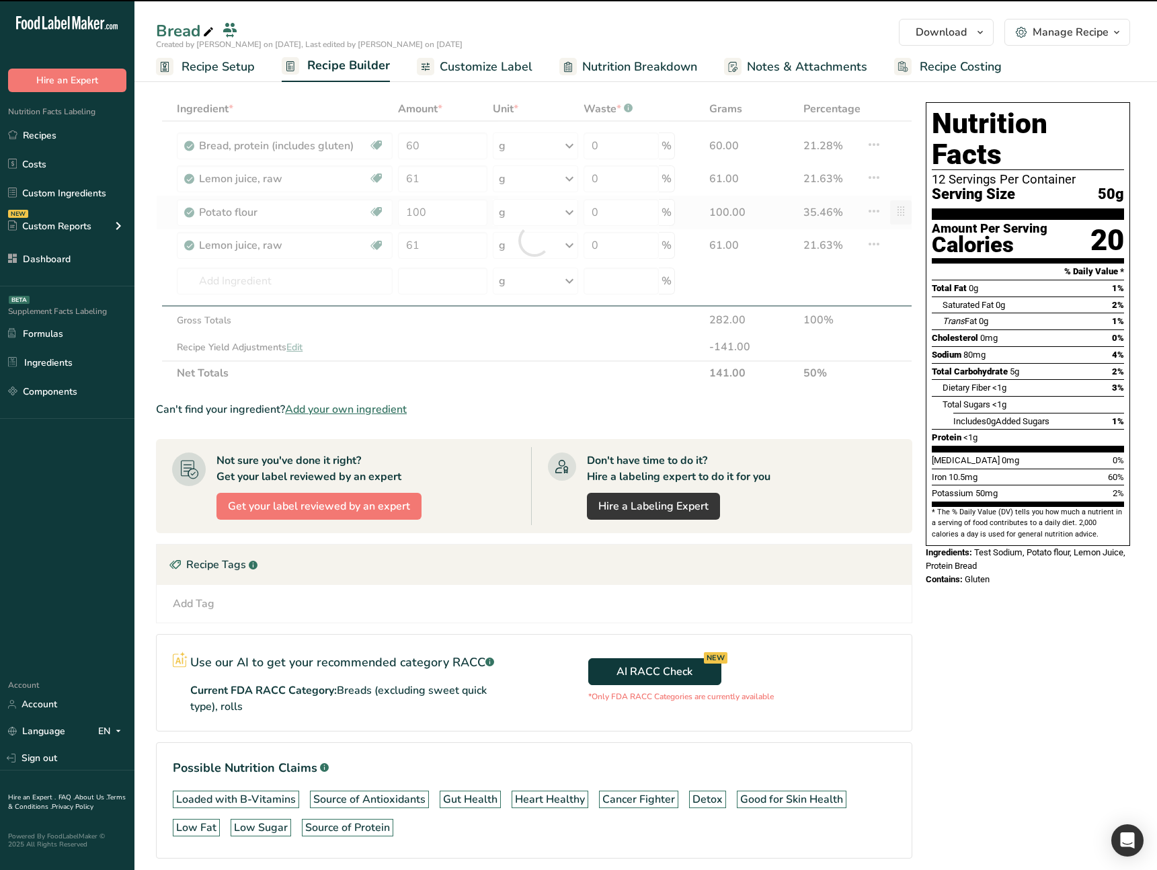
type input "100"
type input "61"
type input "1"
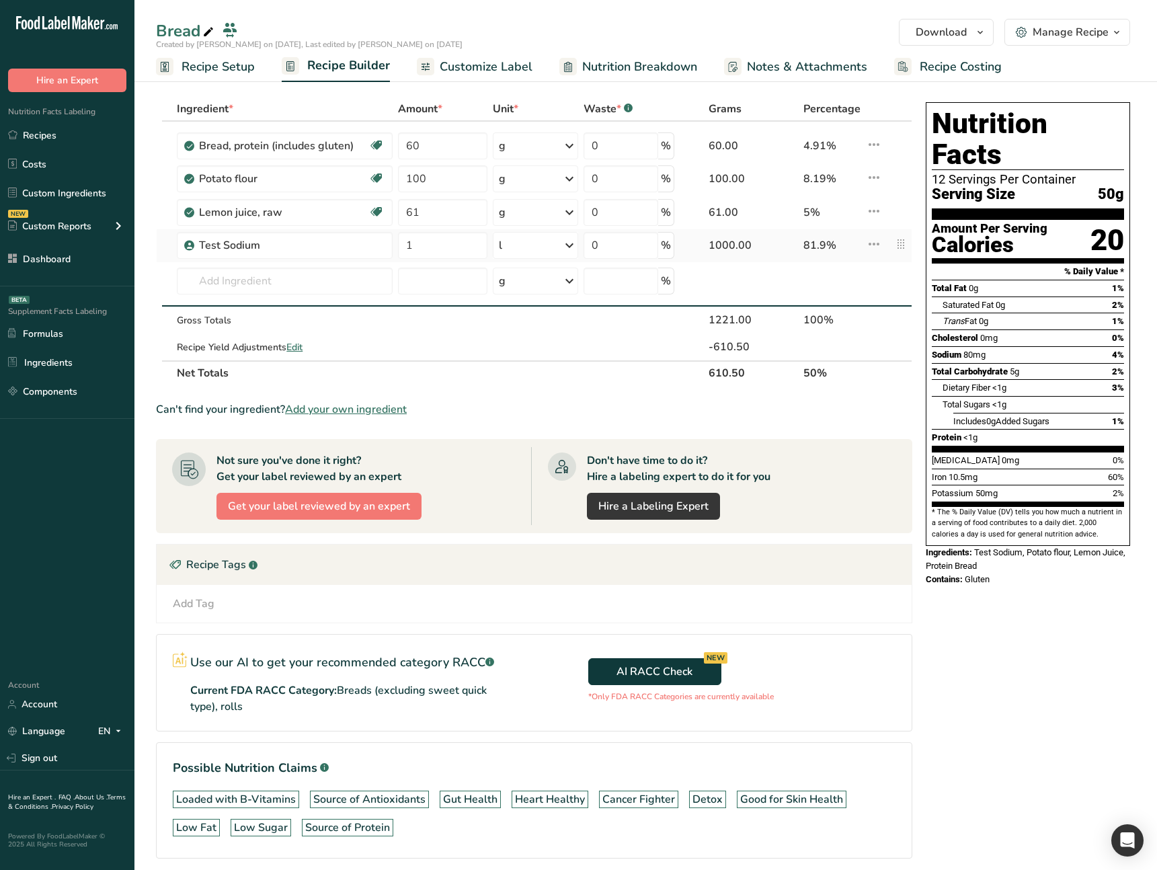
click at [880, 248] on icon at bounding box center [874, 244] width 16 height 24
click at [854, 320] on button "Delete" at bounding box center [839, 307] width 86 height 34
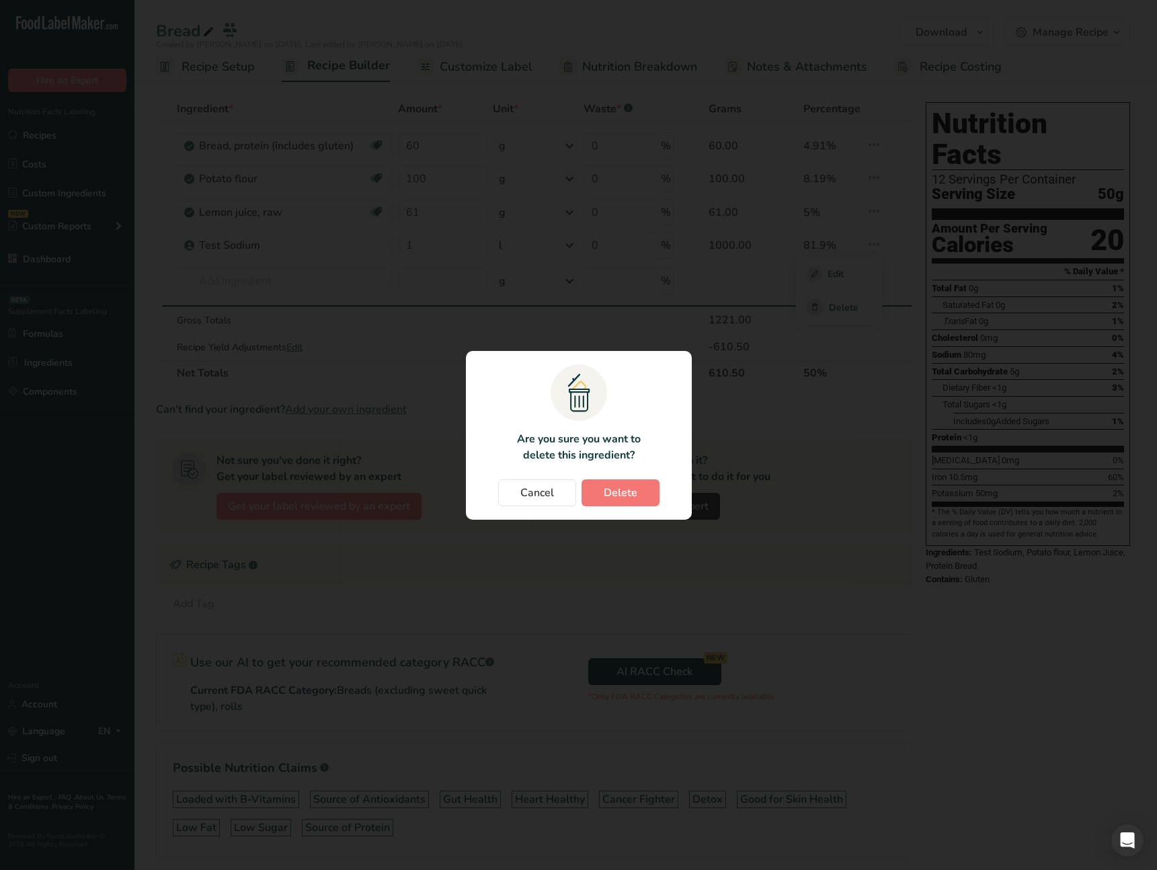
click at [636, 510] on section ".a{fill:#f5f3ed;}.b,.e{fill:#0f393a;}.c{fill:none;}.d{fill:#f2c549;}.e{stroke:r…" at bounding box center [579, 435] width 226 height 169
click at [638, 503] on button "Delete" at bounding box center [620, 492] width 78 height 27
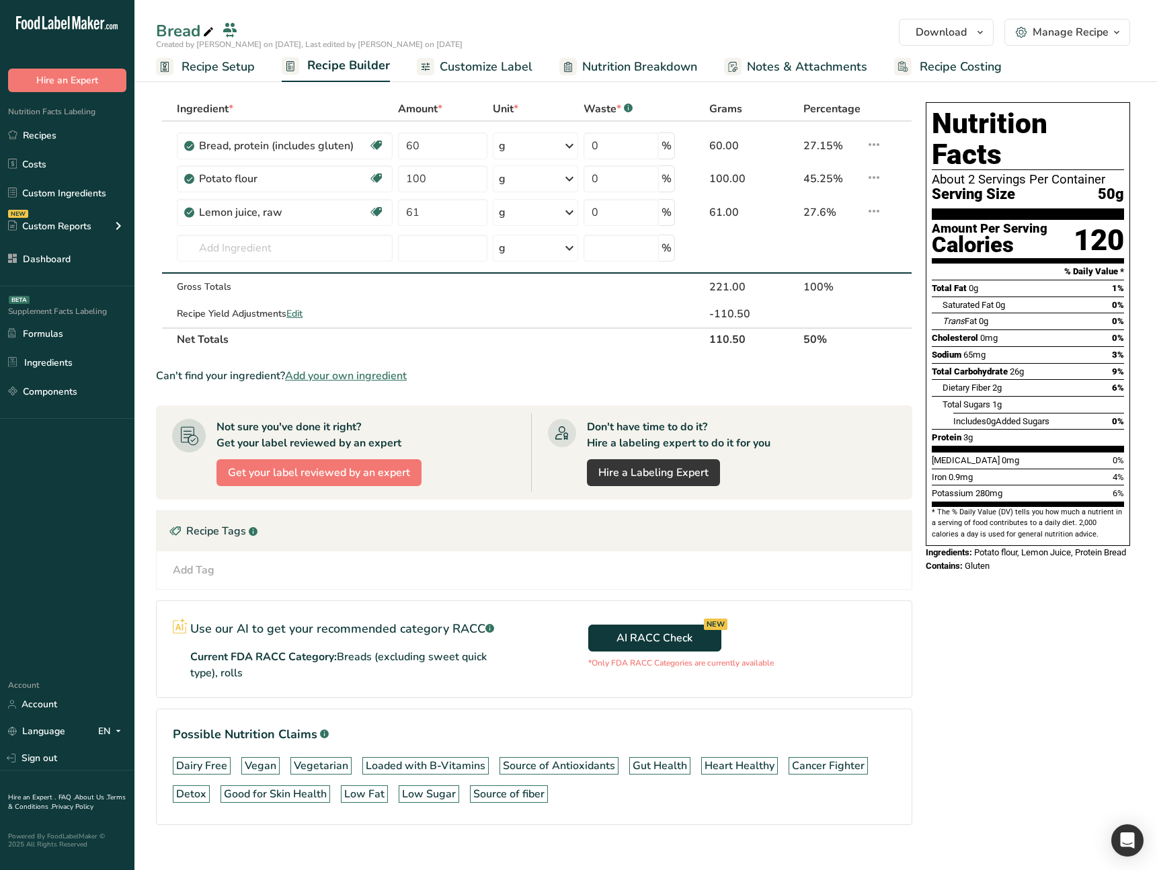
click at [913, 278] on div "Ingredient * Amount * Unit * Waste * .a-a{fill:#347362;}.b-a{fill:#fff;} Grams …" at bounding box center [538, 482] width 764 height 771
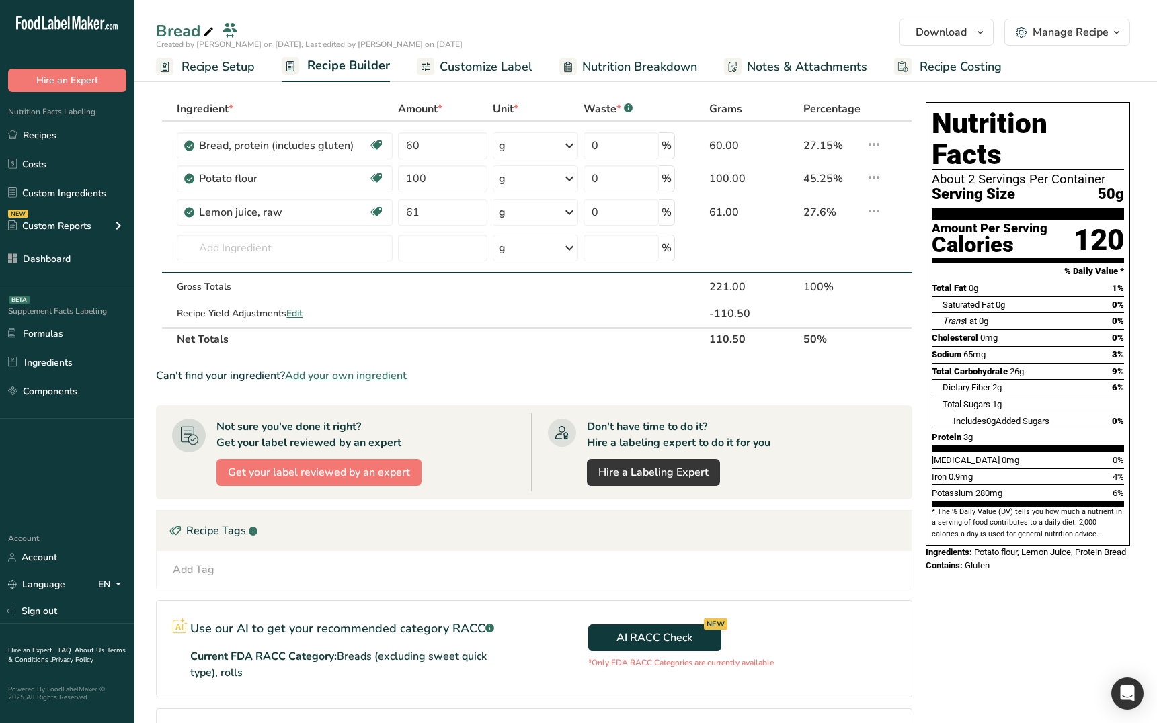
click at [985, 598] on div "Nutrition Facts About 2 Servings Per Container Serving Size 50g Amount Per Serv…" at bounding box center [1027, 482] width 215 height 771
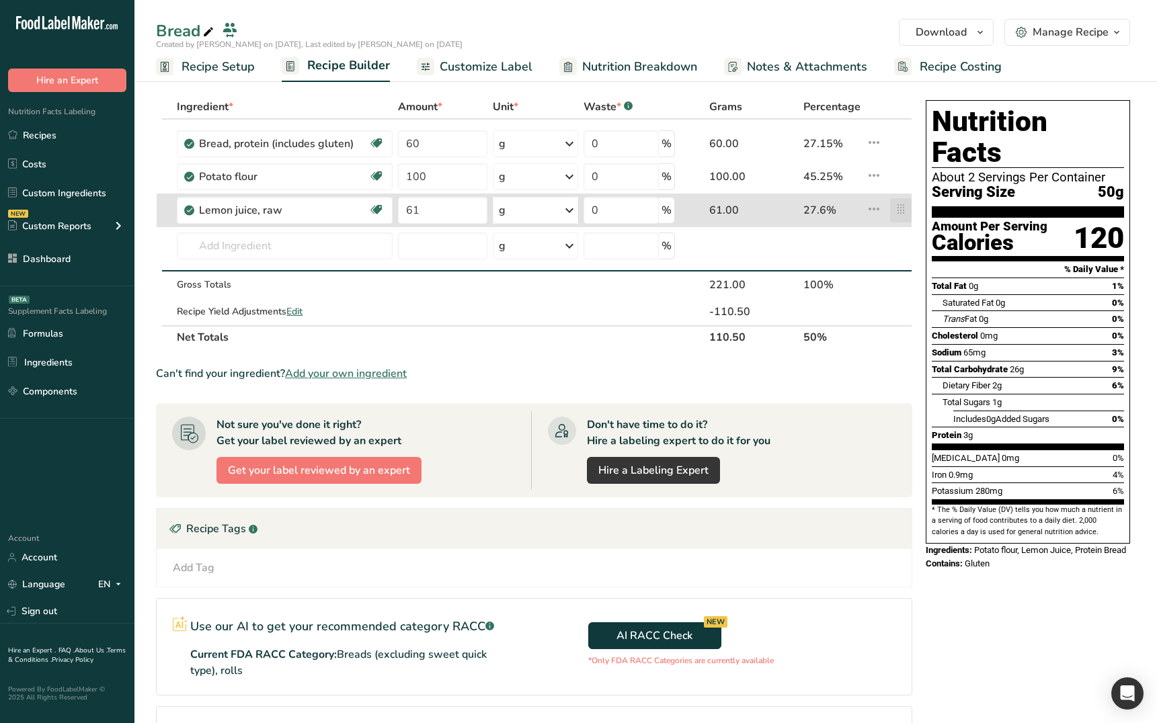
scroll to position [1, 0]
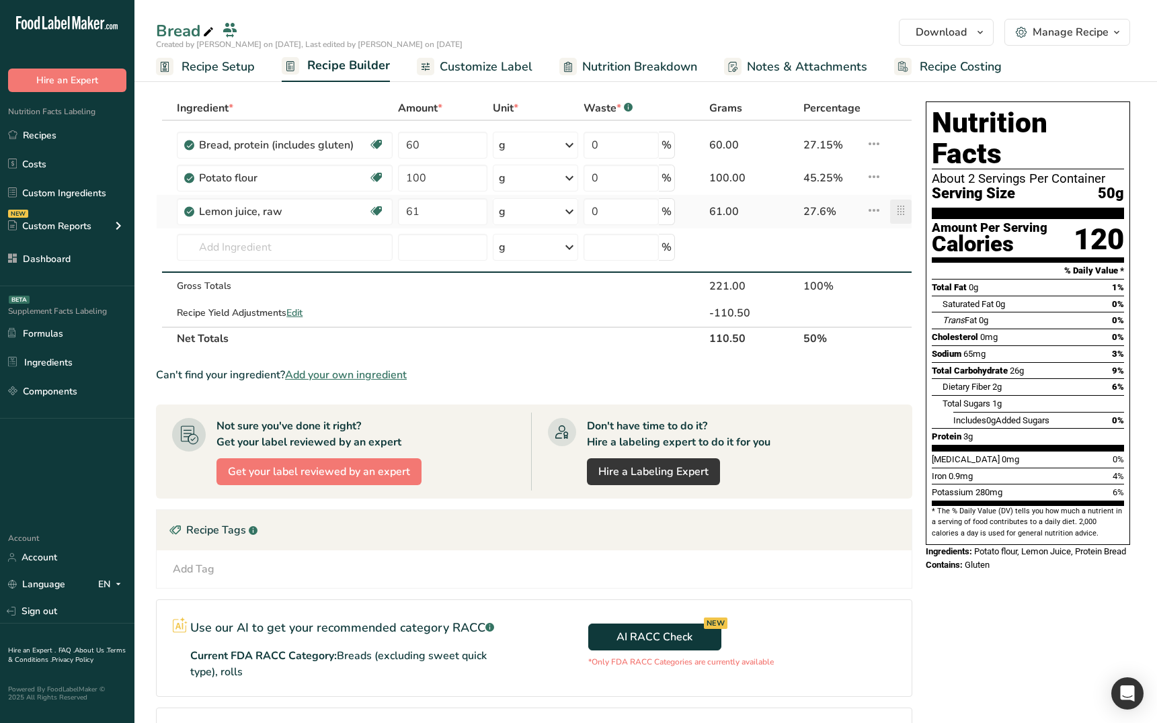
drag, startPoint x: 875, startPoint y: 212, endPoint x: 907, endPoint y: 222, distance: 34.0
click at [907, 223] on tr "Lemon juice, raw Source of Antioxidants Gut Health Heart Healthy Cancer Fighter…" at bounding box center [534, 212] width 755 height 34
type input "100"
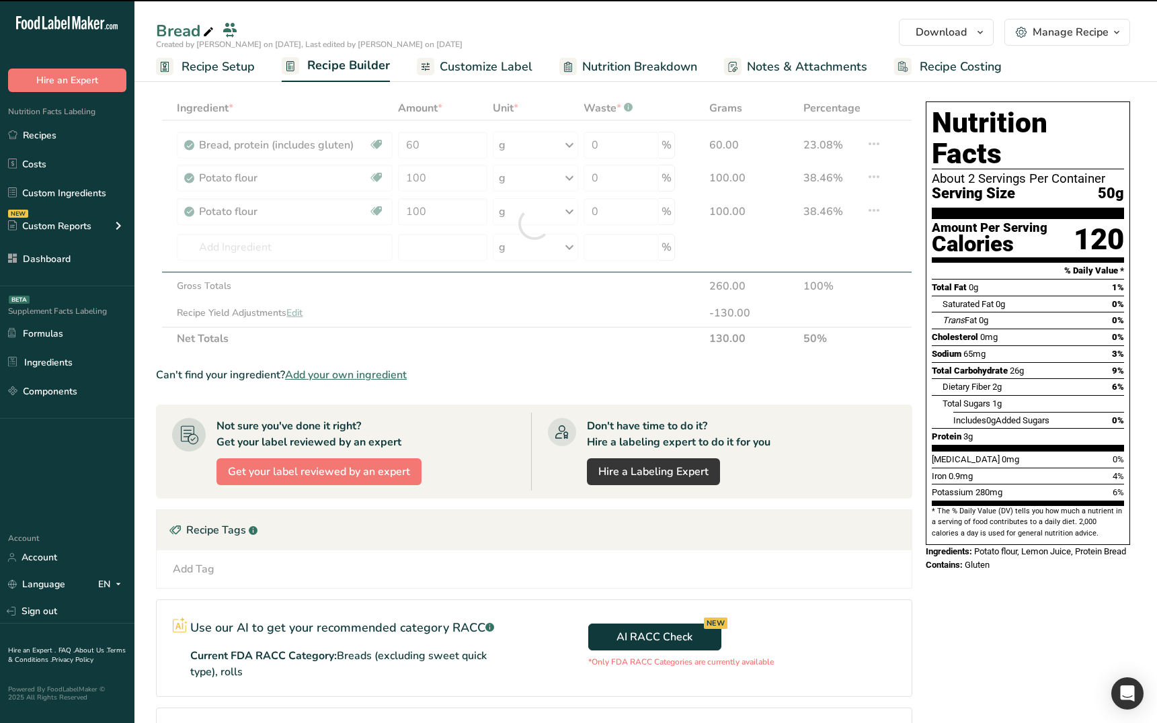
type input "61"
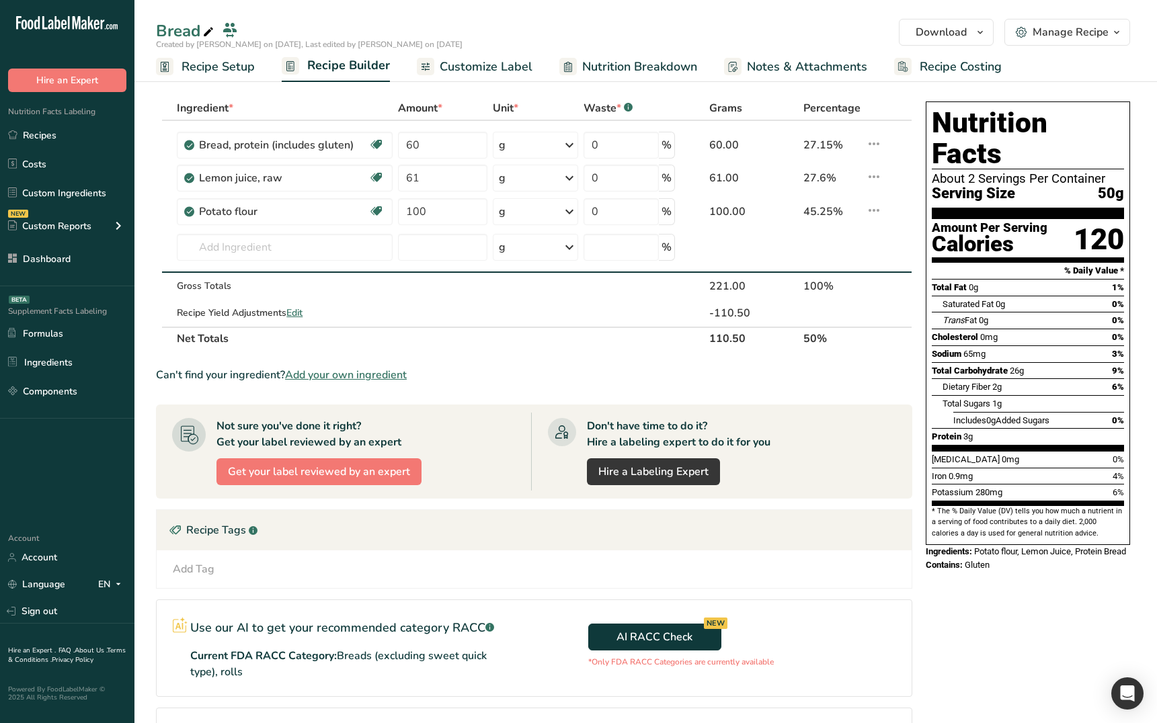
scroll to position [0, 0]
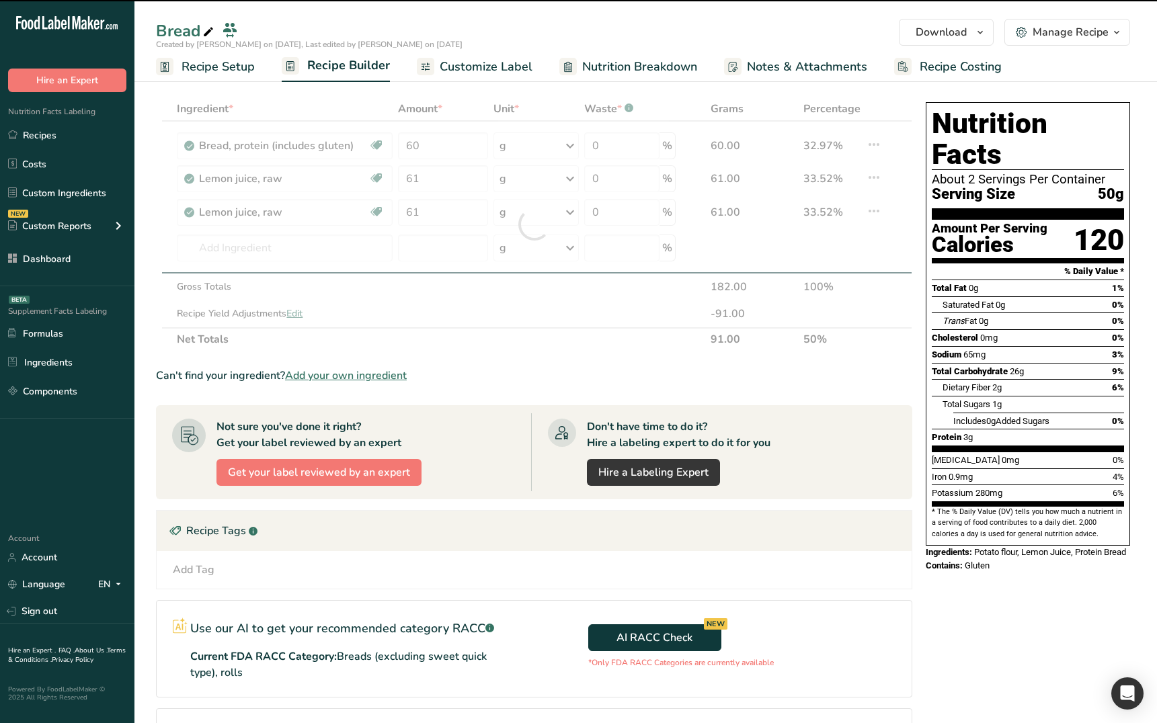
type input "100"
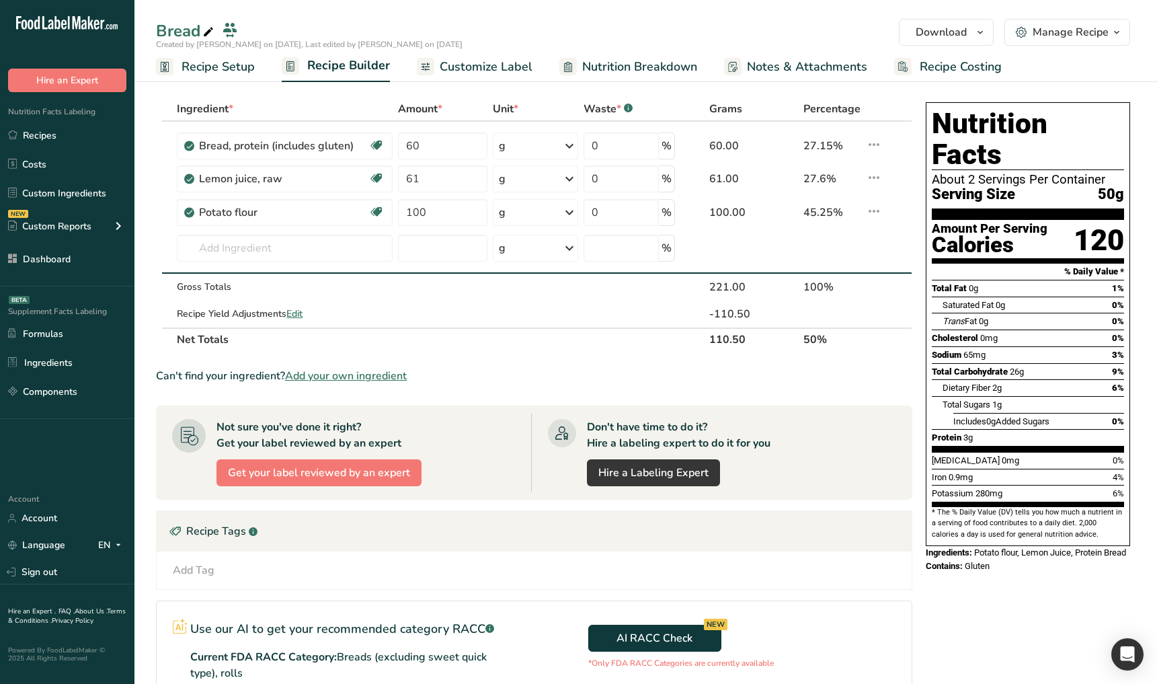
click at [912, 334] on div "Ingredient * Amount * Unit * Waste * .a-a{fill:#347362;}.b-a{fill:#fff;} Grams …" at bounding box center [538, 482] width 764 height 771
click at [932, 264] on section "% Daily Value *" at bounding box center [1028, 272] width 192 height 16
click at [915, 256] on div "Ingredient * Amount * Unit * Waste * .a-a{fill:#347362;}.b-a{fill:#fff;} Grams …" at bounding box center [538, 482] width 764 height 771
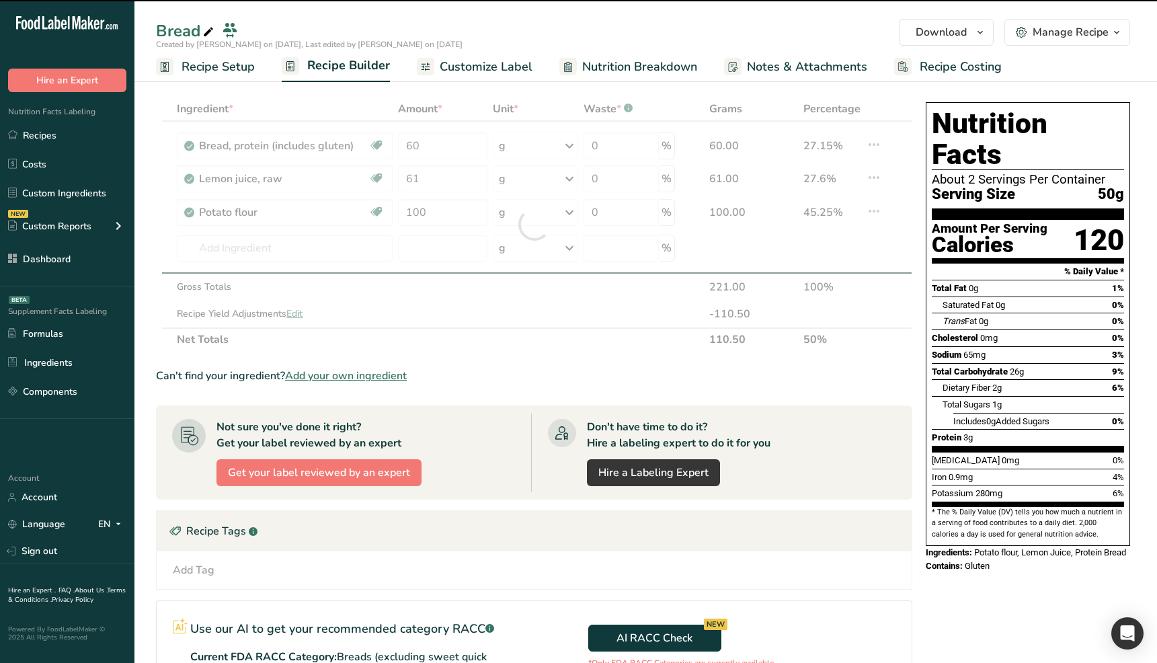
click at [894, 249] on div at bounding box center [534, 224] width 756 height 255
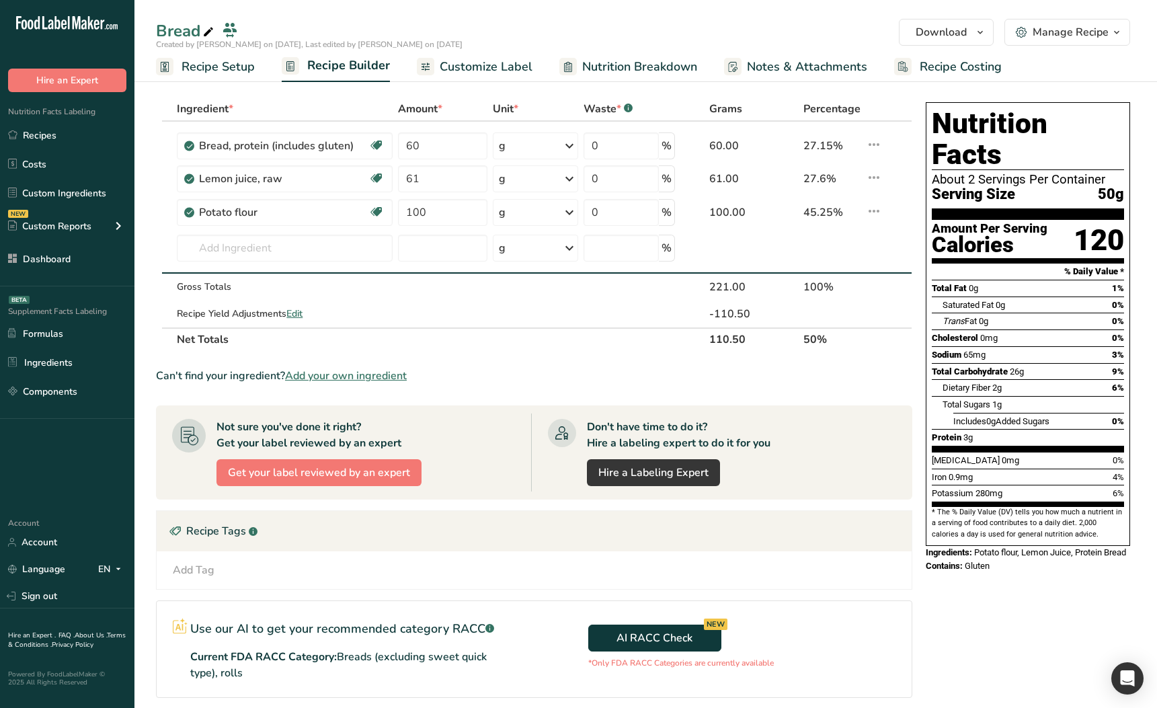
click at [846, 660] on div "AI RACC Check NEW *Only FDA RACC Categories are currently available" at bounding box center [723, 643] width 378 height 84
click at [776, 644] on div "AI RACC Check NEW *Only FDA RACC Categories are currently available" at bounding box center [723, 643] width 378 height 84
click at [876, 179] on icon at bounding box center [874, 177] width 16 height 24
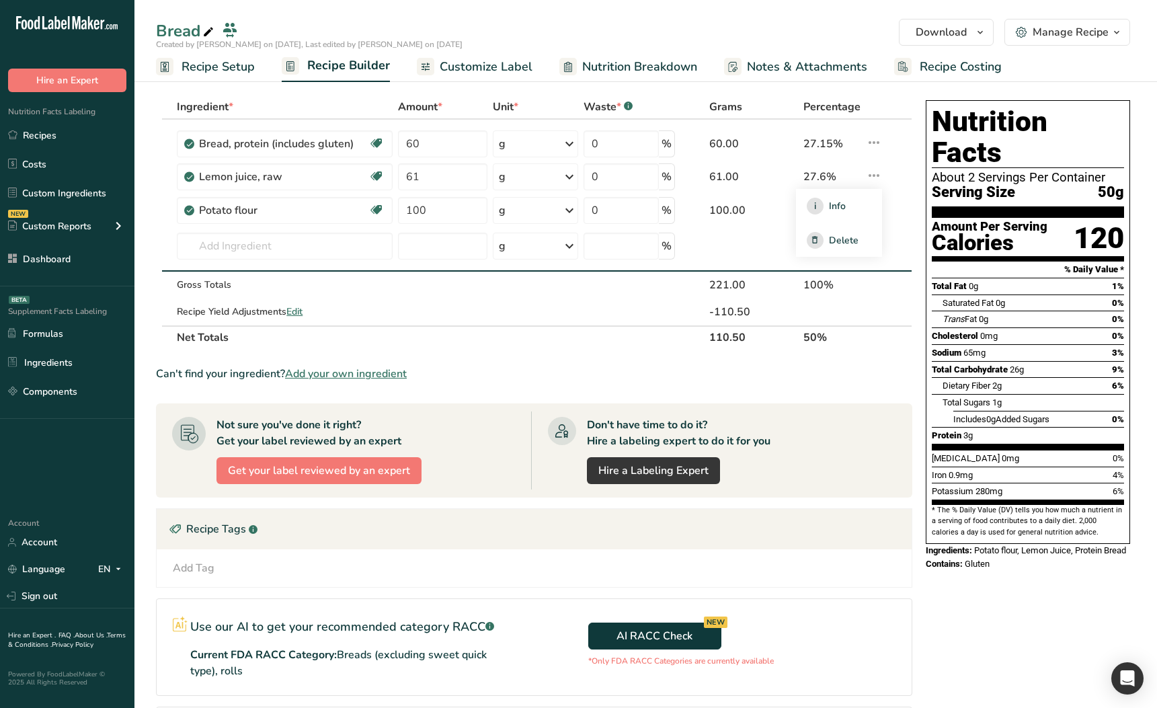
click at [916, 364] on div "Ingredient * Amount * Unit * Waste * .a-a{fill:#347362;}.b-a{fill:#fff;} Grams …" at bounding box center [538, 480] width 764 height 771
